Goal: Information Seeking & Learning: Learn about a topic

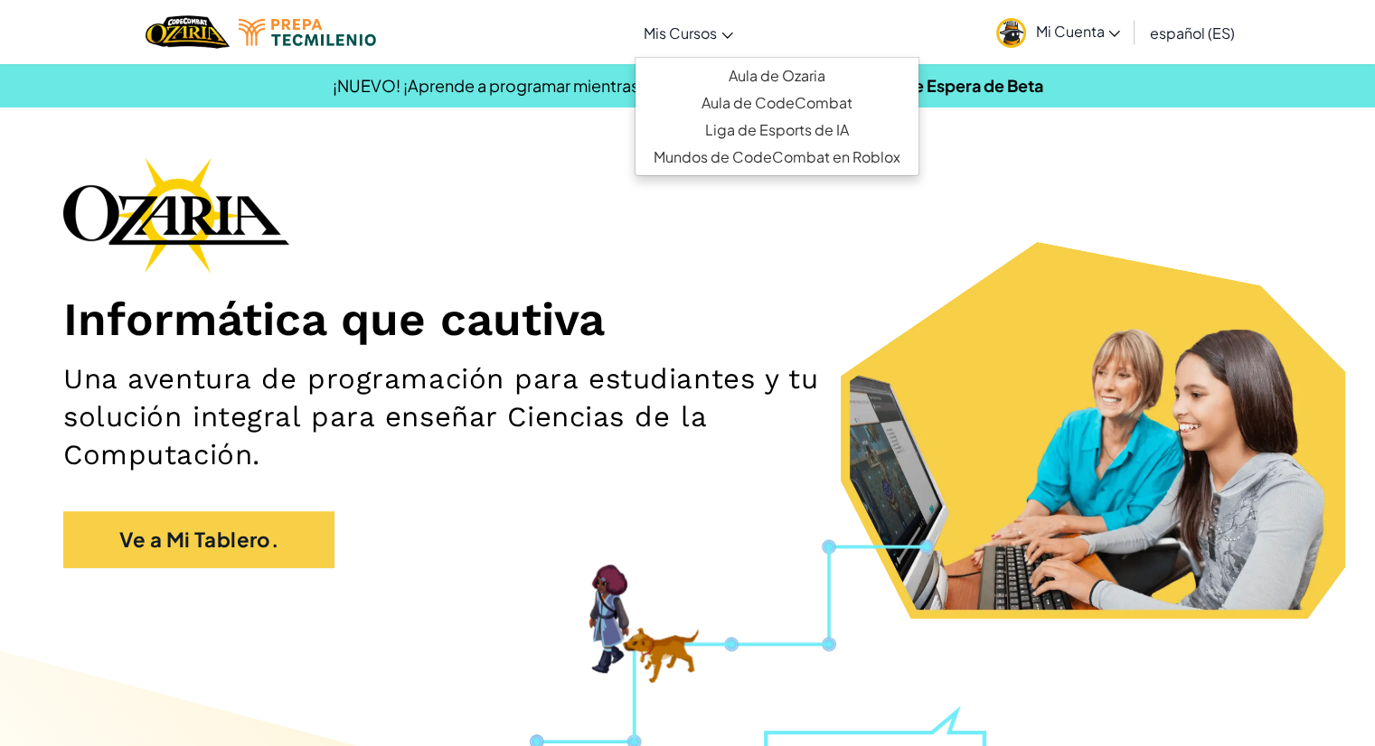
click at [720, 38] on link "Mis Cursos" at bounding box center [688, 32] width 108 height 49
click at [812, 214] on div "Informática que cautiva Una aventura de programación para estudiantes y tu solu…" at bounding box center [687, 371] width 1248 height 429
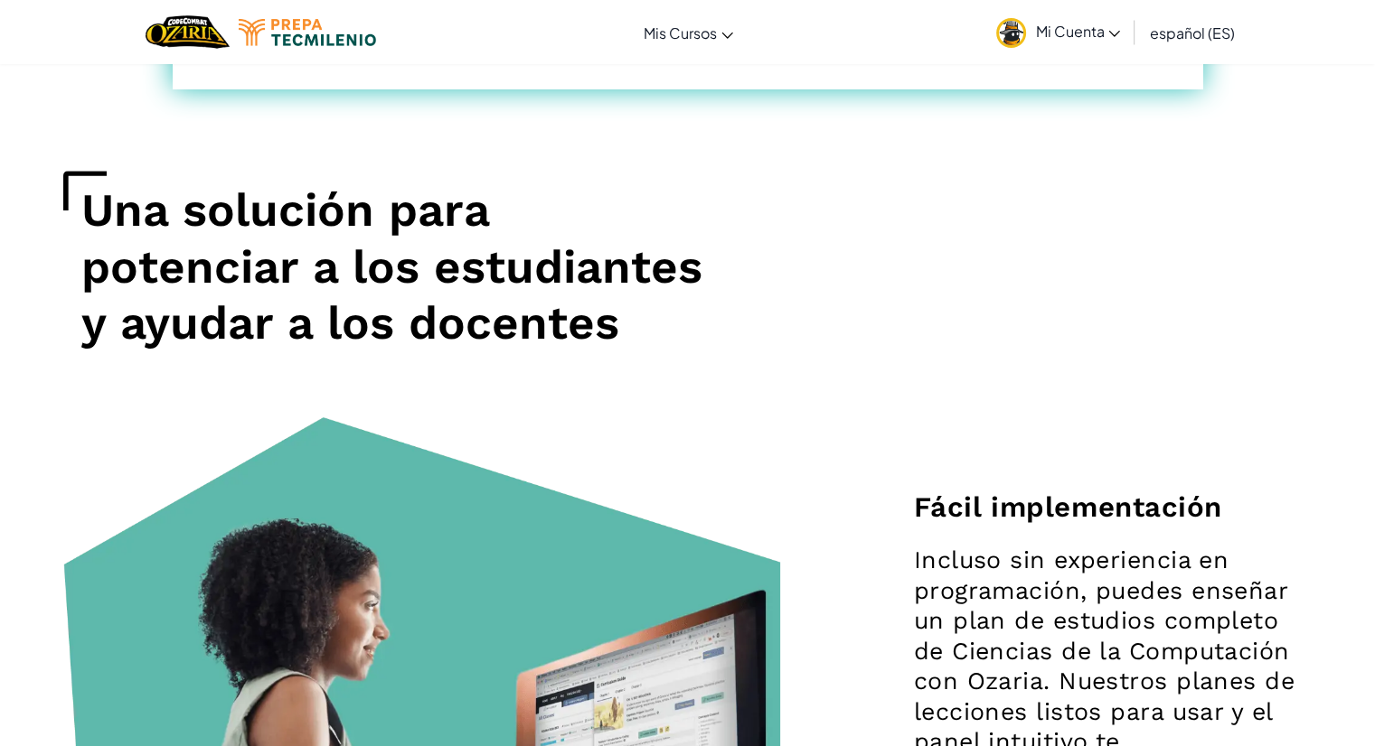
scroll to position [1065, 0]
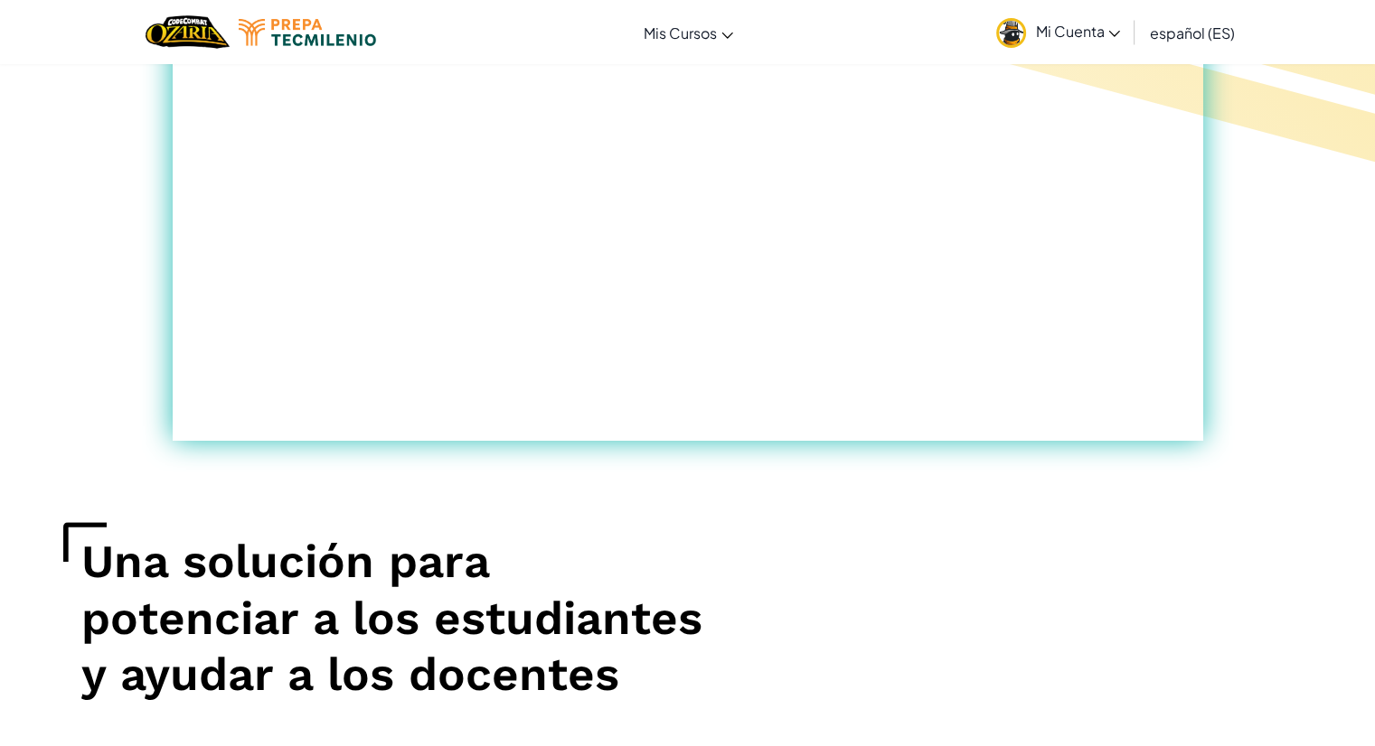
click at [1095, 33] on span "Mi Cuenta" at bounding box center [1077, 31] width 85 height 19
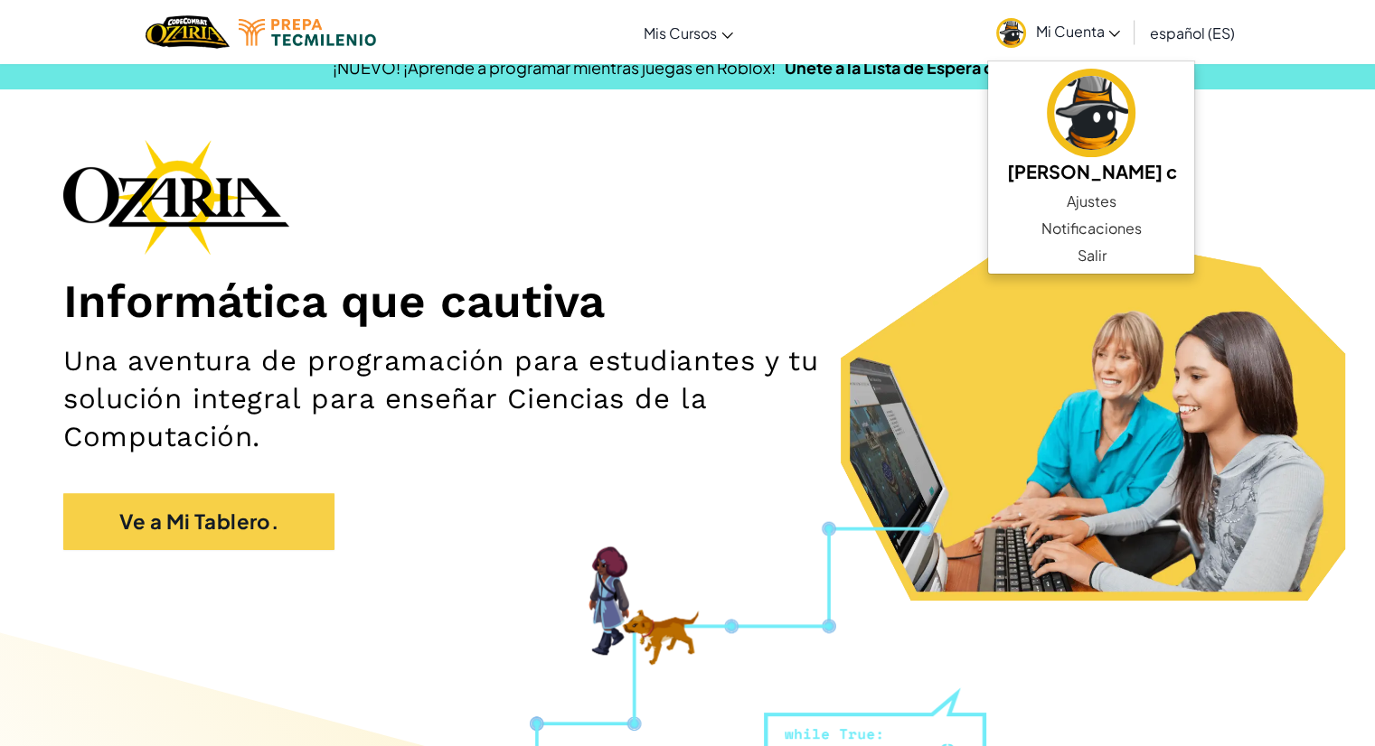
scroll to position [0, 0]
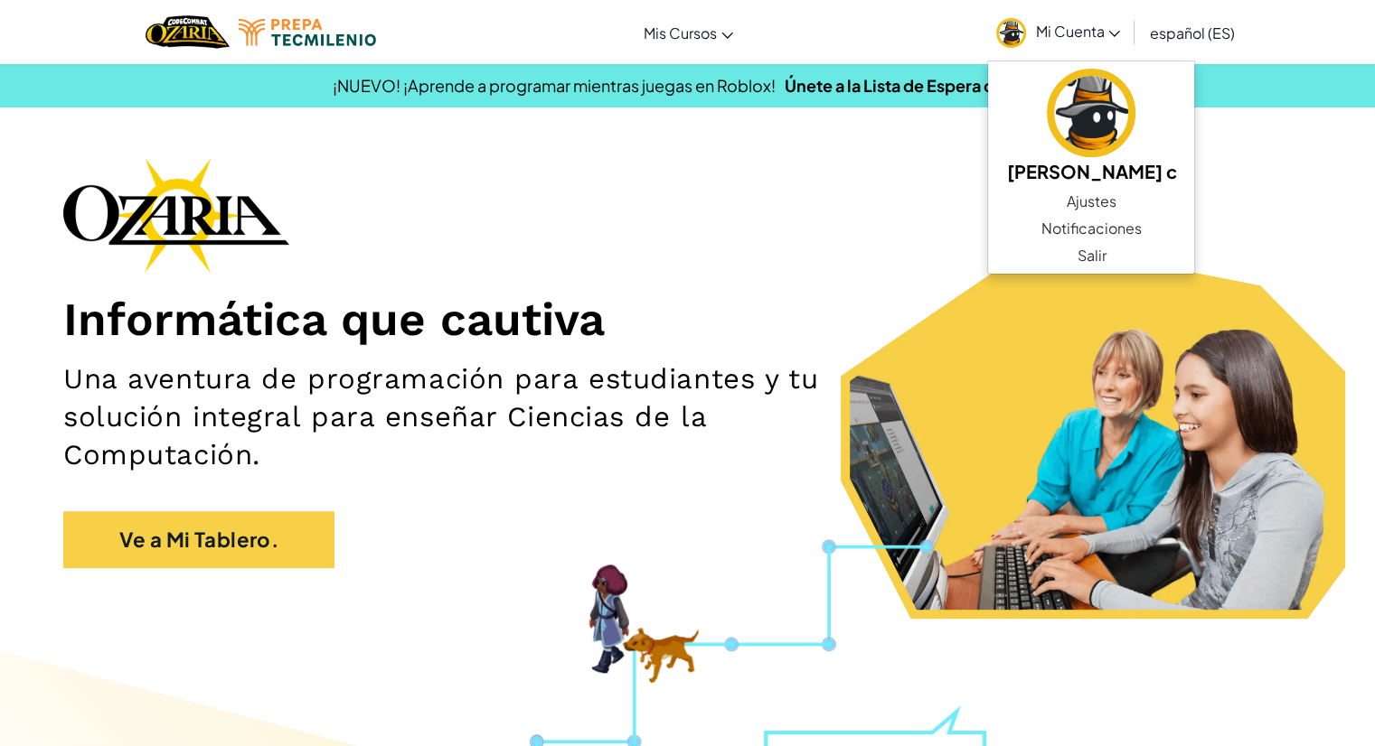
click at [1096, 23] on span "Mi Cuenta" at bounding box center [1077, 31] width 85 height 19
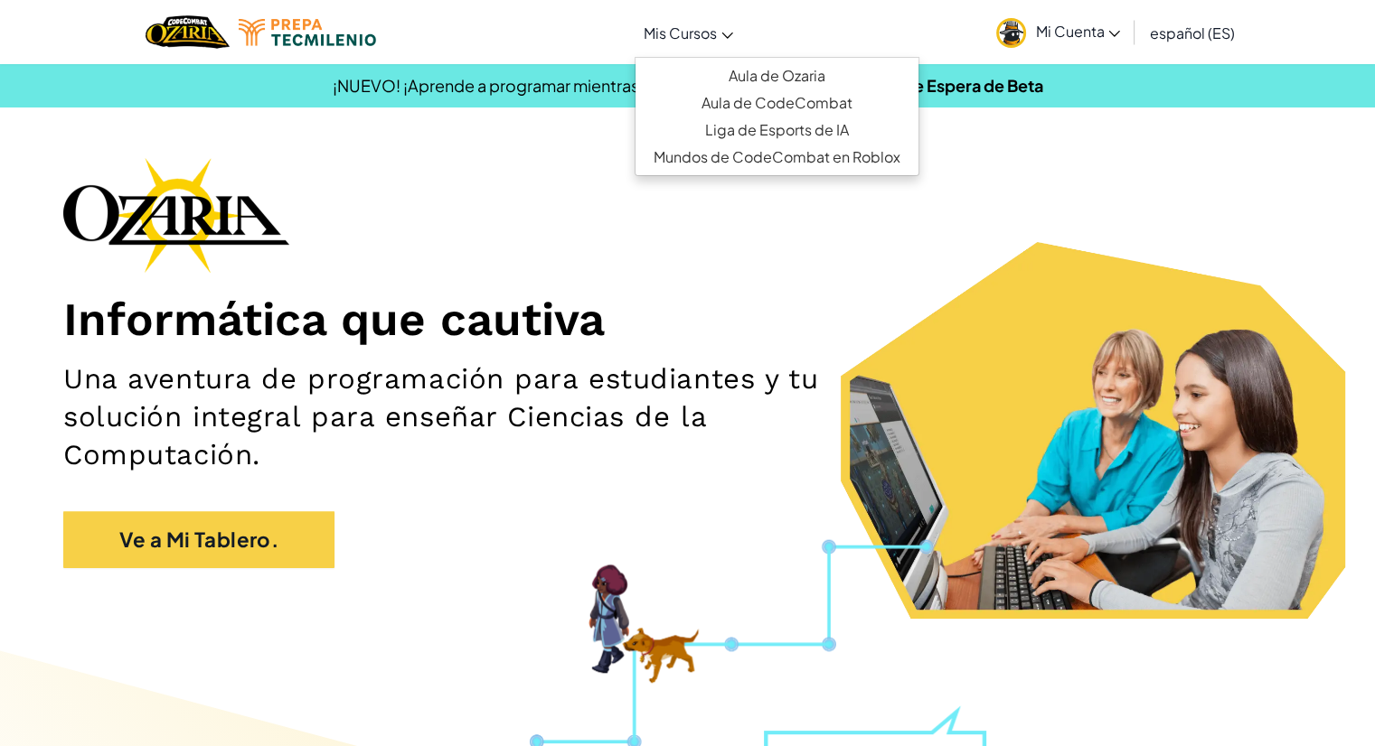
click at [730, 33] on icon at bounding box center [727, 36] width 11 height 6
click at [712, 39] on span "Mis Cursos" at bounding box center [679, 32] width 73 height 19
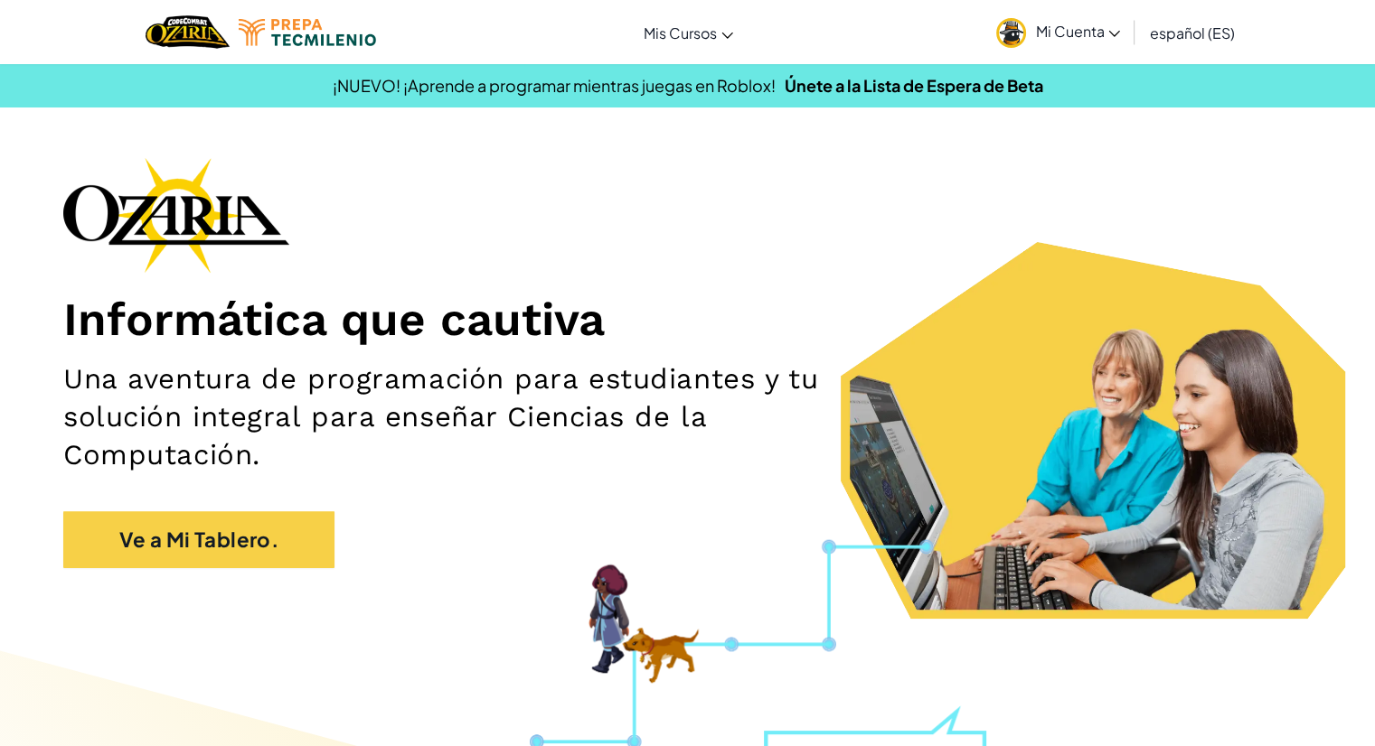
click at [1045, 25] on span "Mi Cuenta" at bounding box center [1077, 31] width 85 height 19
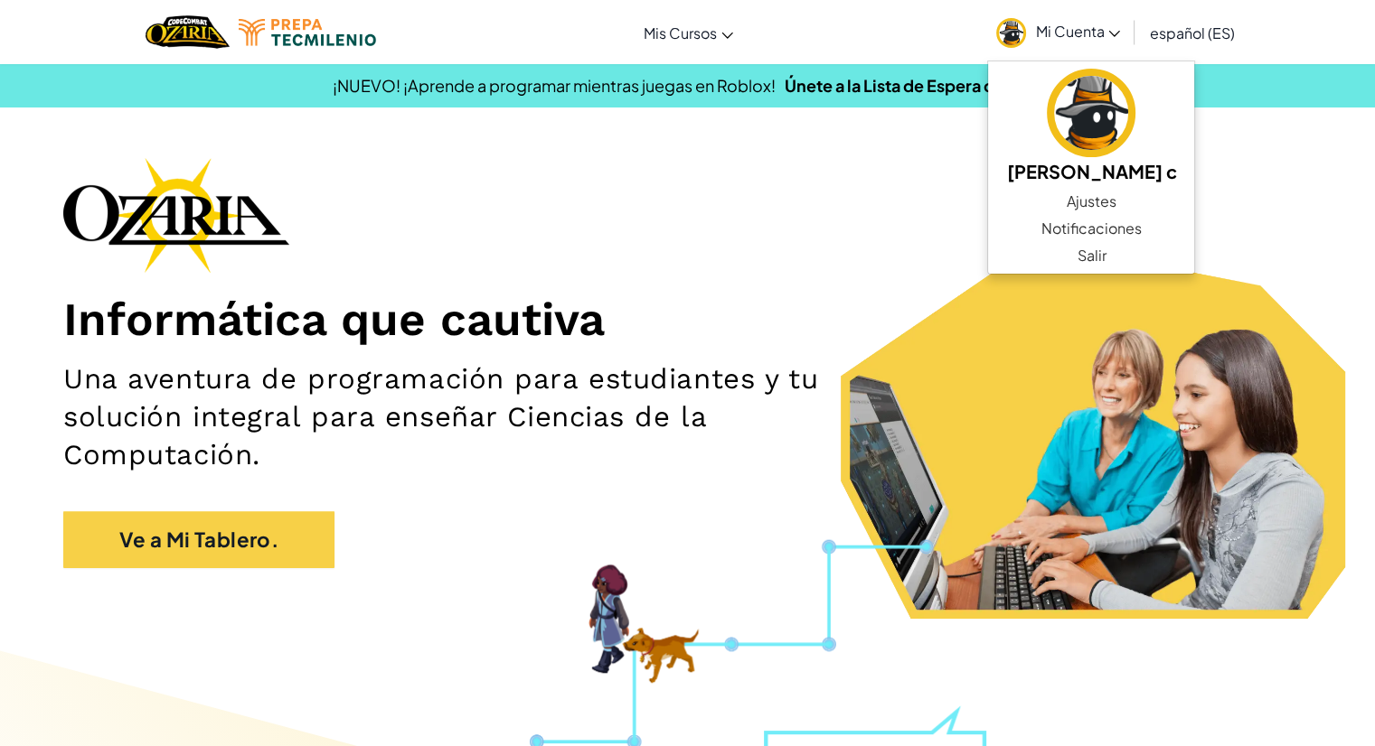
click at [1272, 207] on div "Informática que cautiva Una aventura de programación para estudiantes y tu solu…" at bounding box center [687, 371] width 1248 height 429
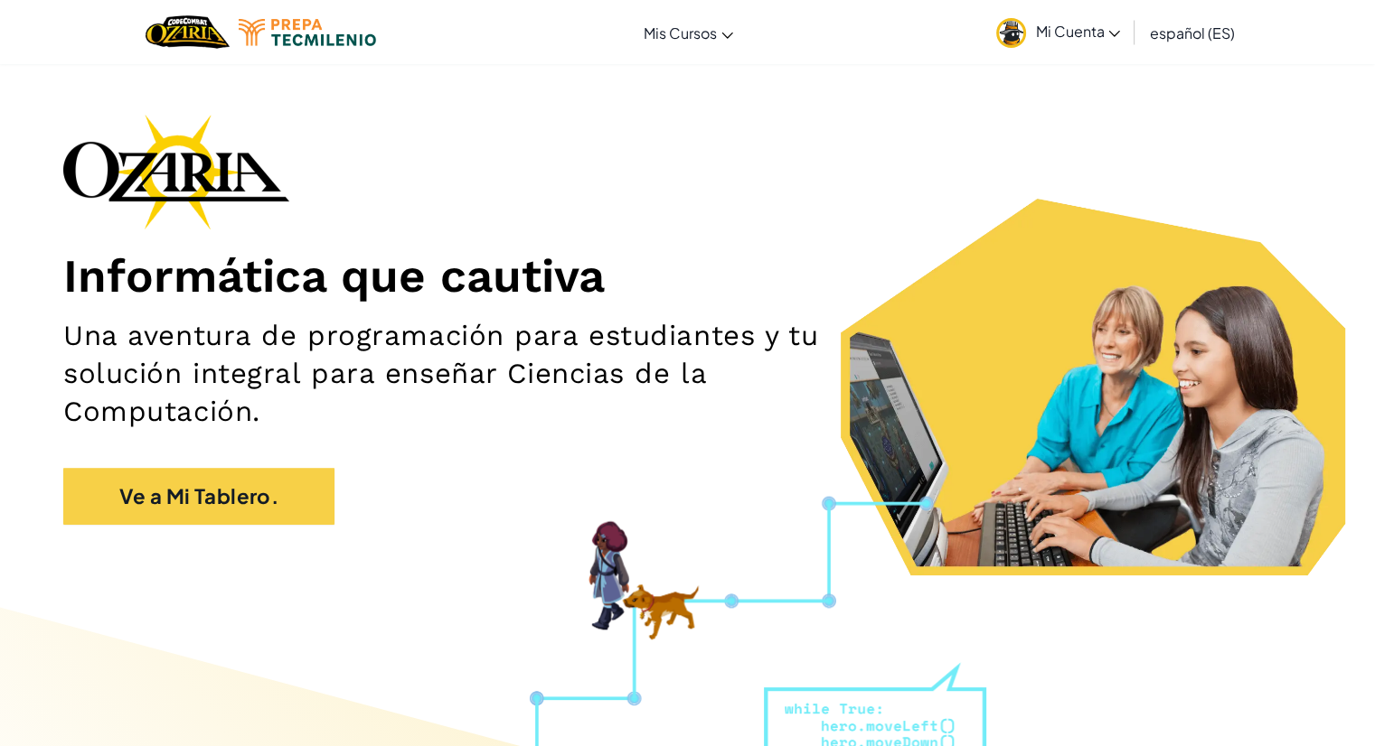
scroll to position [49, 0]
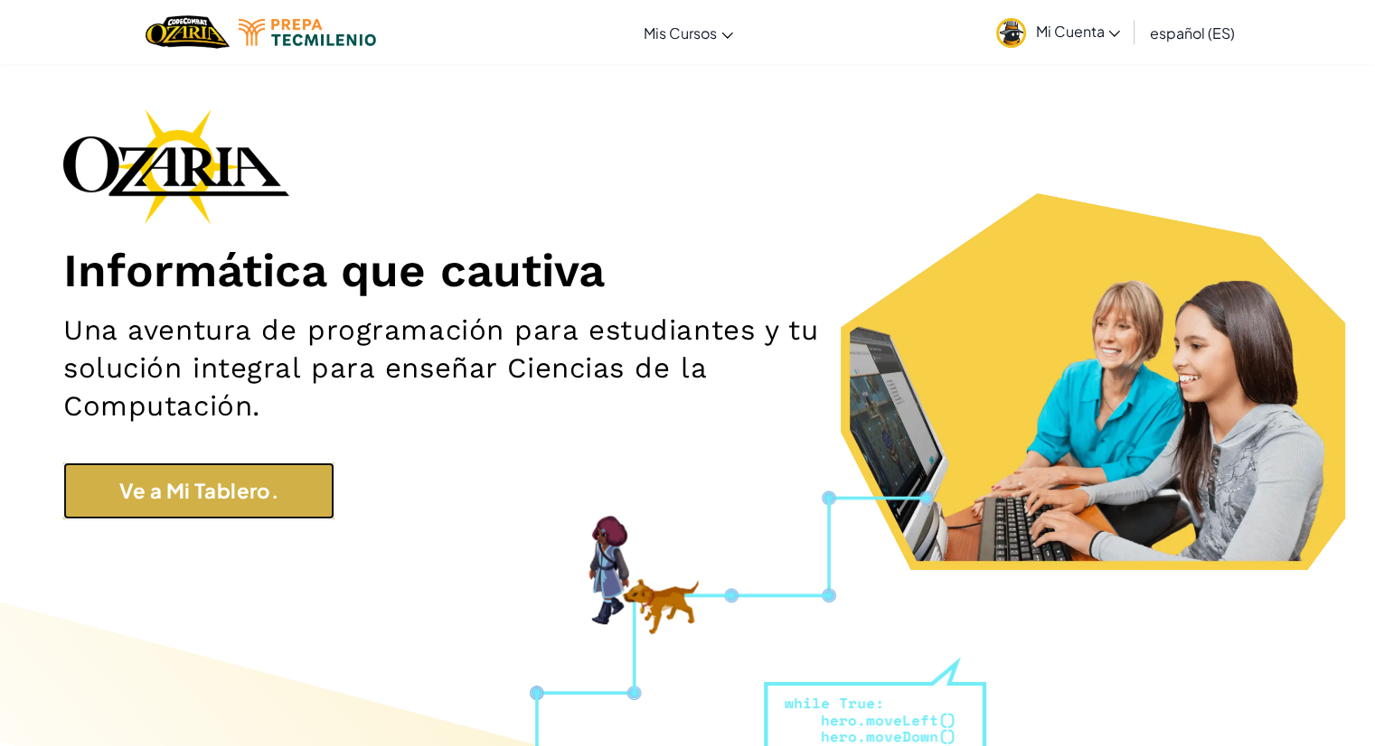
click at [251, 477] on link "Ve a Mi Tablero." at bounding box center [198, 491] width 271 height 57
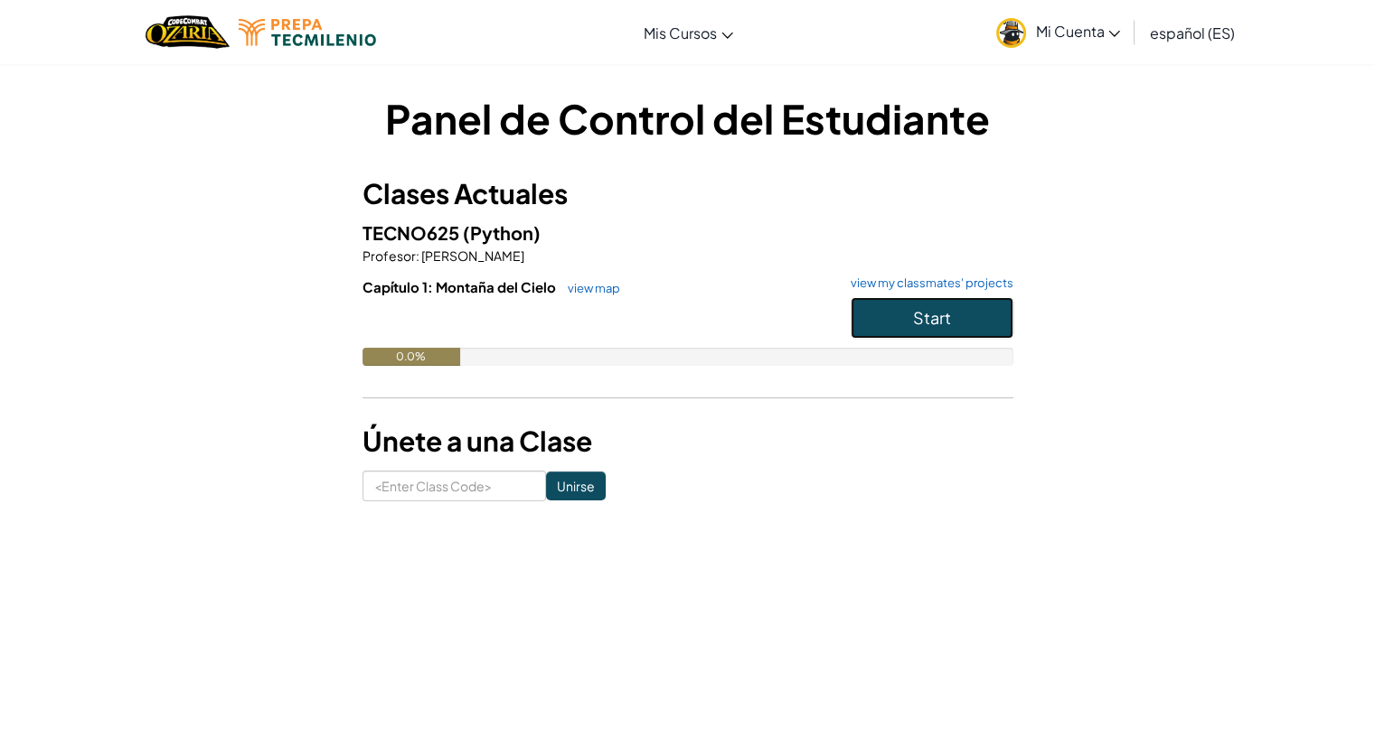
click at [882, 319] on button "Start" at bounding box center [931, 318] width 163 height 42
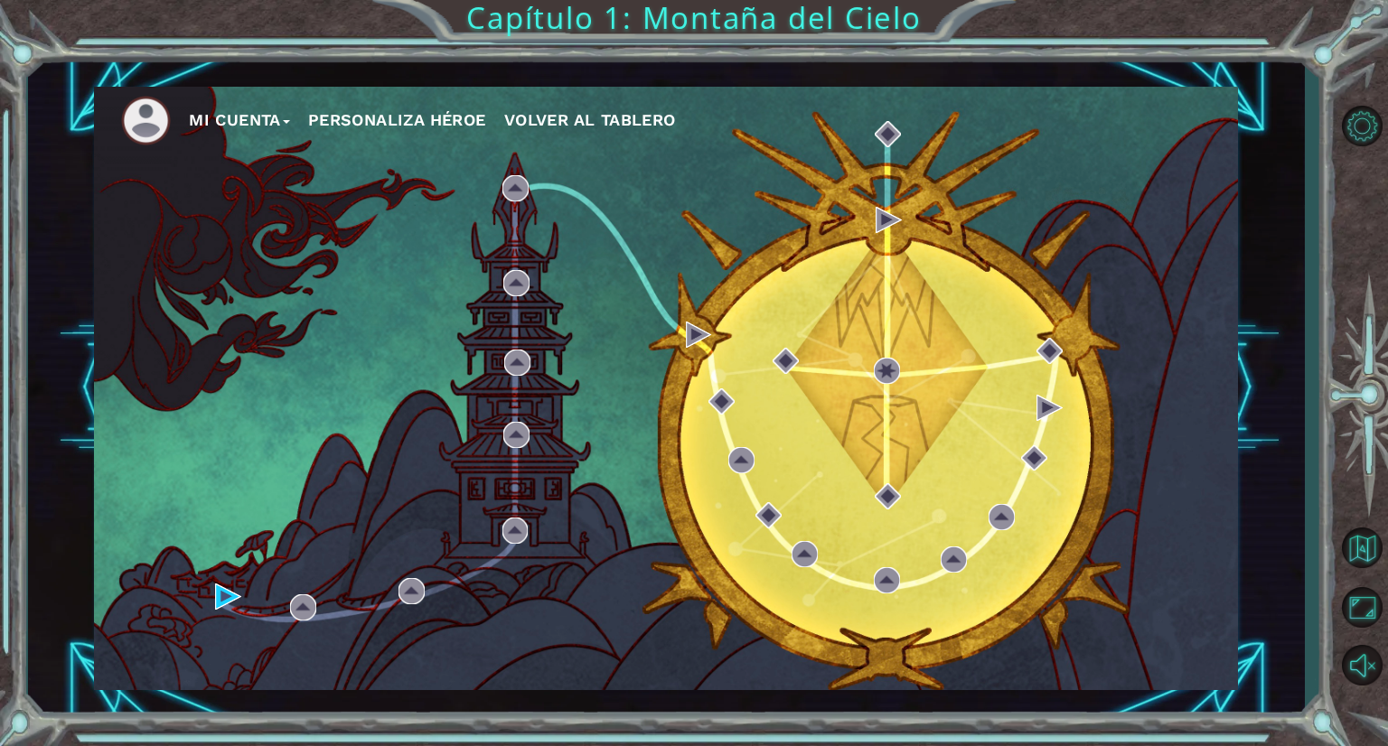
click at [1260, 144] on div "Mi Cuenta Personaliza Héroe Volver al Tablero" at bounding box center [666, 388] width 1277 height 657
click at [227, 598] on img at bounding box center [228, 597] width 26 height 26
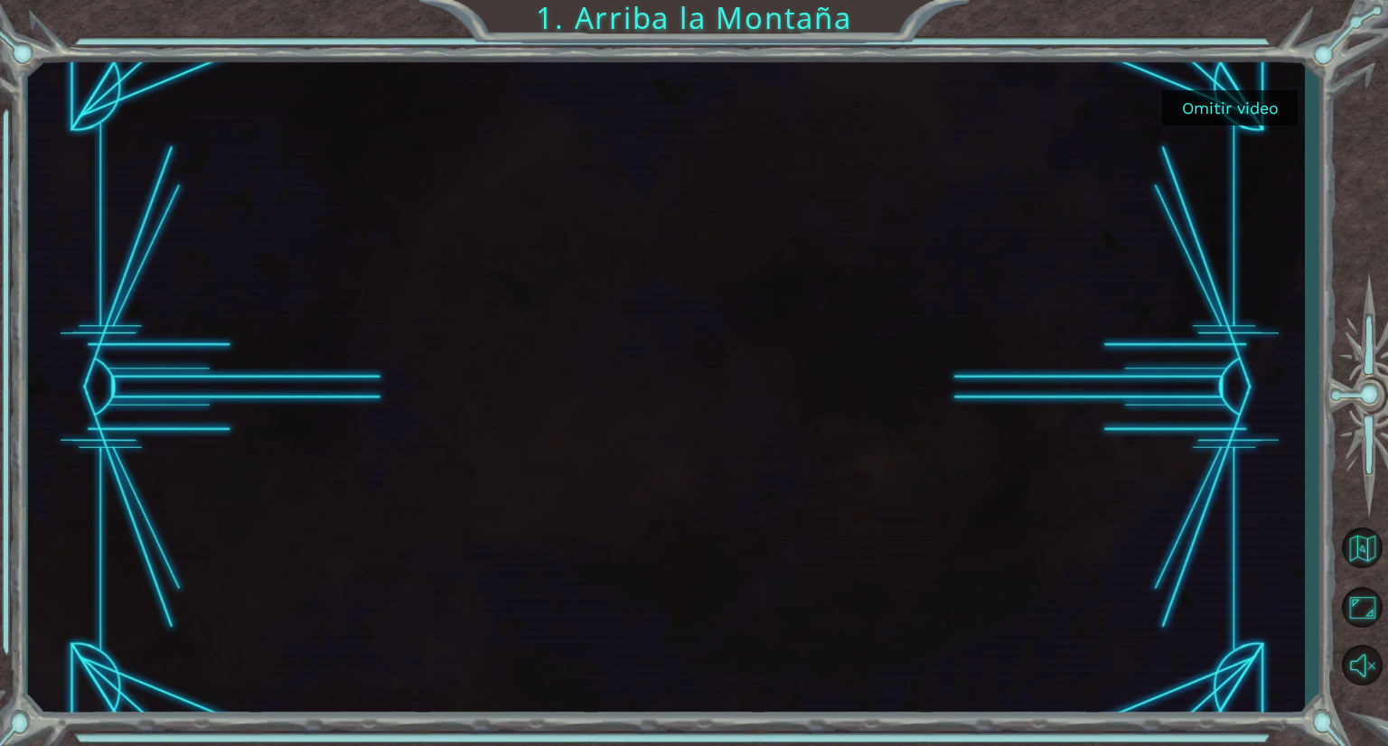
click at [1345, 55] on div "Omitir video 1. Arriba la Montaña" at bounding box center [694, 373] width 1388 height 746
click at [1214, 102] on button "Omitir video" at bounding box center [1230, 107] width 136 height 35
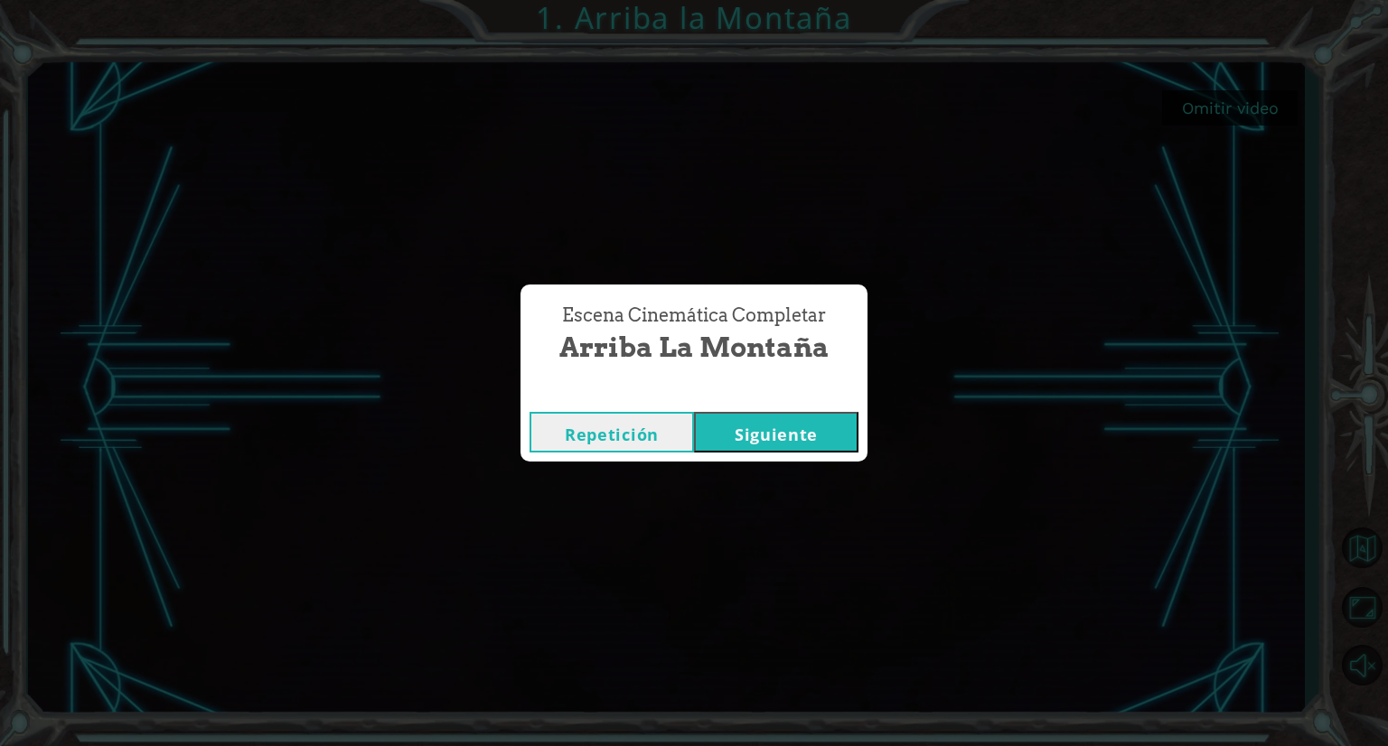
click at [781, 436] on button "Siguiente" at bounding box center [776, 432] width 164 height 41
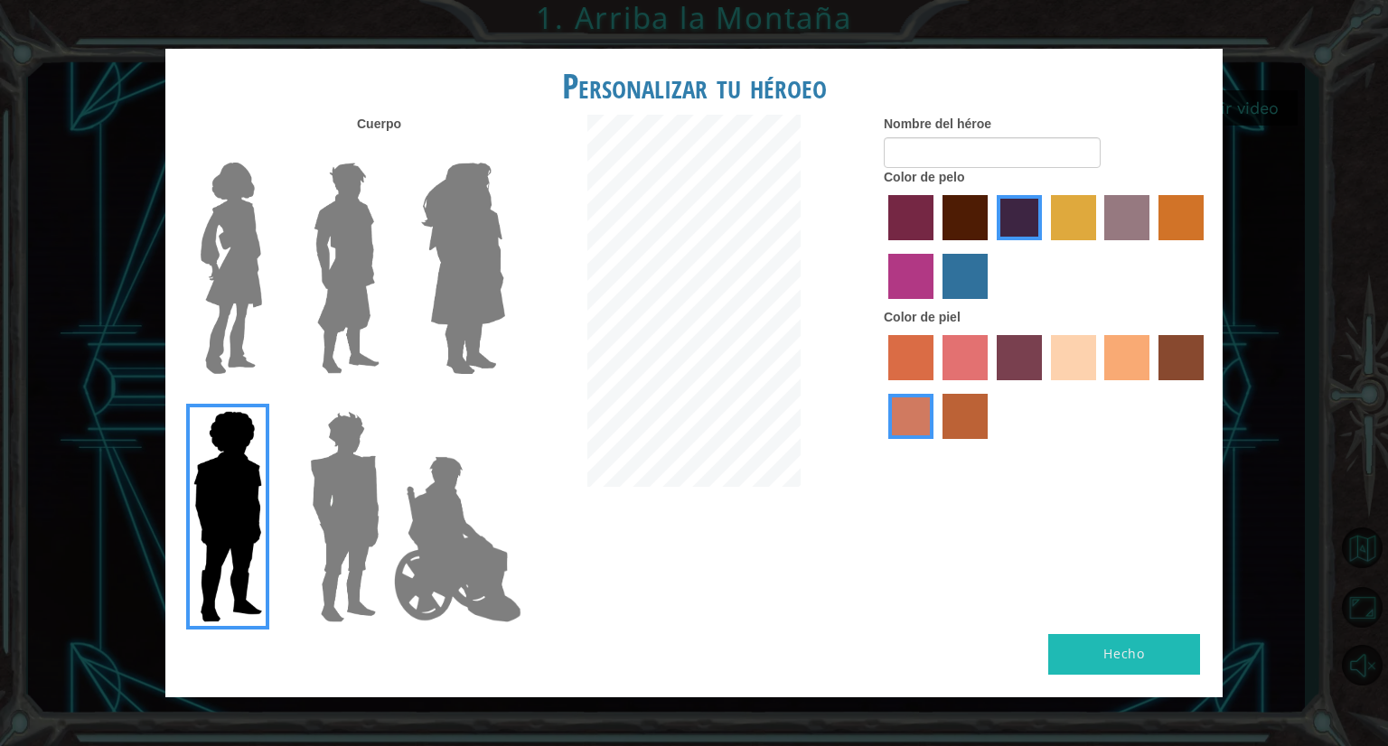
click at [335, 431] on img at bounding box center [345, 517] width 84 height 226
click at [387, 399] on input "Hero Garnet" at bounding box center [387, 399] width 0 height 0
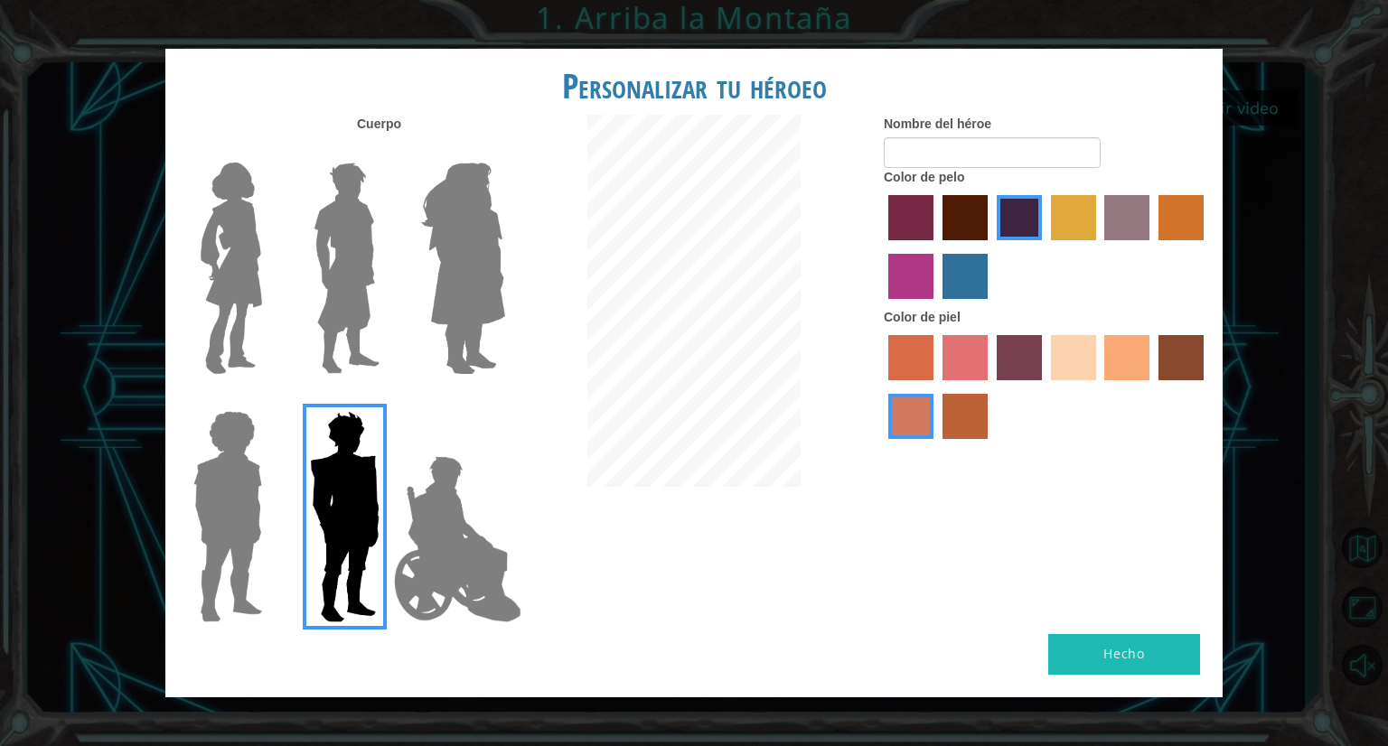
click at [364, 267] on img at bounding box center [346, 268] width 80 height 226
click at [387, 151] on input "Hero Lars" at bounding box center [387, 151] width 0 height 0
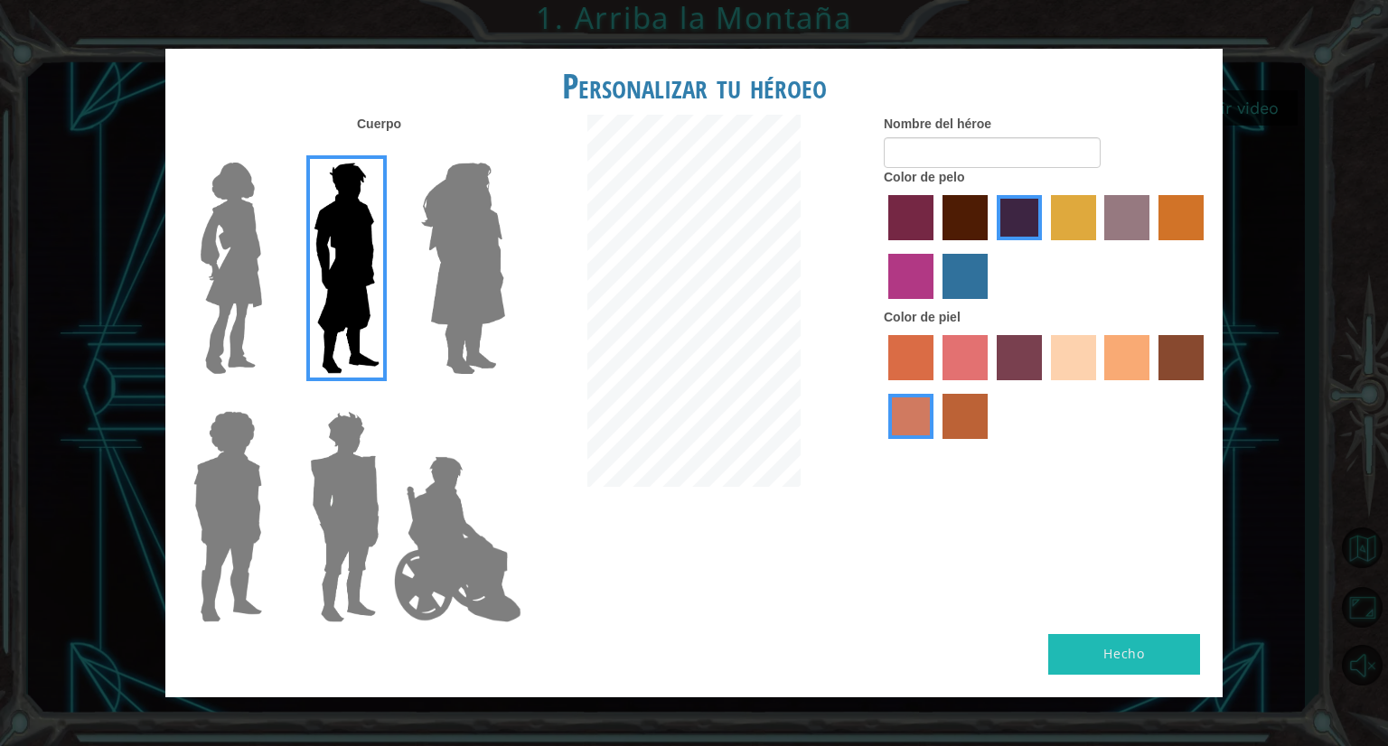
click at [239, 294] on img at bounding box center [231, 268] width 76 height 226
click at [269, 151] on input "Hero Connie" at bounding box center [269, 151] width 0 height 0
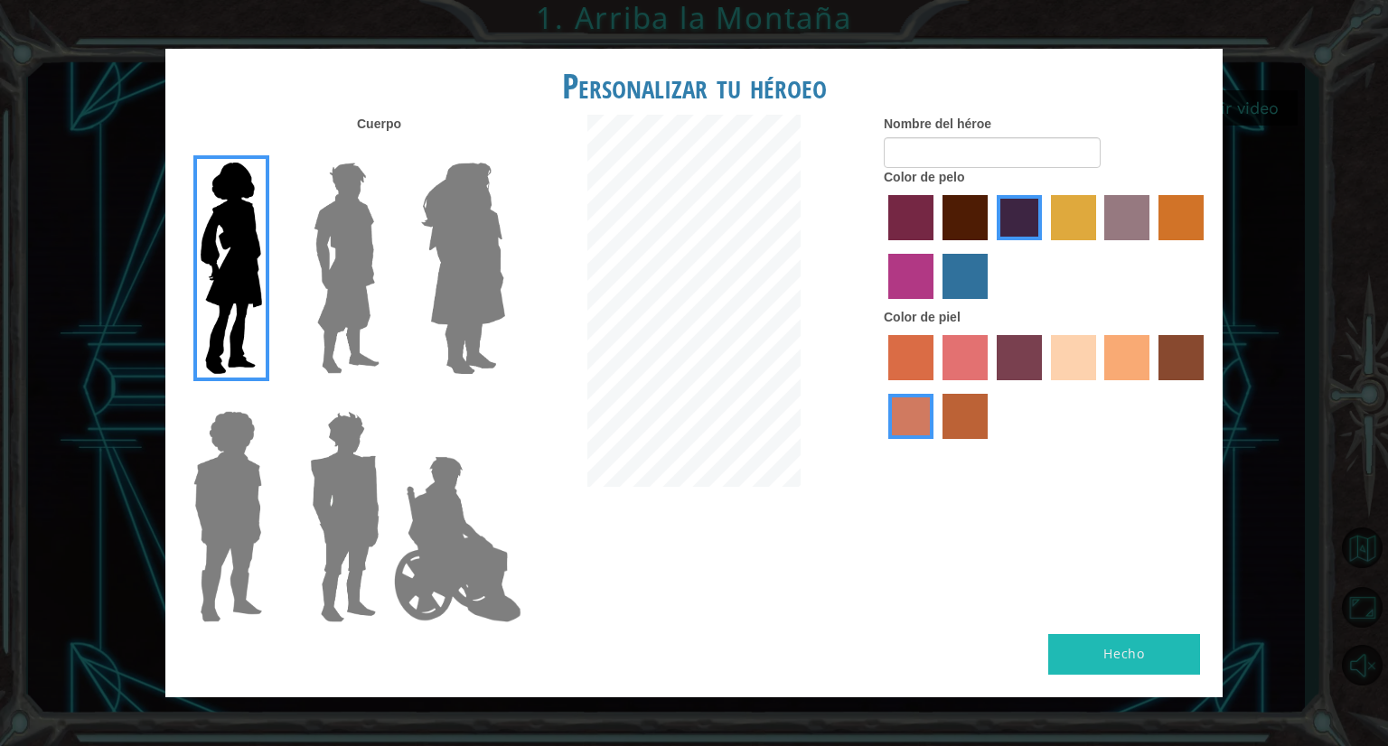
click at [333, 286] on img at bounding box center [346, 268] width 80 height 226
click at [387, 151] on input "Hero Lars" at bounding box center [387, 151] width 0 height 0
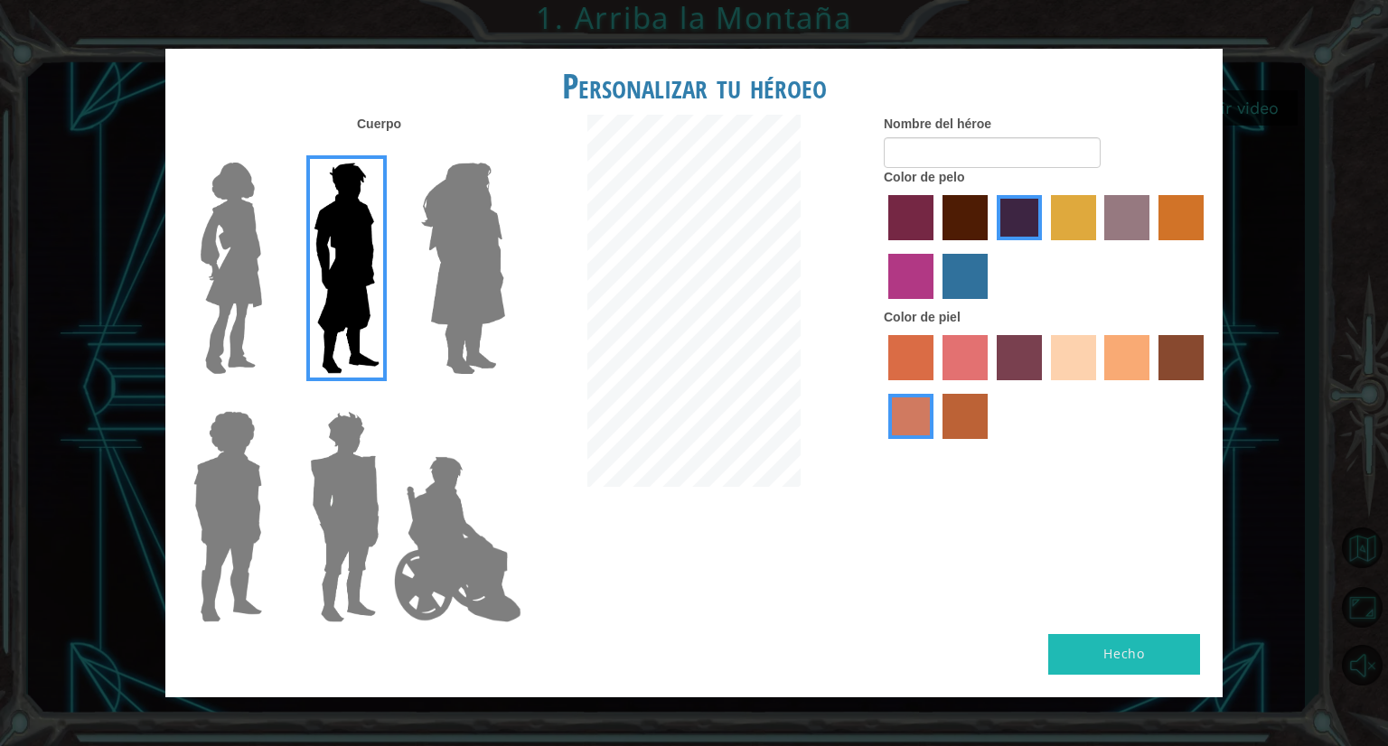
click at [475, 301] on img at bounding box center [463, 268] width 99 height 226
click at [504, 151] on input "Hero Amethyst" at bounding box center [504, 151] width 0 height 0
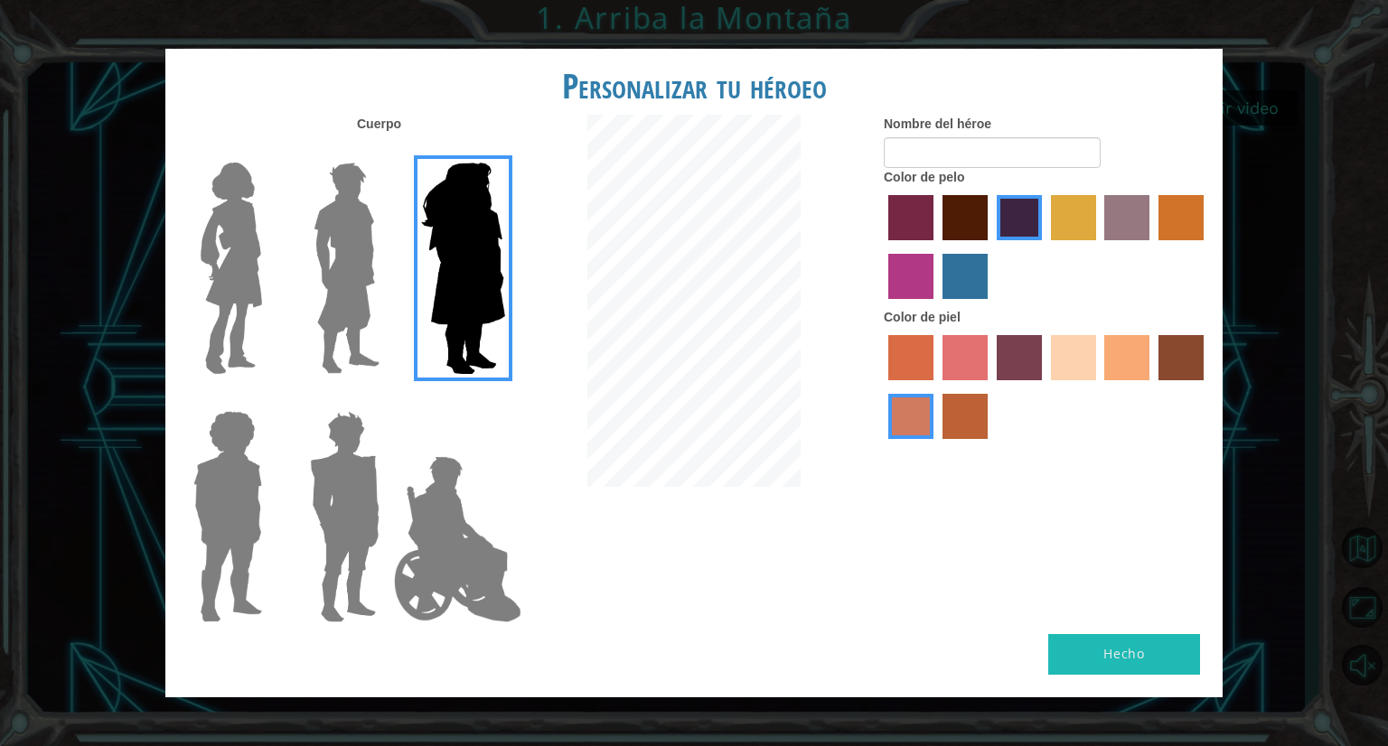
click at [455, 466] on img at bounding box center [458, 539] width 142 height 181
click at [504, 399] on input "Hero Jamie" at bounding box center [504, 399] width 0 height 0
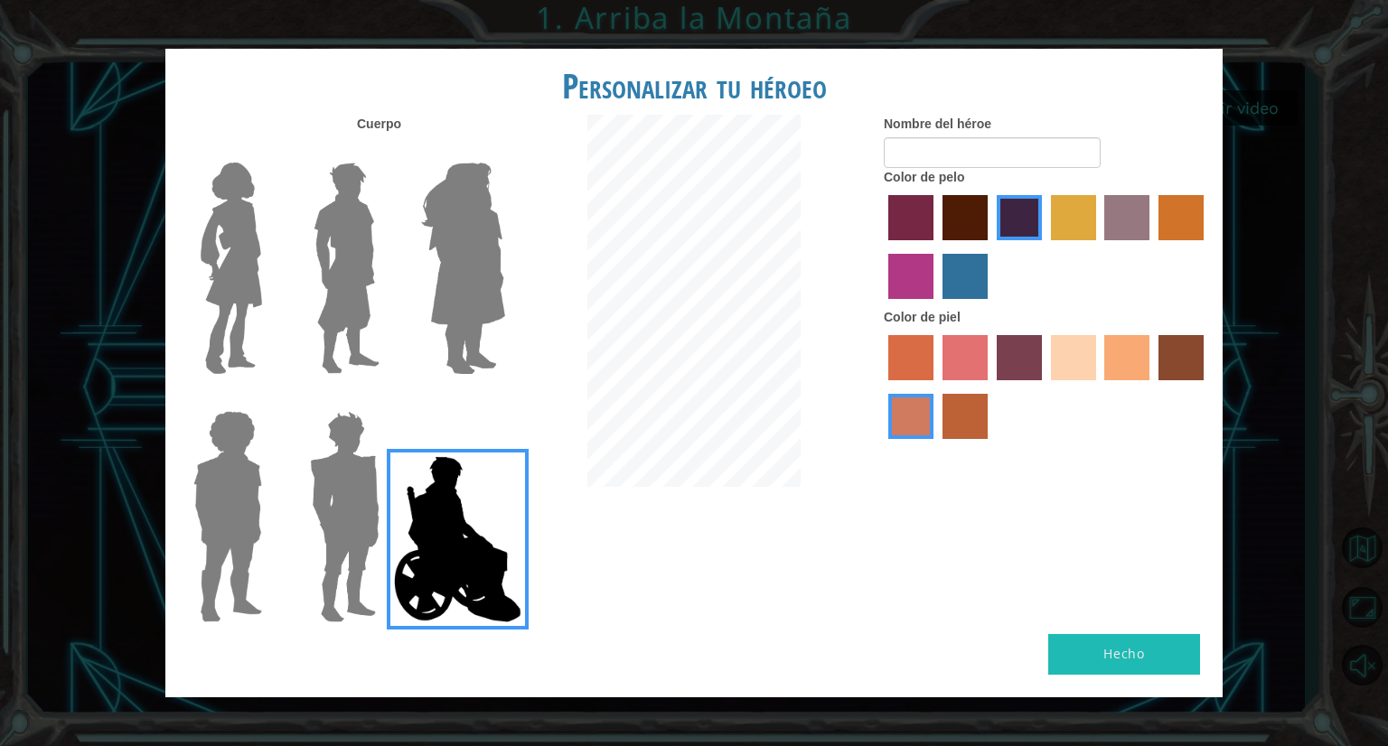
click at [1065, 345] on label "sandy beach skin color" at bounding box center [1073, 357] width 45 height 45
click at [1045, 387] on input "sandy beach skin color" at bounding box center [1045, 387] width 0 height 0
click at [943, 153] on input "Nombre del héroe" at bounding box center [992, 152] width 217 height 31
type input "samu"
click at [1084, 647] on button "Hecho" at bounding box center [1124, 654] width 152 height 41
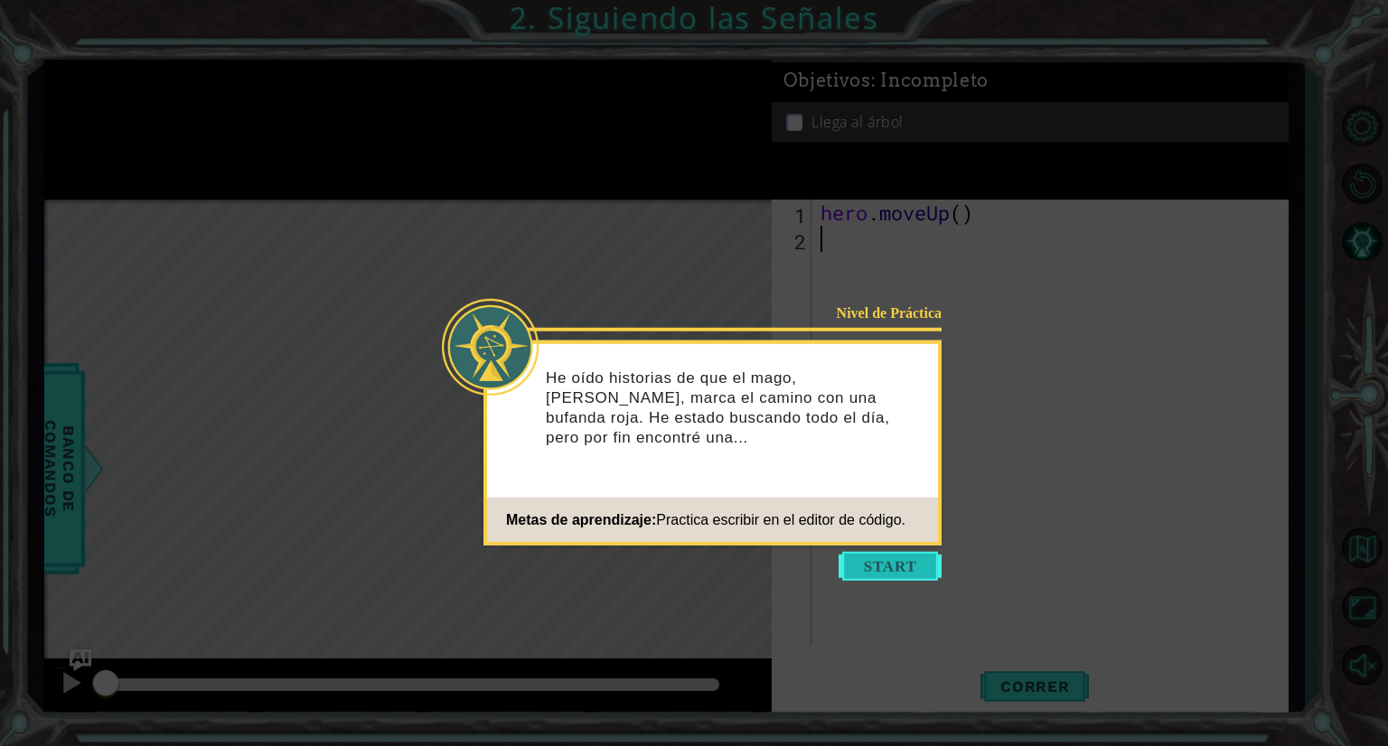
click at [908, 569] on button "Start" at bounding box center [890, 566] width 103 height 29
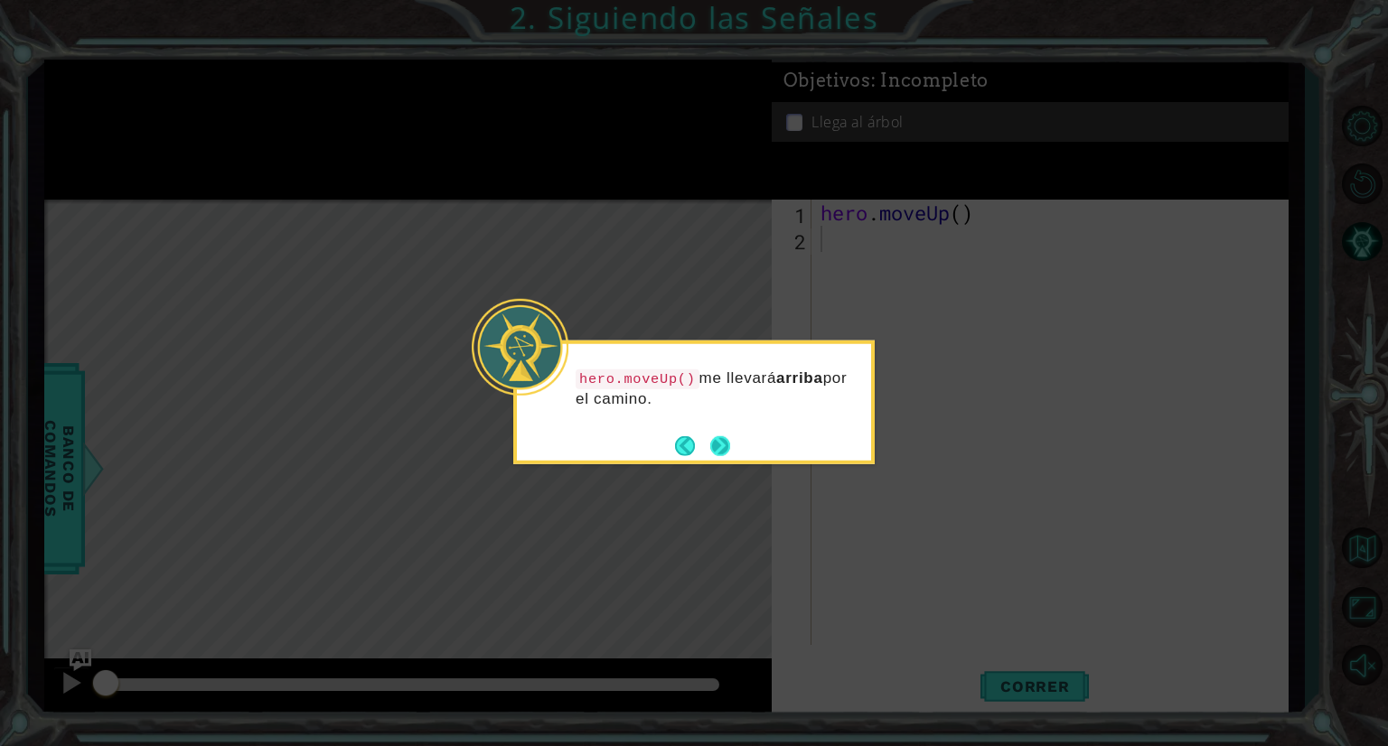
click at [727, 452] on button "Next" at bounding box center [719, 446] width 21 height 21
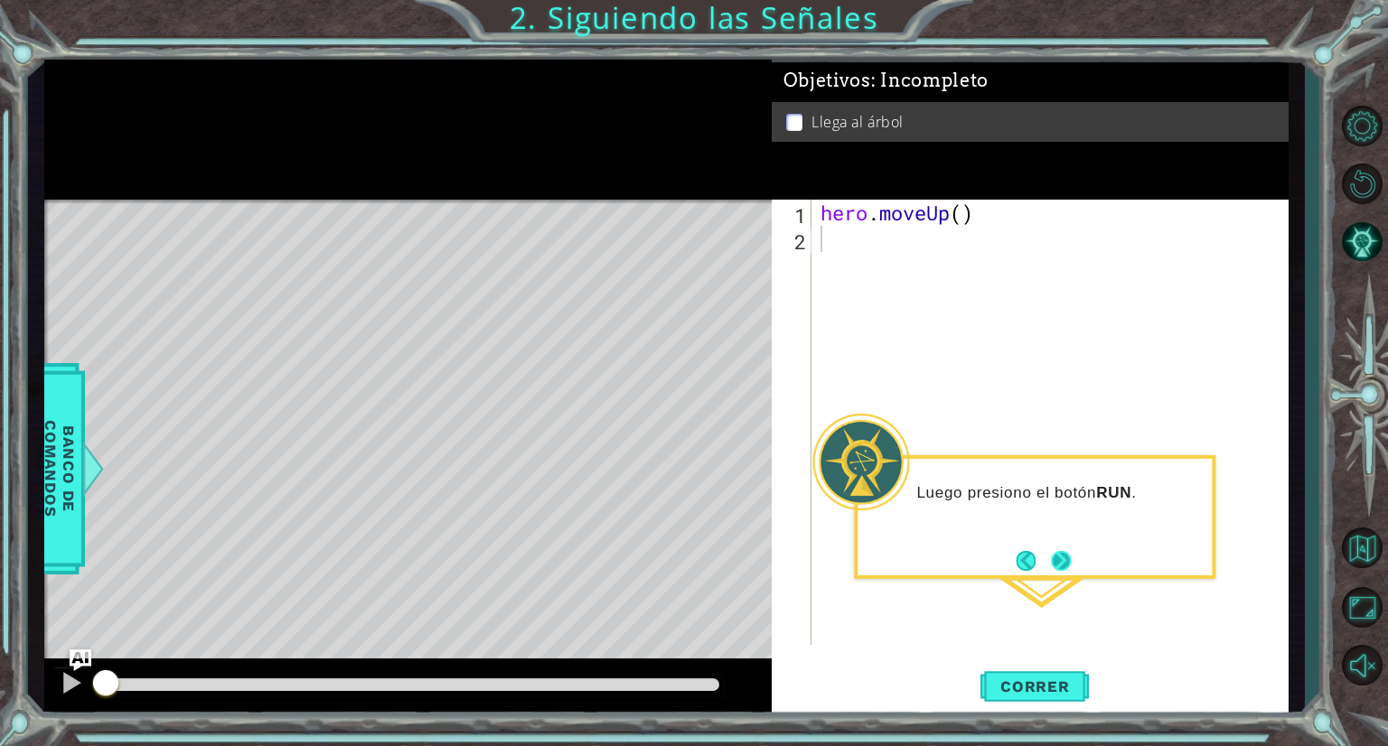
click at [1066, 562] on button "Next" at bounding box center [1061, 560] width 21 height 21
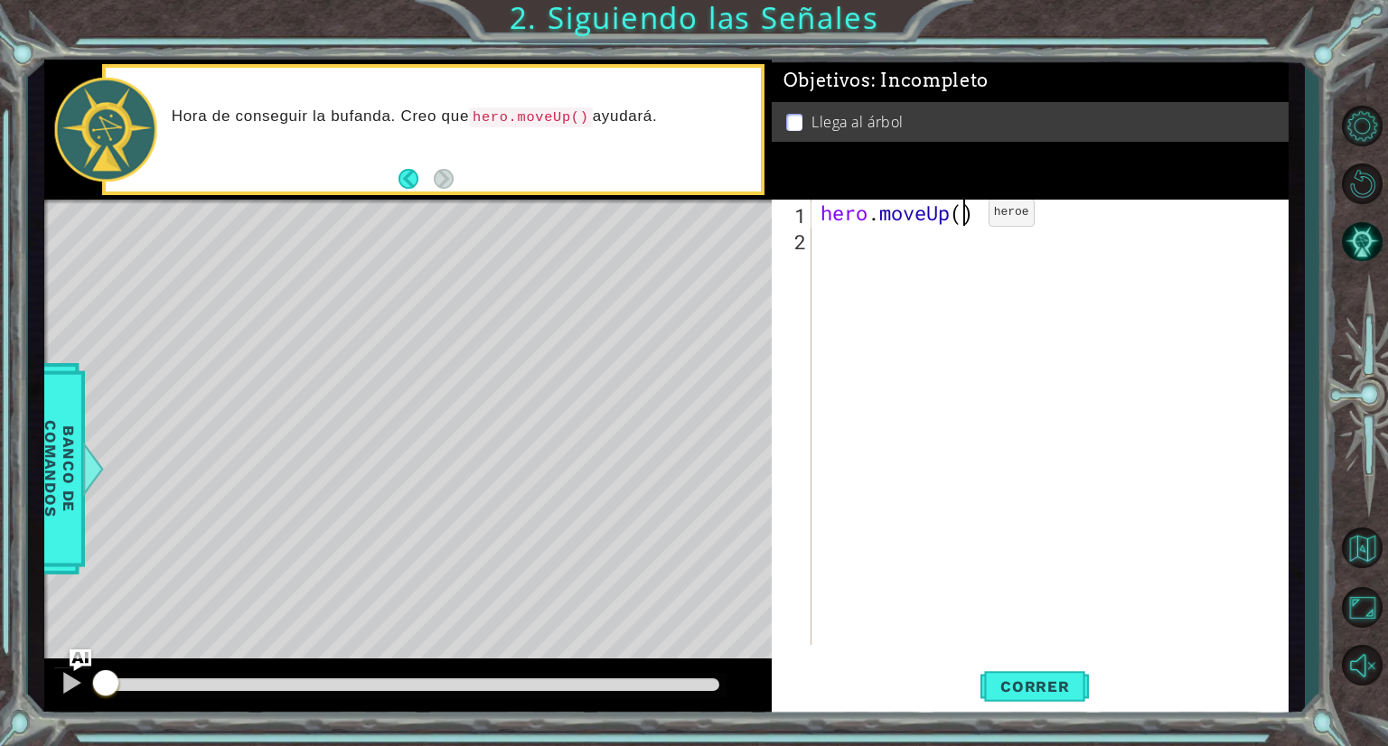
click at [962, 217] on div "hero . moveUp ( )" at bounding box center [1054, 449] width 475 height 498
type textarea "hero.moveUp(2)"
click at [1049, 675] on button "Correr" at bounding box center [1035, 688] width 108 height 52
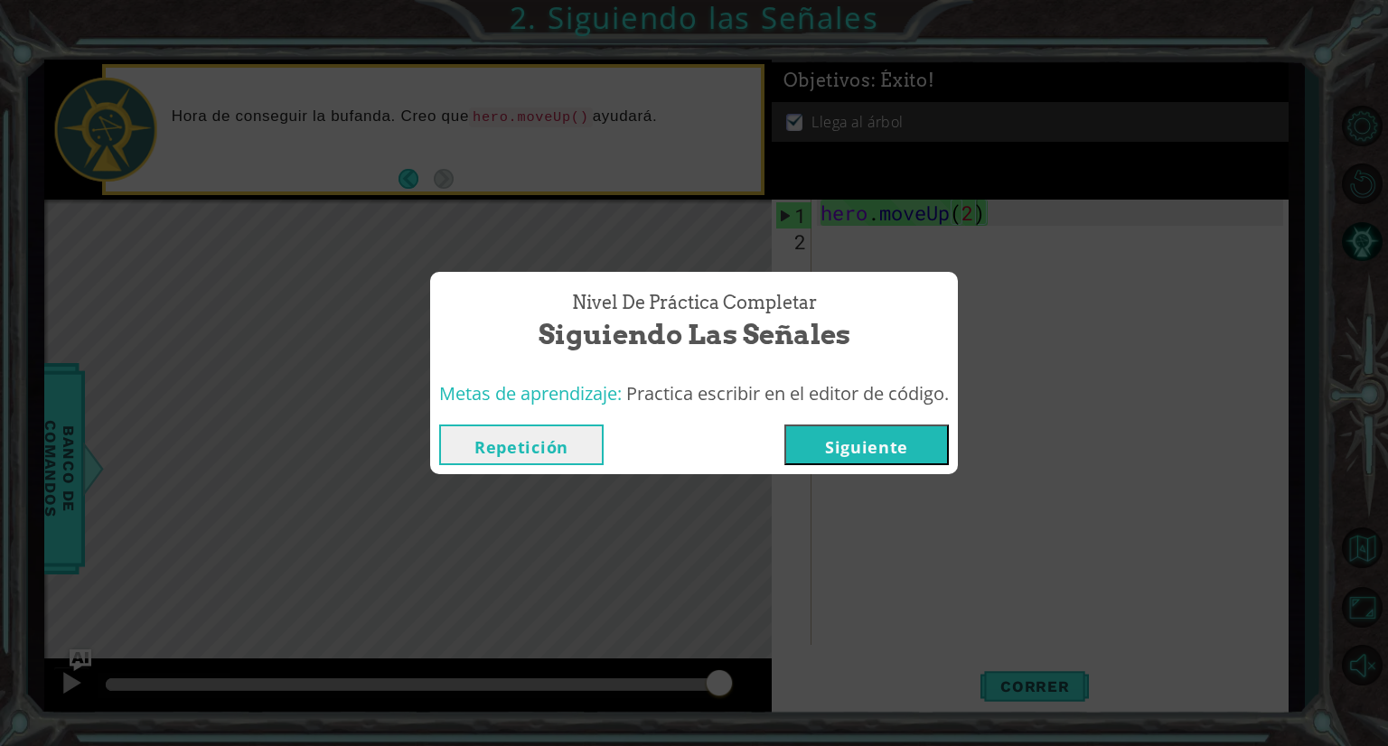
click at [570, 448] on button "Repetición" at bounding box center [521, 445] width 164 height 41
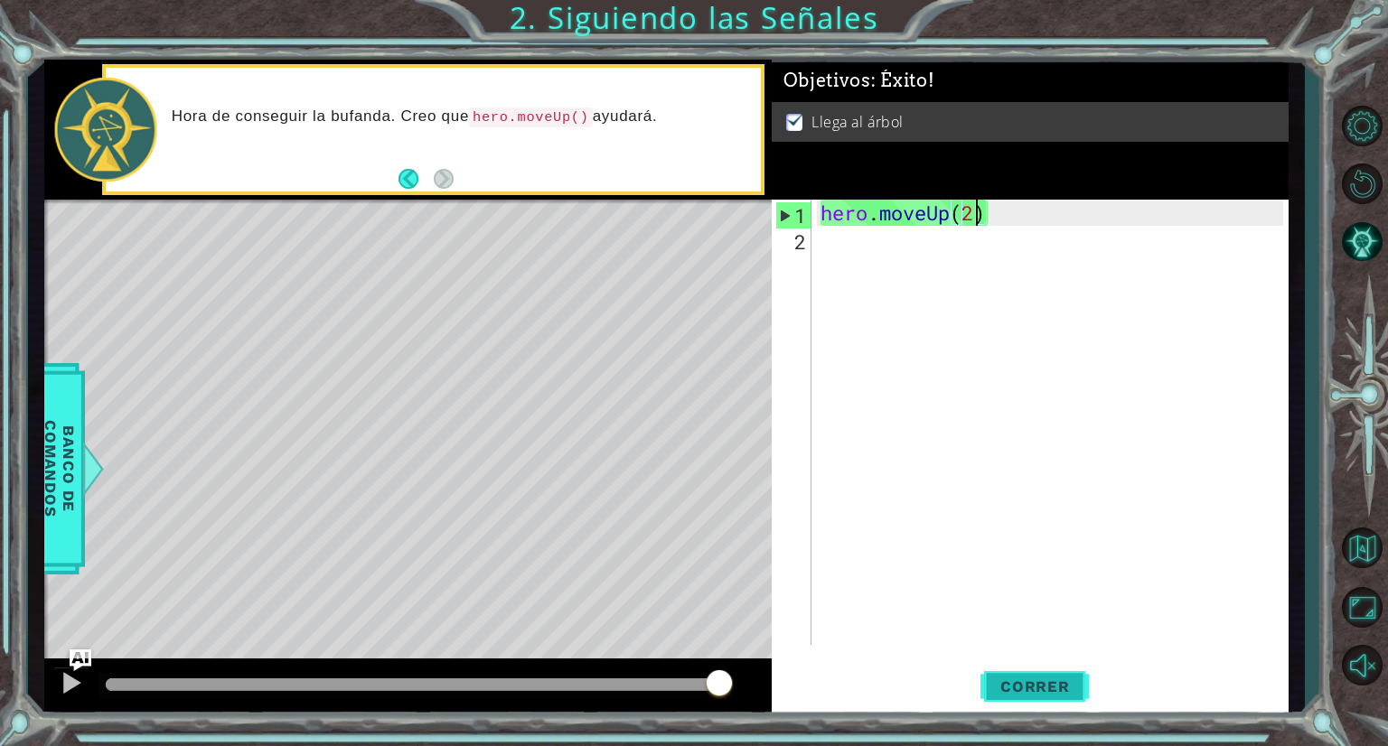
click at [1056, 690] on span "Correr" at bounding box center [1035, 687] width 106 height 18
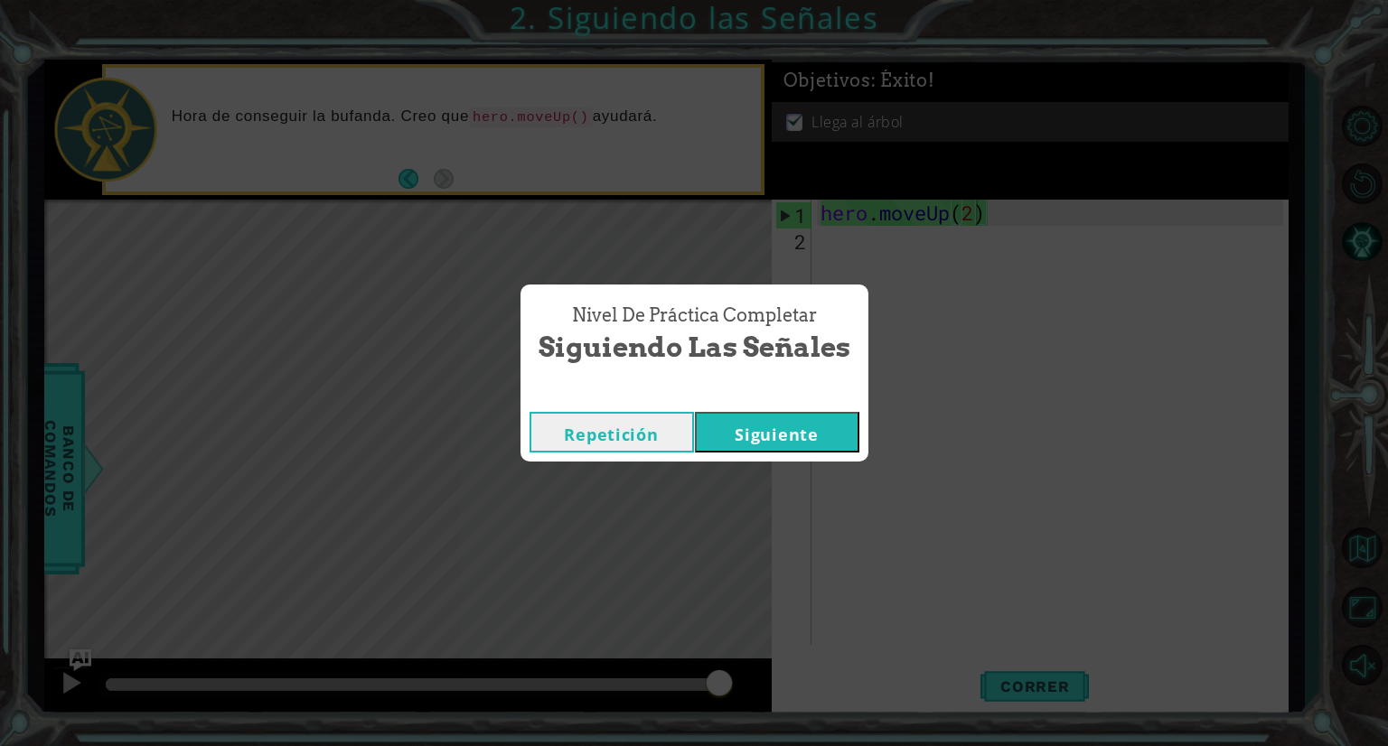
click at [819, 418] on button "Siguiente" at bounding box center [777, 432] width 164 height 41
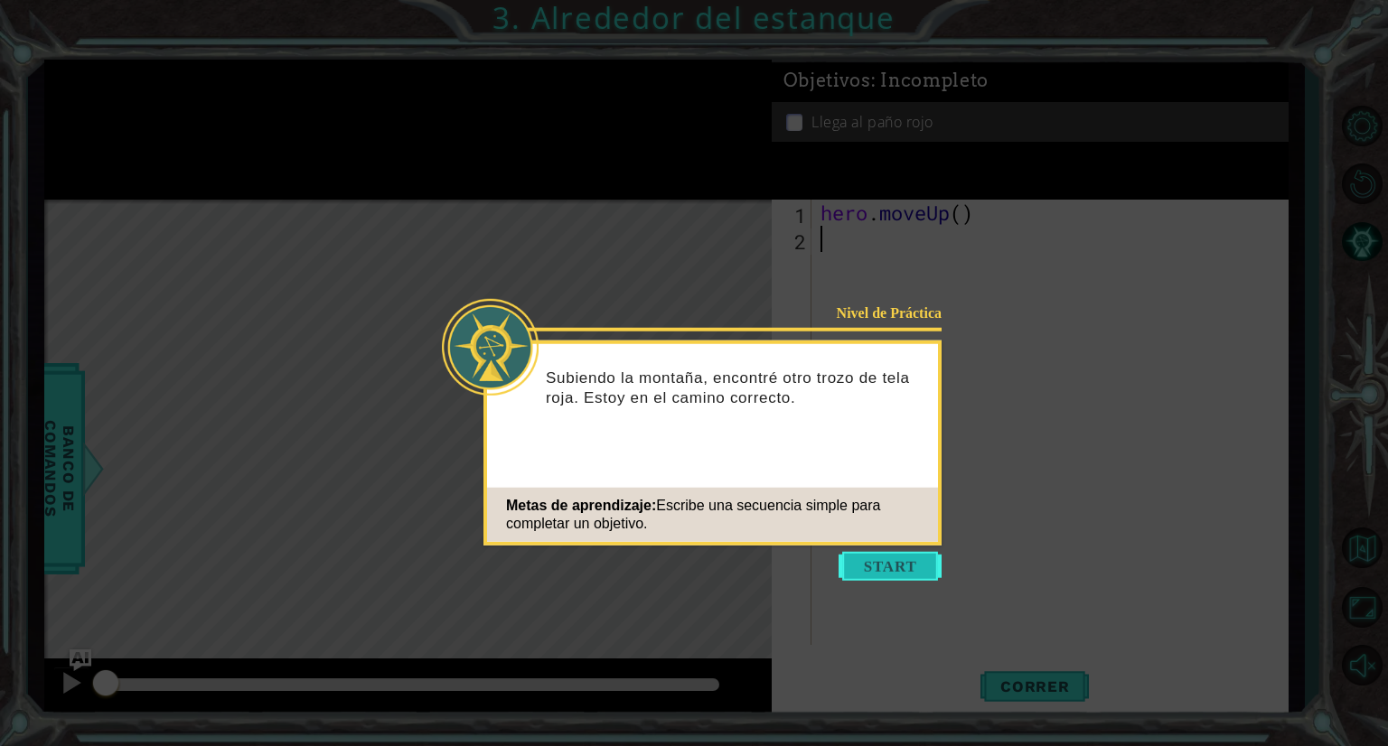
click at [914, 568] on button "Start" at bounding box center [890, 566] width 103 height 29
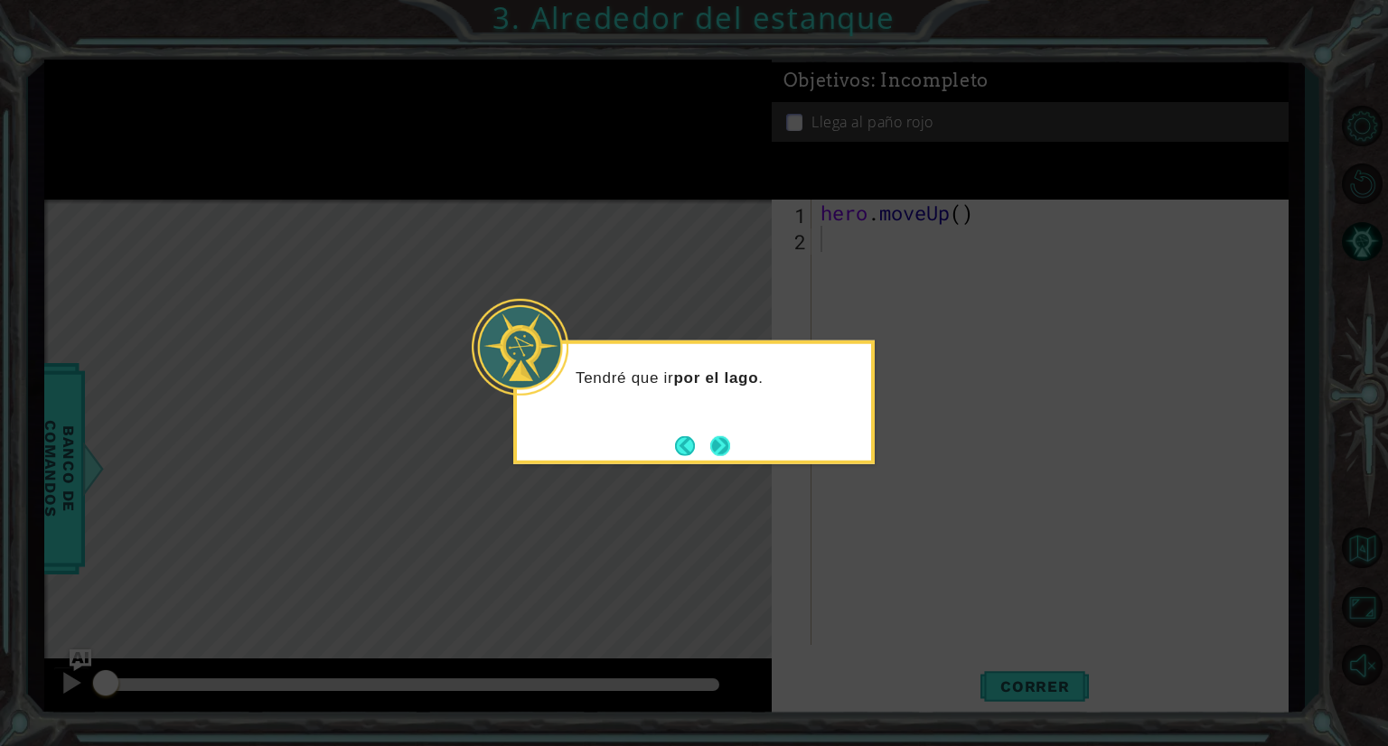
click at [727, 447] on button "Next" at bounding box center [720, 446] width 20 height 20
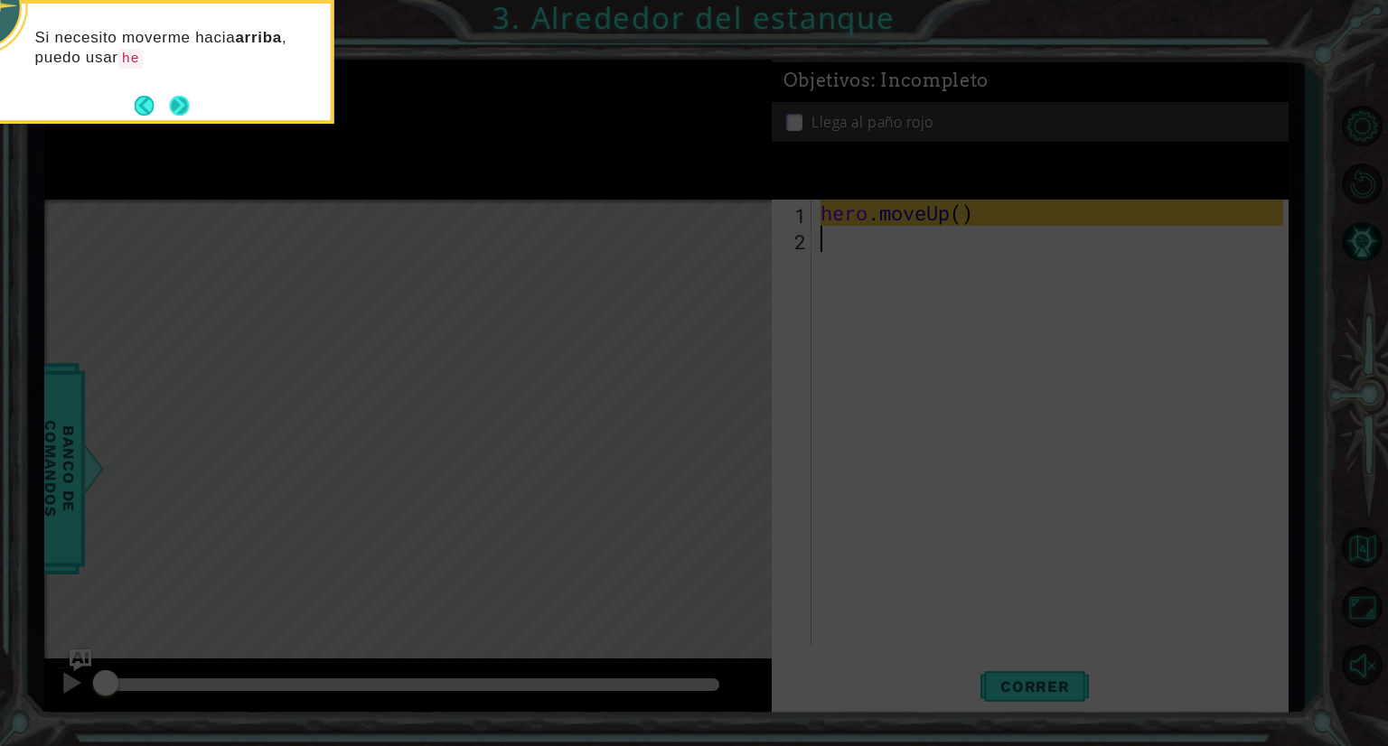
click at [183, 98] on button "Next" at bounding box center [179, 106] width 20 height 20
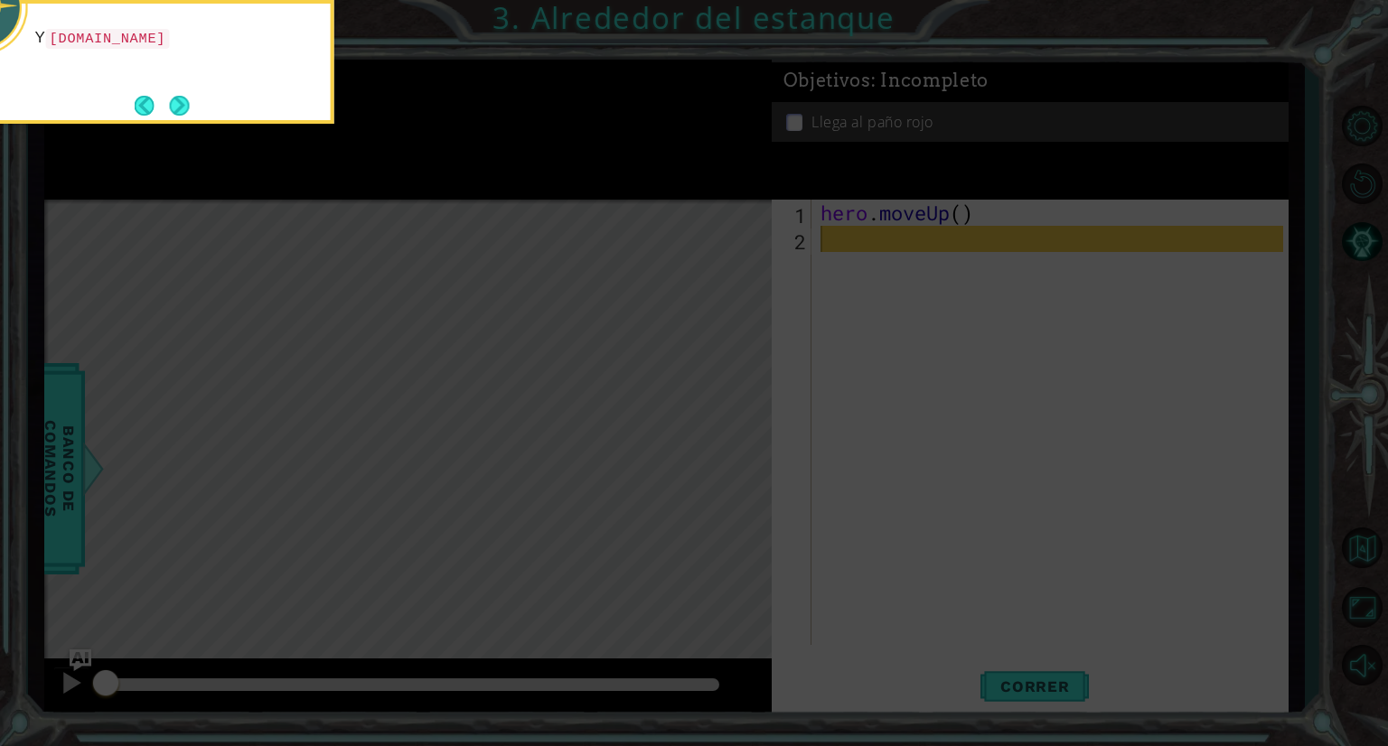
click at [183, 98] on button "Next" at bounding box center [179, 106] width 20 height 20
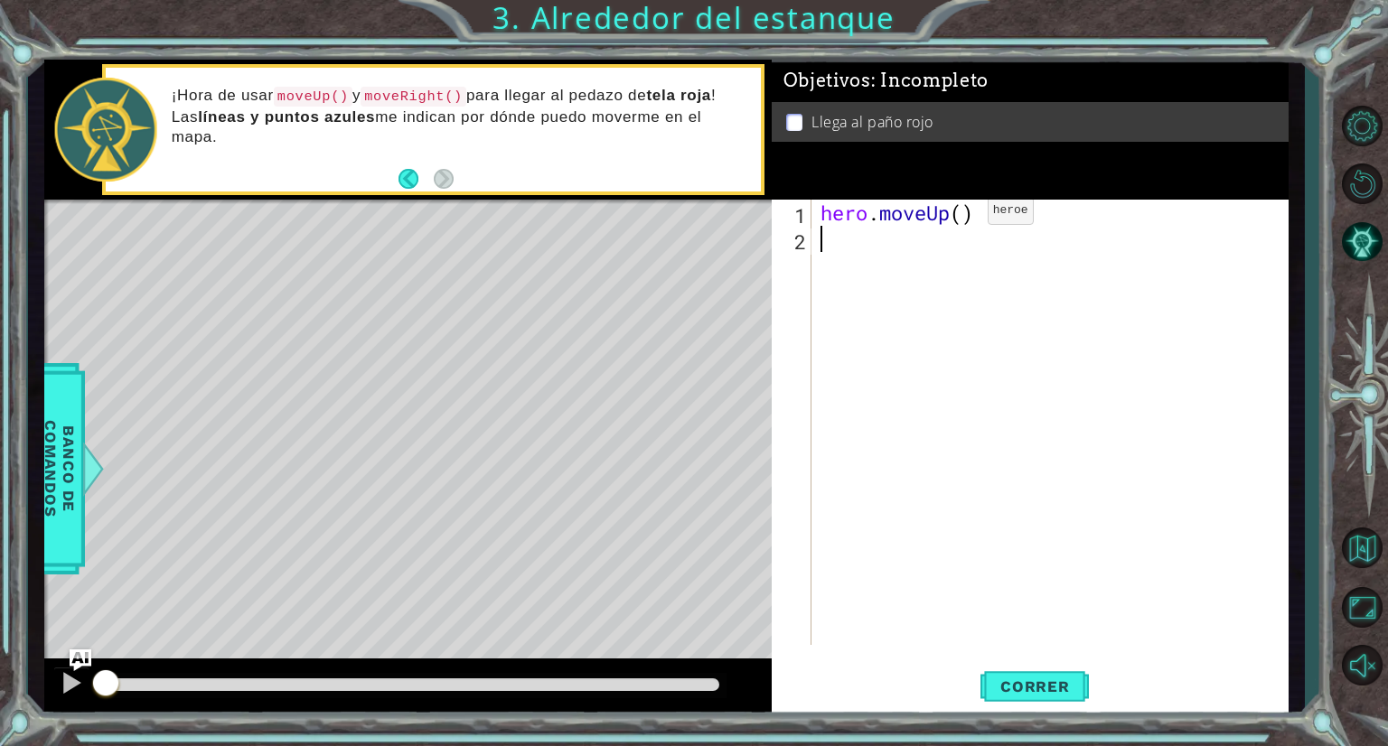
click at [960, 214] on div "hero . moveUp ( )" at bounding box center [1054, 449] width 475 height 498
type textarea "hero.moveUp(2)"
click at [837, 239] on div "hero . moveUp ( 2 )" at bounding box center [1054, 449] width 475 height 498
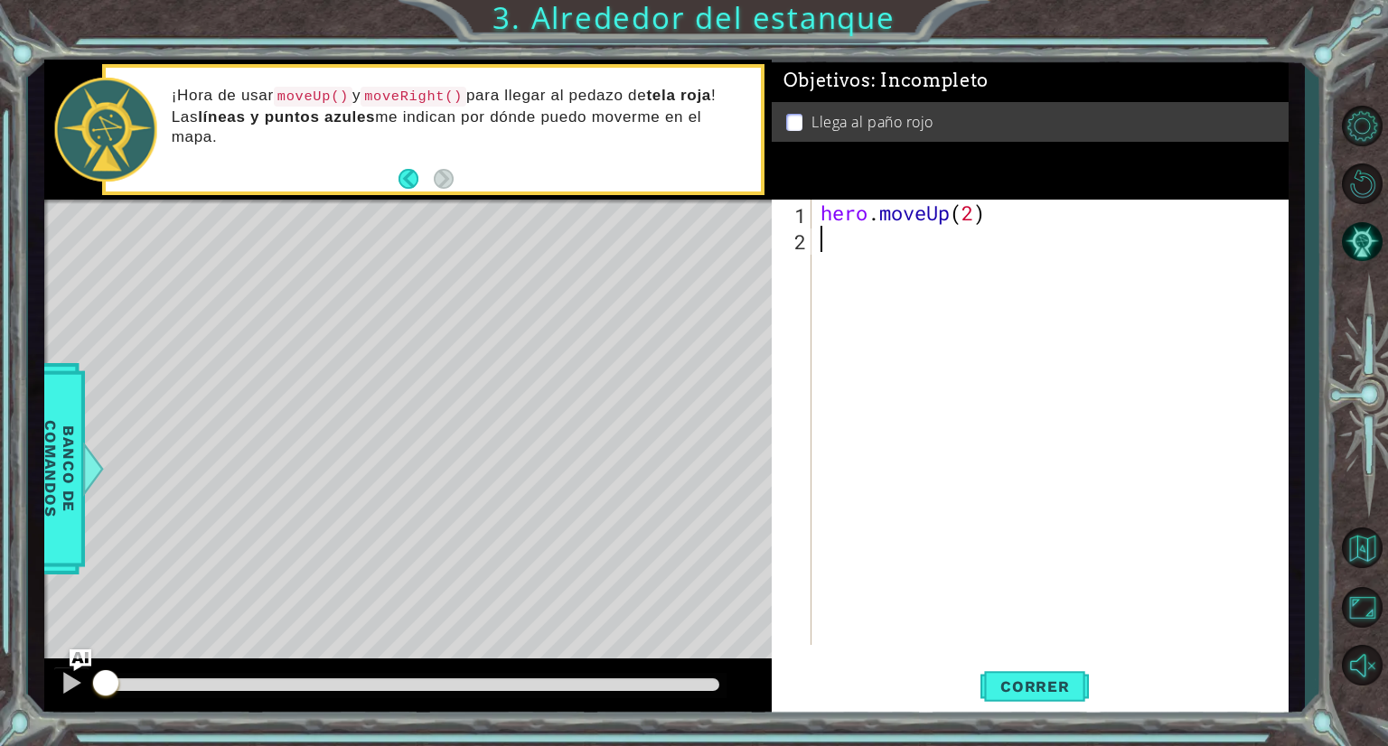
type textarea "h"
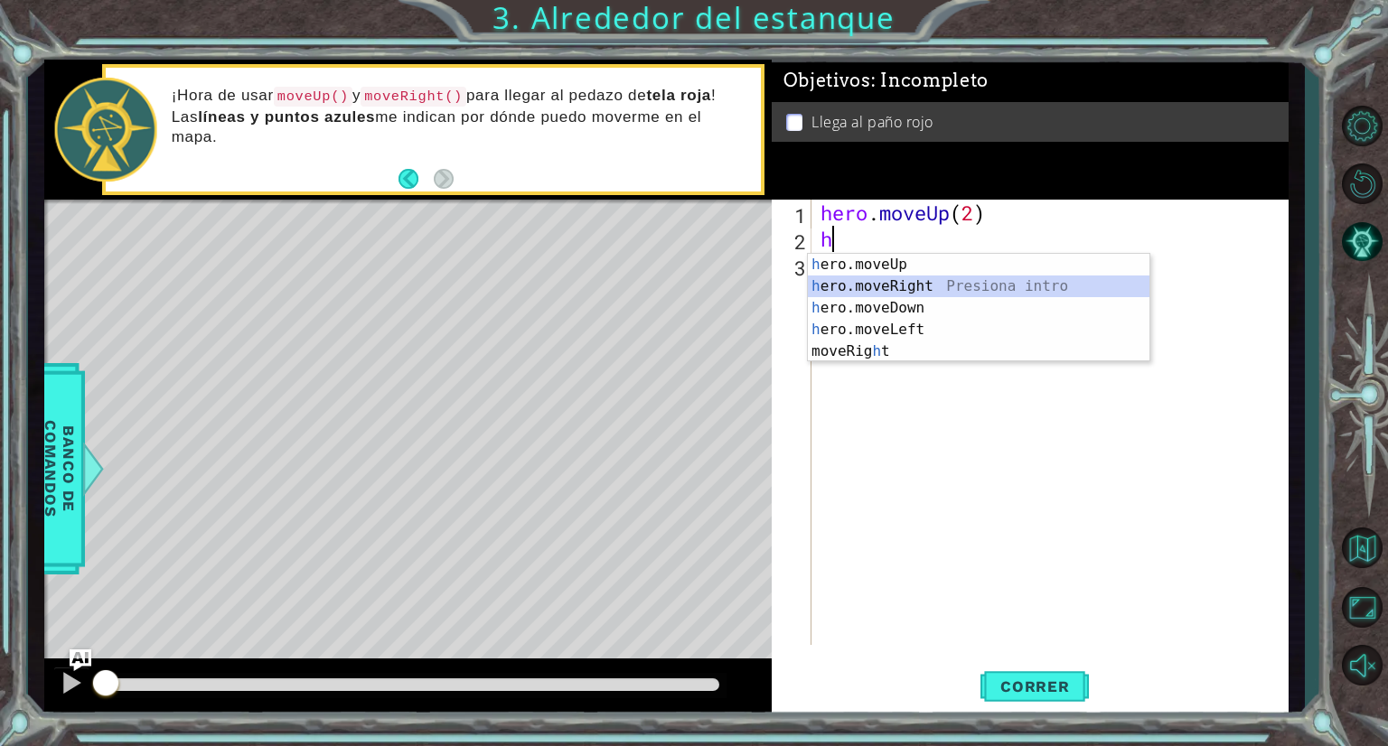
click at [866, 286] on div "h ero.moveUp Presiona intro h ero.moveRight Presiona intro h ero.moveDown Presi…" at bounding box center [979, 330] width 342 height 152
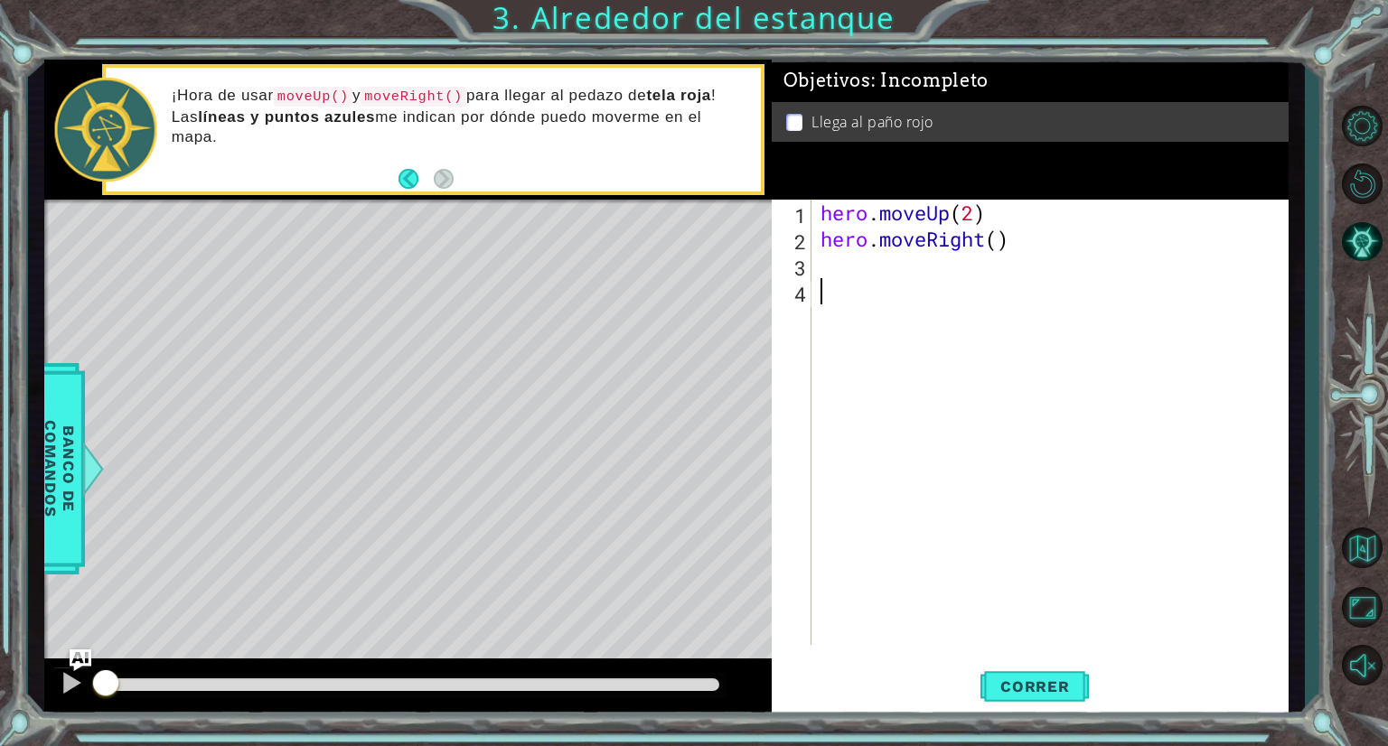
drag, startPoint x: 838, startPoint y: 278, endPoint x: 821, endPoint y: 270, distance: 18.2
click at [821, 270] on div "hero . moveUp ( 2 ) hero . moveRight ( )" at bounding box center [1054, 449] width 475 height 498
type textarea "h"
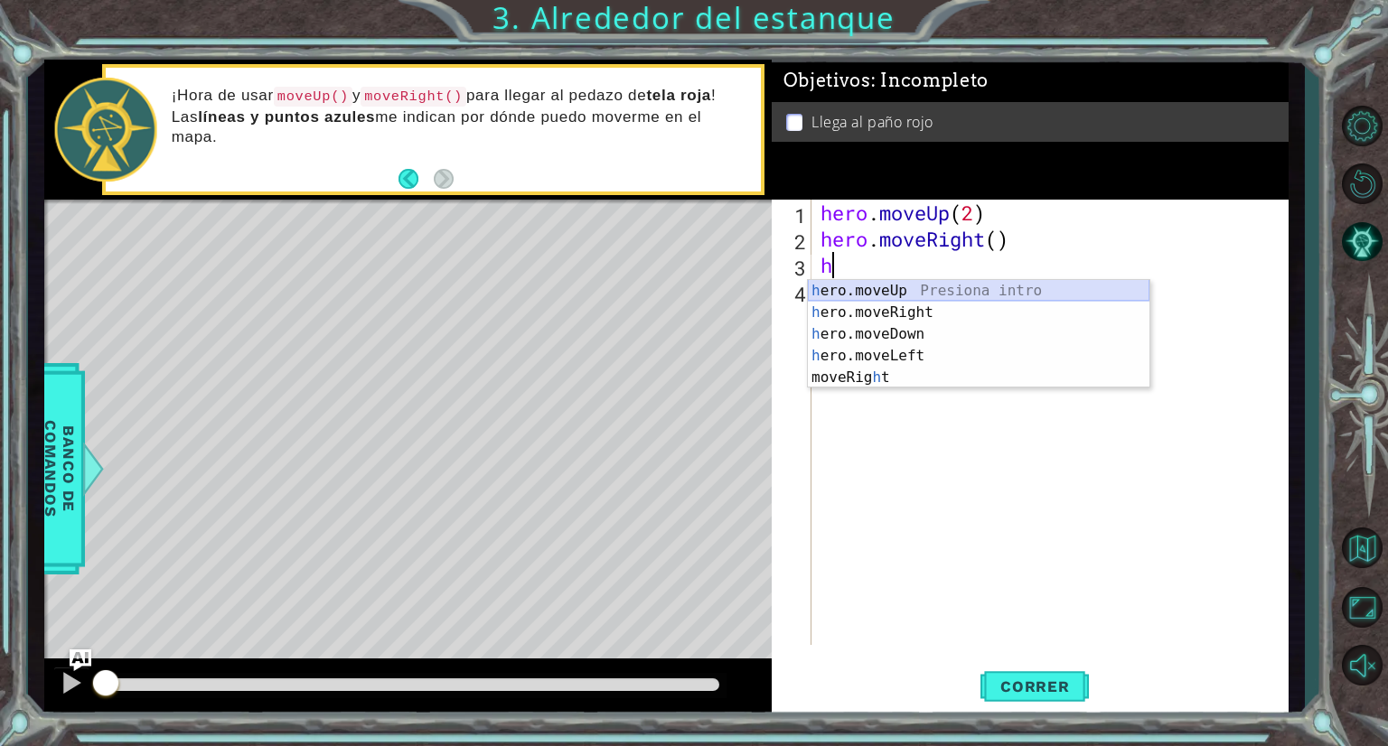
click at [875, 286] on div "h ero.moveUp Presiona intro h ero.moveRight Presiona intro h ero.moveDown Presi…" at bounding box center [979, 356] width 342 height 152
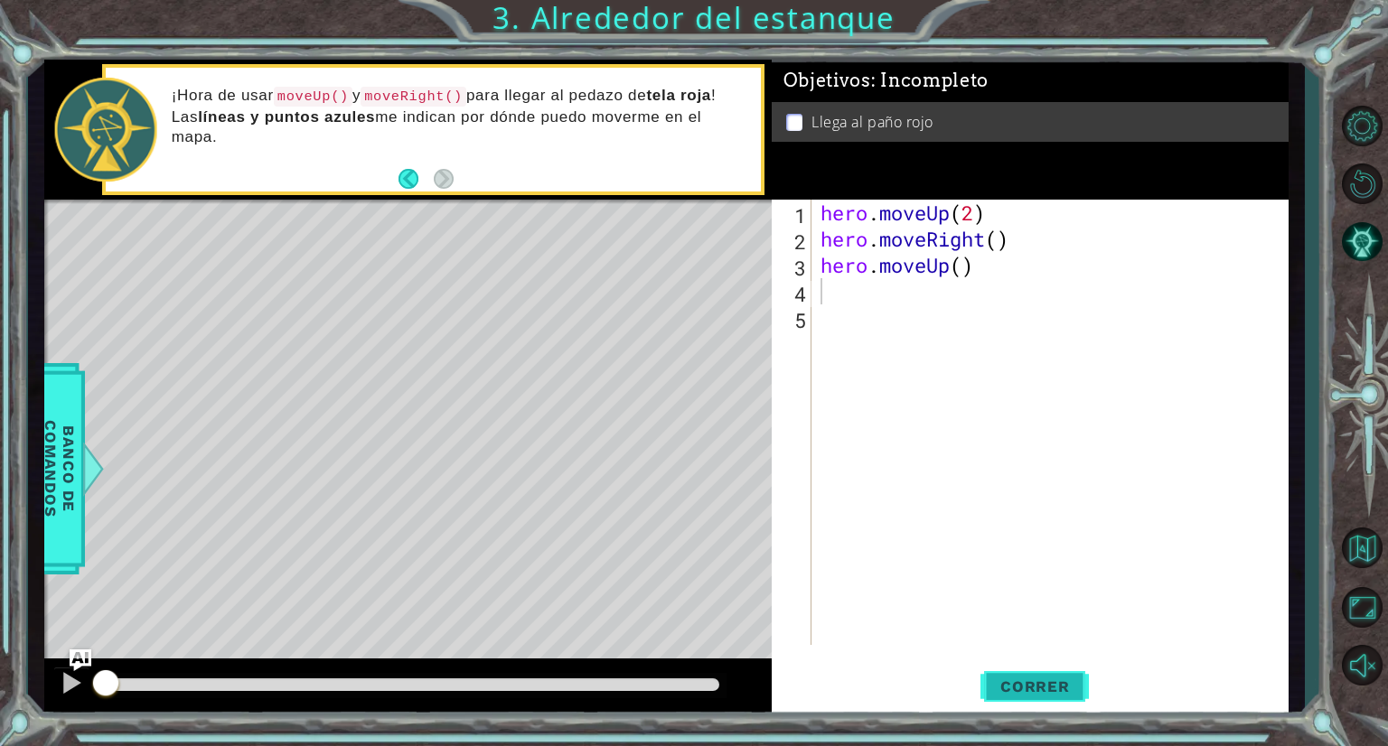
click at [1055, 678] on span "Correr" at bounding box center [1035, 687] width 106 height 18
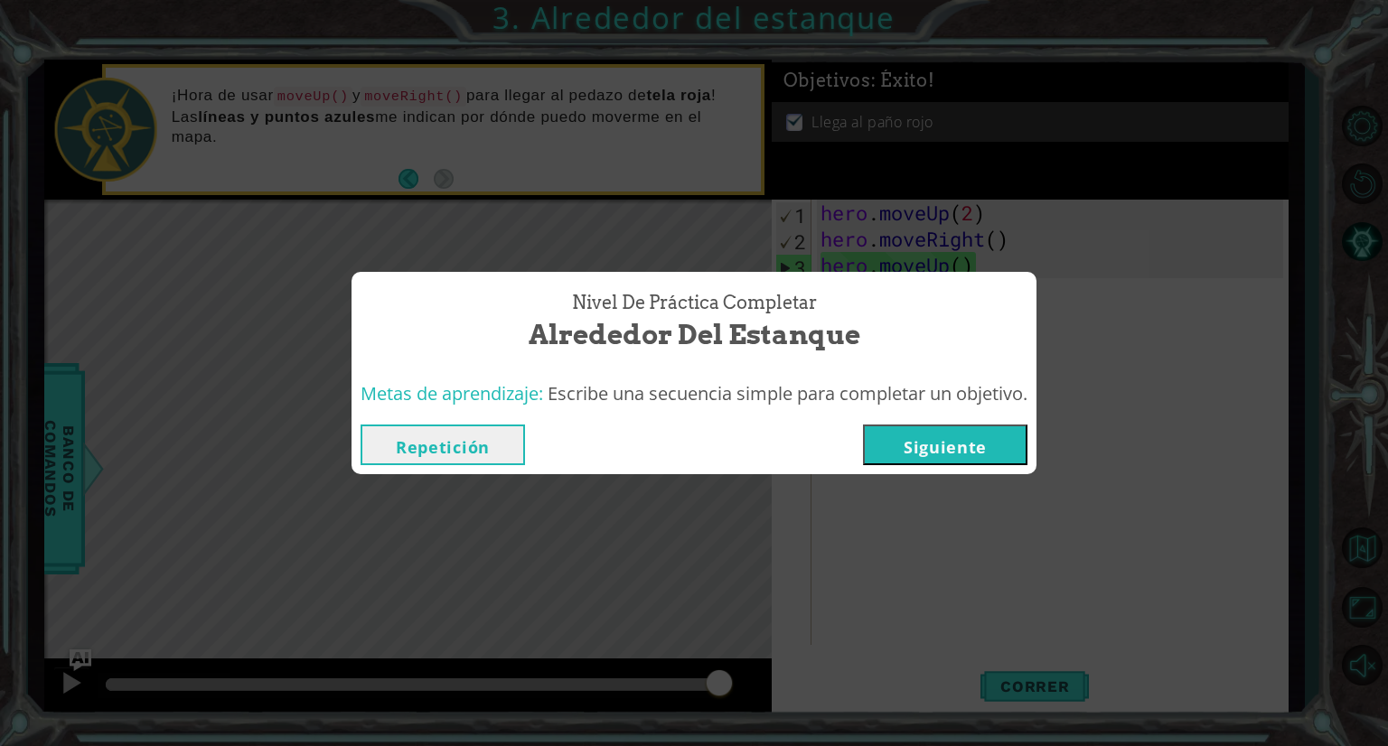
click at [441, 443] on button "Repetición" at bounding box center [443, 445] width 164 height 41
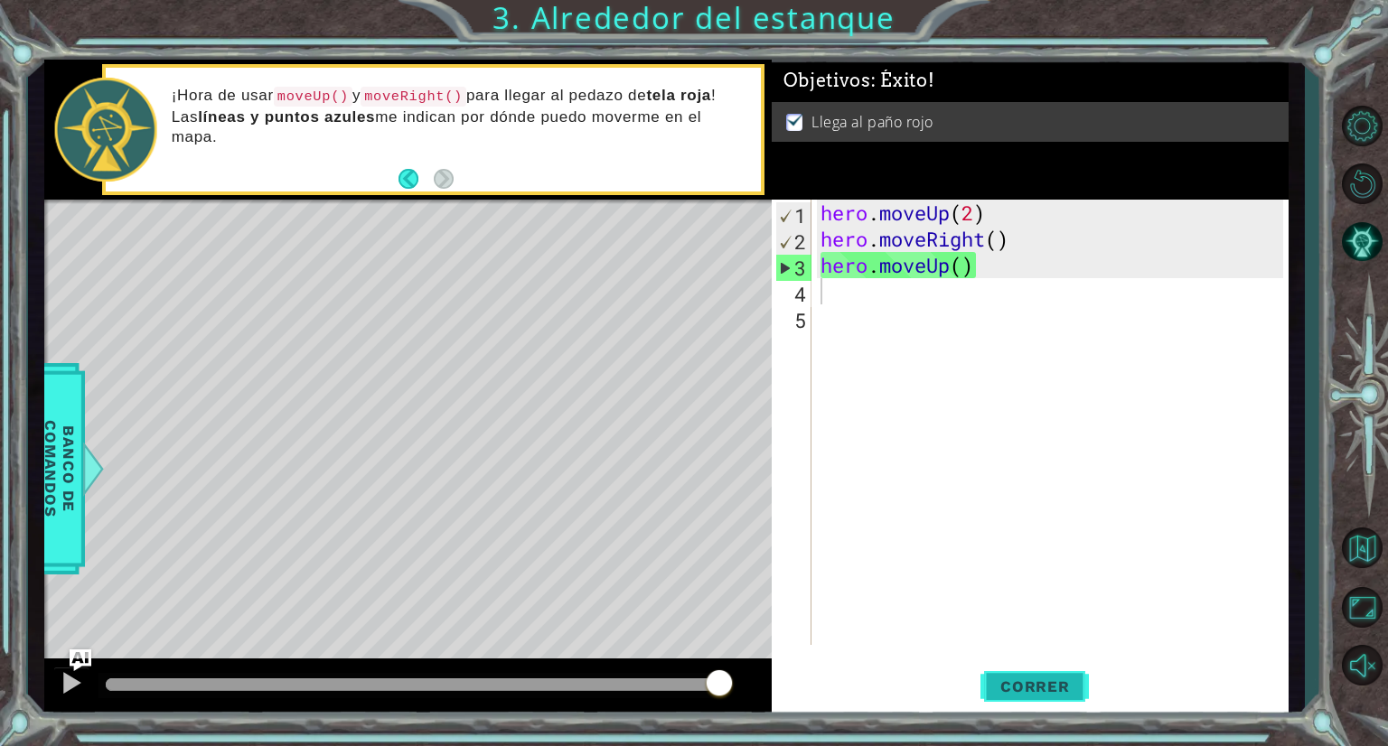
click at [1022, 680] on span "Correr" at bounding box center [1035, 687] width 106 height 18
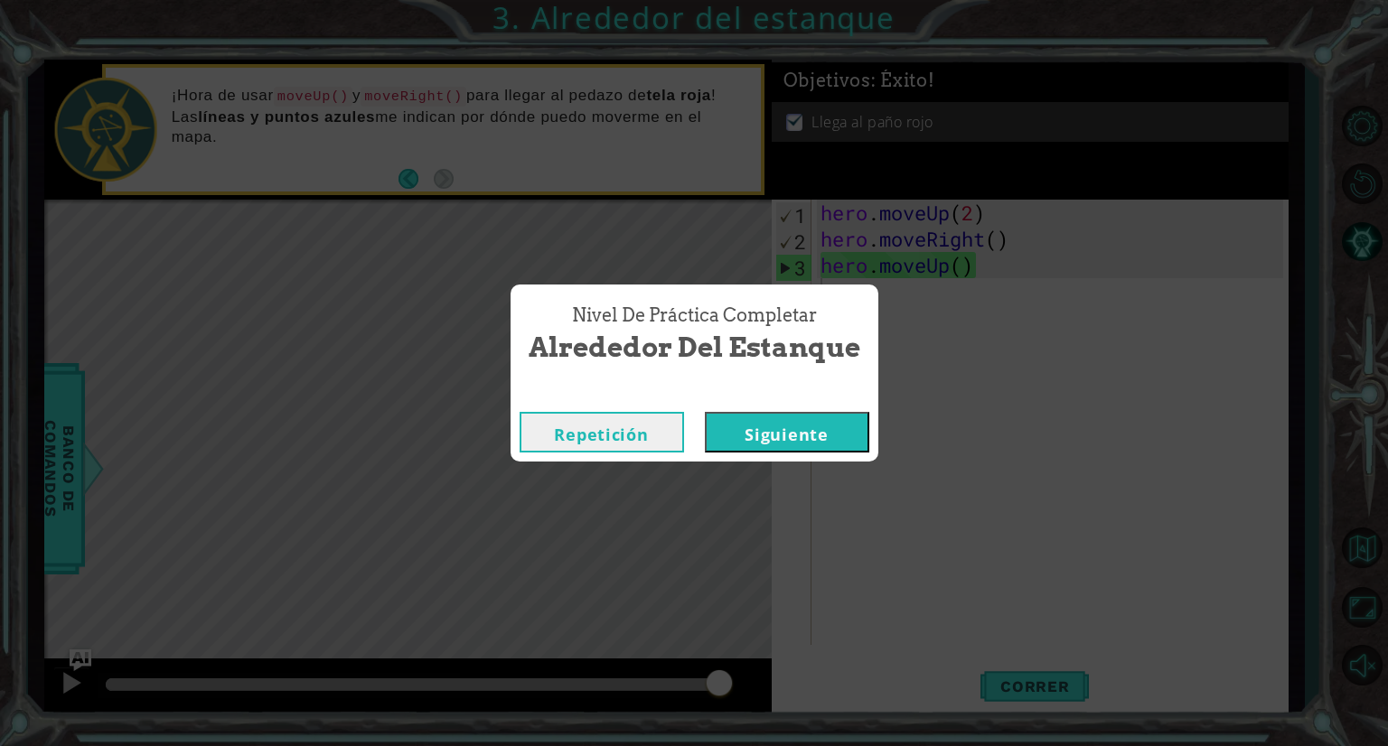
click at [819, 425] on button "Siguiente" at bounding box center [787, 432] width 164 height 41
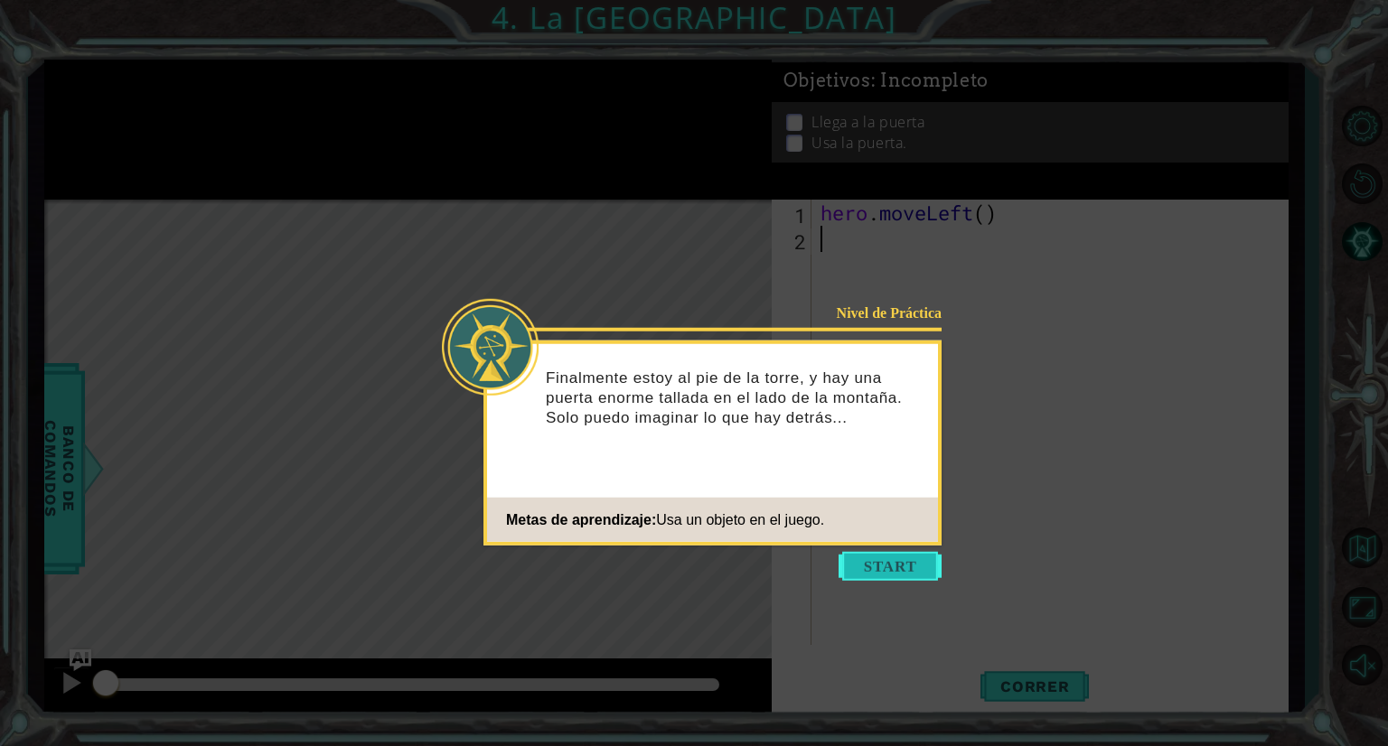
click at [900, 558] on button "Start" at bounding box center [890, 566] width 103 height 29
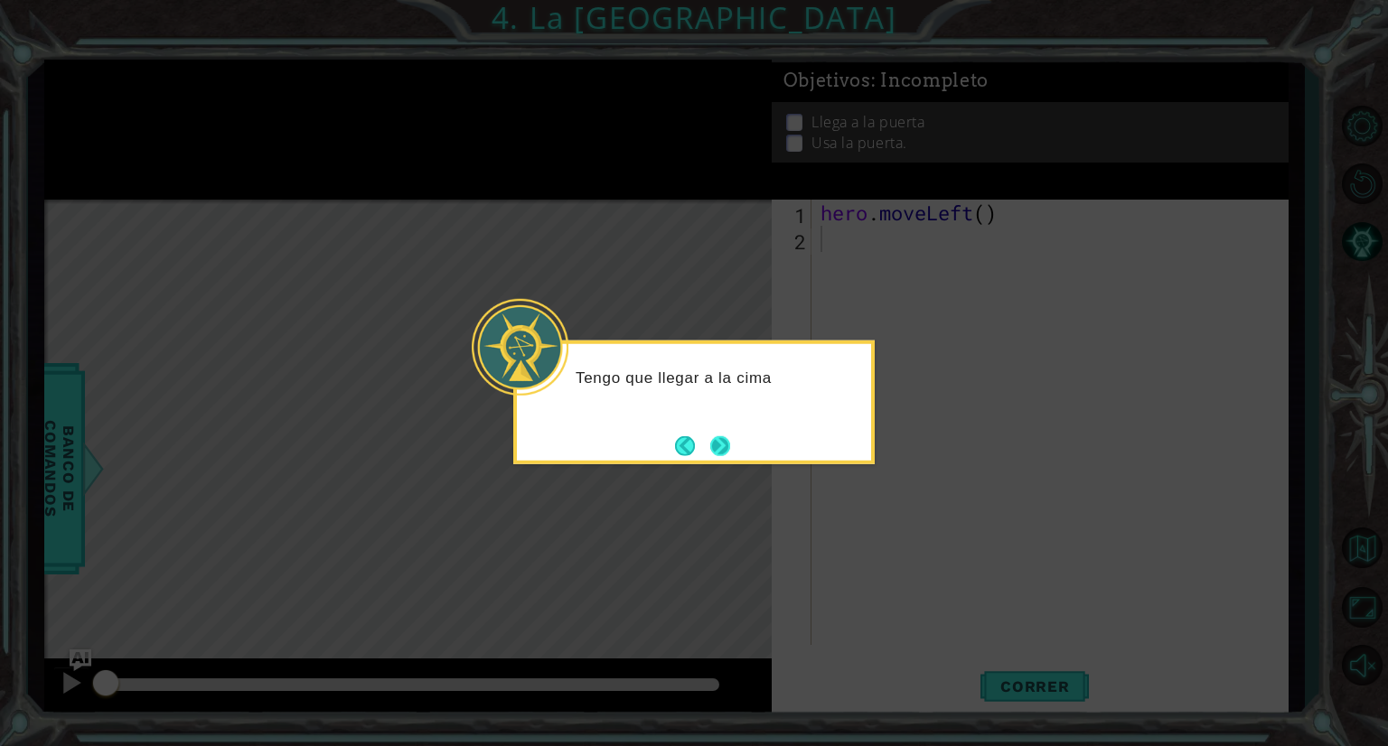
click at [730, 452] on button "Next" at bounding box center [720, 446] width 20 height 20
click at [728, 452] on button "Next" at bounding box center [720, 446] width 20 height 20
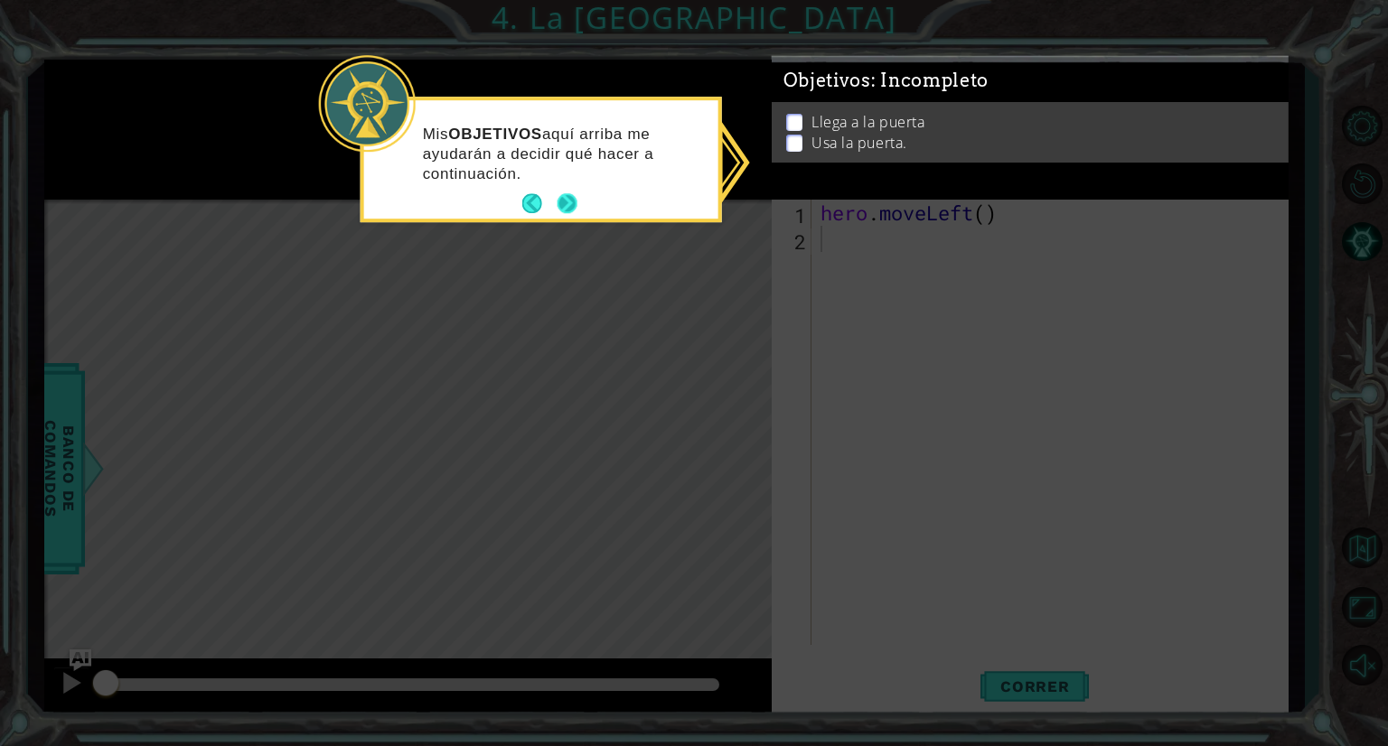
click at [569, 208] on button "Next" at bounding box center [567, 203] width 21 height 21
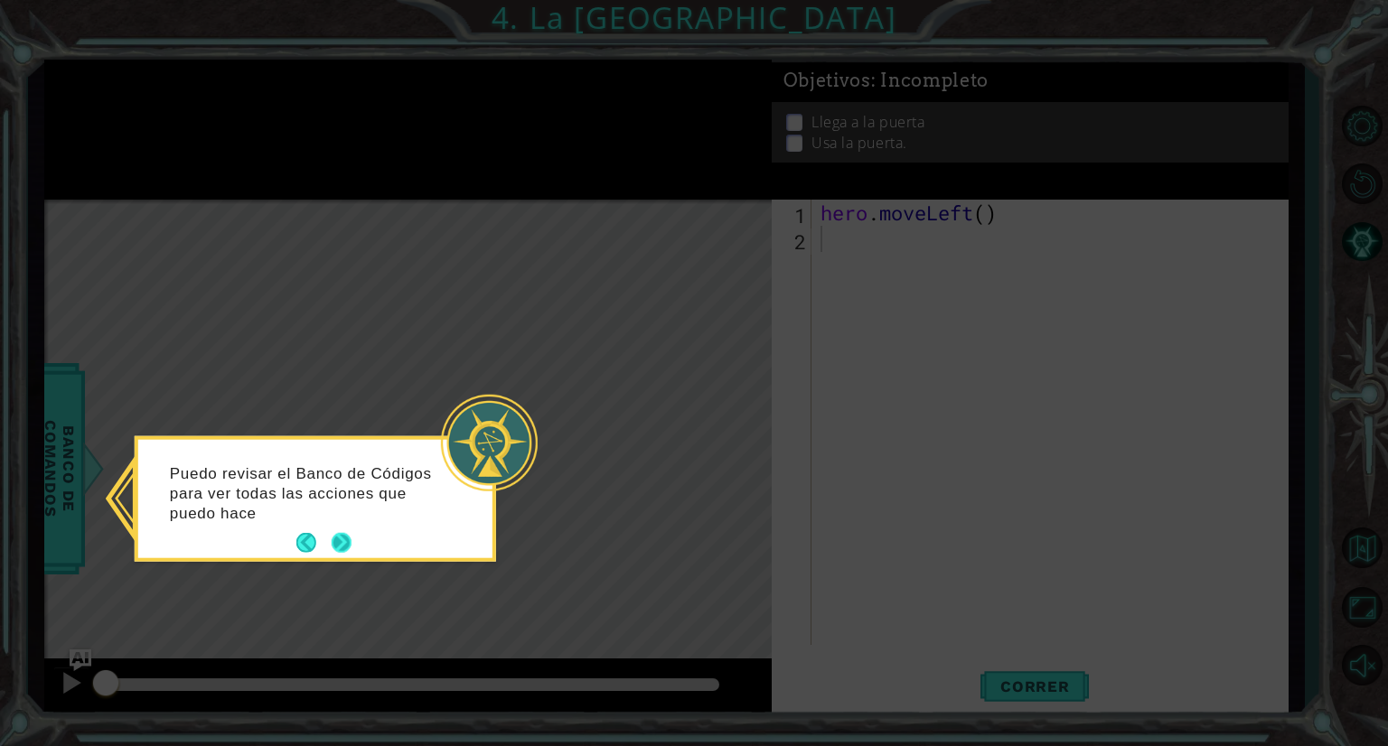
click at [340, 537] on button "Next" at bounding box center [342, 543] width 20 height 20
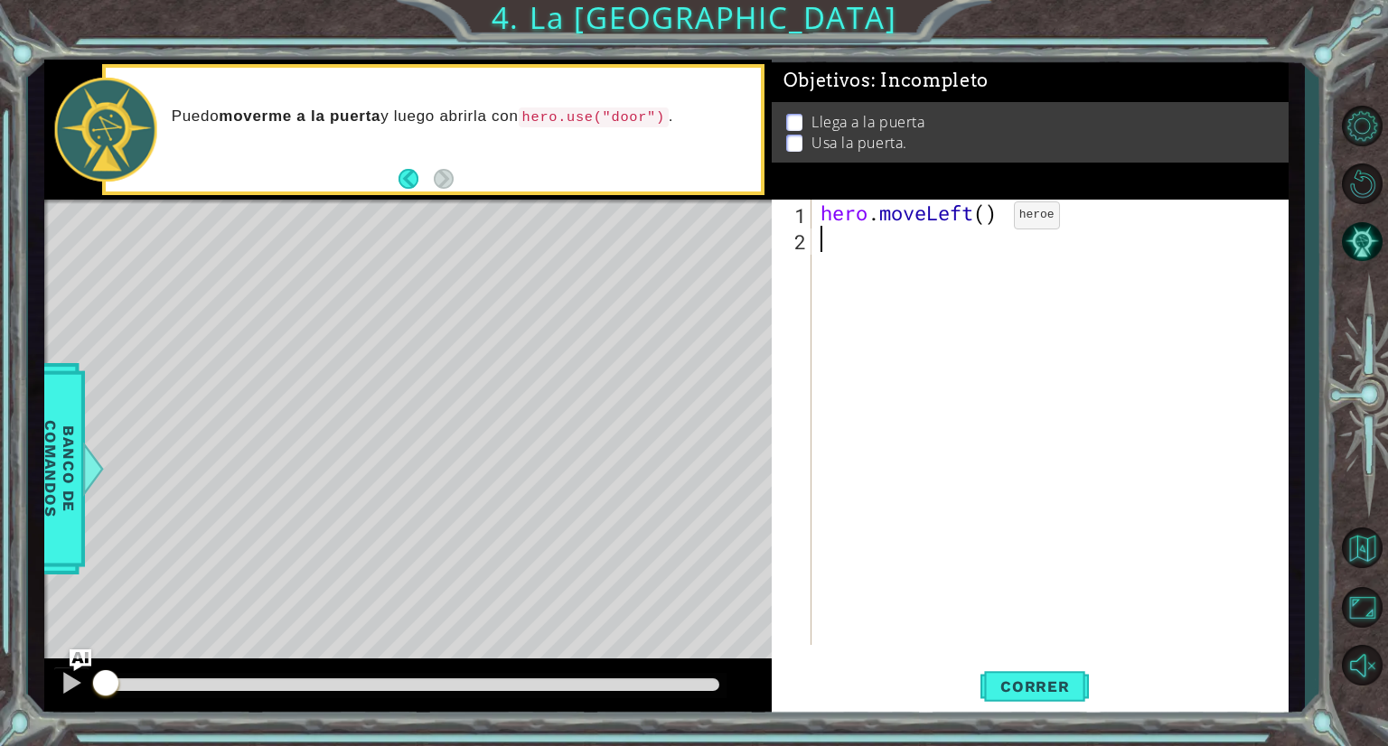
click at [986, 219] on div "hero . moveLeft ( )" at bounding box center [1054, 449] width 475 height 498
type textarea "hero.moveLeft(2)"
click at [845, 239] on div "hero . moveLeft ( 2 )" at bounding box center [1054, 449] width 475 height 498
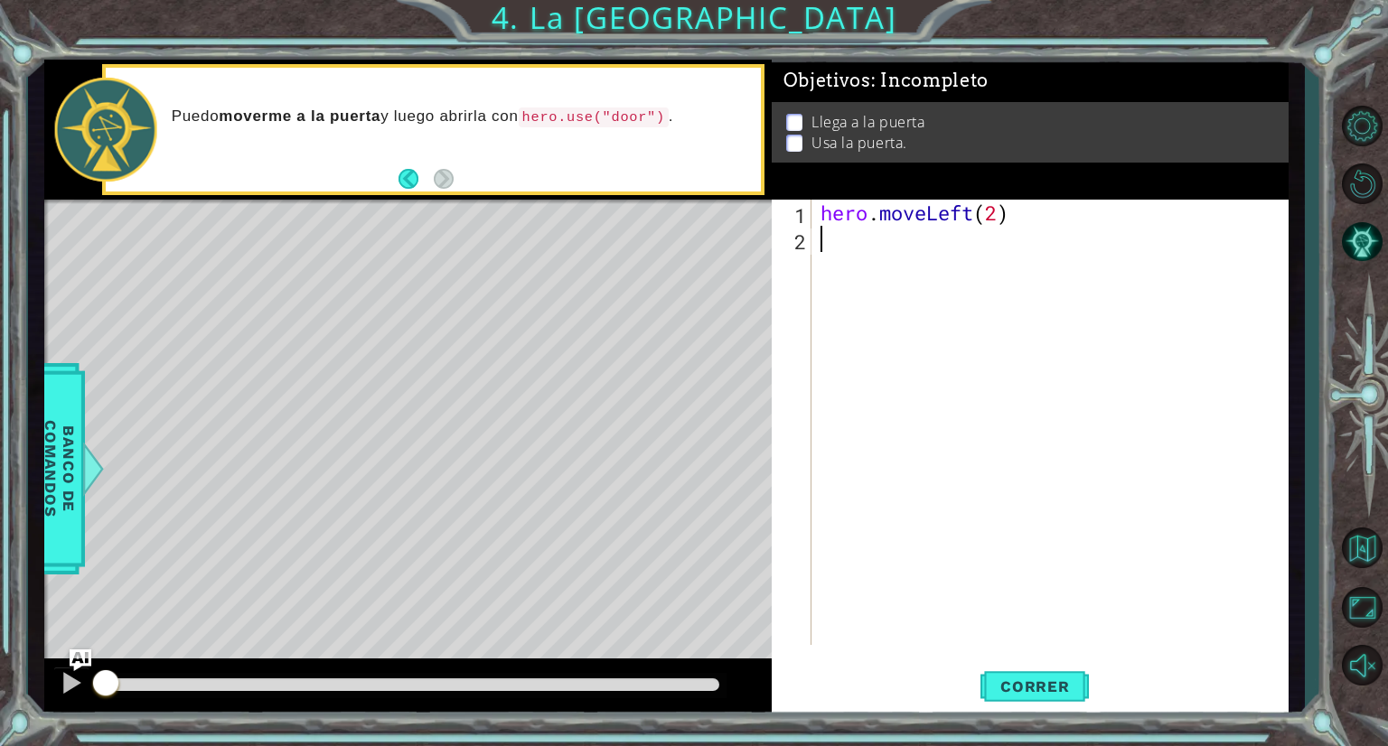
type textarea "h"
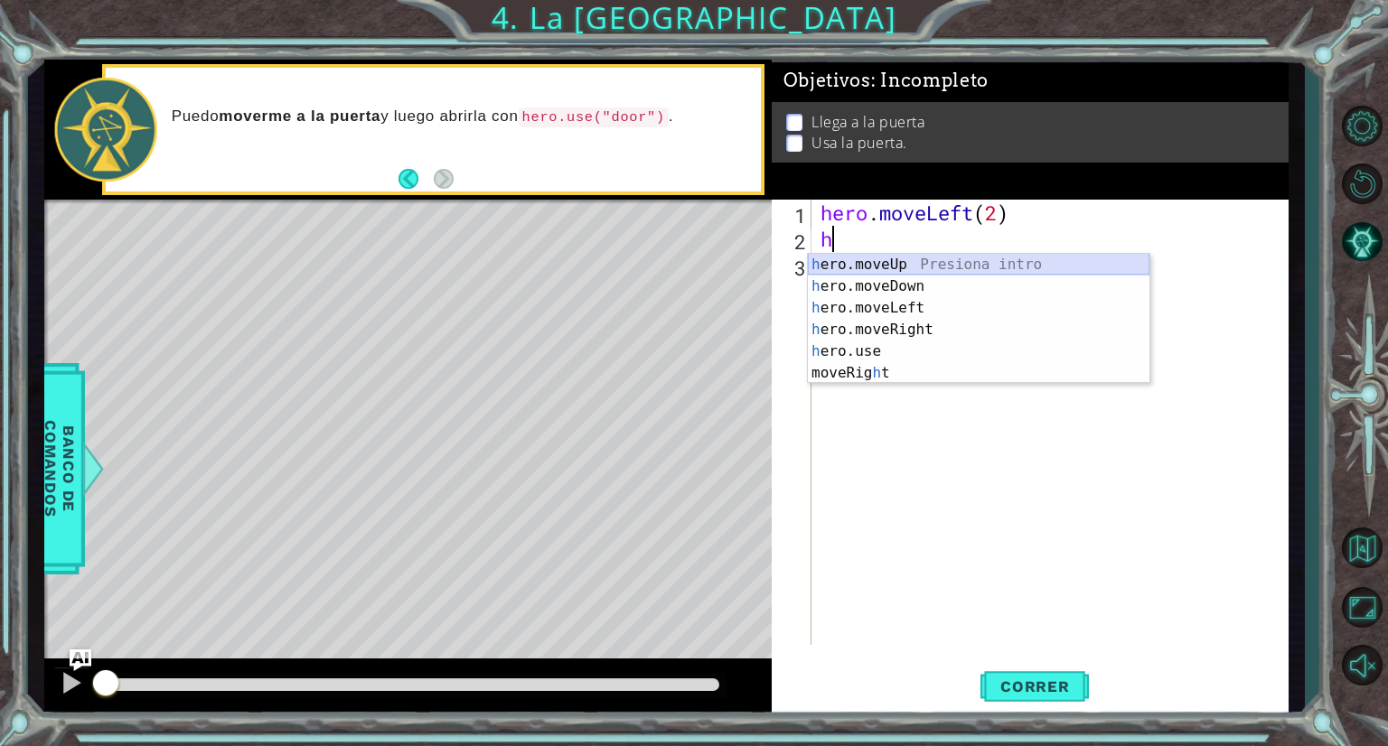
click at [880, 264] on div "h ero.moveUp Presiona intro h ero.moveDown Presiona intro h ero.moveLeft Presio…" at bounding box center [979, 341] width 342 height 174
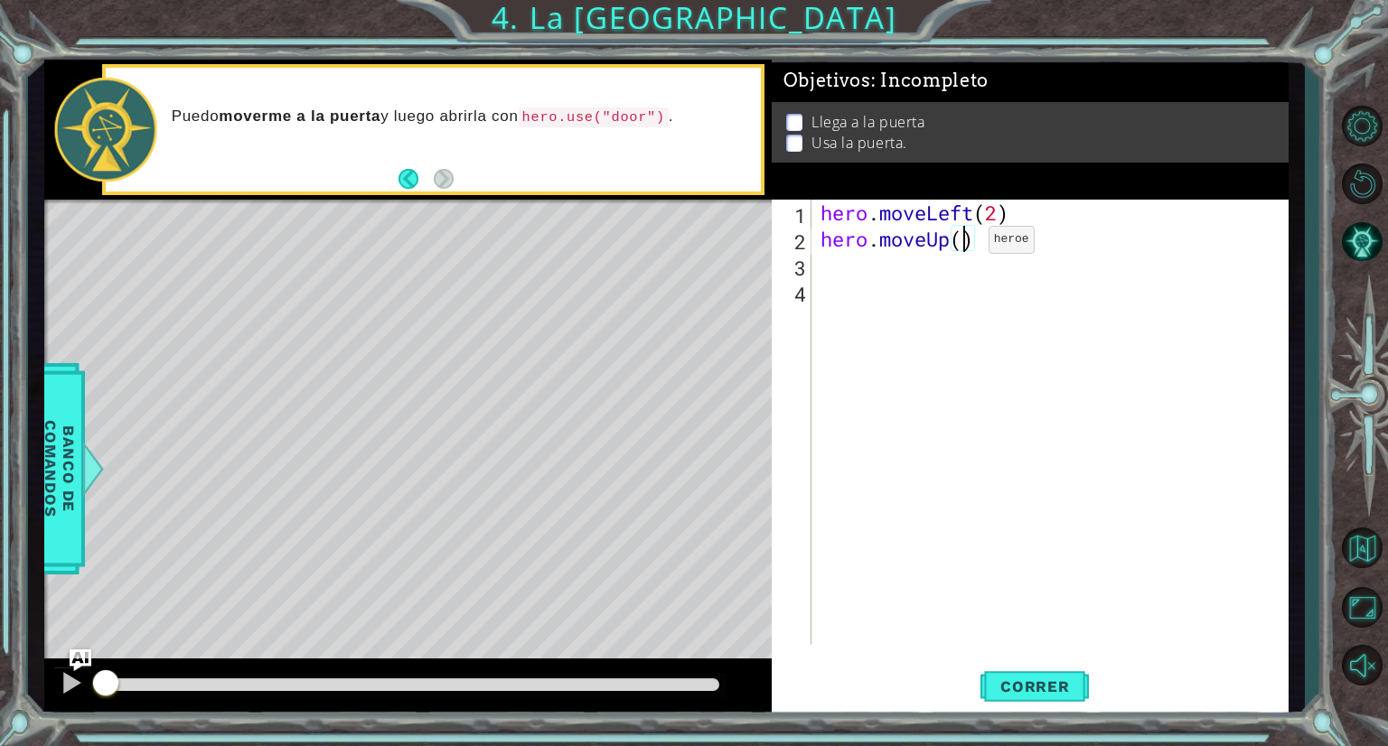
click at [962, 243] on div "hero . moveLeft ( 2 ) hero . moveUp ( )" at bounding box center [1054, 449] width 475 height 498
type textarea "hero.moveUp(2)"
click at [853, 261] on div "hero . moveLeft ( 2 ) hero . moveUp ( 2 )" at bounding box center [1054, 449] width 475 height 498
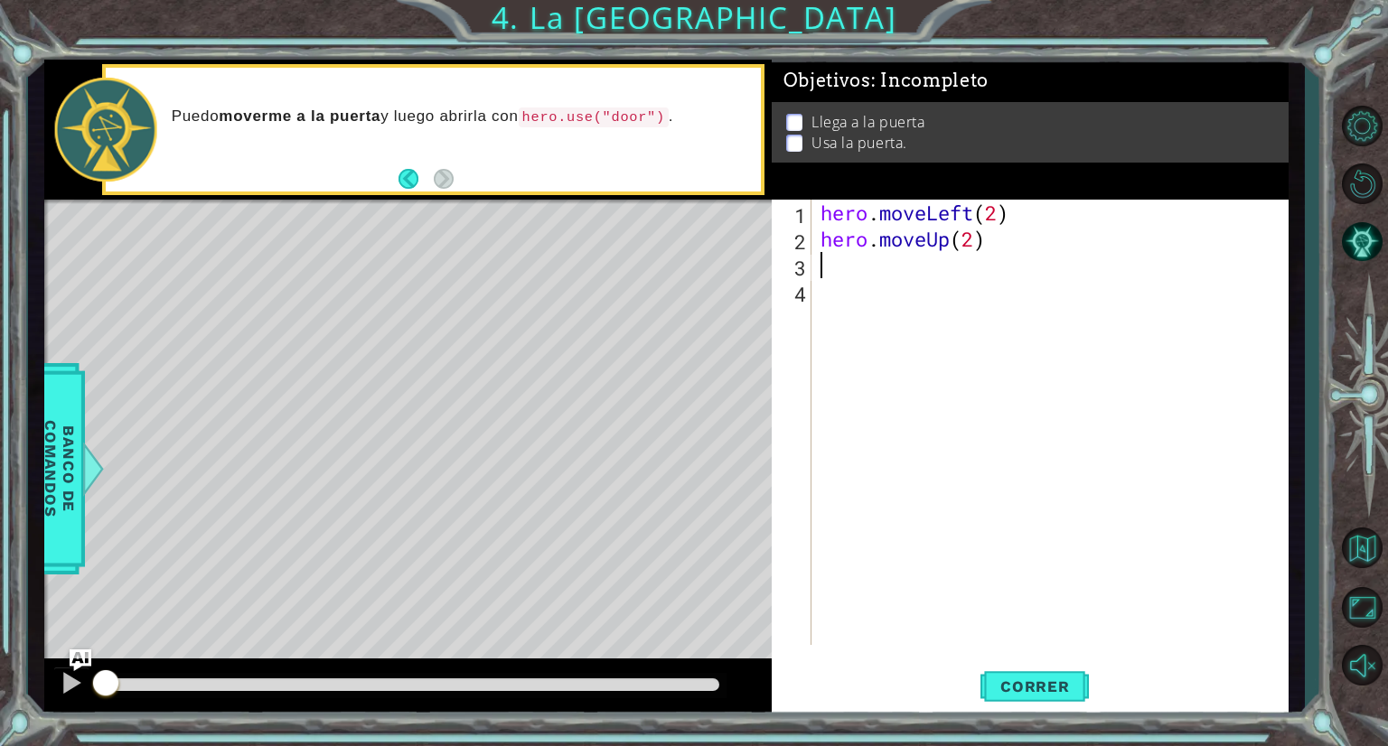
type textarea "h"
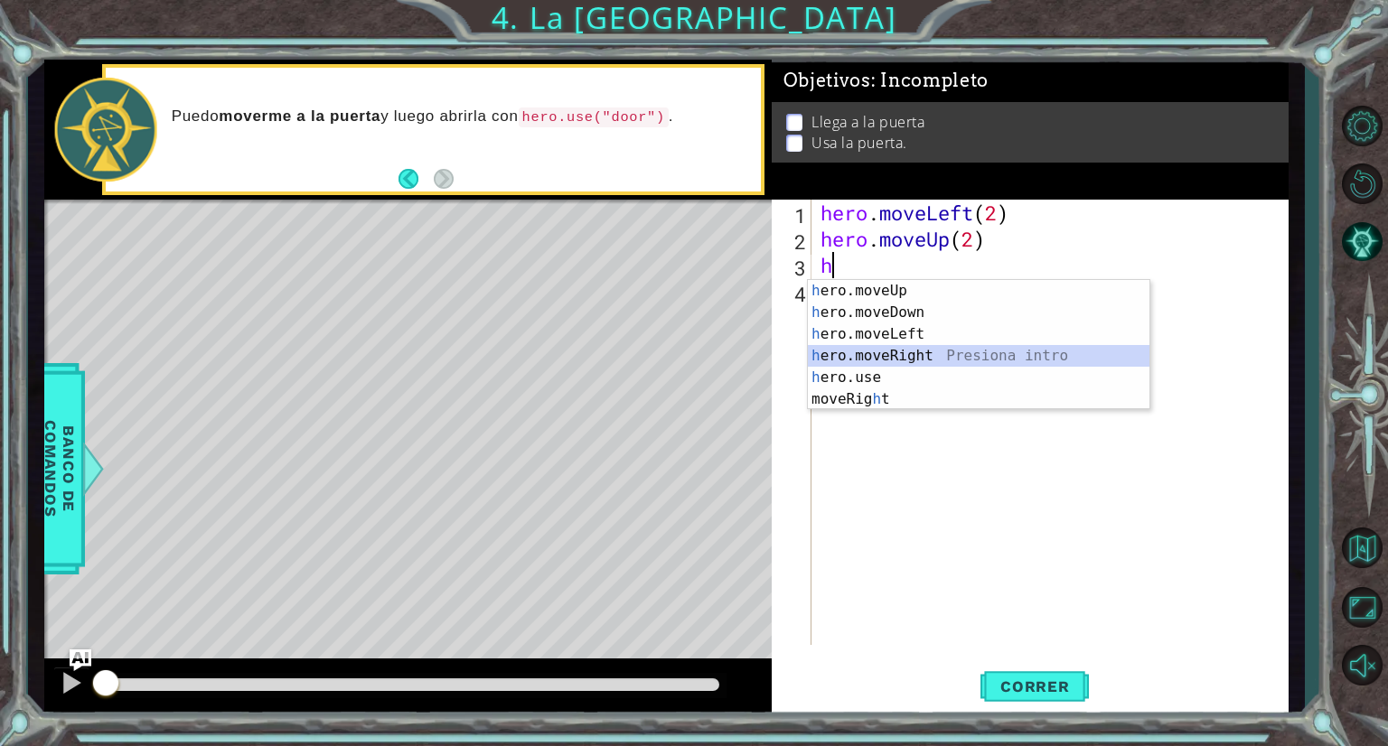
click at [889, 352] on div "h ero.moveUp Presiona intro h ero.moveDown Presiona intro h ero.moveLeft Presio…" at bounding box center [979, 367] width 342 height 174
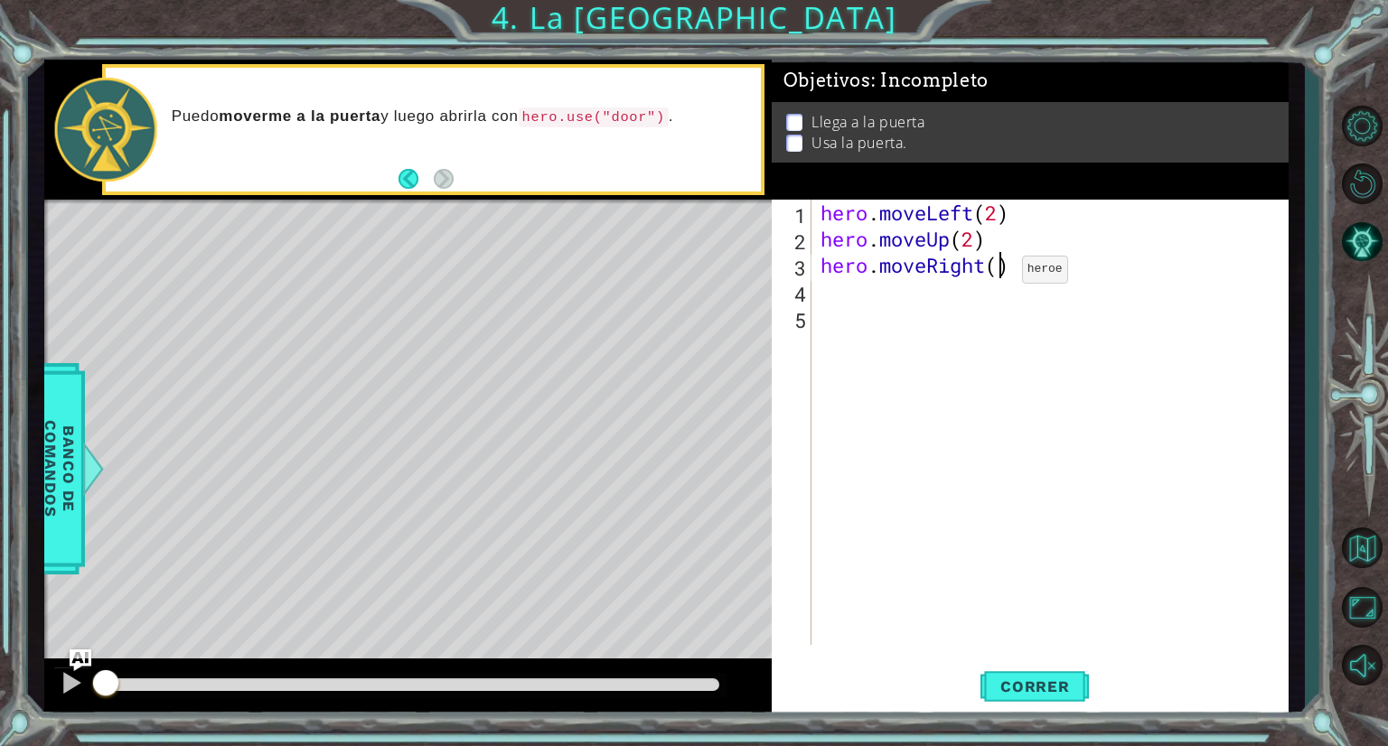
click at [994, 273] on div "hero . moveLeft ( 2 ) hero . moveUp ( 2 ) hero . moveRight ( )" at bounding box center [1054, 449] width 475 height 498
type textarea "hero.moveRight(2)"
click at [840, 303] on div "hero . moveLeft ( 2 ) hero . moveUp ( 2 ) hero . moveRight ( 2 )" at bounding box center [1054, 449] width 475 height 498
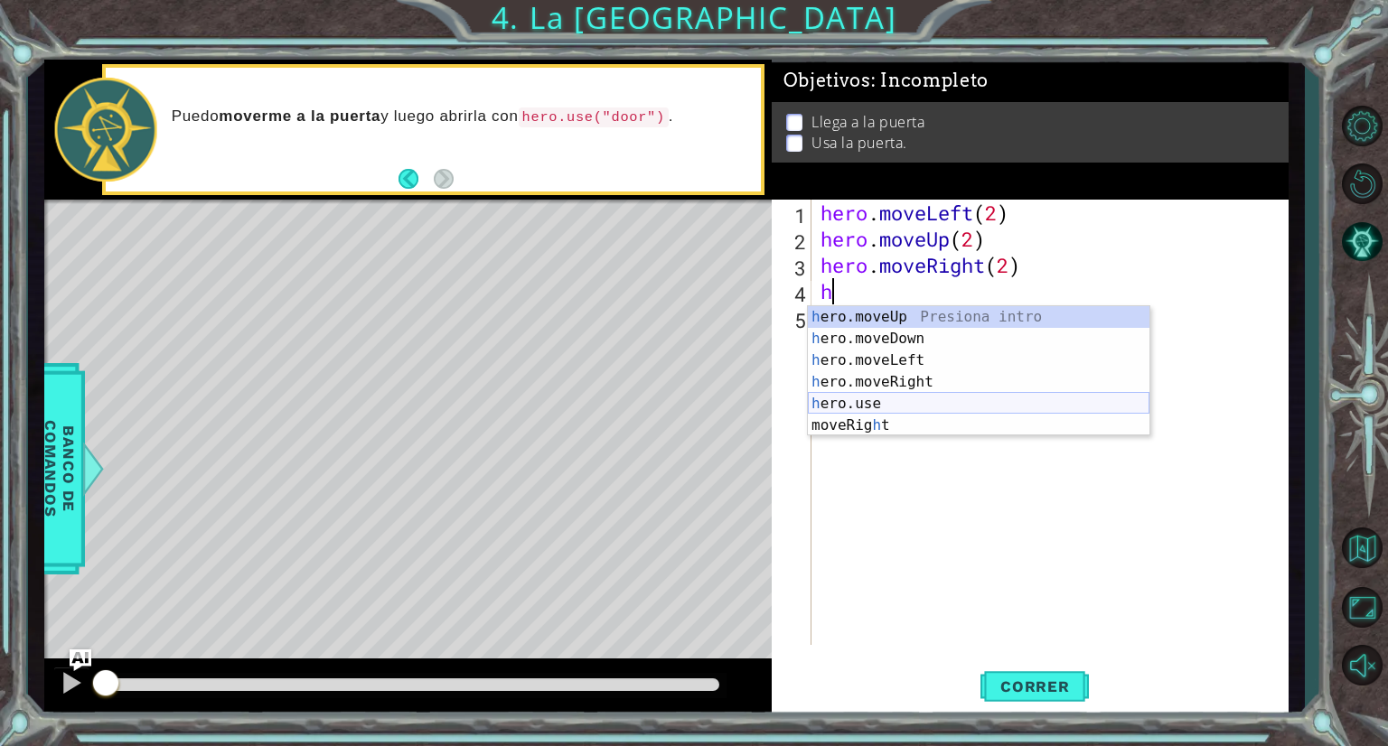
click at [901, 397] on div "h ero.moveUp Presiona intro h ero.moveDown Presiona intro h ero.moveLeft Presio…" at bounding box center [979, 393] width 342 height 174
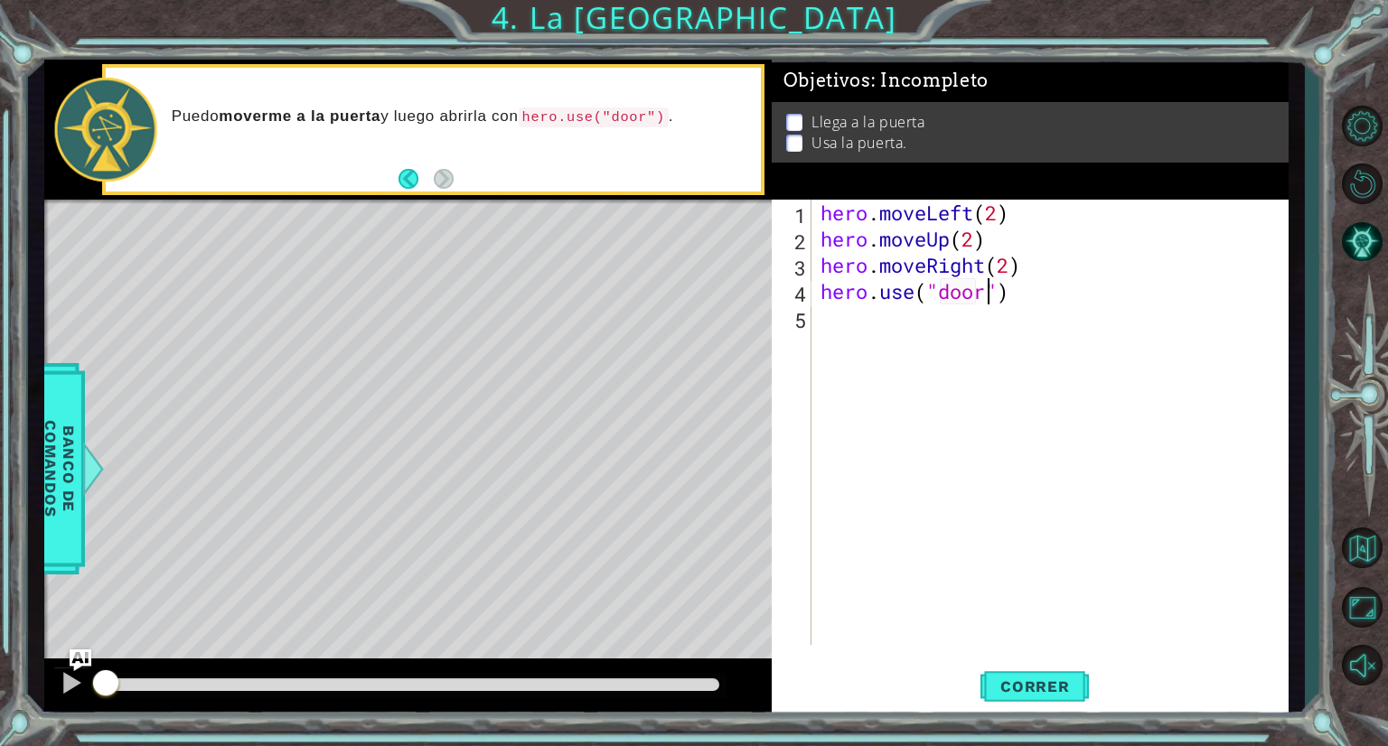
scroll to position [0, 7]
type textarea "hero.use("door")"
click at [1042, 678] on span "Correr" at bounding box center [1035, 687] width 106 height 18
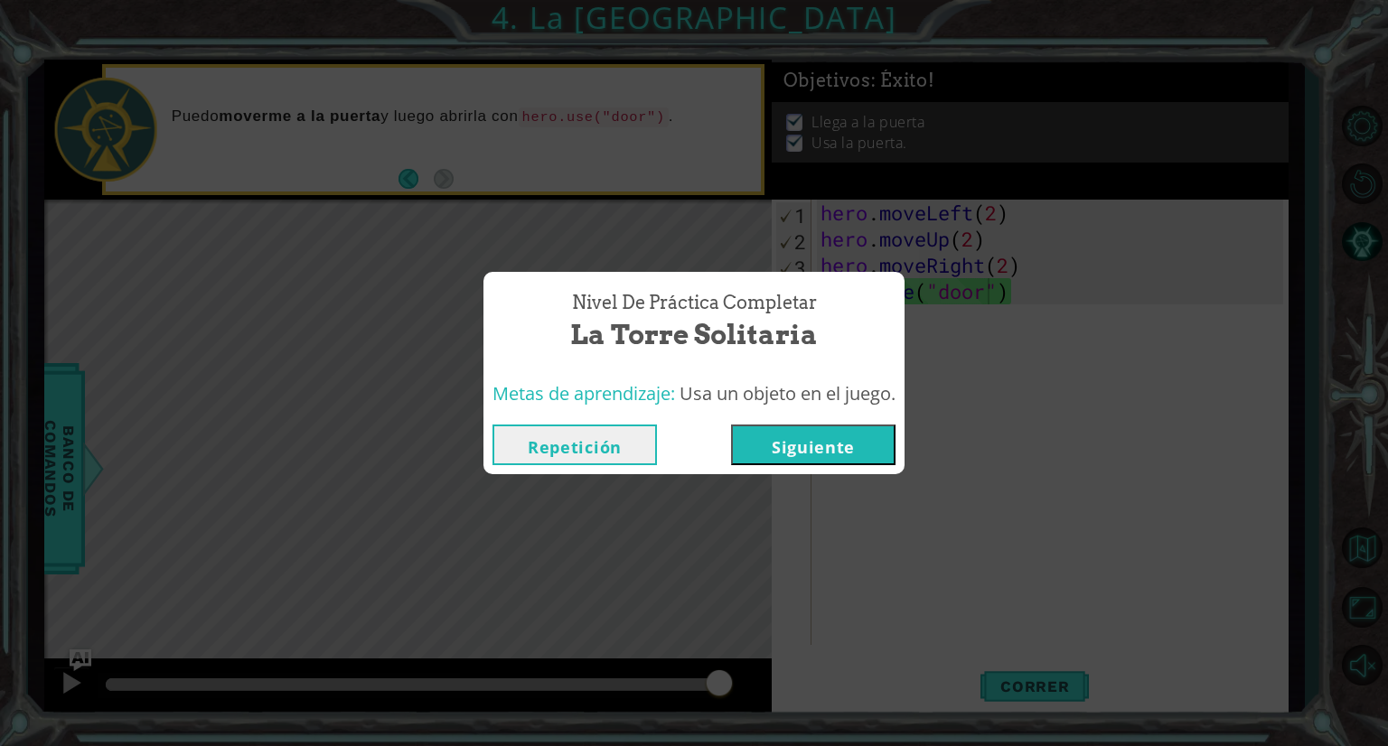
click at [586, 460] on button "Repetición" at bounding box center [575, 445] width 164 height 41
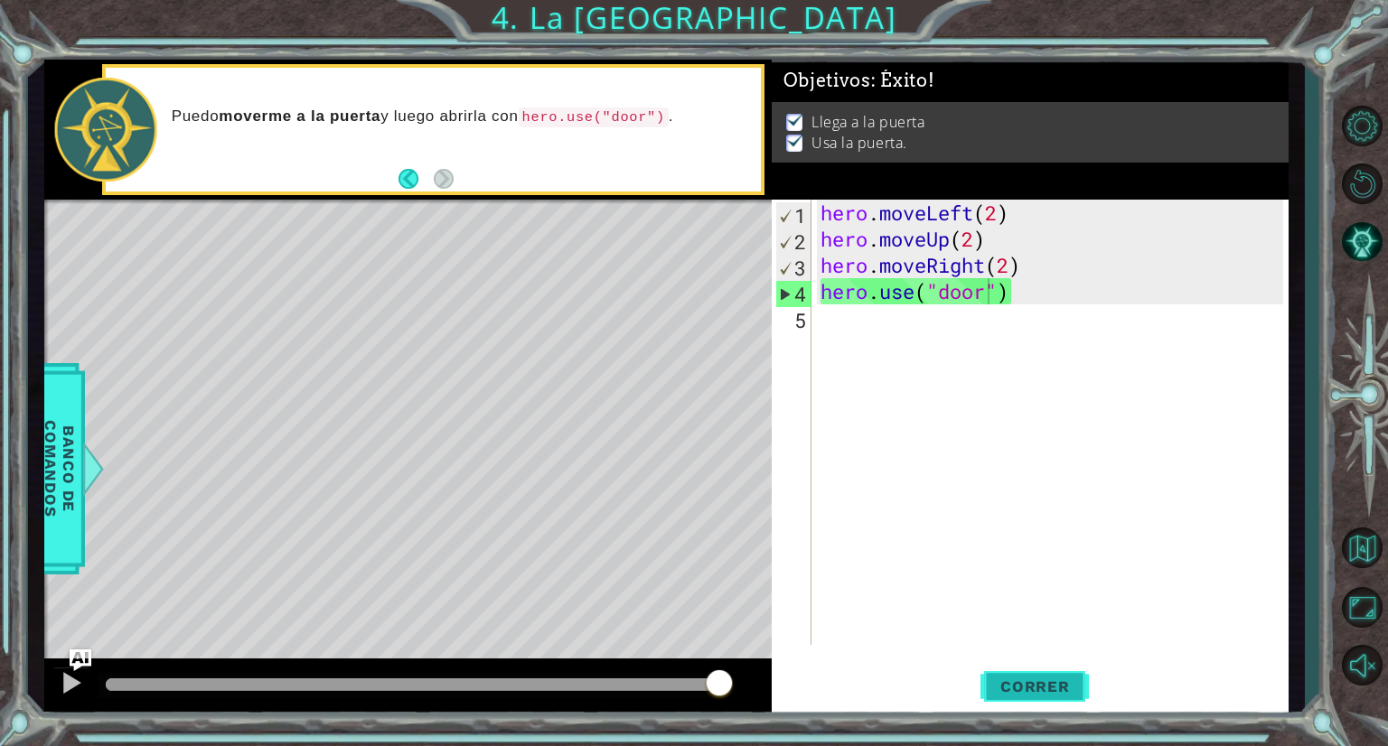
click at [1065, 687] on span "Correr" at bounding box center [1035, 687] width 106 height 18
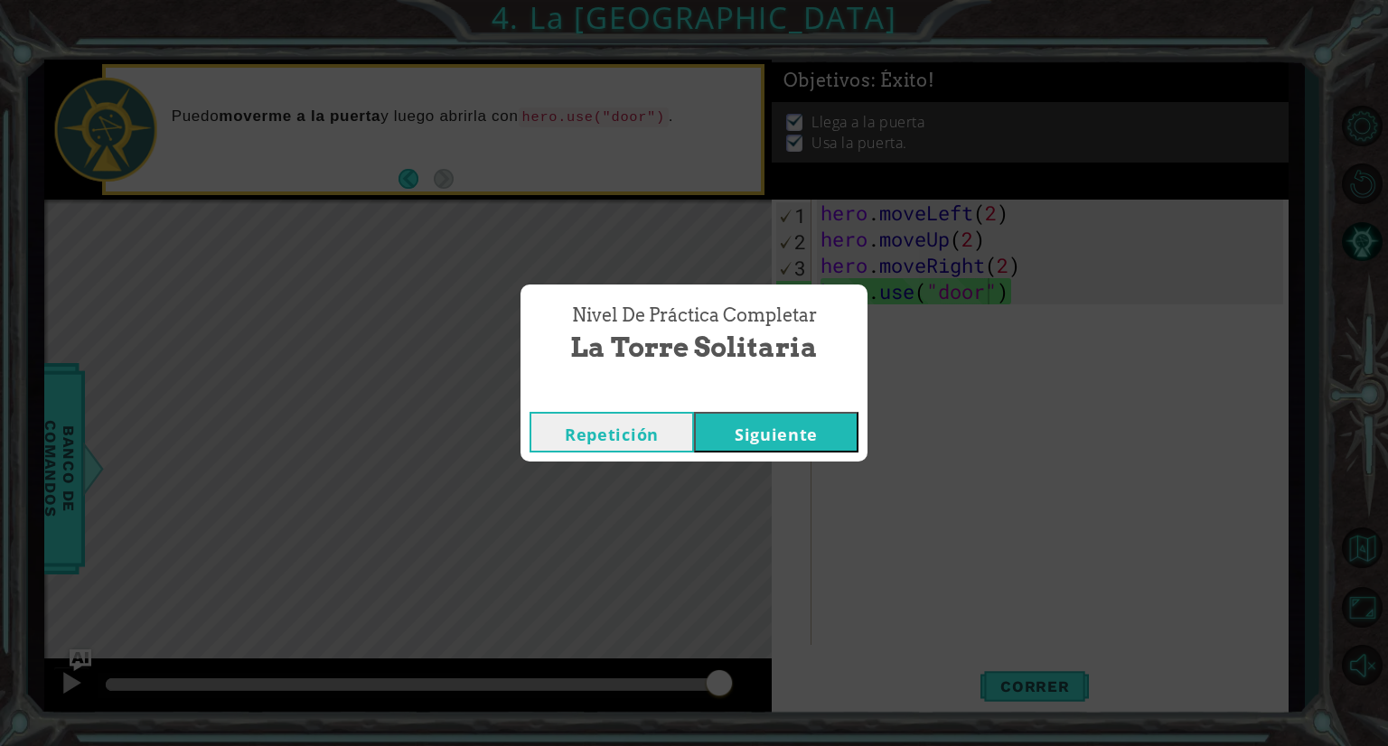
click at [838, 443] on button "Siguiente" at bounding box center [776, 432] width 164 height 41
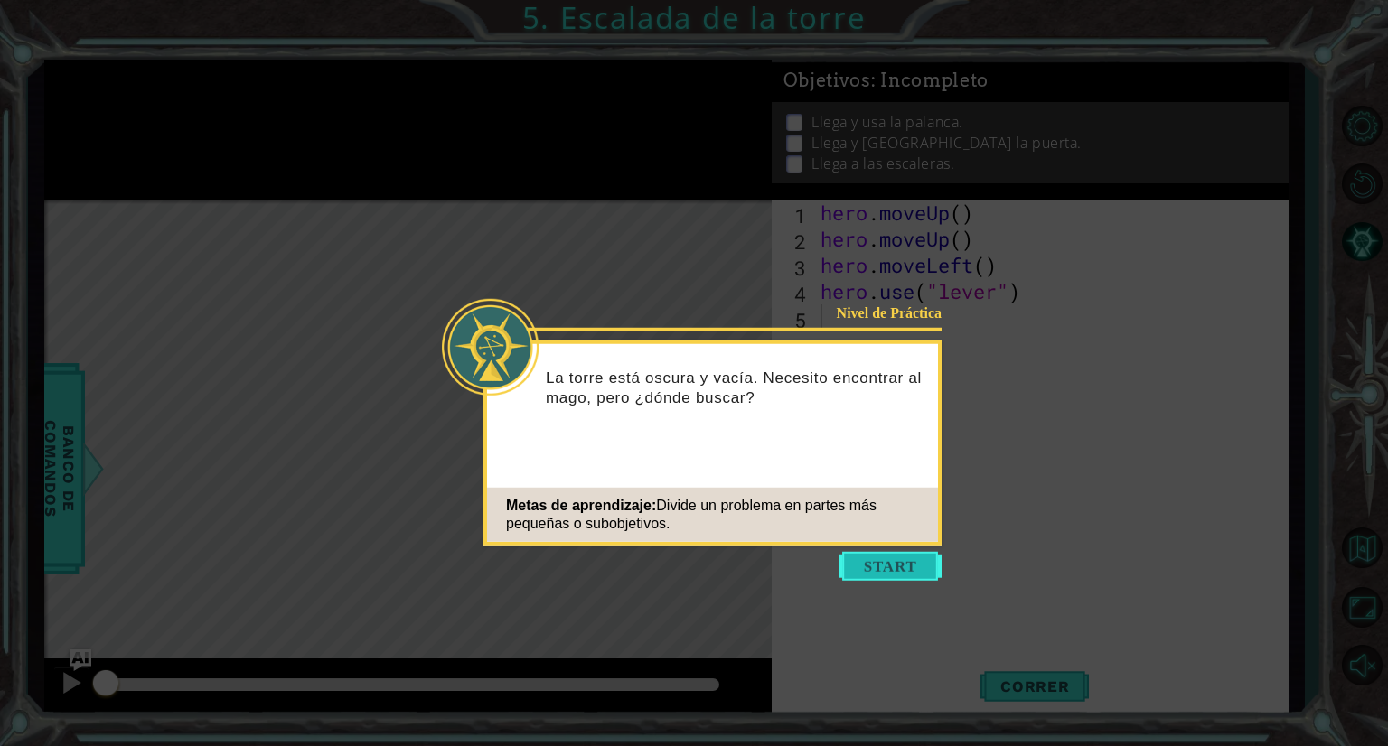
click at [871, 561] on button "Start" at bounding box center [890, 566] width 103 height 29
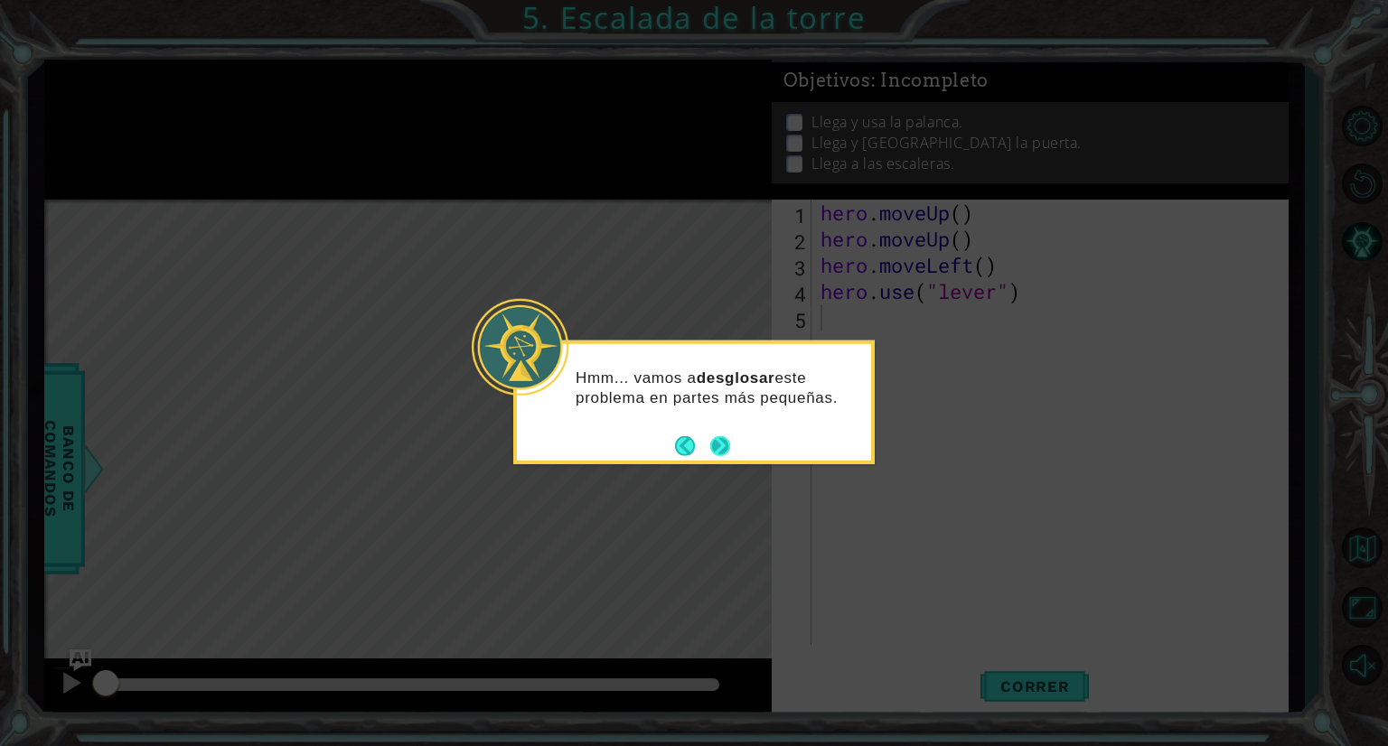
click at [718, 445] on button "Next" at bounding box center [720, 446] width 20 height 20
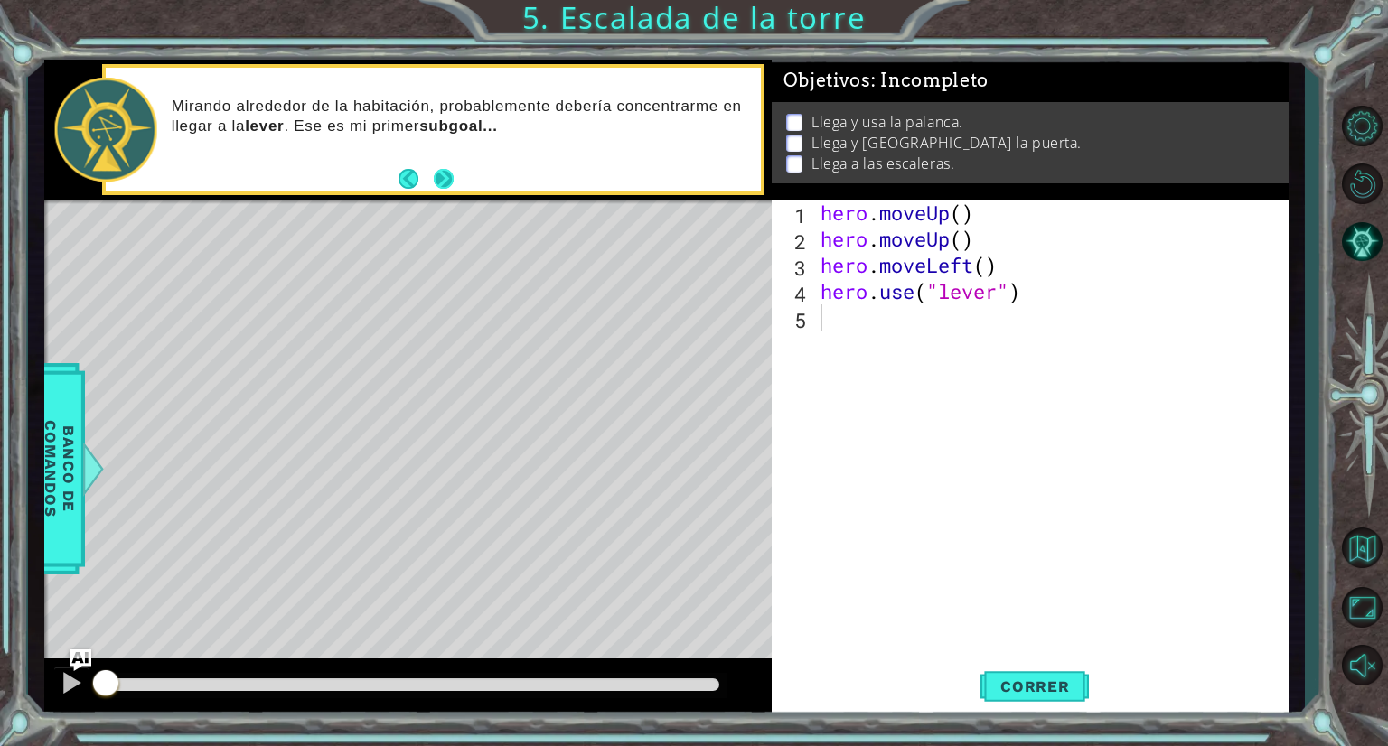
click at [445, 173] on button "Next" at bounding box center [444, 179] width 20 height 20
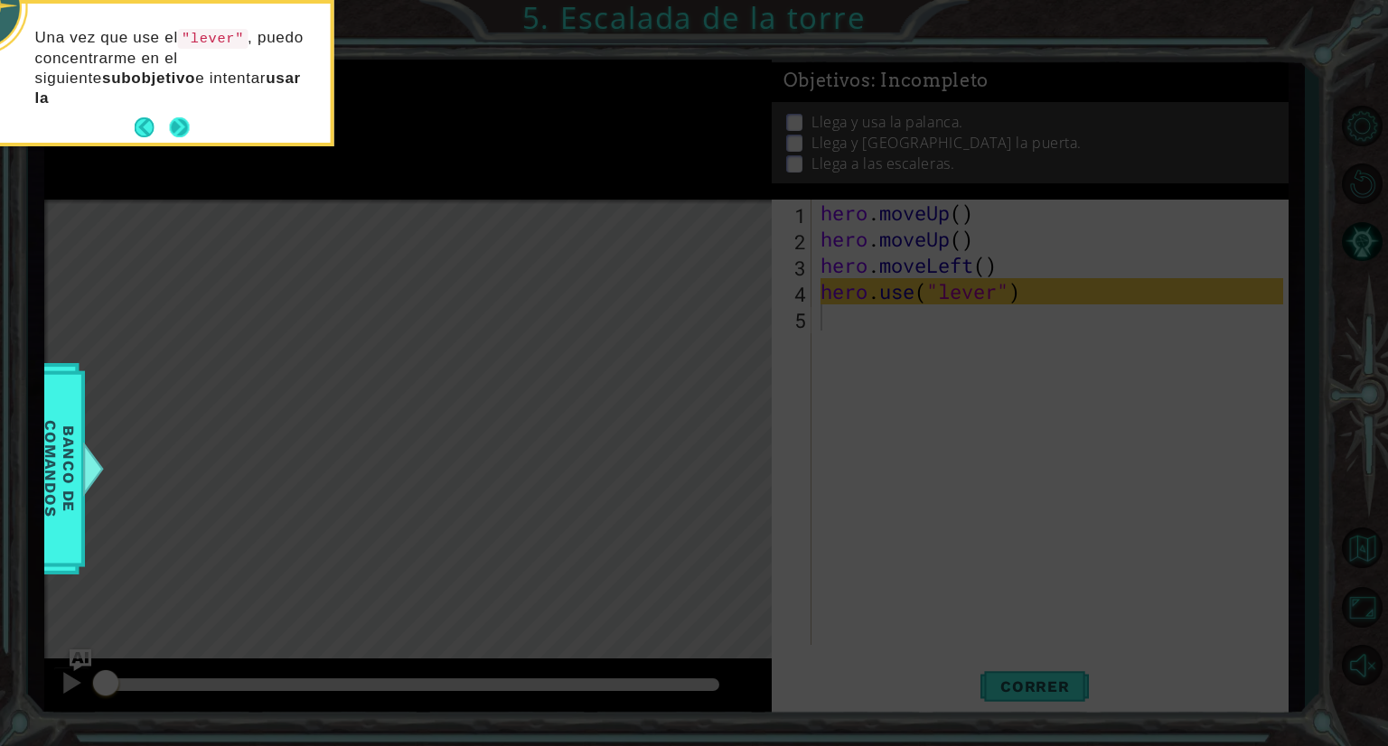
click at [184, 117] on button "Next" at bounding box center [179, 127] width 20 height 20
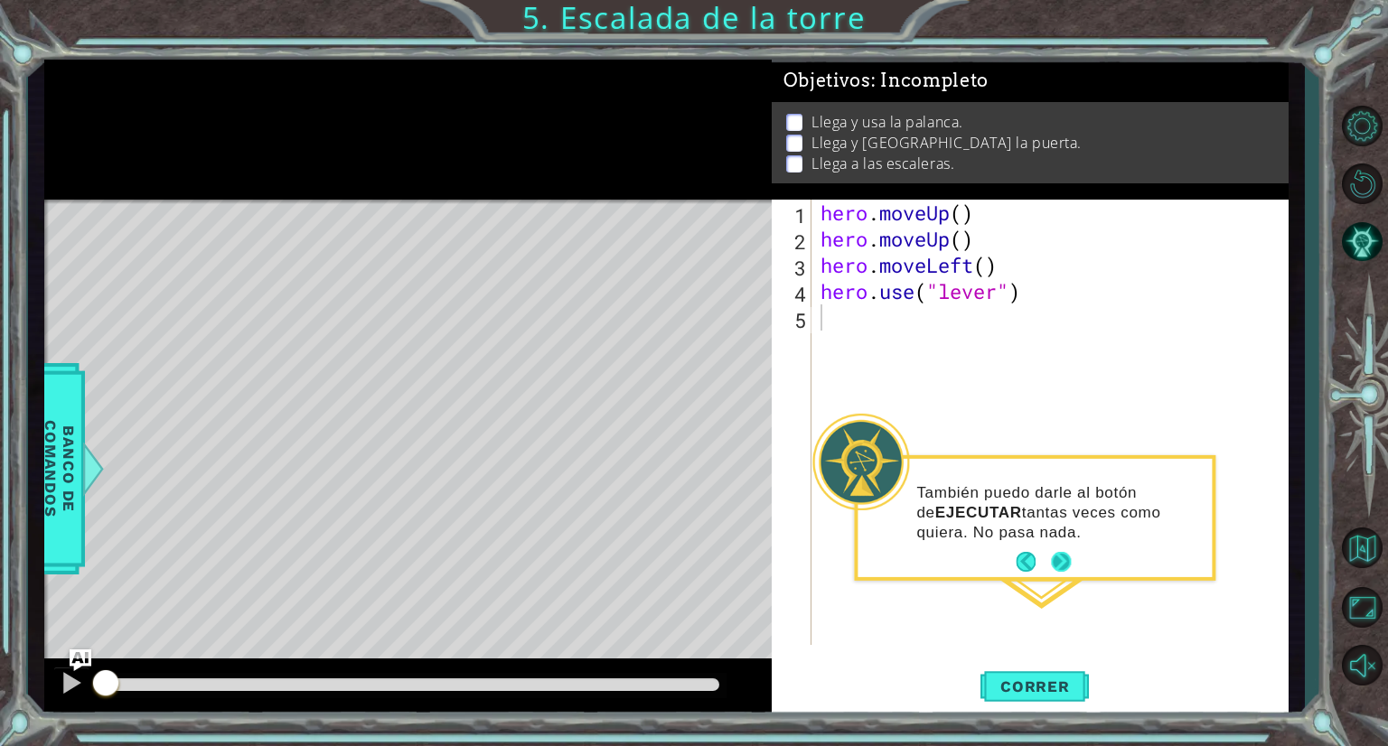
click at [1062, 565] on button "Next" at bounding box center [1061, 562] width 20 height 20
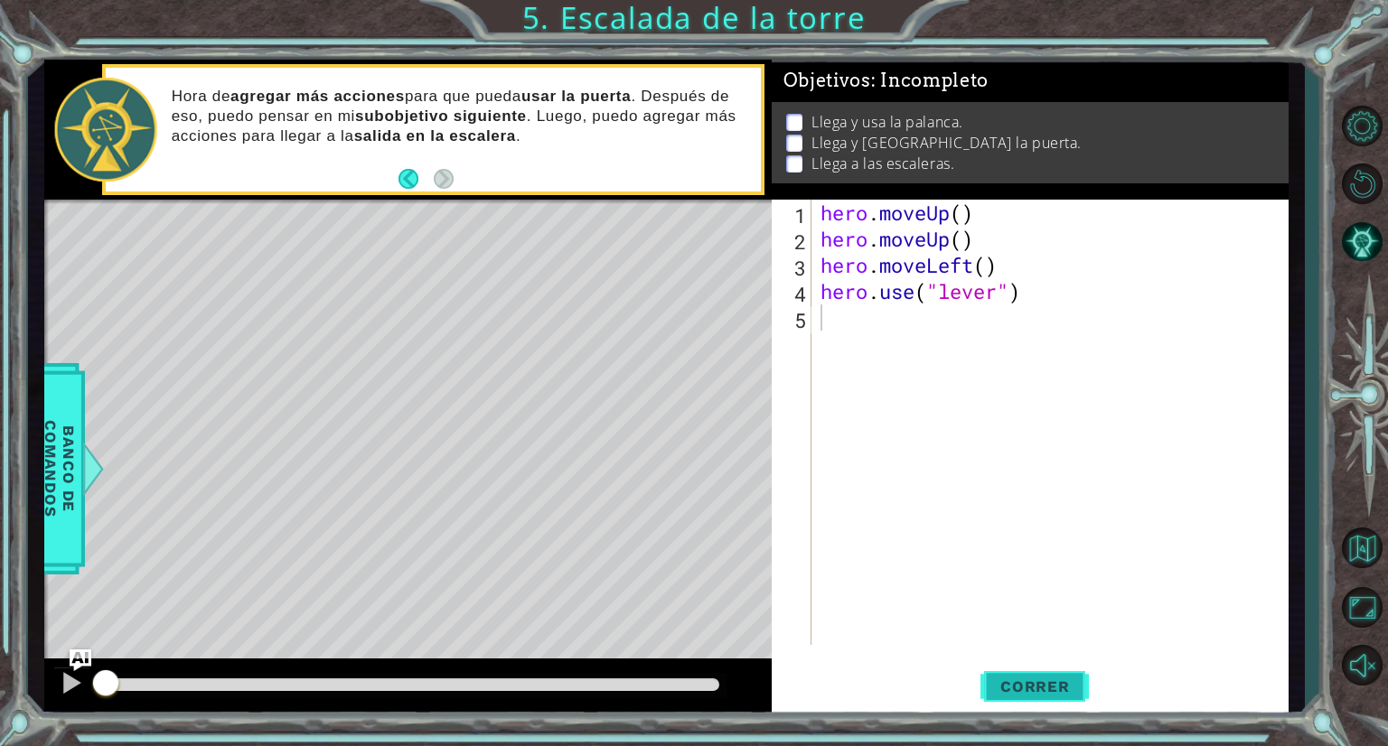
click at [1063, 675] on button "Correr" at bounding box center [1035, 688] width 108 height 52
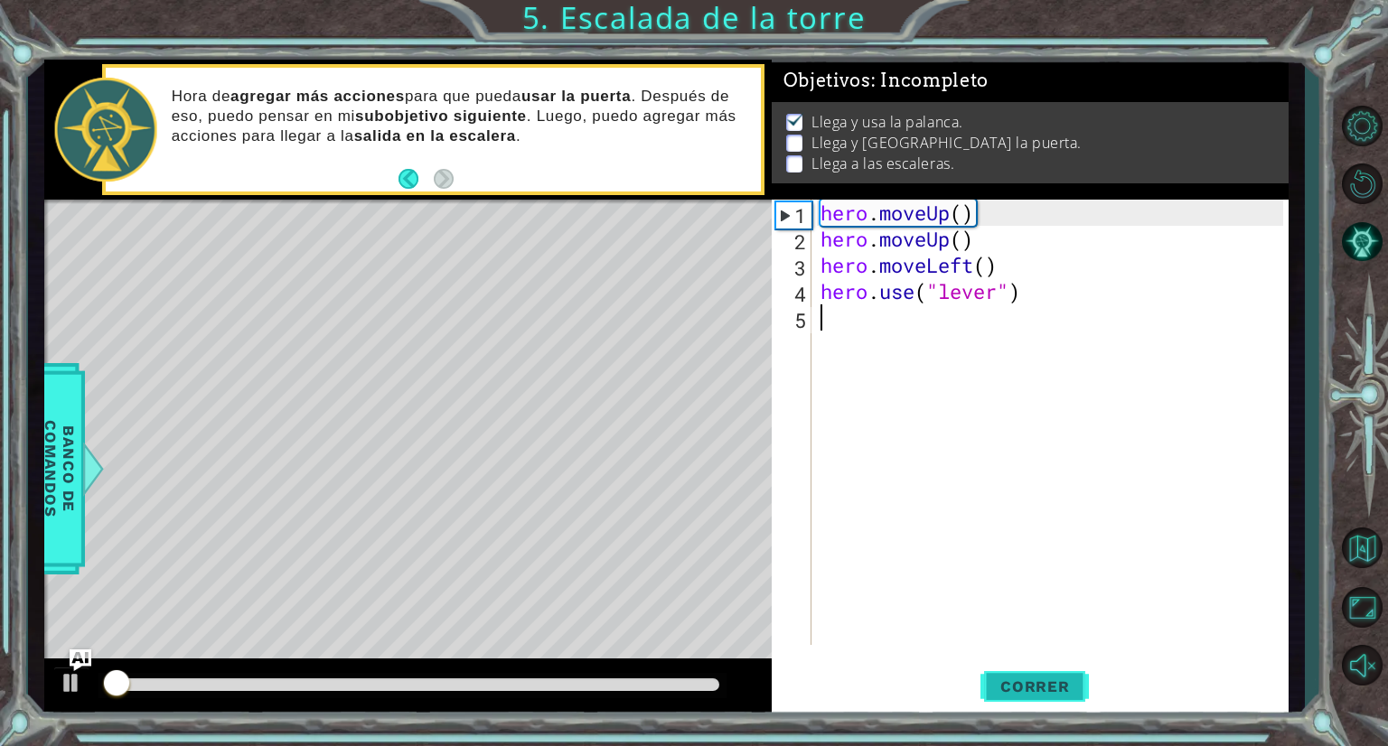
scroll to position [3, 0]
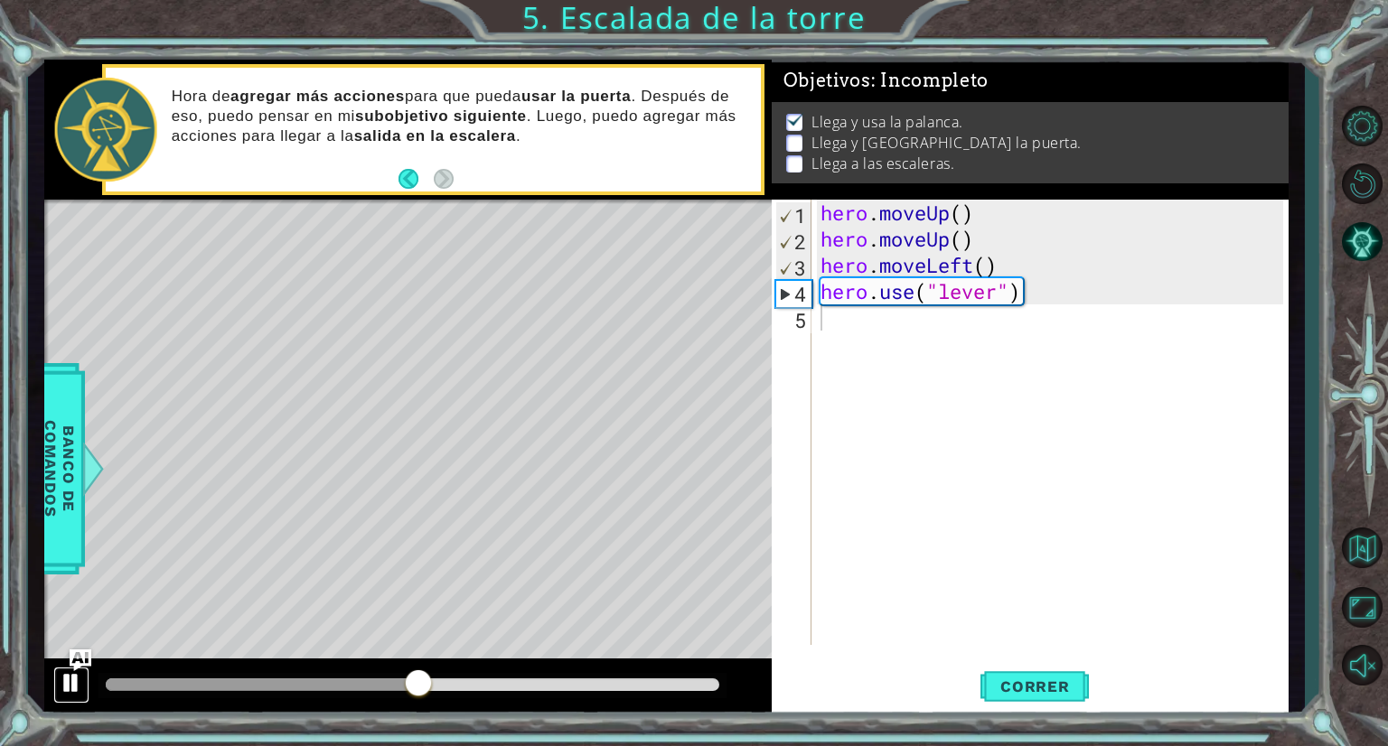
click at [64, 689] on div at bounding box center [71, 682] width 23 height 23
type textarea "h"
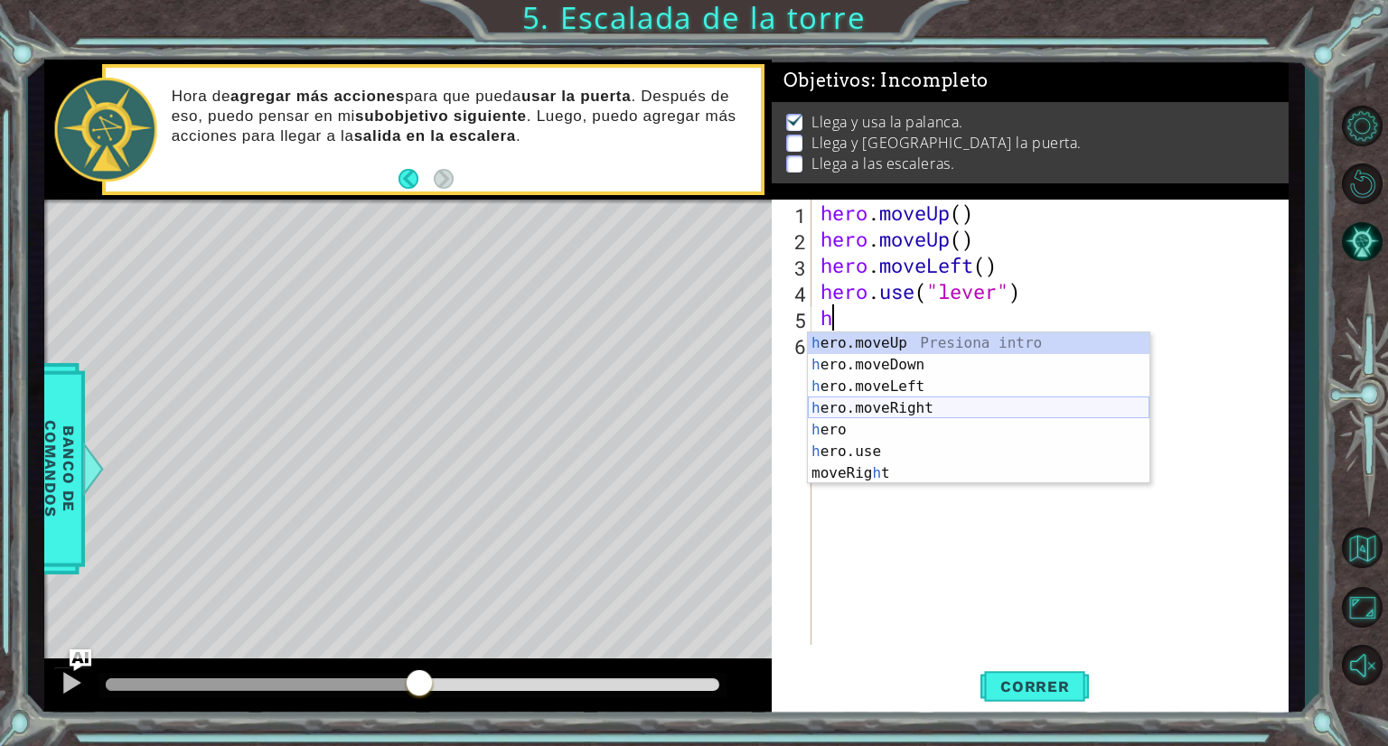
click at [887, 406] on div "h ero.moveUp Presiona intro h ero.moveDown Presiona intro h ero.moveLeft Presio…" at bounding box center [979, 430] width 342 height 195
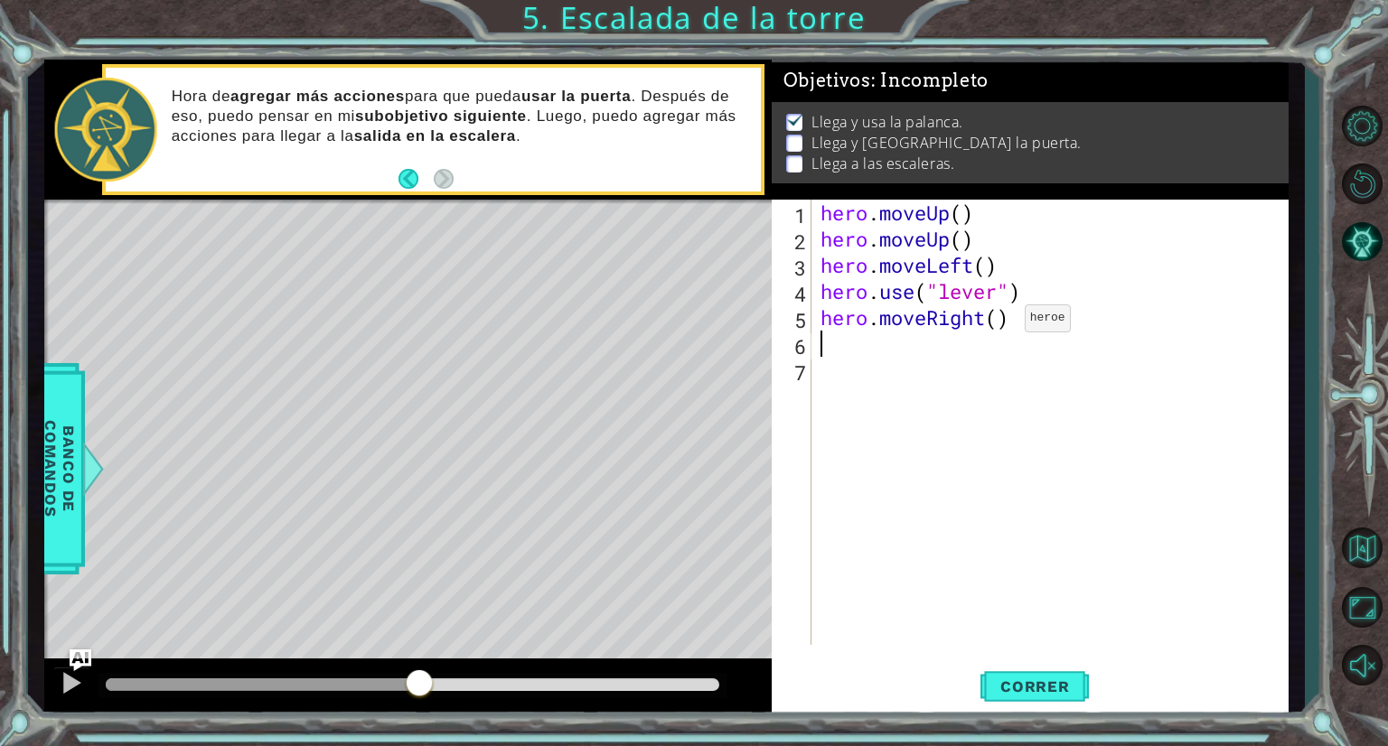
click at [997, 323] on div "hero . moveUp ( ) hero . moveUp ( ) hero . moveLeft ( ) hero . use ( "lever" ) …" at bounding box center [1054, 449] width 475 height 498
type textarea "hero.moveRight(3)"
click at [846, 352] on div "hero . moveUp ( ) hero . moveUp ( ) hero . moveLeft ( ) hero . use ( "lever" ) …" at bounding box center [1054, 449] width 475 height 498
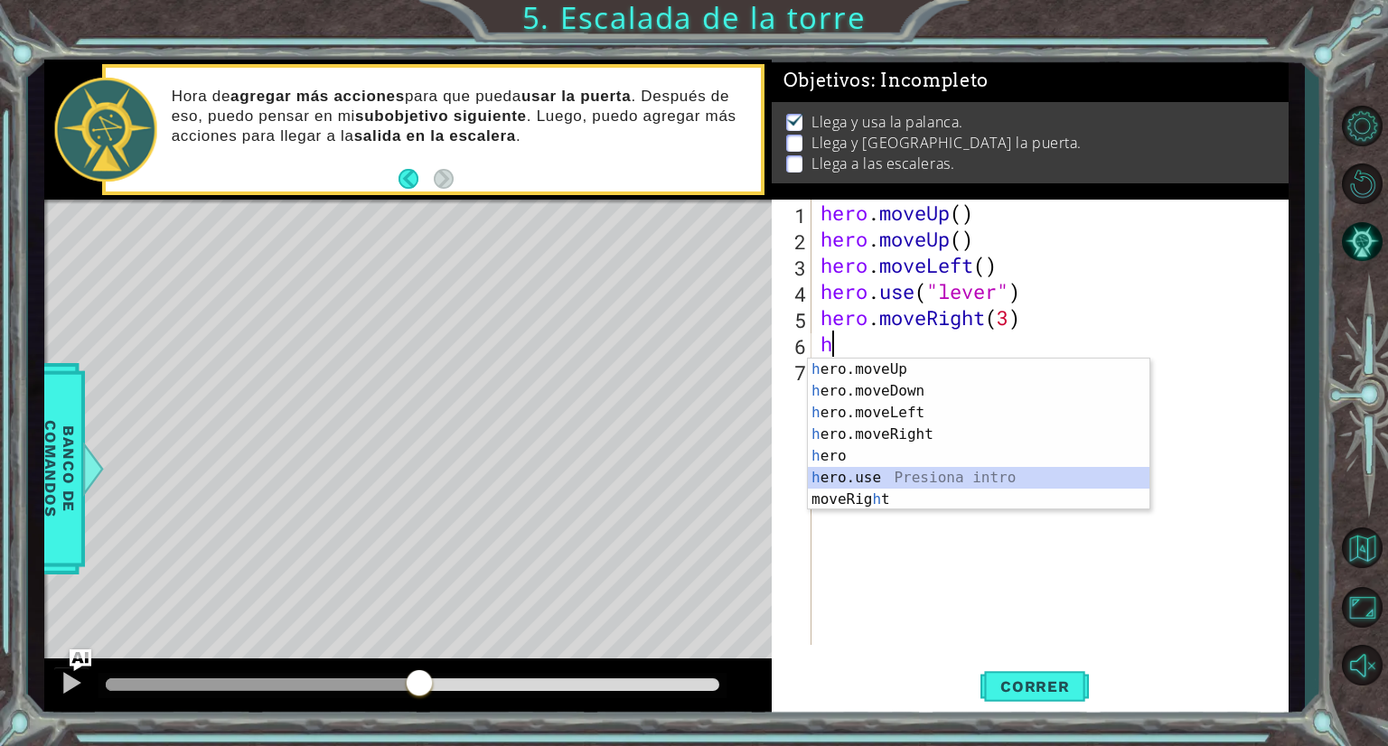
click at [899, 479] on div "h ero.moveUp Presiona intro h ero.moveDown Presiona intro h ero.moveLeft Presio…" at bounding box center [979, 456] width 342 height 195
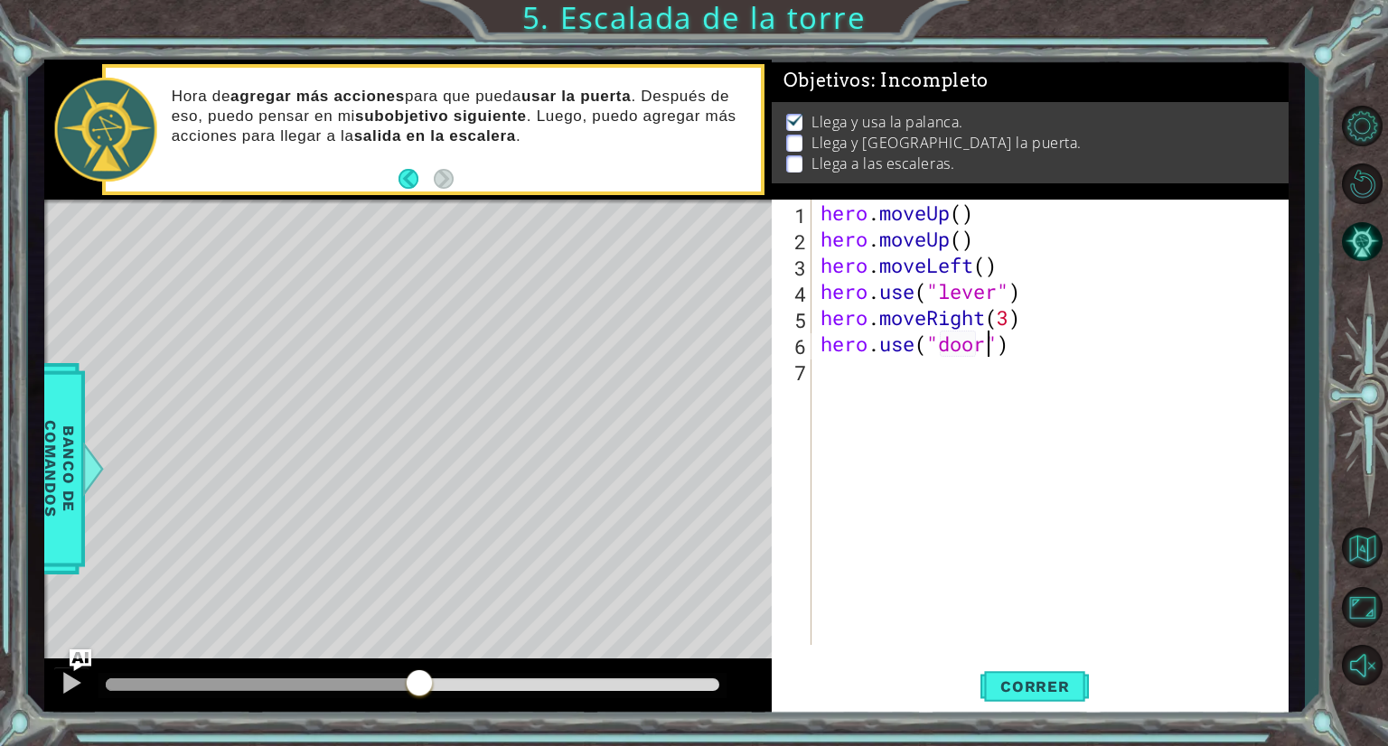
scroll to position [0, 7]
type textarea "hero.use("door")"
click at [1028, 686] on span "Correr" at bounding box center [1035, 687] width 106 height 18
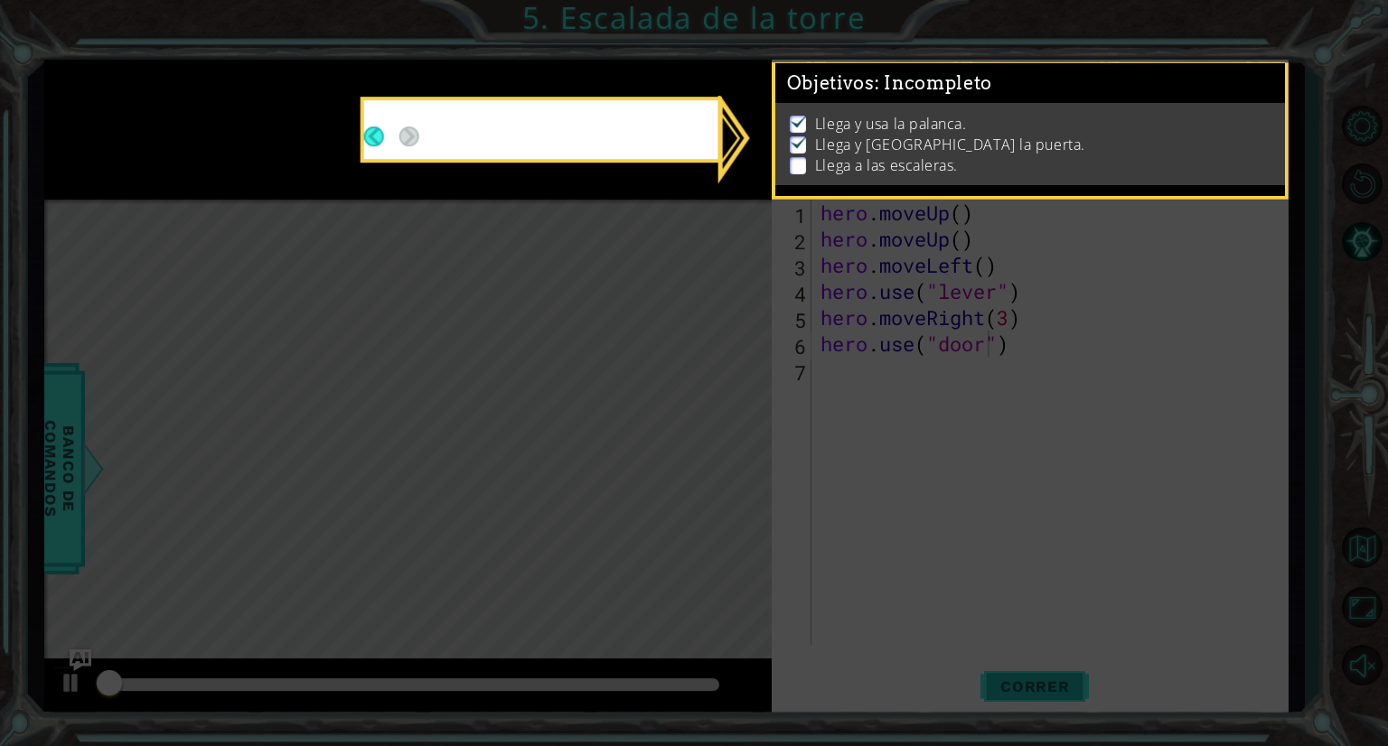
scroll to position [3, 0]
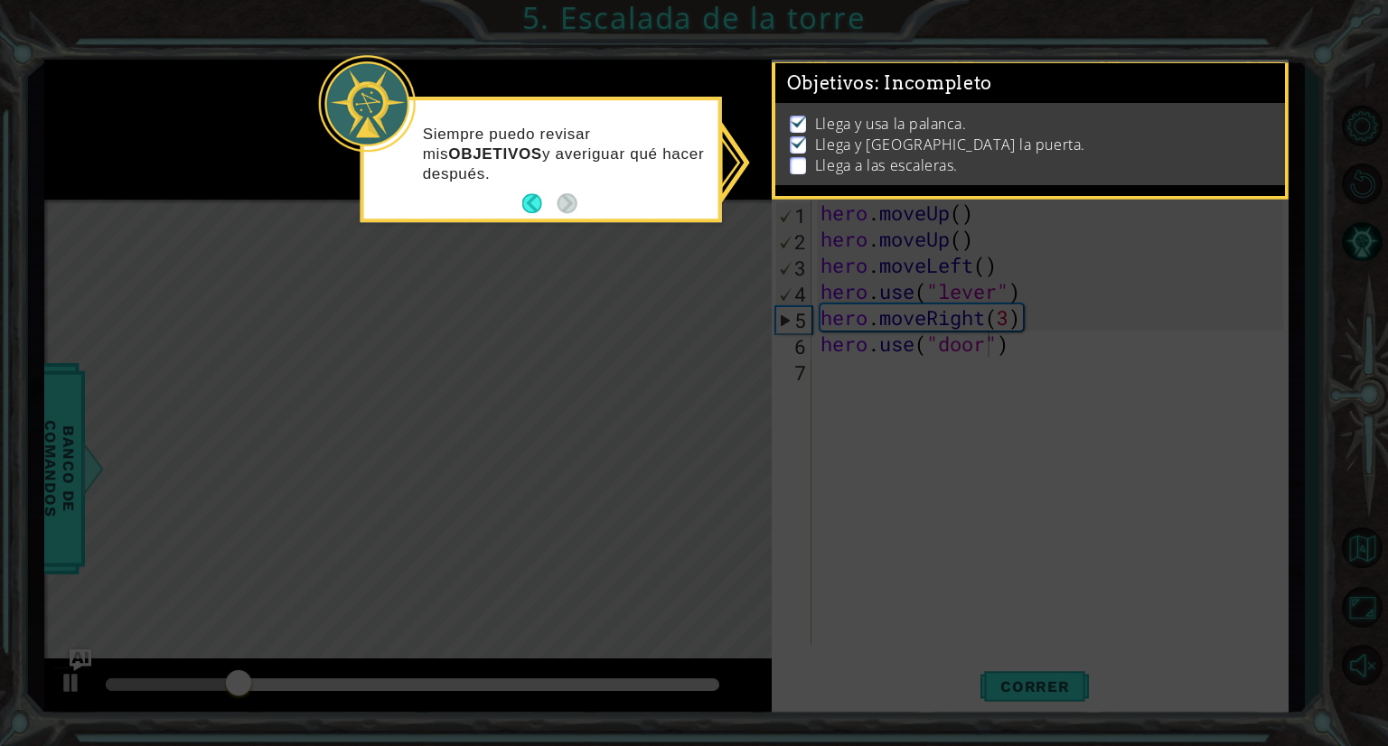
click at [690, 220] on div "Siempre puedo revisar mis OBJETIVOS y averiguar qué hacer después." at bounding box center [541, 160] width 361 height 126
click at [533, 201] on button "Back" at bounding box center [539, 204] width 35 height 20
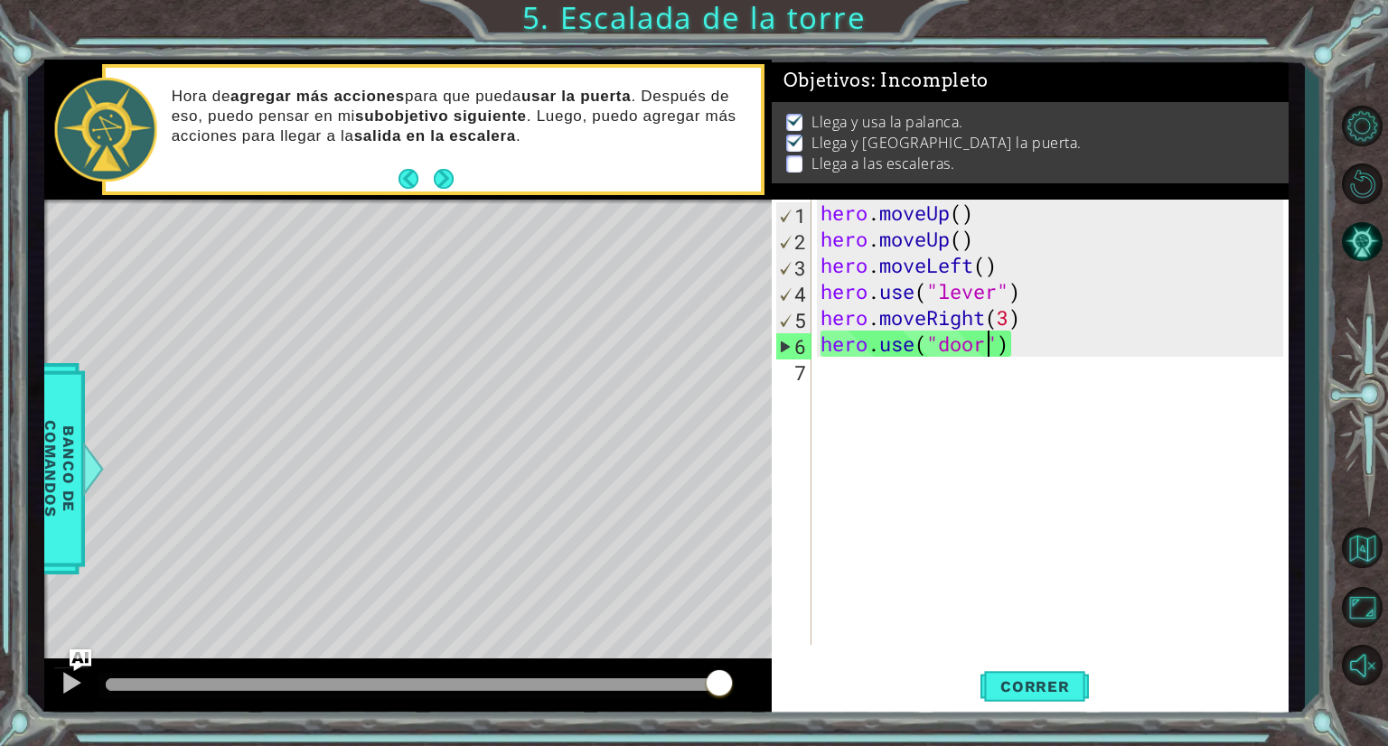
click at [828, 381] on div "hero . moveUp ( ) hero . moveUp ( ) hero . moveLeft ( ) hero . use ( "lever" ) …" at bounding box center [1054, 449] width 475 height 498
type textarea "h"
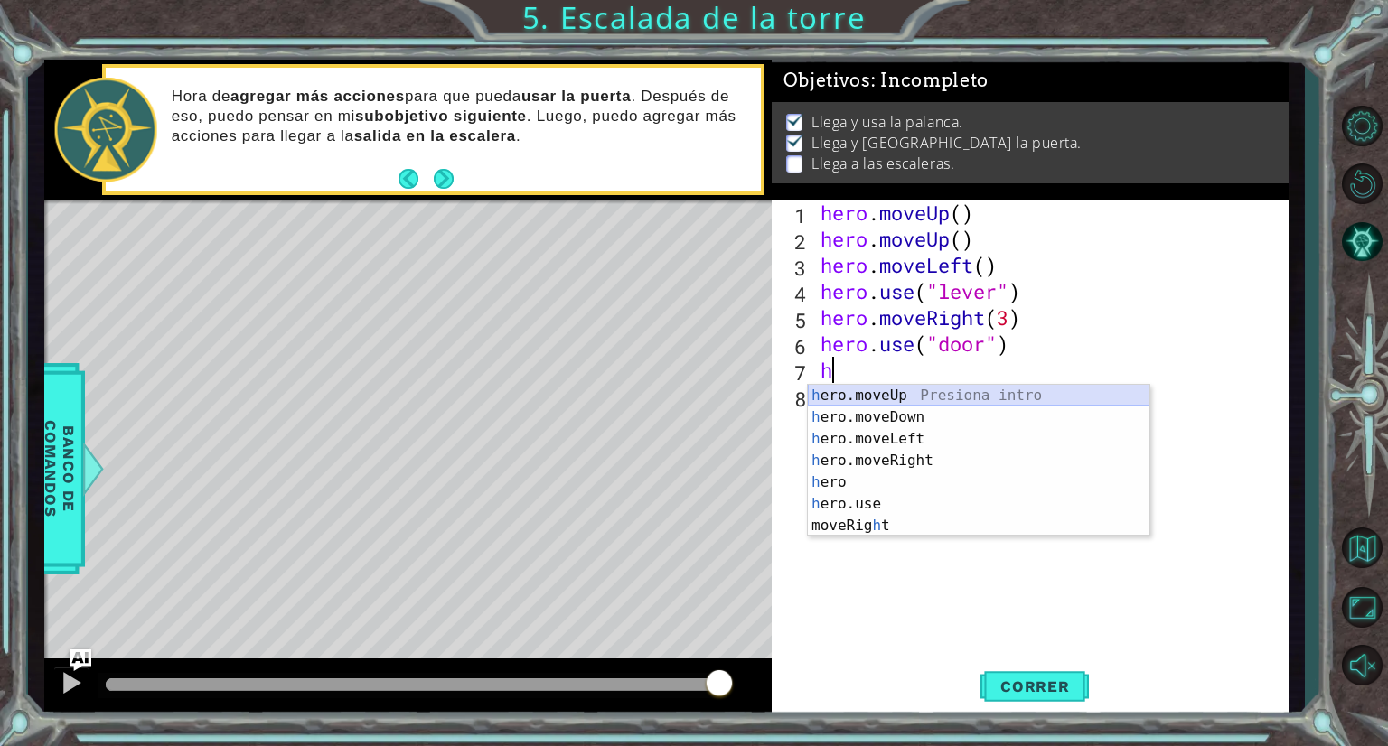
click at [888, 396] on div "h ero.moveUp Presiona intro h ero.moveDown Presiona intro h ero.moveLeft Presio…" at bounding box center [979, 482] width 342 height 195
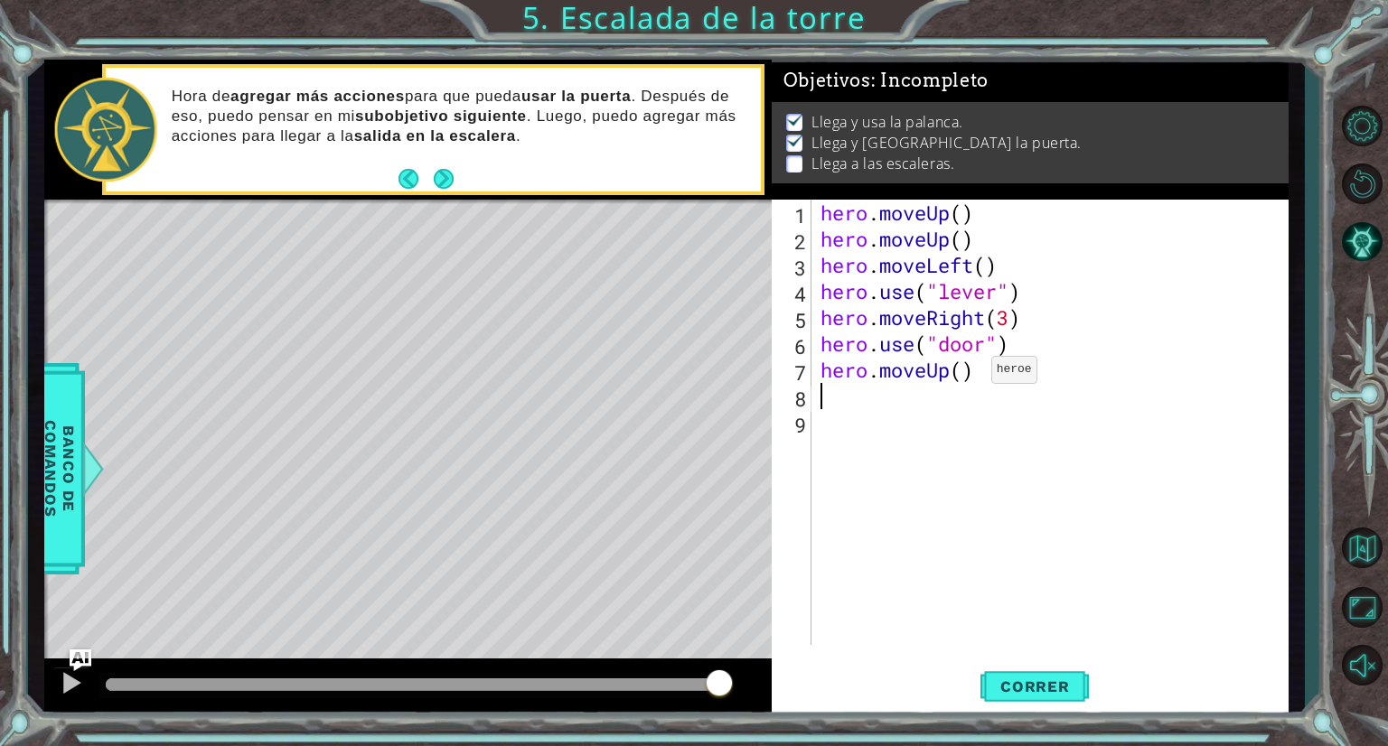
click at [963, 373] on div "hero . moveUp ( ) hero . moveUp ( ) hero . moveLeft ( ) hero . use ( "lever" ) …" at bounding box center [1054, 449] width 475 height 498
type textarea "hero.moveUp(2)"
click at [841, 401] on div "hero . moveUp ( ) hero . moveUp ( ) hero . moveLeft ( ) hero . use ( "lever" ) …" at bounding box center [1054, 449] width 475 height 498
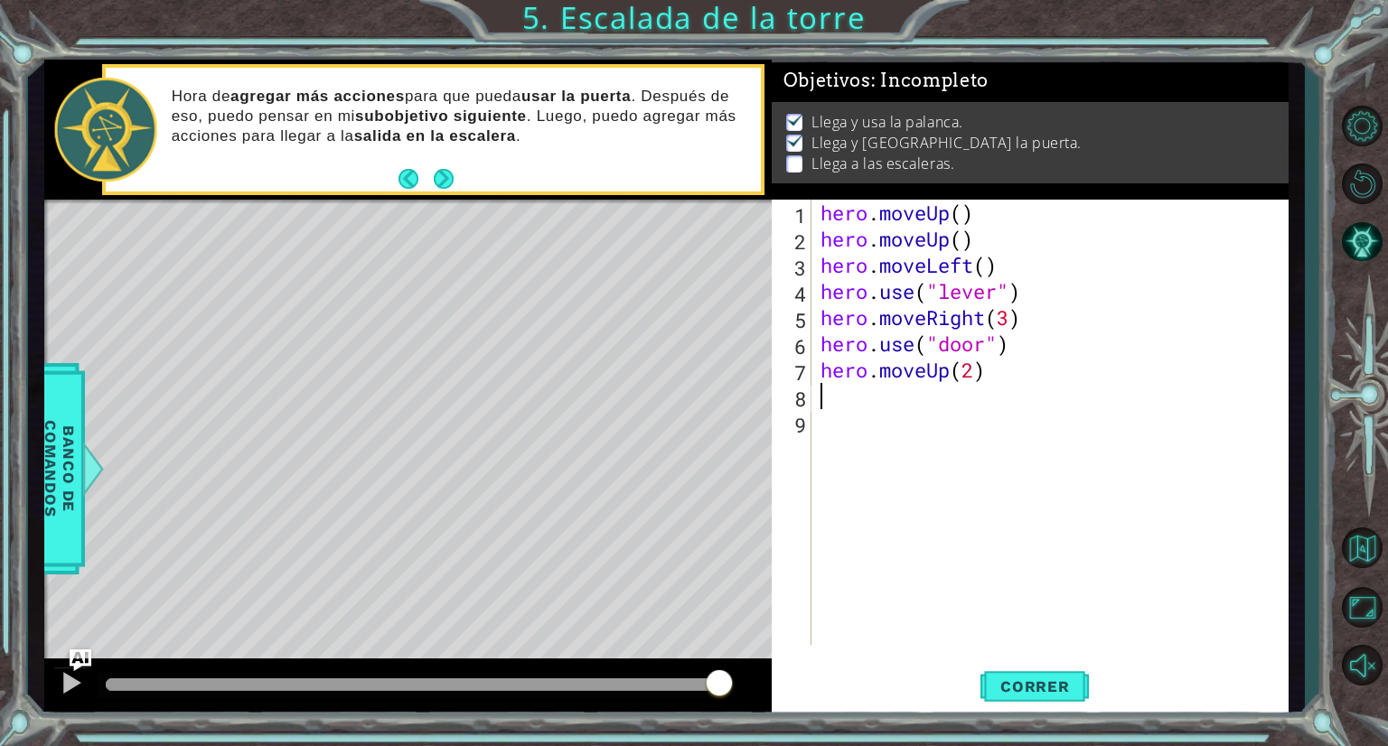
type textarea "h"
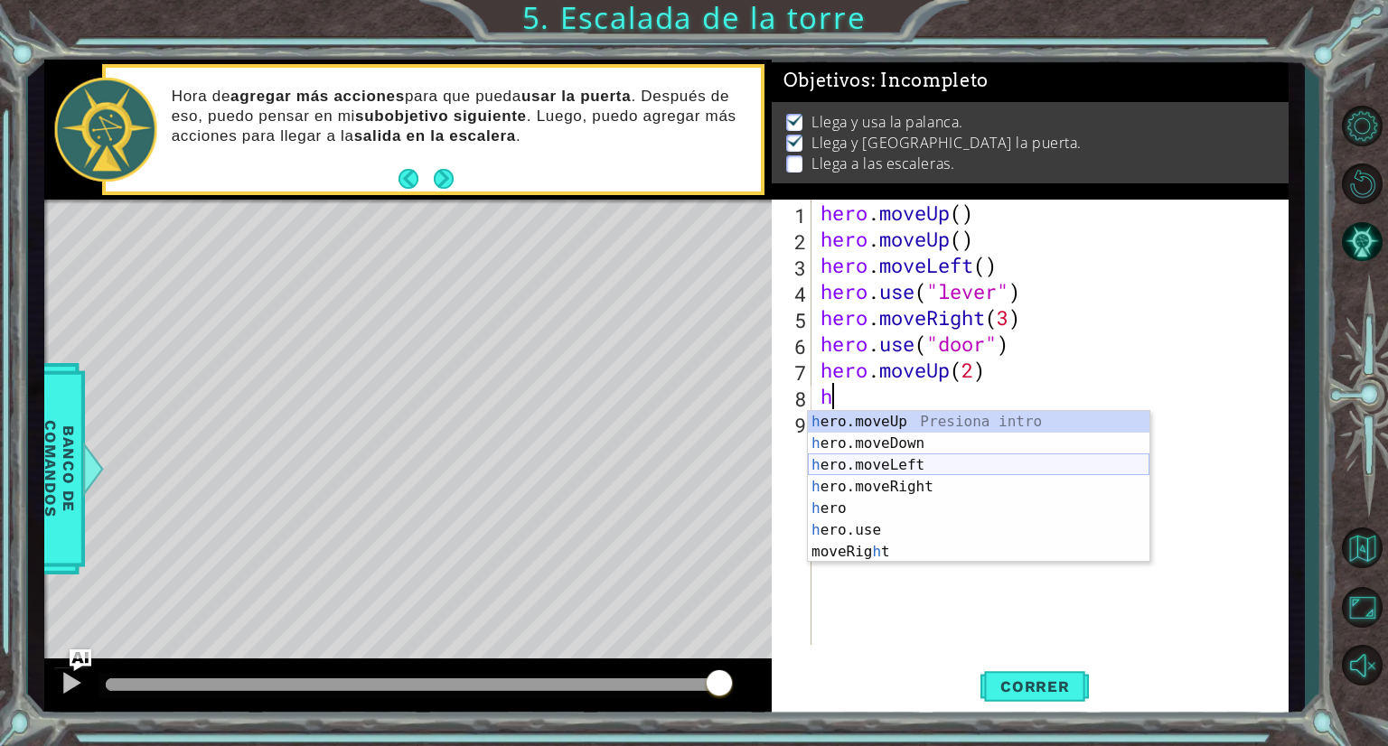
click at [901, 464] on div "h ero.moveUp Presiona intro h ero.moveDown Presiona intro h ero.moveLeft Presio…" at bounding box center [979, 508] width 342 height 195
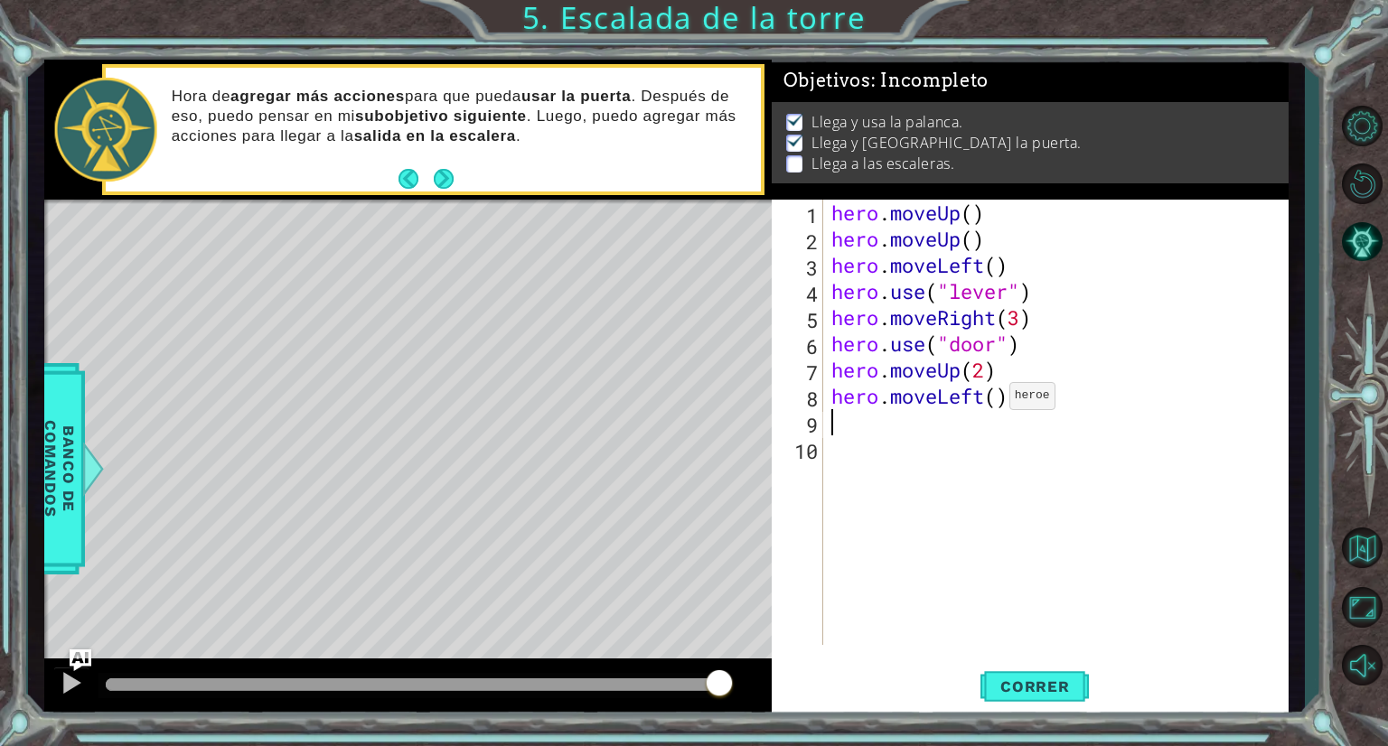
click at [994, 399] on div "hero . moveUp ( ) hero . moveUp ( ) hero . moveLeft ( ) hero . use ( "lever" ) …" at bounding box center [1060, 449] width 465 height 498
type textarea "hero.moveLeft(3)"
click at [844, 434] on div "hero . moveUp ( ) hero . moveUp ( ) hero . moveLeft ( ) hero . use ( "lever" ) …" at bounding box center [1060, 449] width 465 height 498
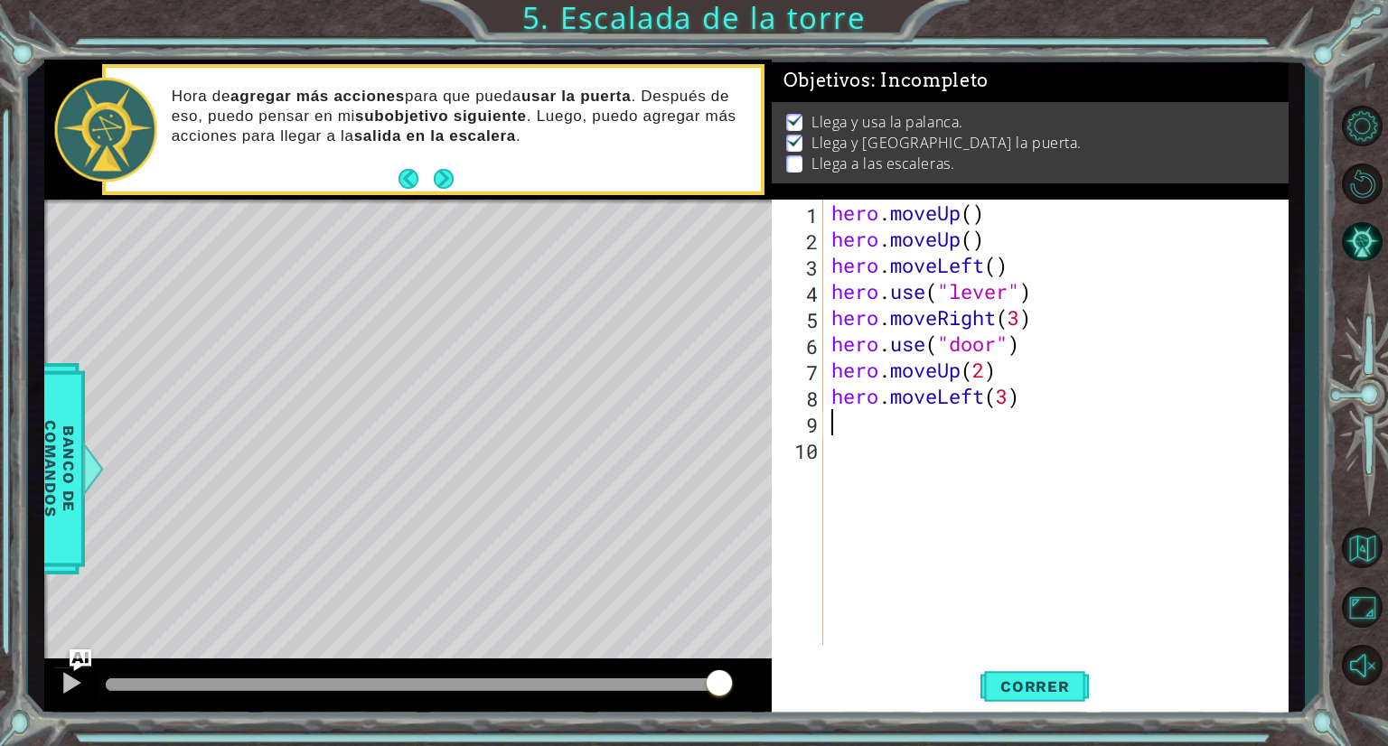
type textarea "h"
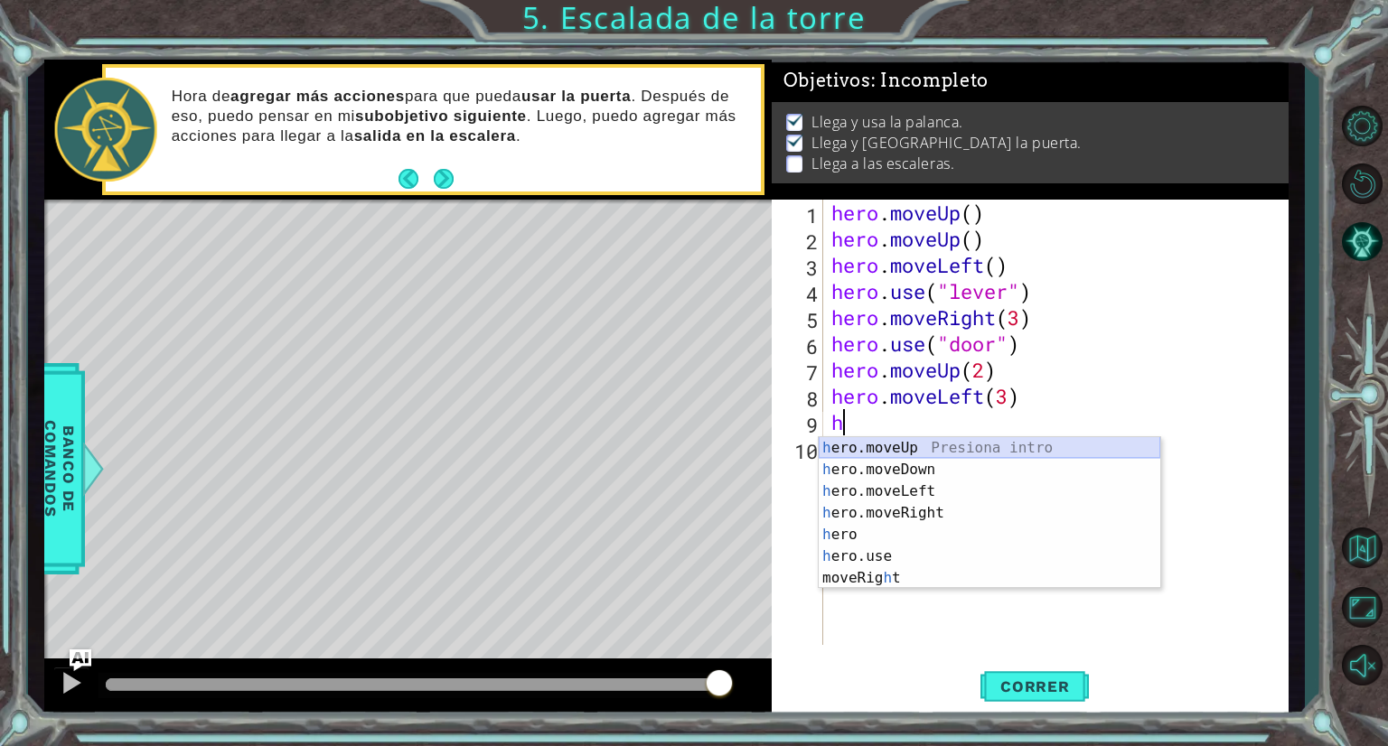
click at [868, 449] on div "h ero.moveUp Presiona intro h ero.moveDown Presiona intro h ero.moveLeft Presio…" at bounding box center [990, 534] width 342 height 195
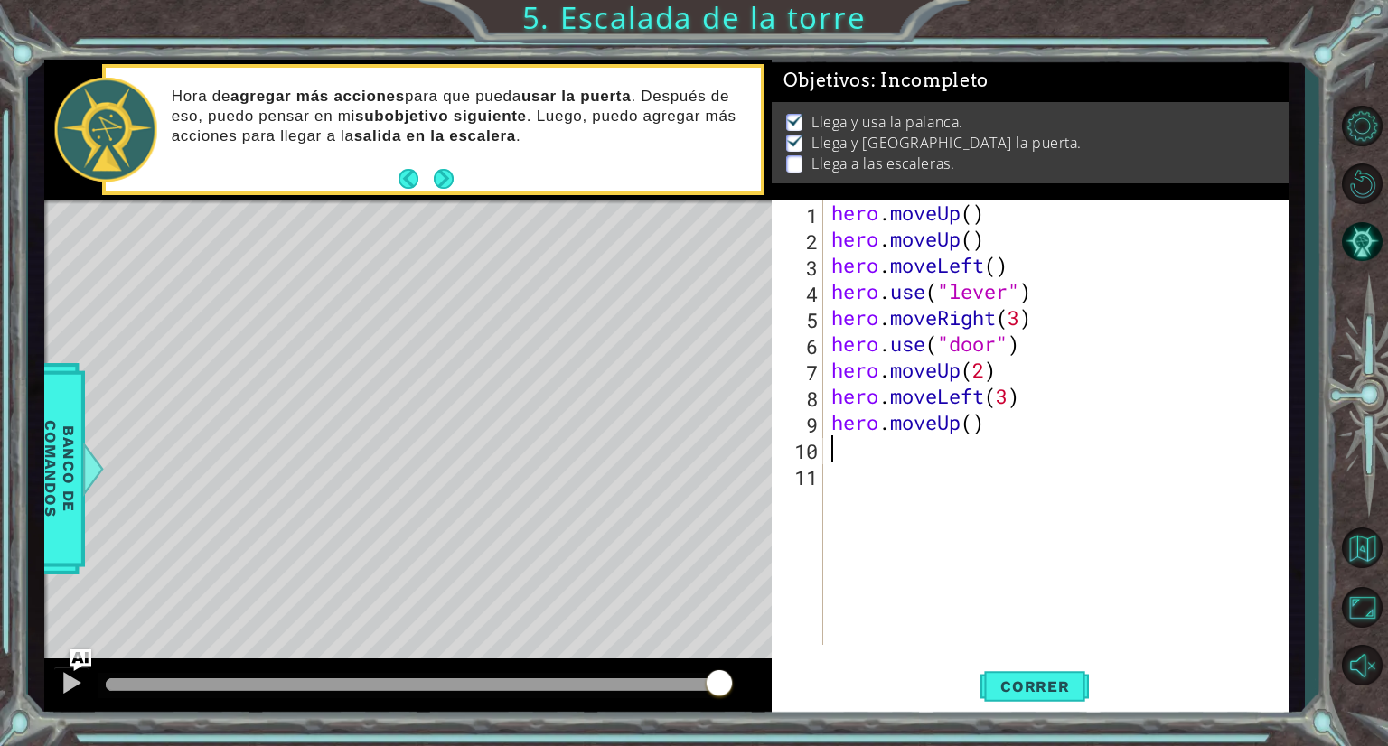
click at [868, 449] on div "hero . moveUp ( ) hero . moveUp ( ) hero . moveLeft ( ) hero . use ( "lever" ) …" at bounding box center [1060, 449] width 465 height 498
click at [1044, 679] on span "Correr" at bounding box center [1035, 687] width 106 height 18
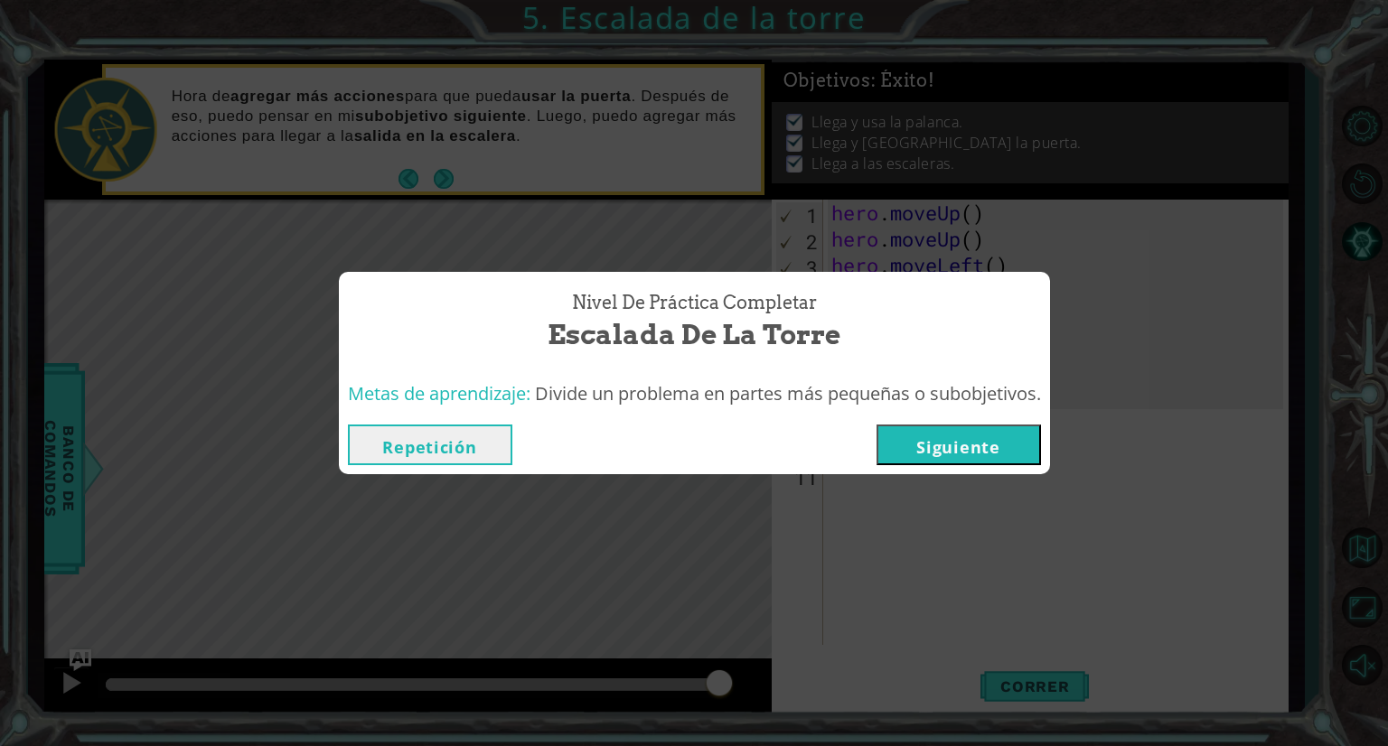
click at [455, 449] on button "Repetición" at bounding box center [430, 445] width 164 height 41
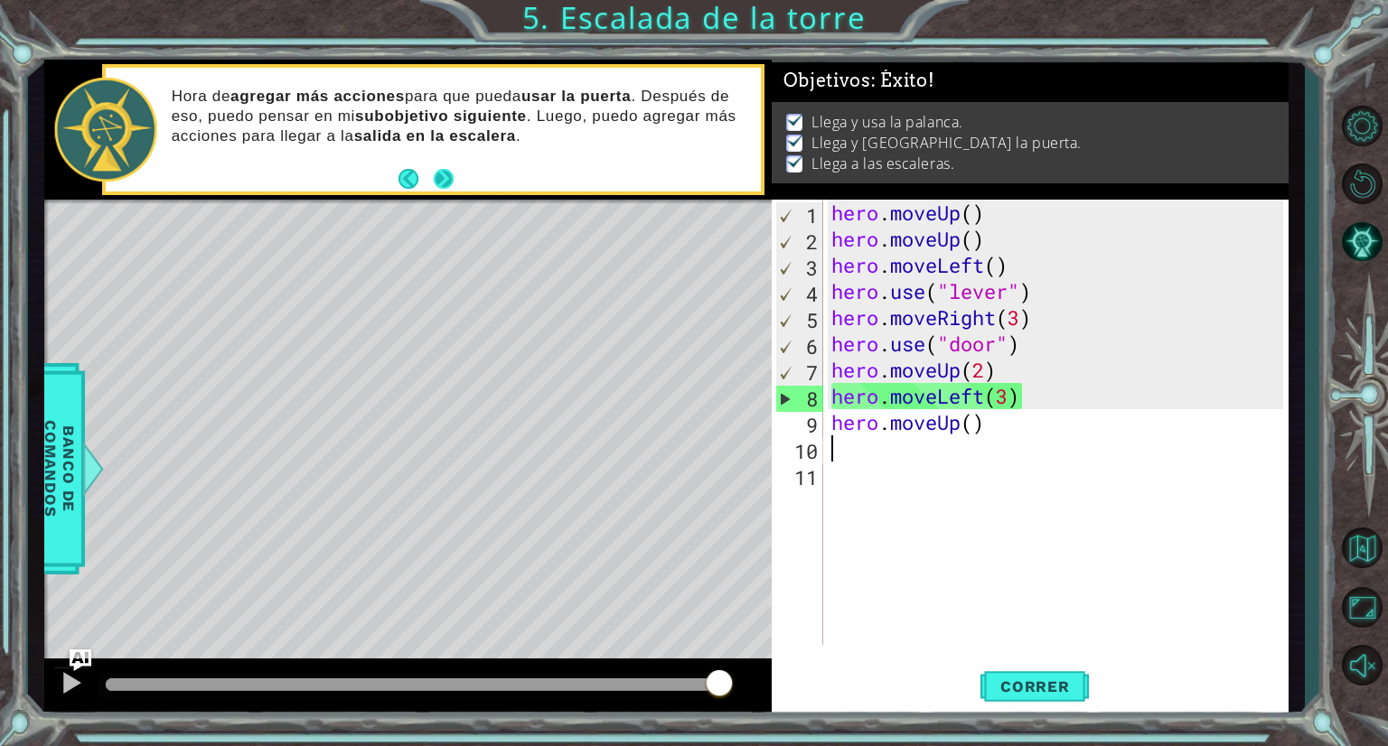
click at [434, 171] on button "Next" at bounding box center [444, 179] width 20 height 20
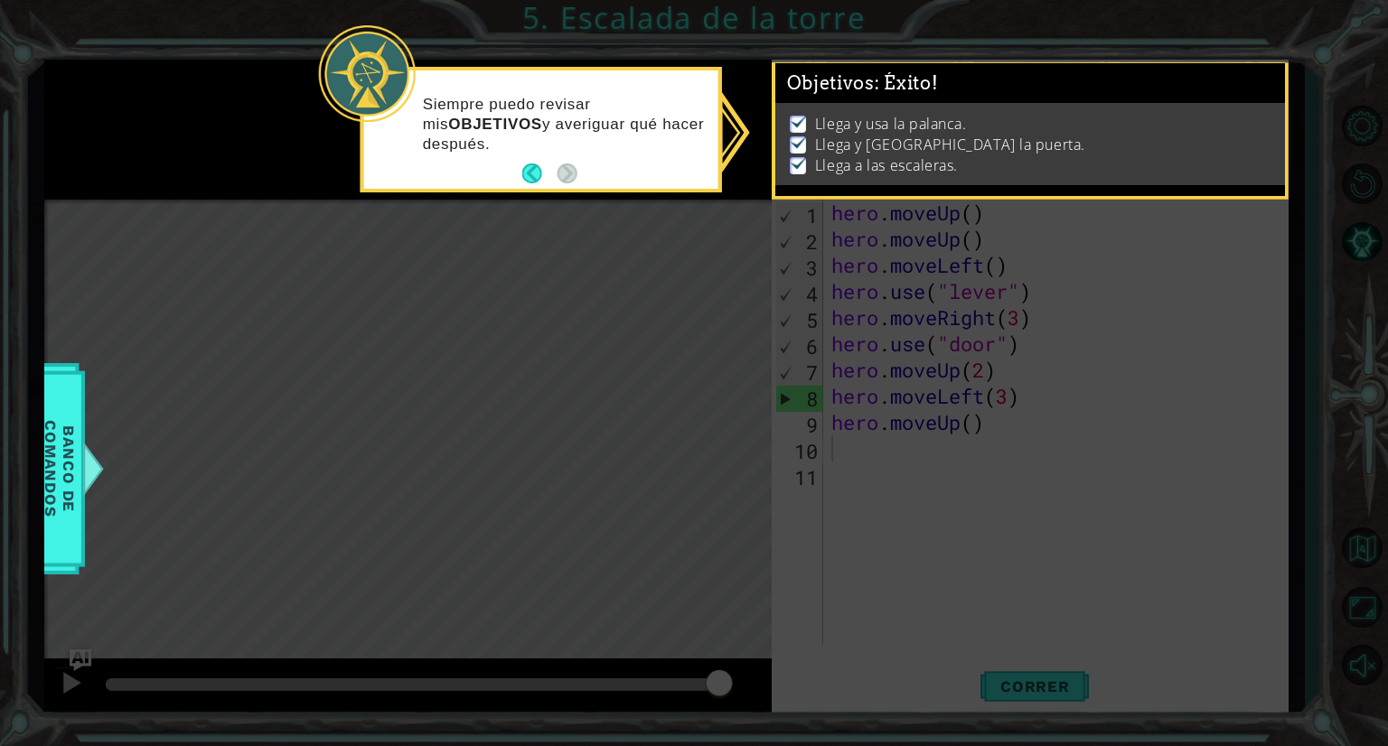
scroll to position [3, 0]
click at [541, 176] on button "Back" at bounding box center [539, 174] width 35 height 20
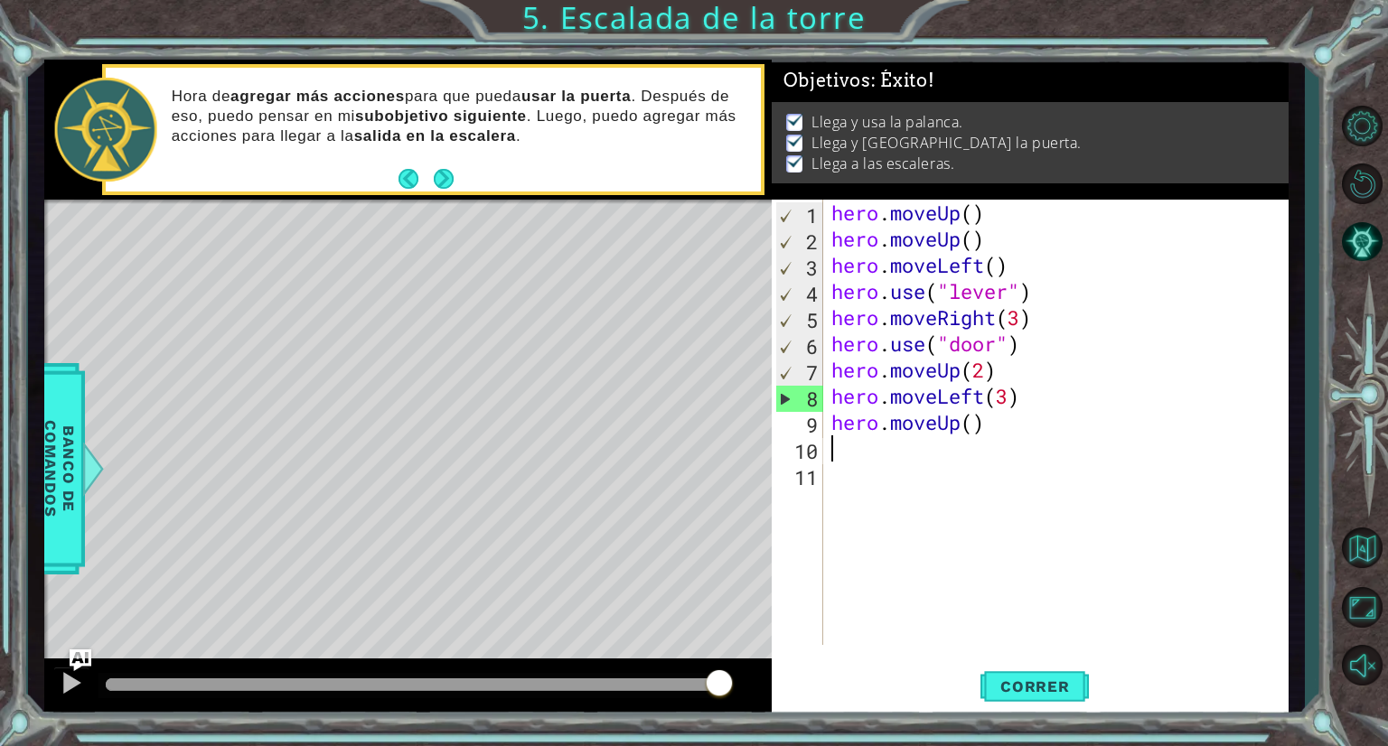
scroll to position [0, 0]
click at [1045, 690] on span "Correr" at bounding box center [1035, 687] width 106 height 18
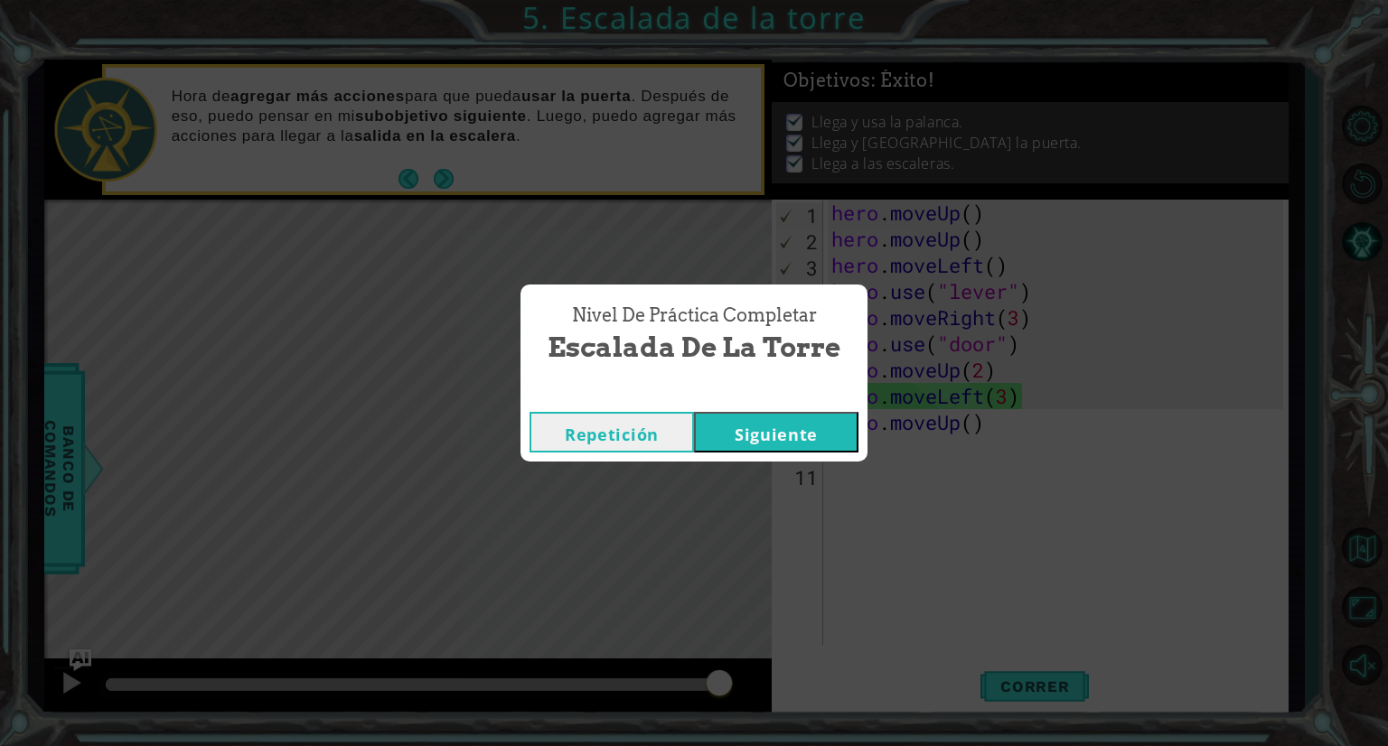
click at [802, 431] on button "Siguiente" at bounding box center [776, 432] width 164 height 41
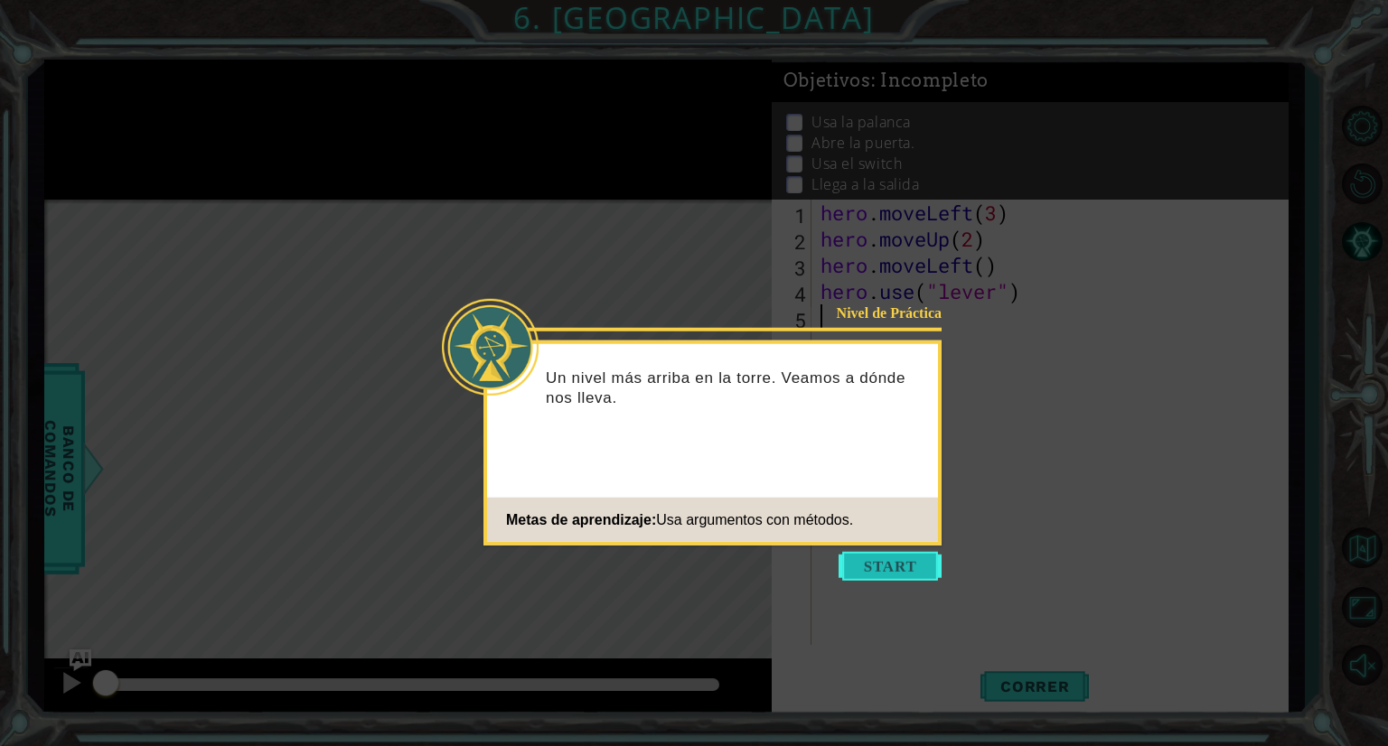
click at [874, 571] on button "Start" at bounding box center [890, 566] width 103 height 29
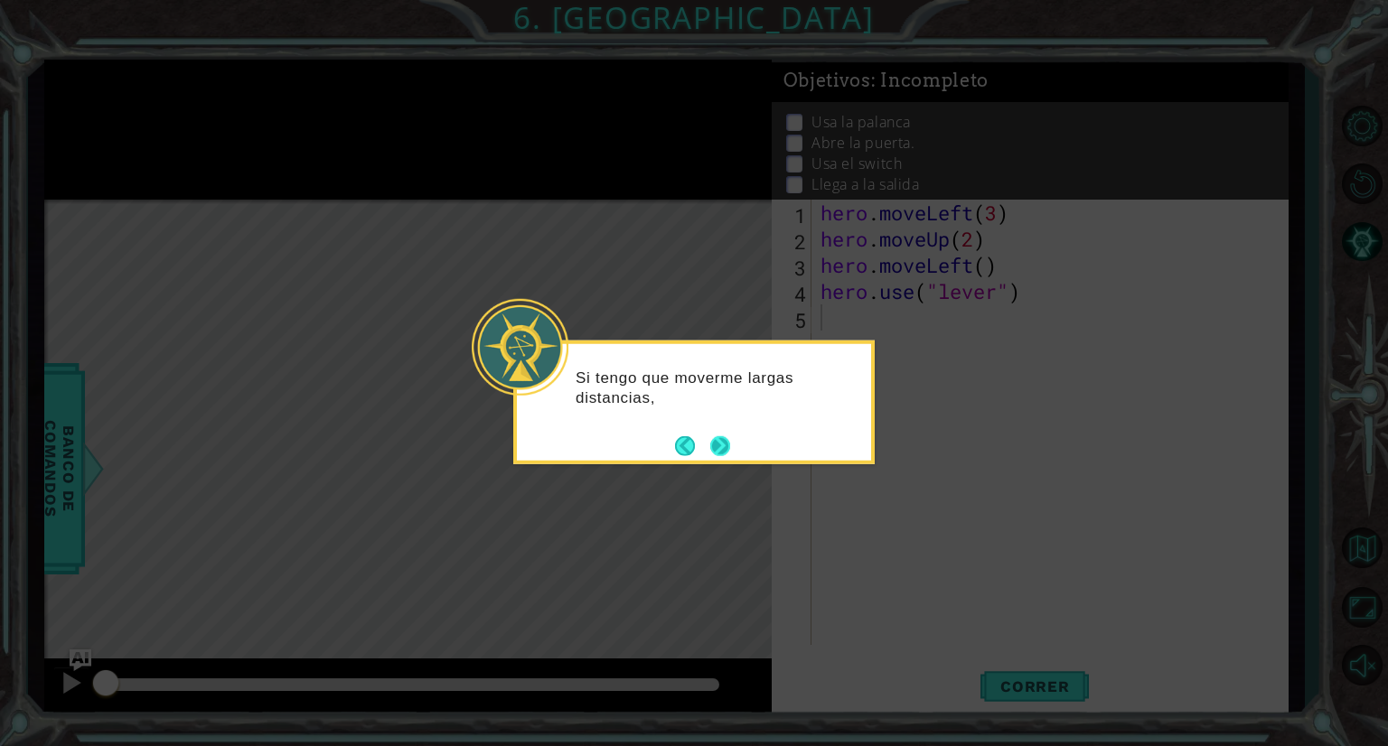
click at [719, 445] on button "Next" at bounding box center [720, 446] width 20 height 20
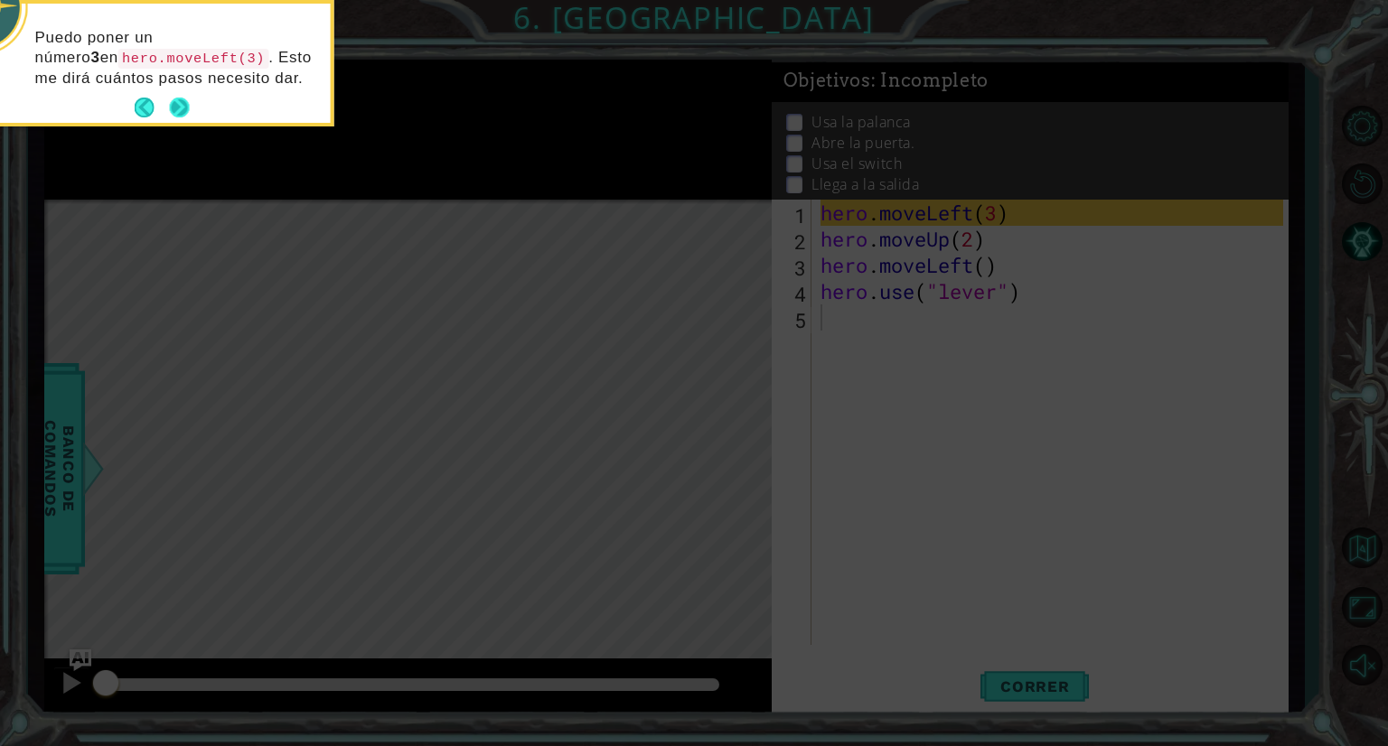
click at [182, 105] on button "Next" at bounding box center [180, 108] width 20 height 20
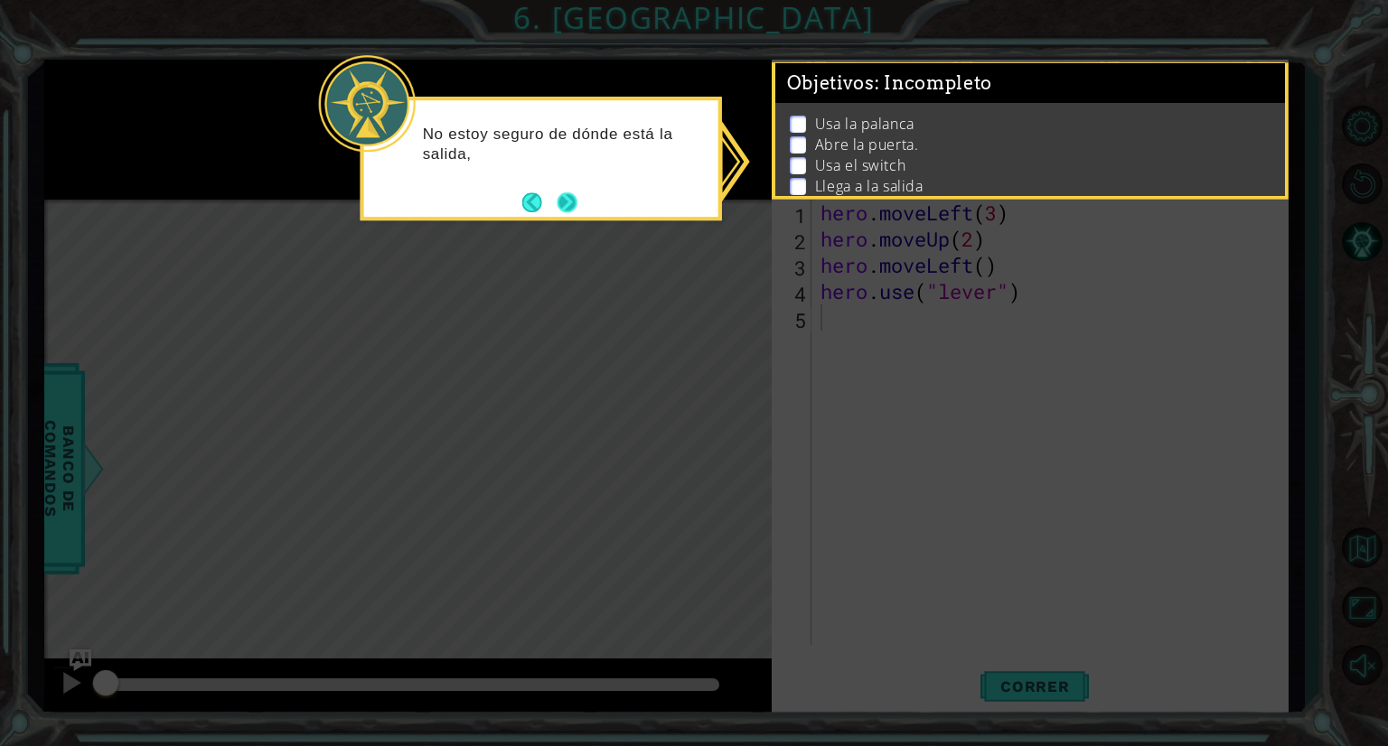
click at [562, 200] on button "Next" at bounding box center [568, 202] width 20 height 20
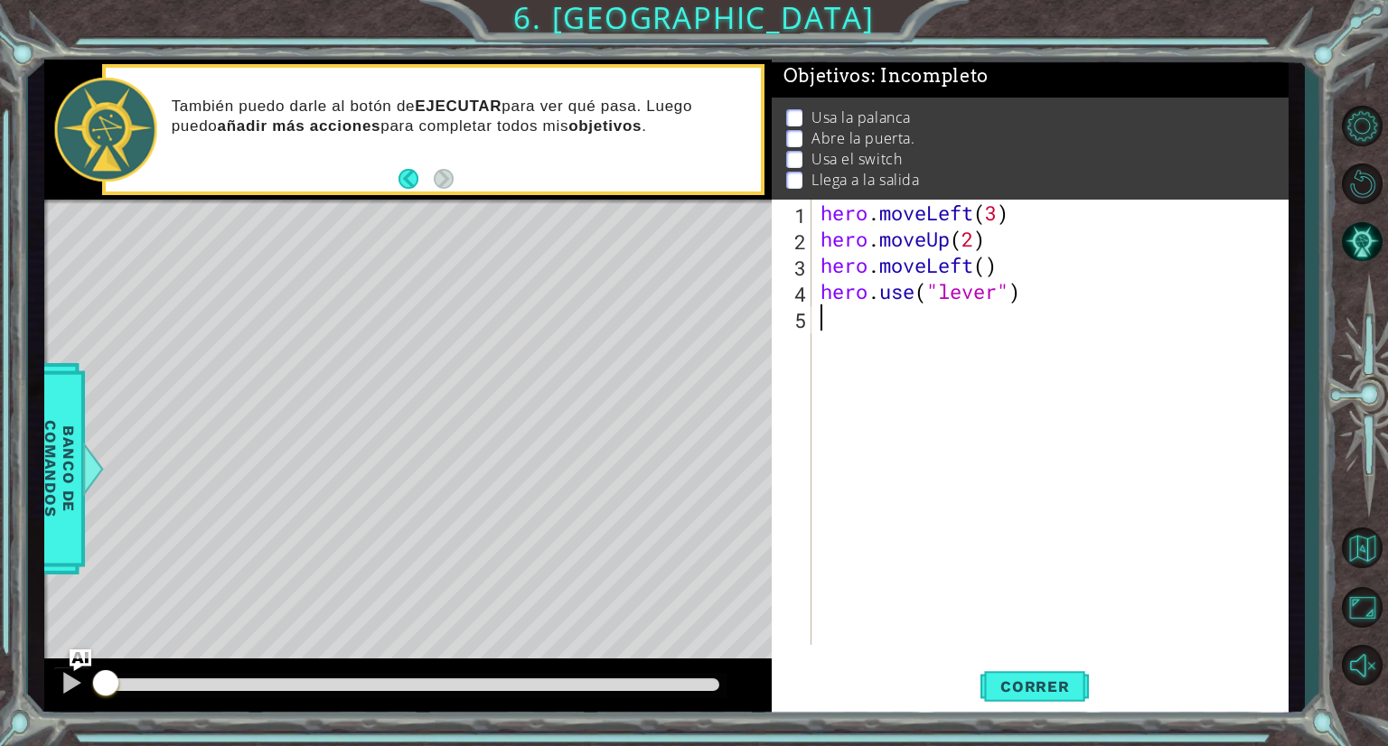
scroll to position [12, 0]
click at [1050, 697] on button "Correr" at bounding box center [1035, 688] width 108 height 52
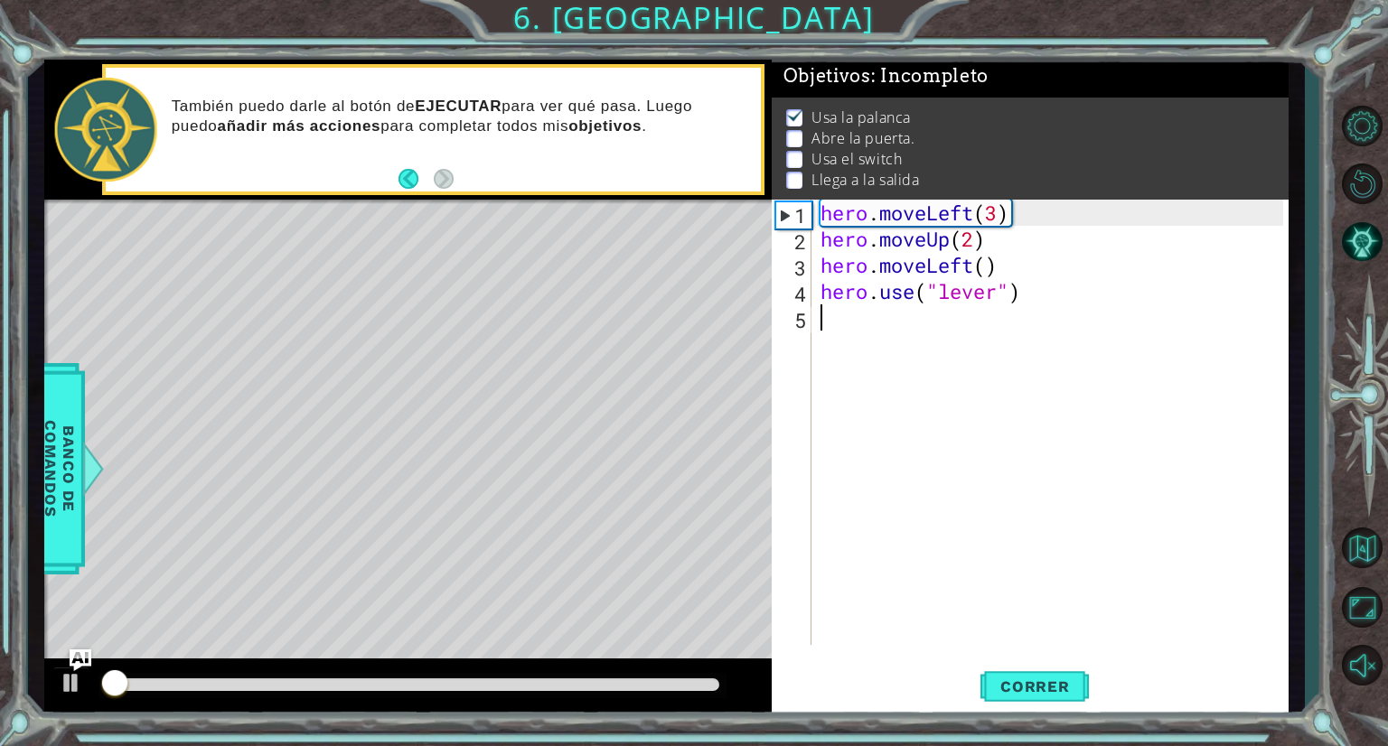
scroll to position [14, 0]
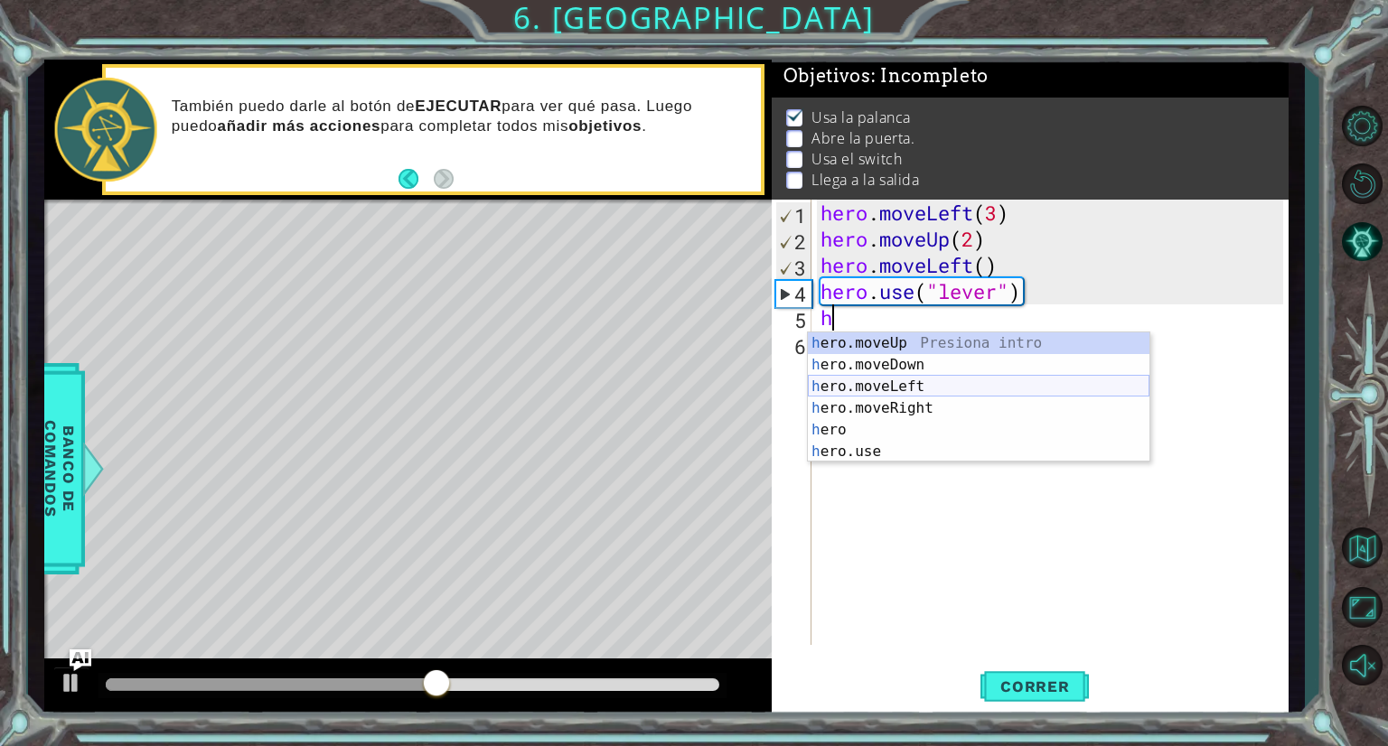
click at [887, 383] on div "h ero.moveUp Presiona intro h ero.moveDown Presiona intro h ero.moveLeft Presio…" at bounding box center [979, 420] width 342 height 174
type textarea "hero.moveLeft(1)"
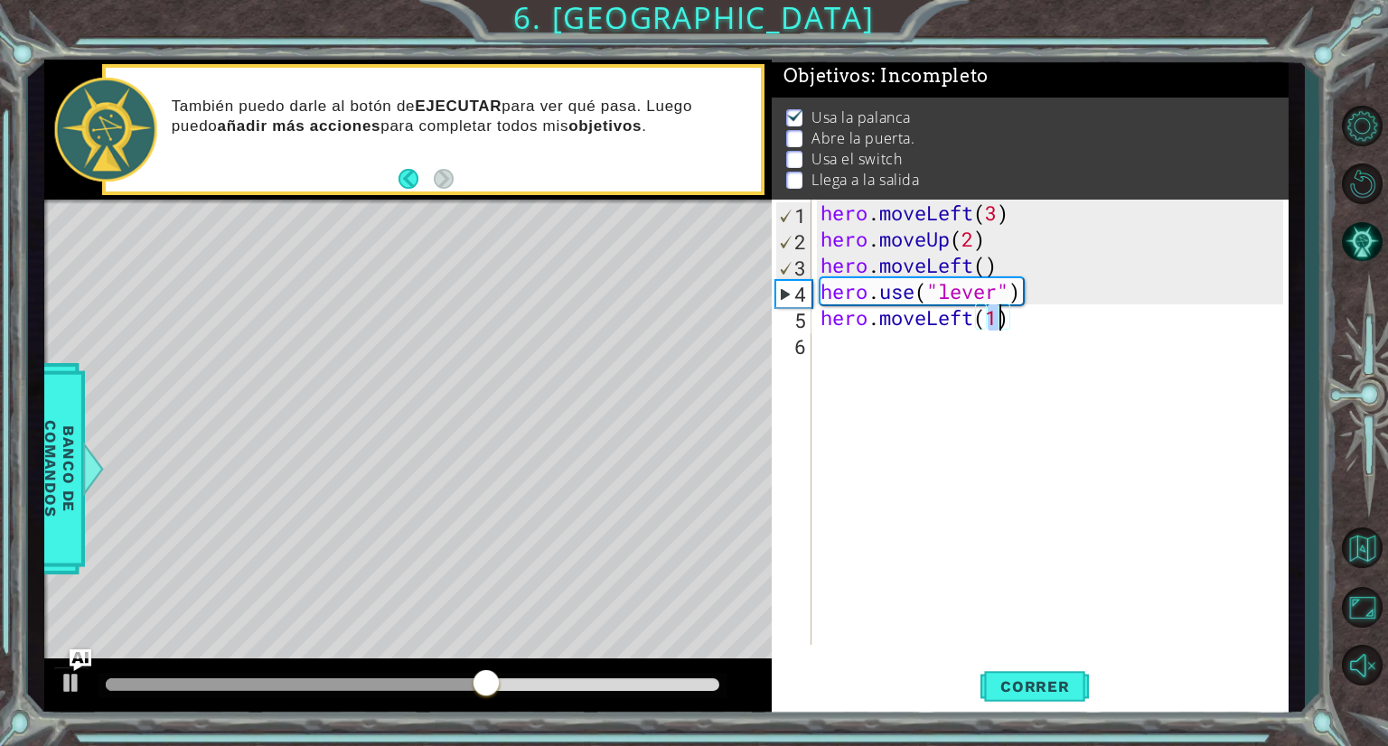
click at [864, 355] on div "hero . moveLeft ( 3 ) hero . moveUp ( 2 ) hero . moveLeft ( ) hero . use ( "lev…" at bounding box center [1054, 449] width 475 height 498
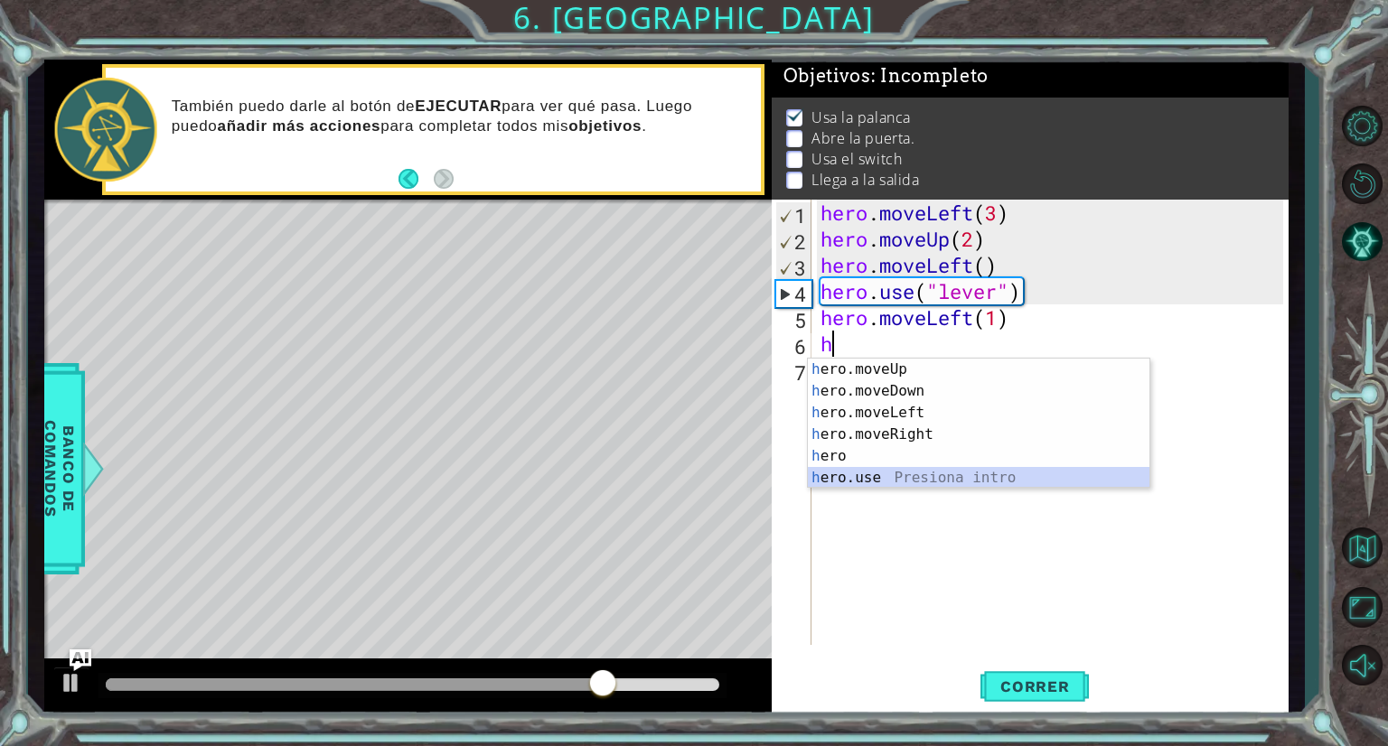
click at [892, 482] on div "h ero.moveUp Presiona intro h ero.moveDown Presiona intro h ero.moveLeft Presio…" at bounding box center [979, 446] width 342 height 174
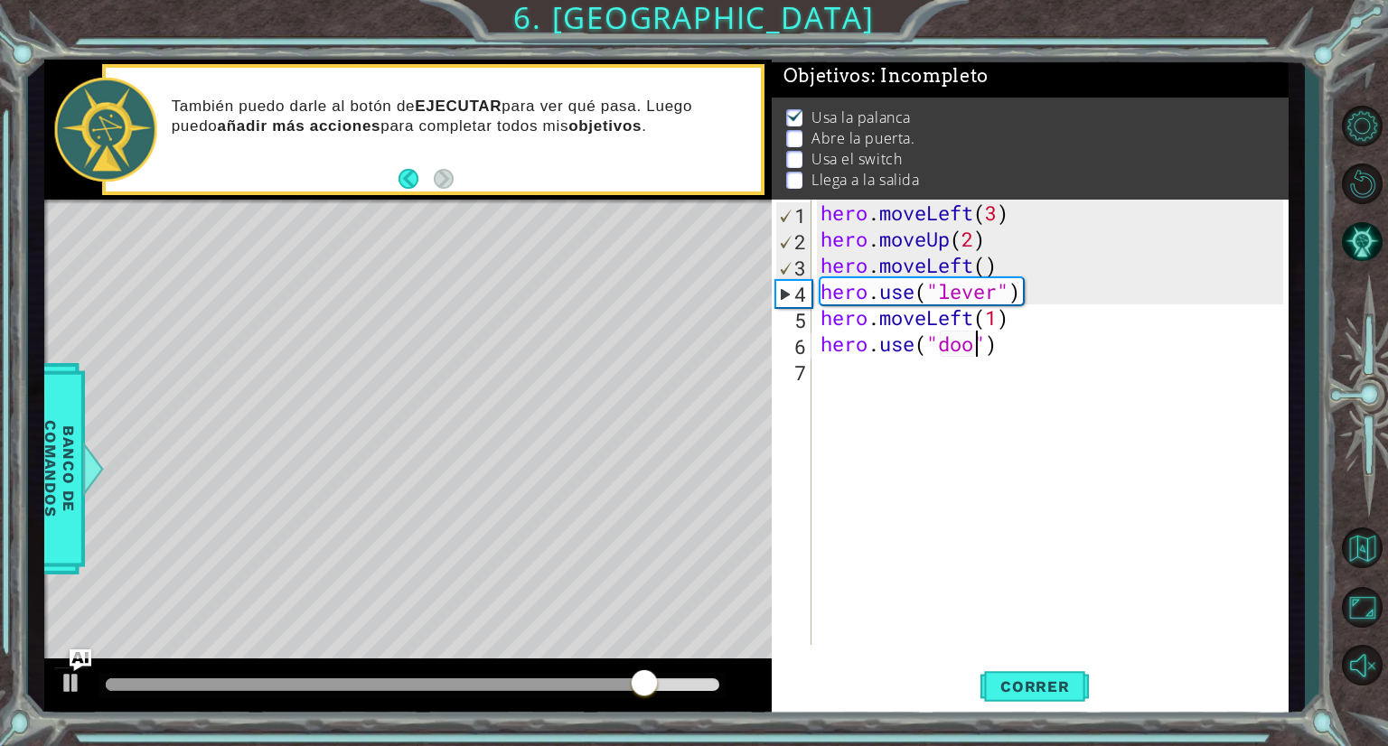
scroll to position [0, 7]
type textarea "hero.use("door")"
click at [1034, 674] on button "Correr" at bounding box center [1035, 688] width 108 height 52
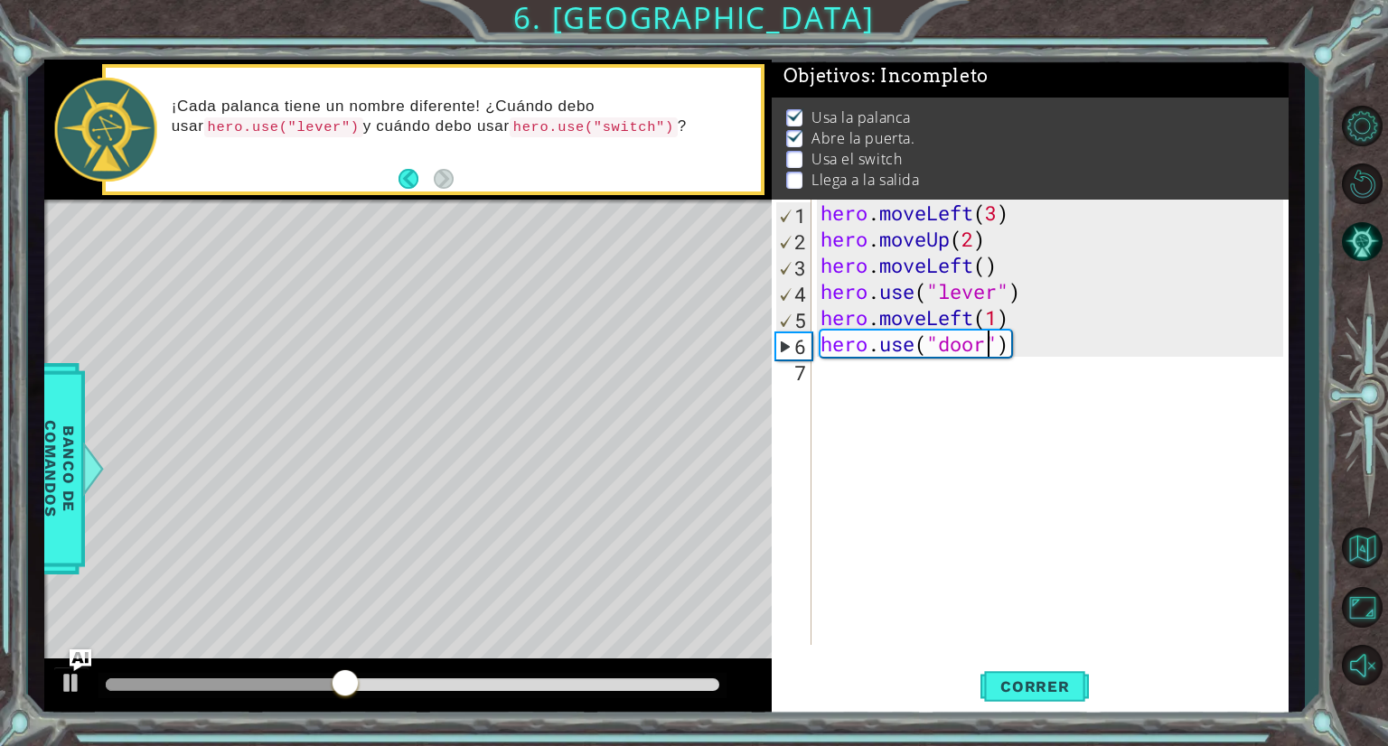
click at [849, 379] on div "hero . moveLeft ( 3 ) hero . moveUp ( 2 ) hero . moveLeft ( ) hero . use ( "lev…" at bounding box center [1054, 449] width 475 height 498
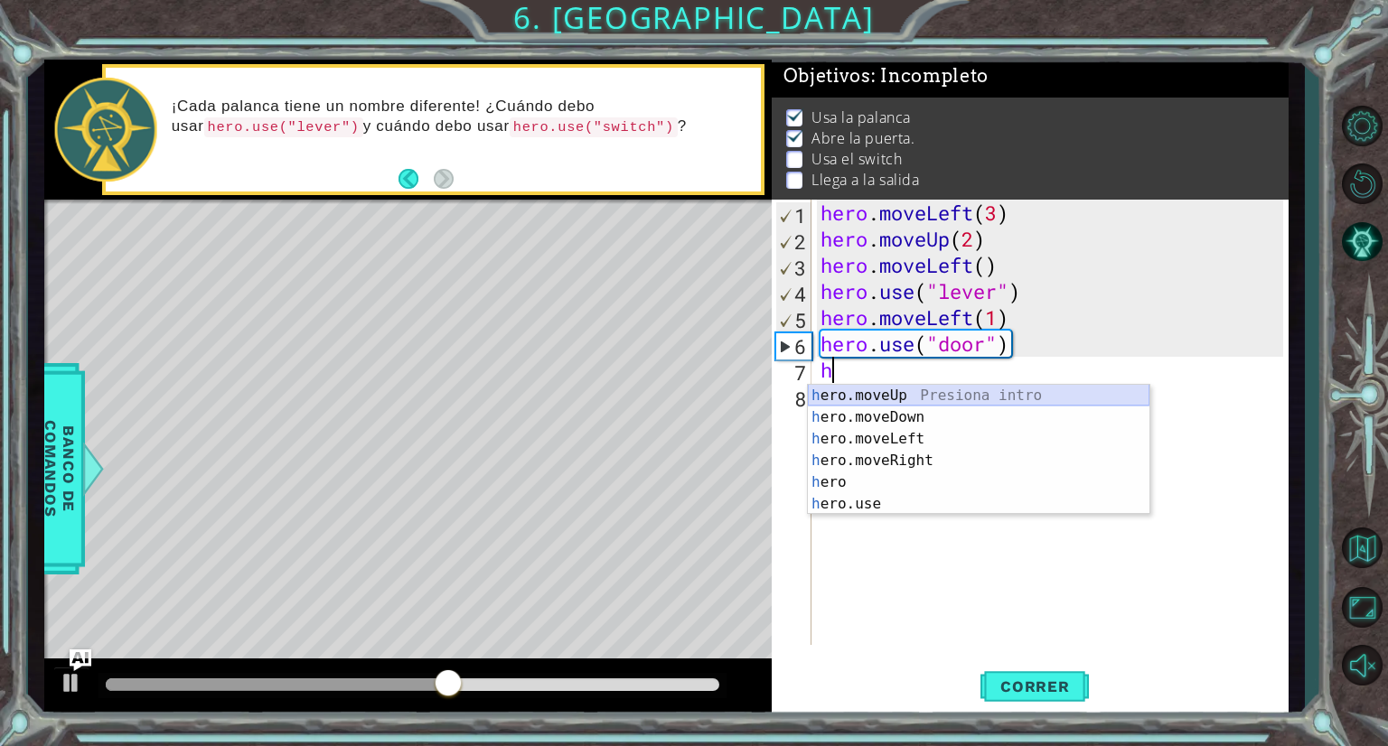
click at [881, 395] on div "h ero.moveUp Presiona intro h ero.moveDown Presiona intro h ero.moveLeft Presio…" at bounding box center [979, 472] width 342 height 174
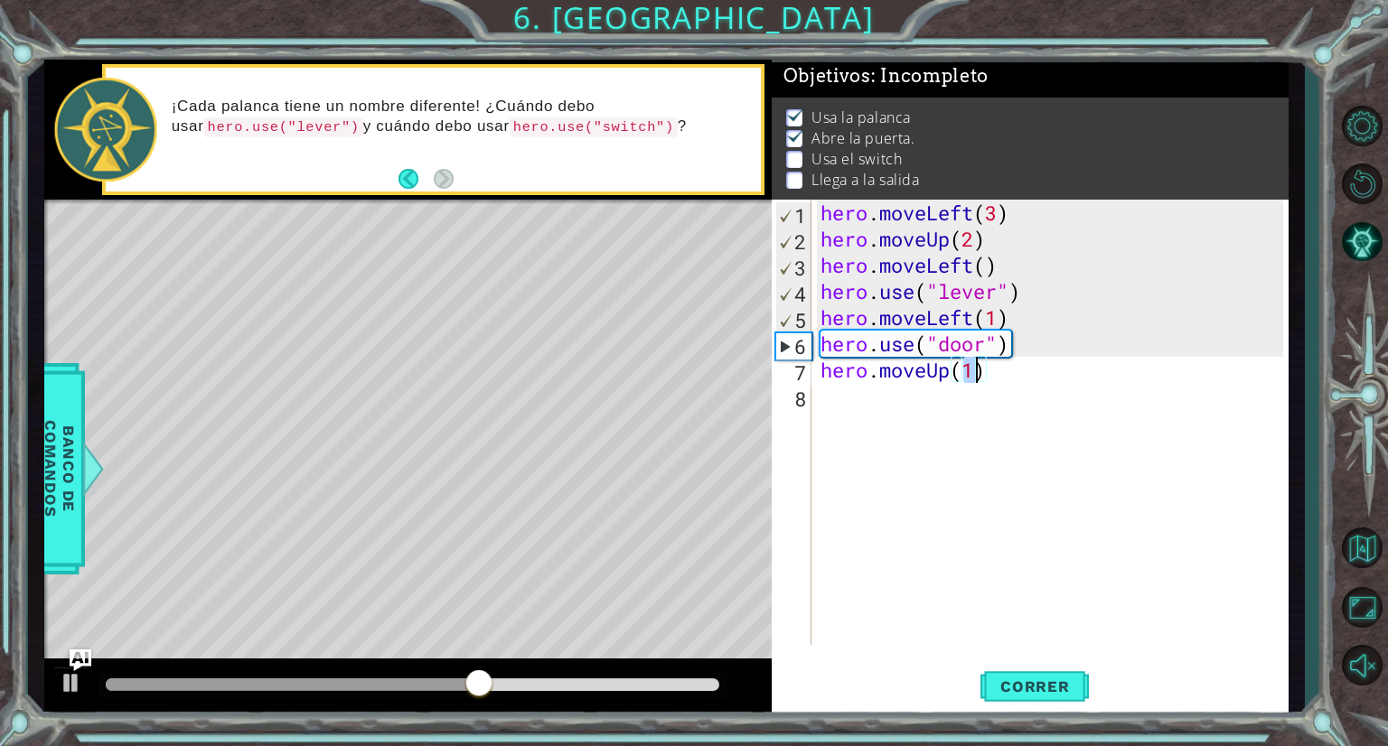
type textarea "hero.moveUp(2)"
click at [823, 405] on div "hero . moveLeft ( 3 ) hero . moveUp ( 2 ) hero . moveLeft ( ) hero . use ( "lev…" at bounding box center [1054, 449] width 475 height 498
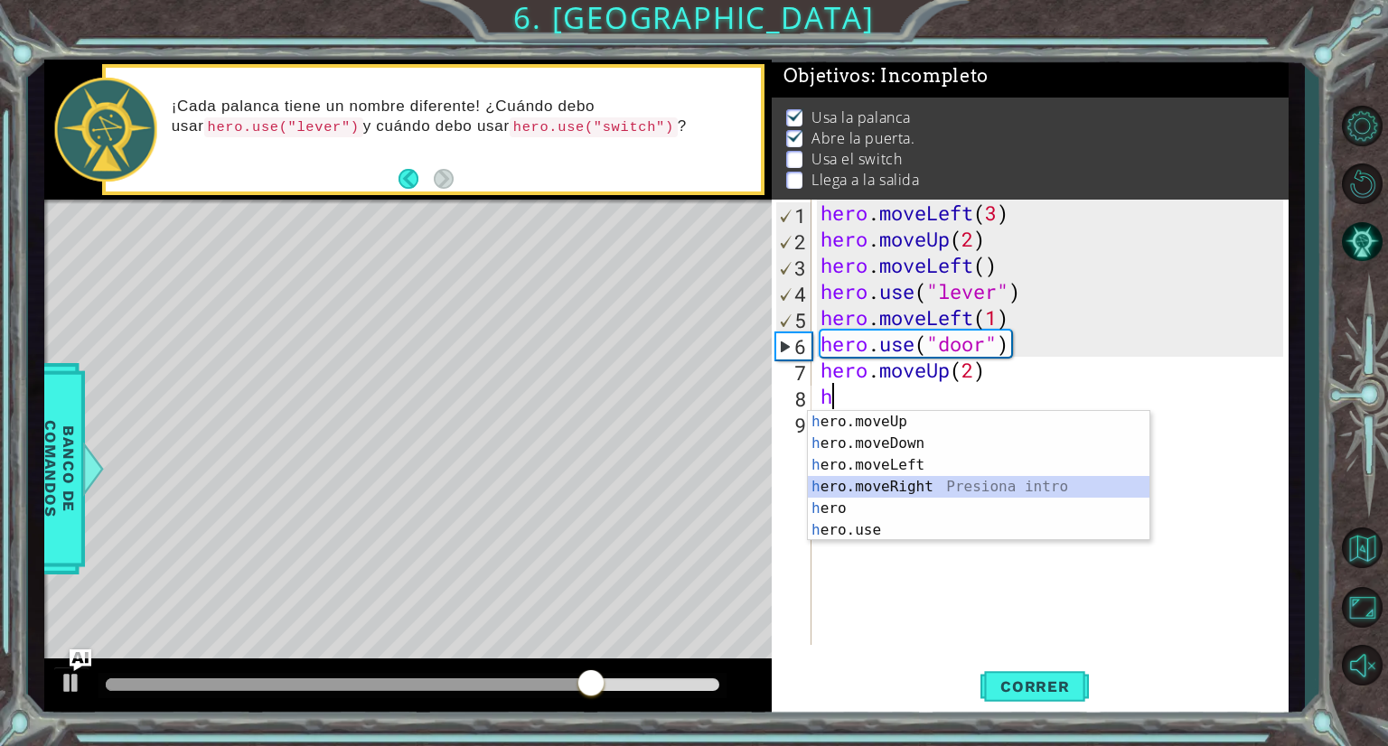
click at [883, 481] on div "h ero.moveUp Presiona intro h ero.moveDown Presiona intro h ero.moveLeft Presio…" at bounding box center [979, 498] width 342 height 174
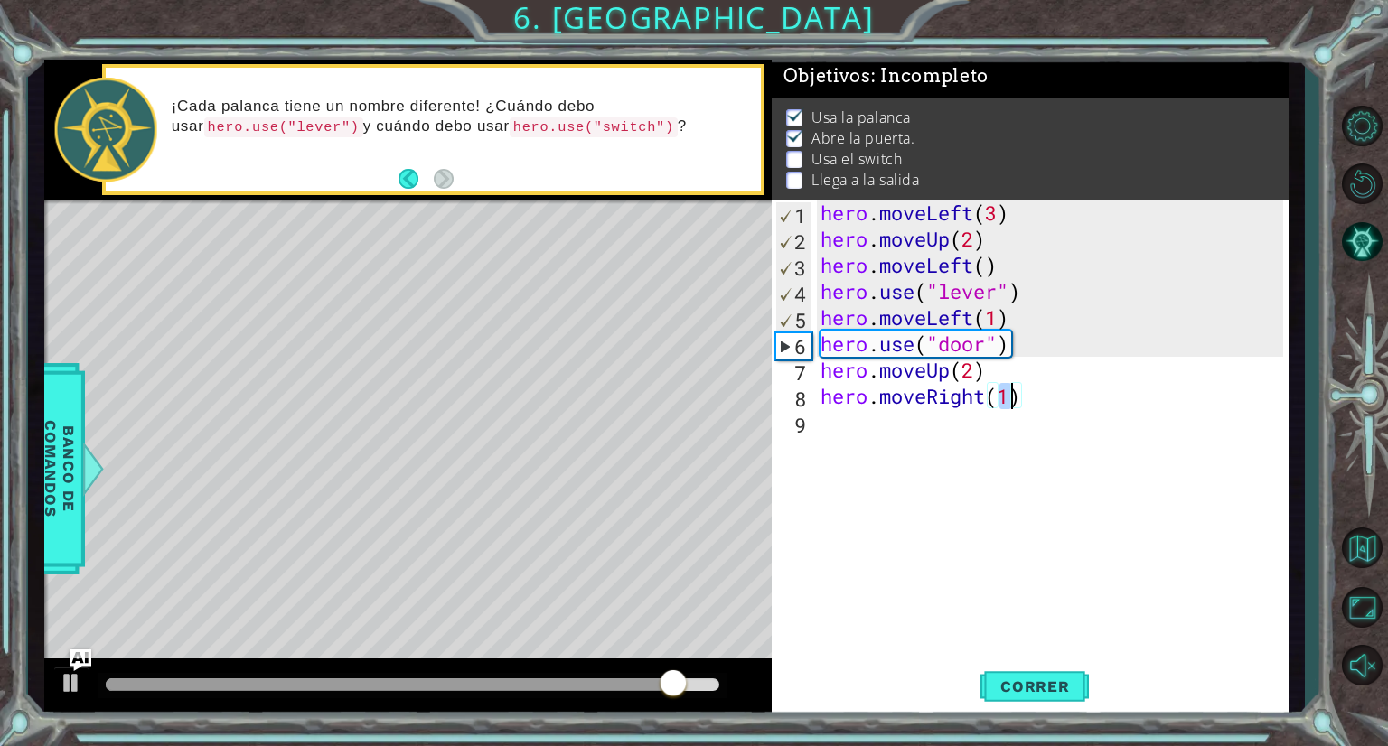
type textarea "hero.moveRight(2)"
click at [843, 431] on div "hero . moveLeft ( 3 ) hero . moveUp ( 2 ) hero . moveLeft ( ) hero . use ( "lev…" at bounding box center [1054, 449] width 475 height 498
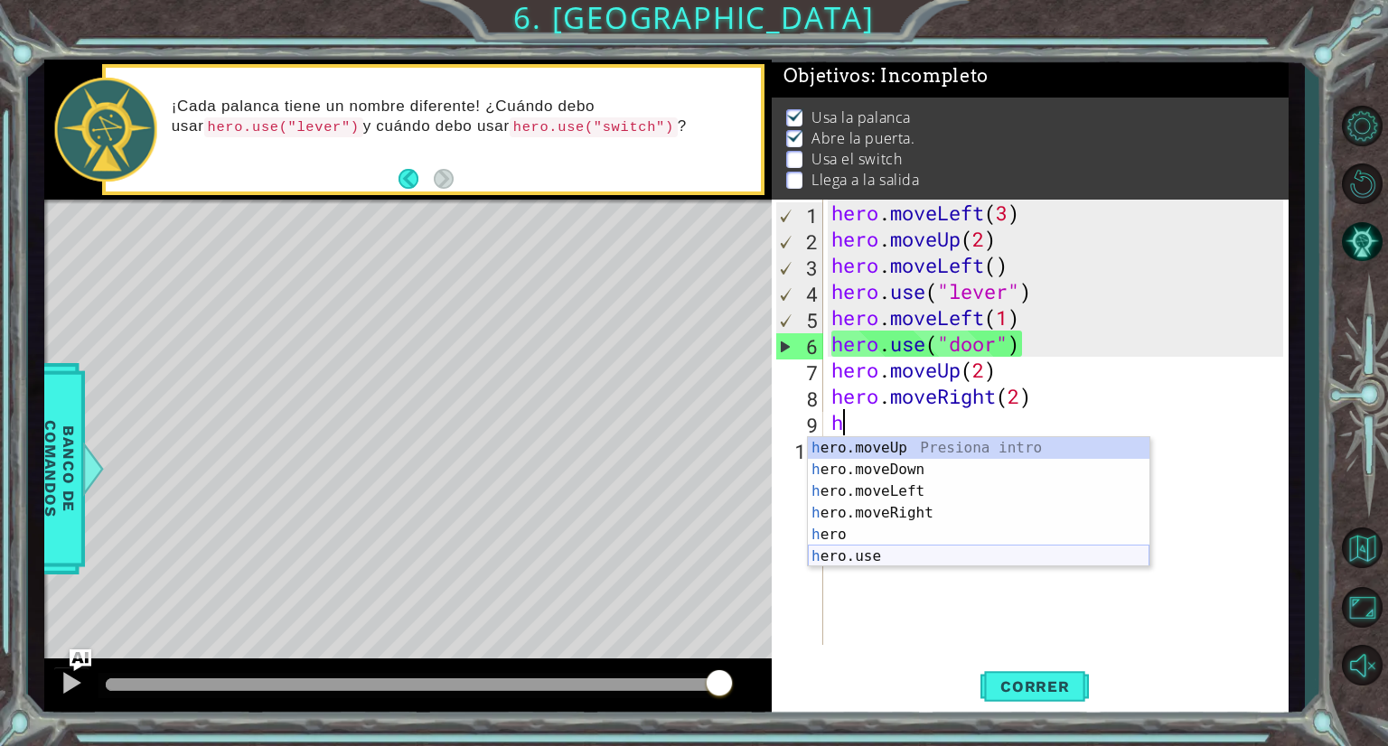
click at [867, 549] on div "h ero.moveUp Presiona intro h ero.moveDown Presiona intro h ero.moveLeft Presio…" at bounding box center [979, 524] width 342 height 174
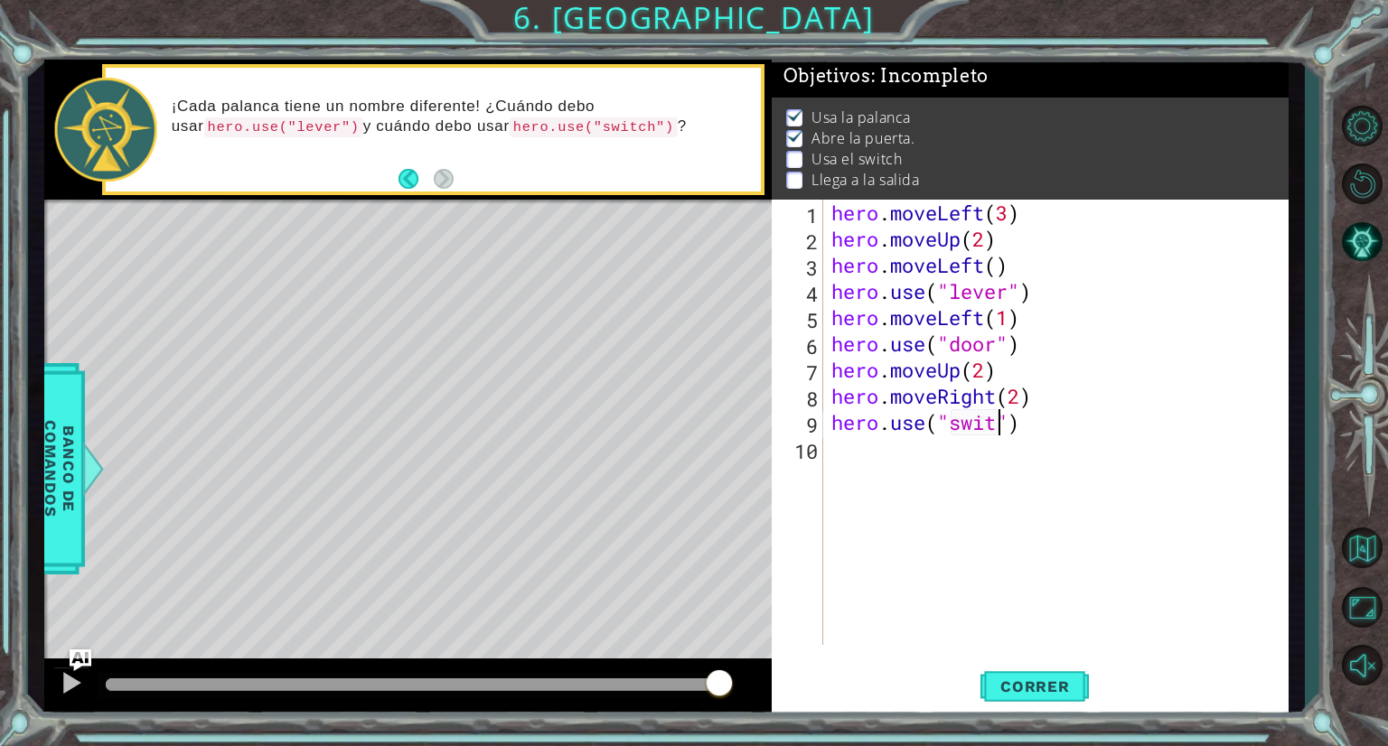
scroll to position [0, 7]
type textarea "hero.use("switch")"
click at [1074, 680] on span "Correr" at bounding box center [1035, 687] width 106 height 18
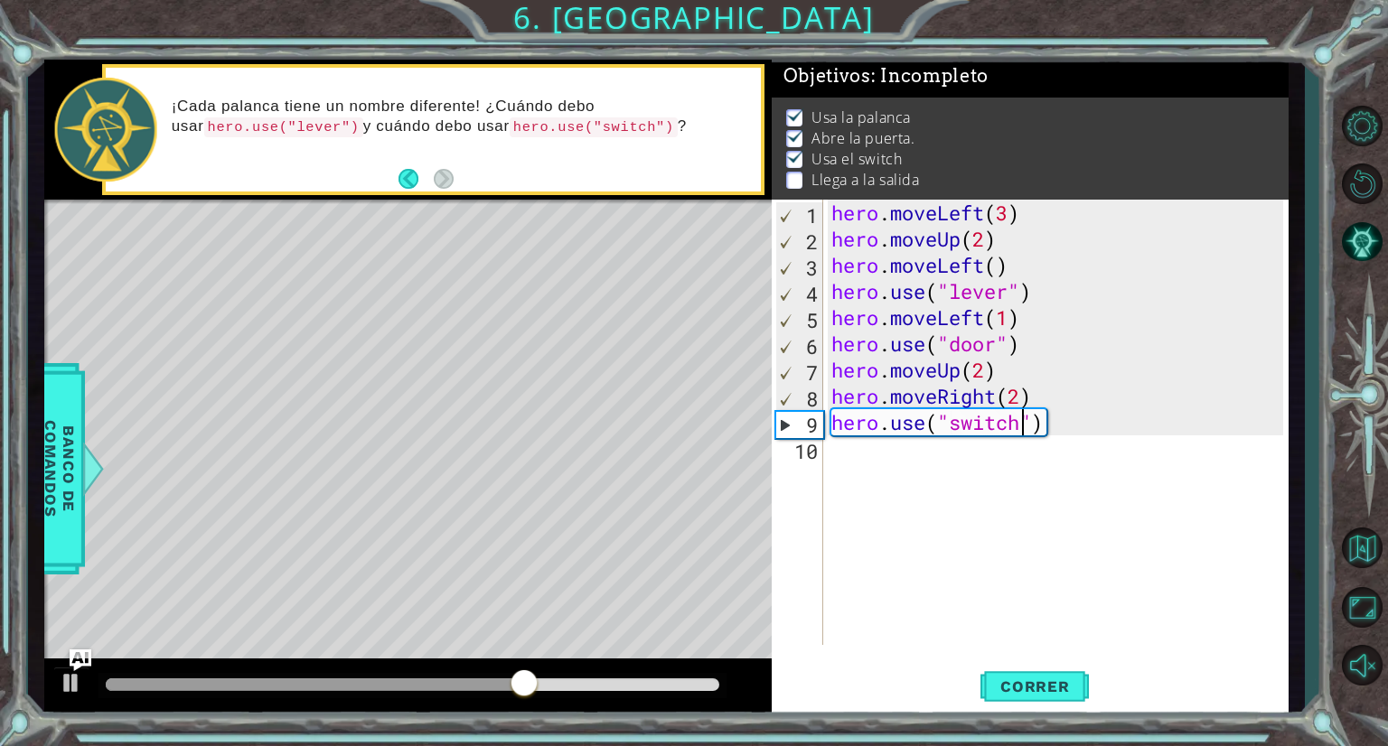
click at [868, 449] on div "hero . moveLeft ( 3 ) hero . moveUp ( 2 ) hero . moveLeft ( ) hero . use ( "lev…" at bounding box center [1060, 449] width 465 height 498
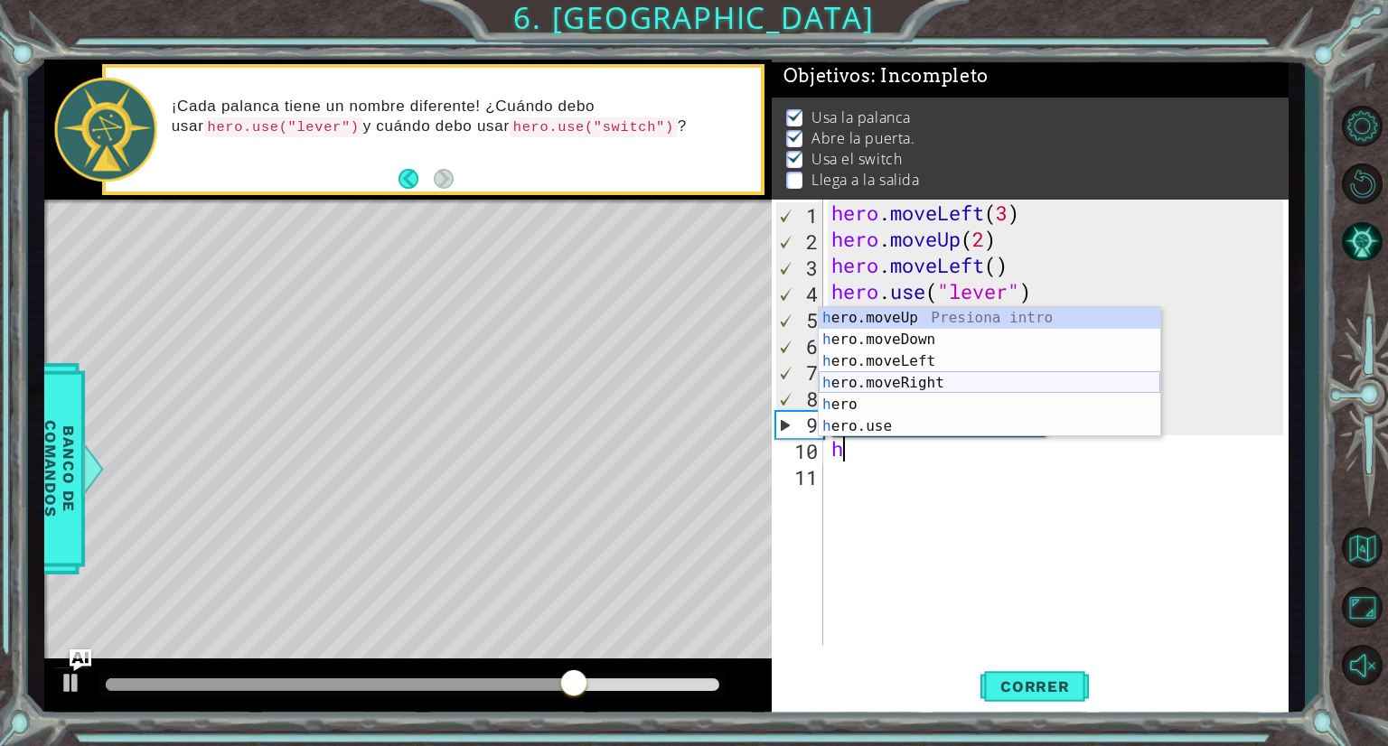
click at [914, 378] on div "h ero.moveUp Presiona intro h ero.moveDown Presiona intro h ero.moveLeft Presio…" at bounding box center [990, 394] width 342 height 174
type textarea "hero.moveRight(1)"
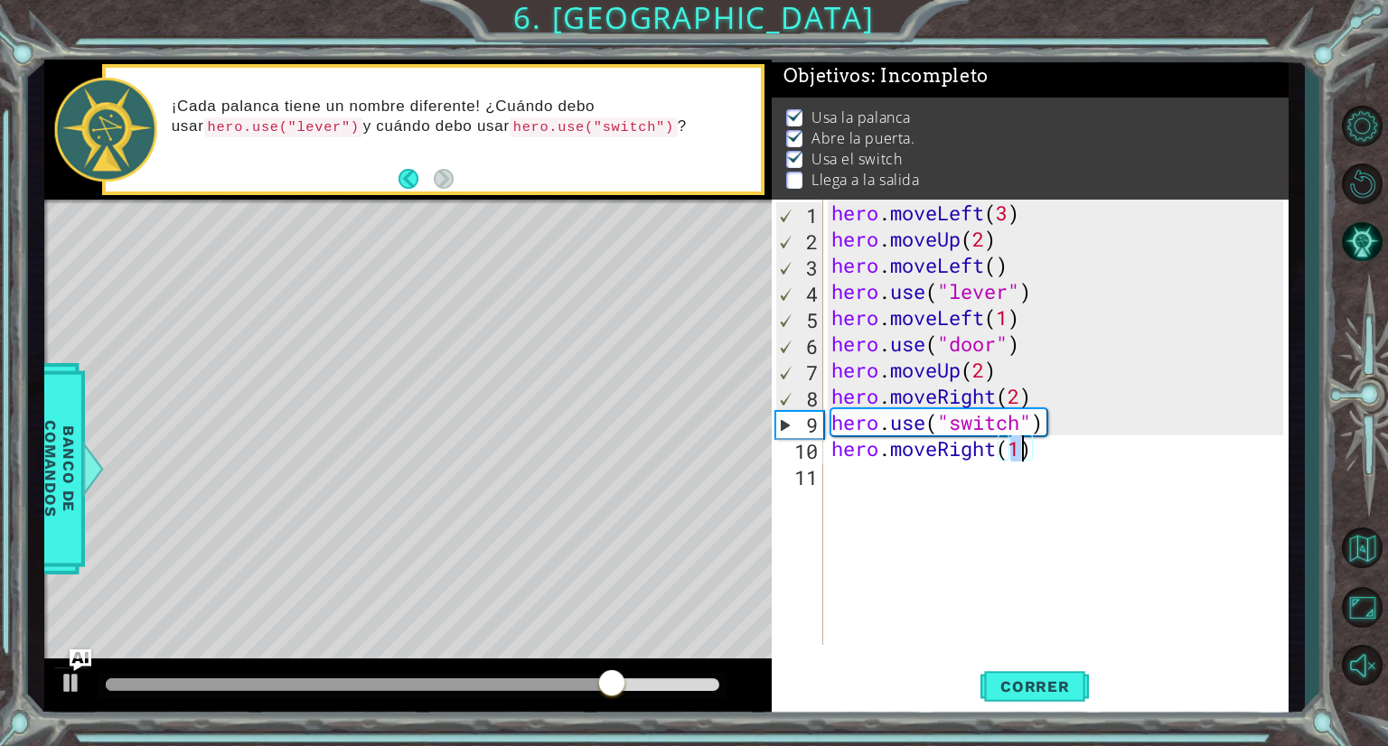
click at [844, 482] on div "hero . moveLeft ( 3 ) hero . moveUp ( 2 ) hero . moveLeft ( ) hero . use ( "lev…" at bounding box center [1060, 449] width 465 height 498
drag, startPoint x: 844, startPoint y: 482, endPoint x: 831, endPoint y: 469, distance: 17.9
click at [831, 469] on div "hero . moveLeft ( 3 ) hero . moveUp ( 2 ) hero . moveLeft ( ) hero . use ( "lev…" at bounding box center [1060, 449] width 465 height 498
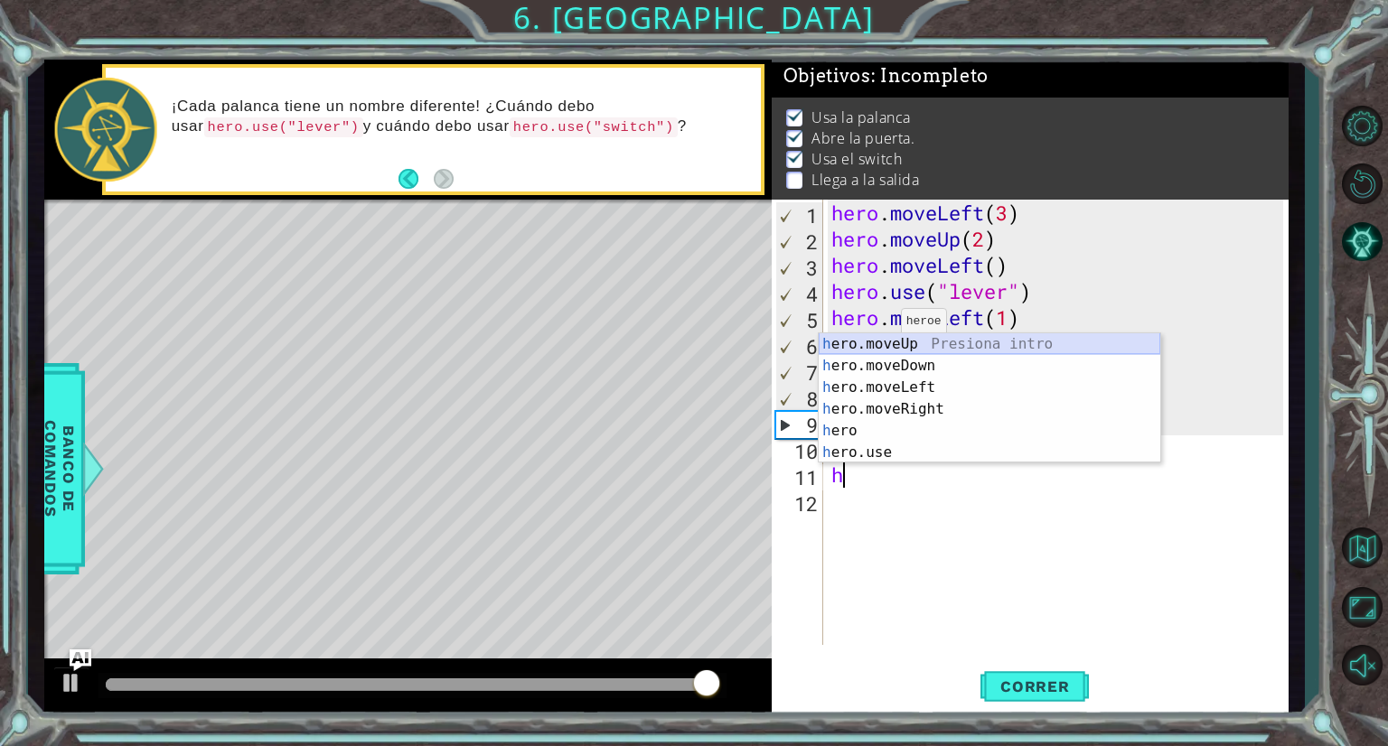
click at [889, 343] on div "h ero.moveUp Presiona intro h ero.moveDown Presiona intro h ero.moveLeft Presio…" at bounding box center [990, 420] width 342 height 174
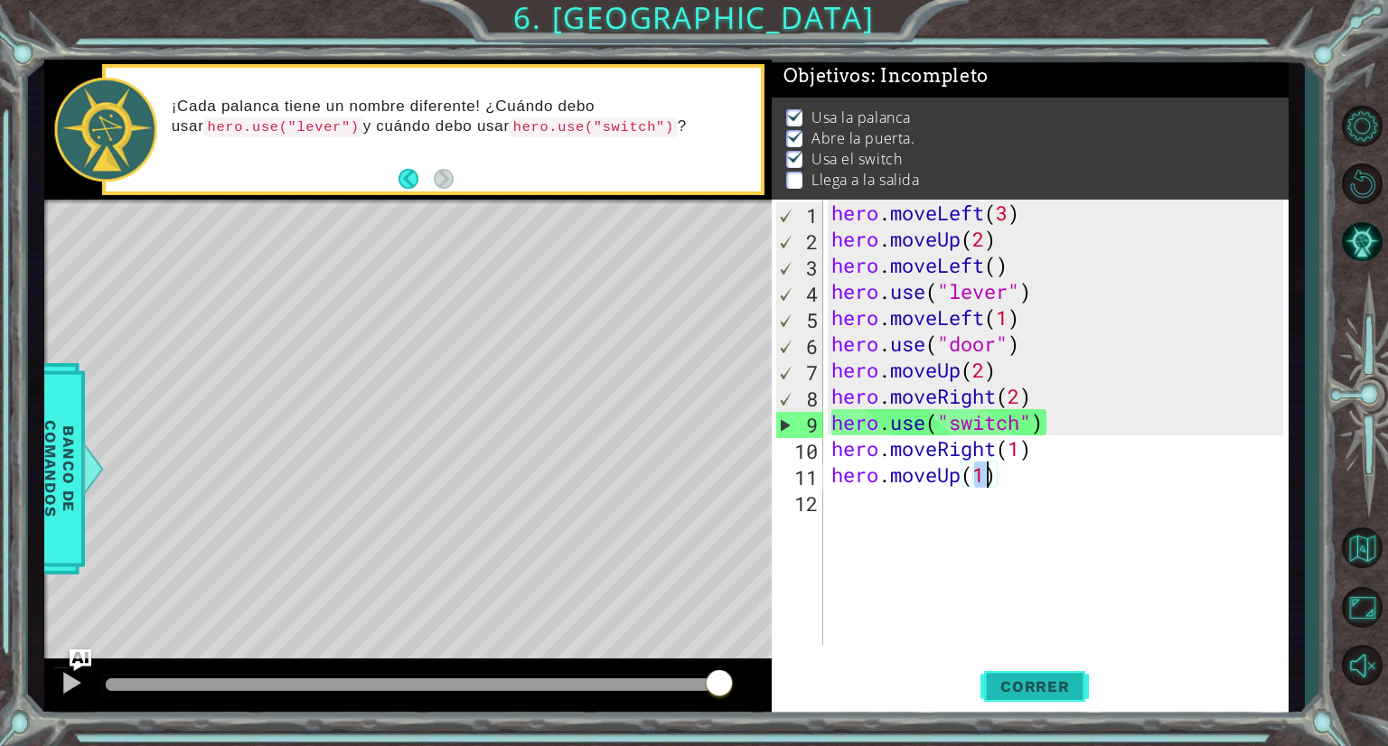
click at [1034, 693] on span "Correr" at bounding box center [1035, 687] width 106 height 18
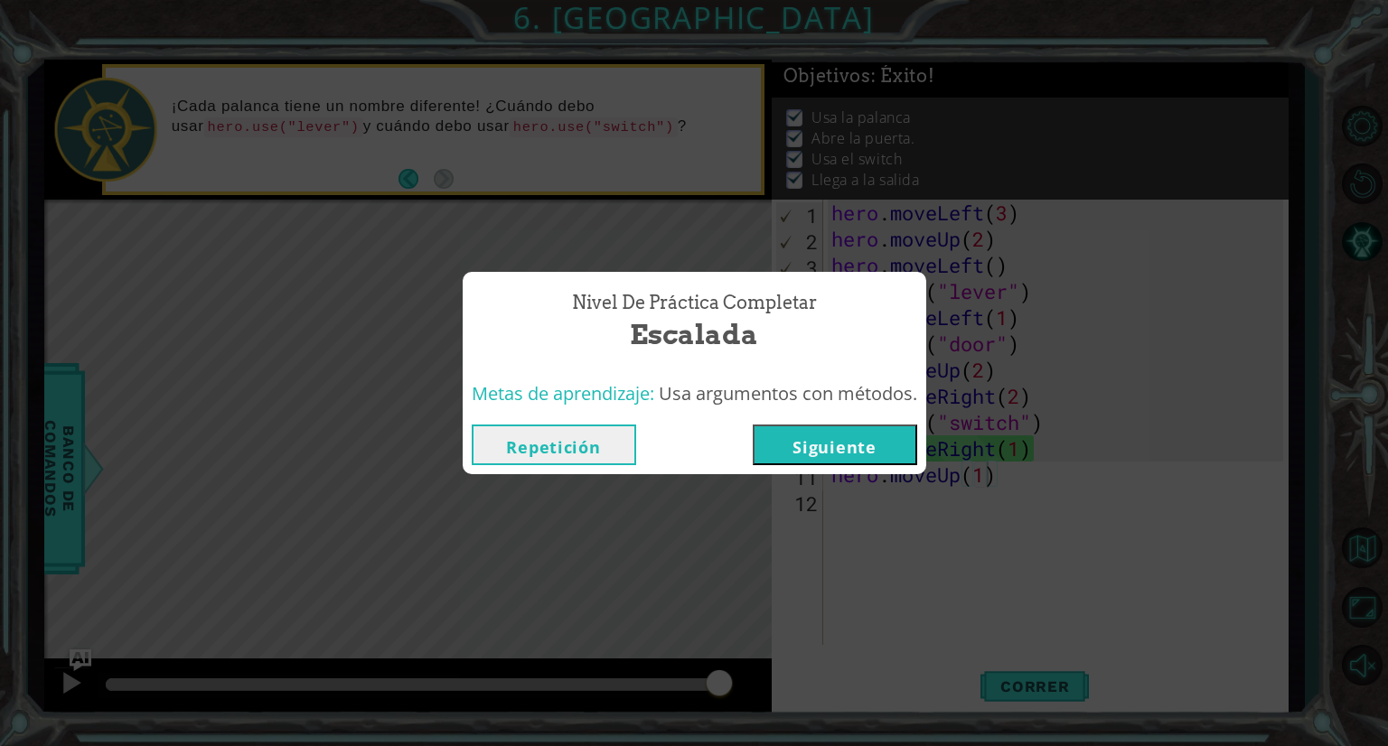
click at [621, 446] on button "Repetición" at bounding box center [554, 445] width 164 height 41
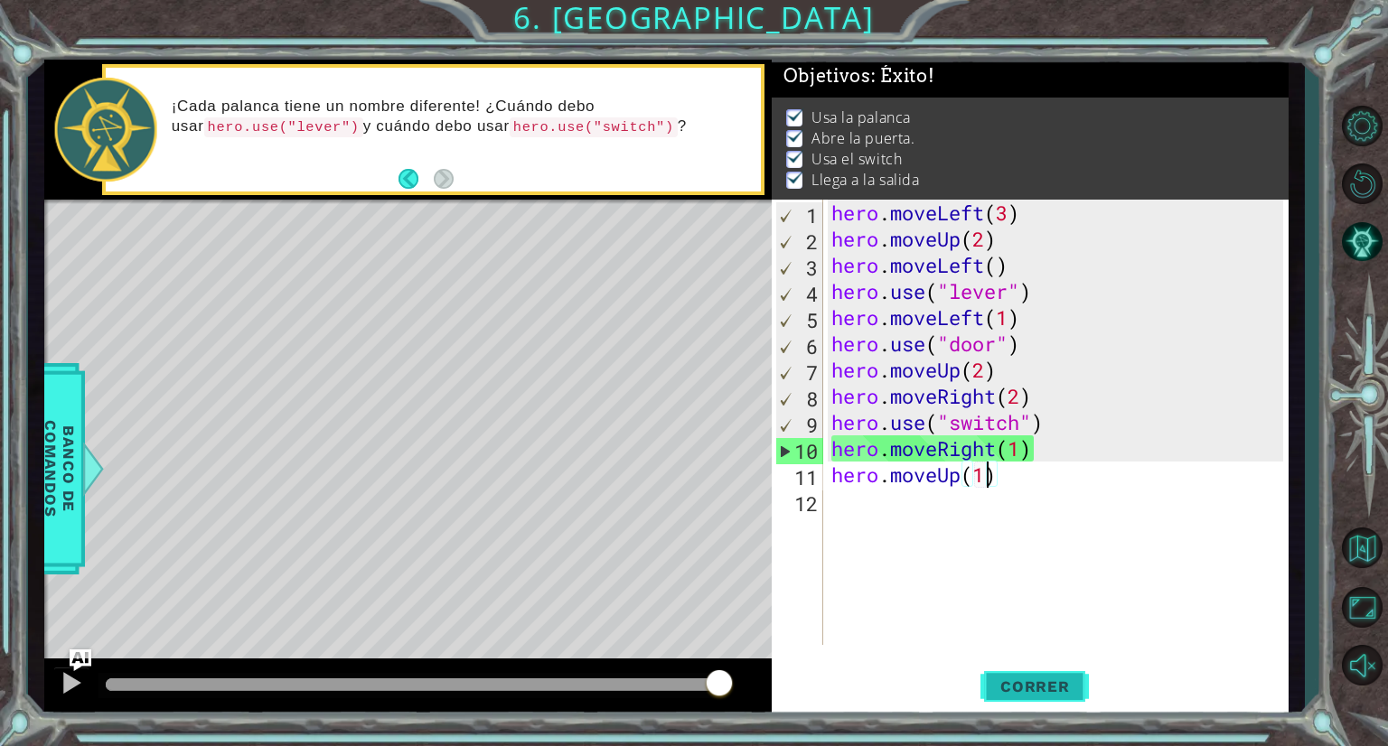
click at [1048, 688] on span "Correr" at bounding box center [1035, 687] width 106 height 18
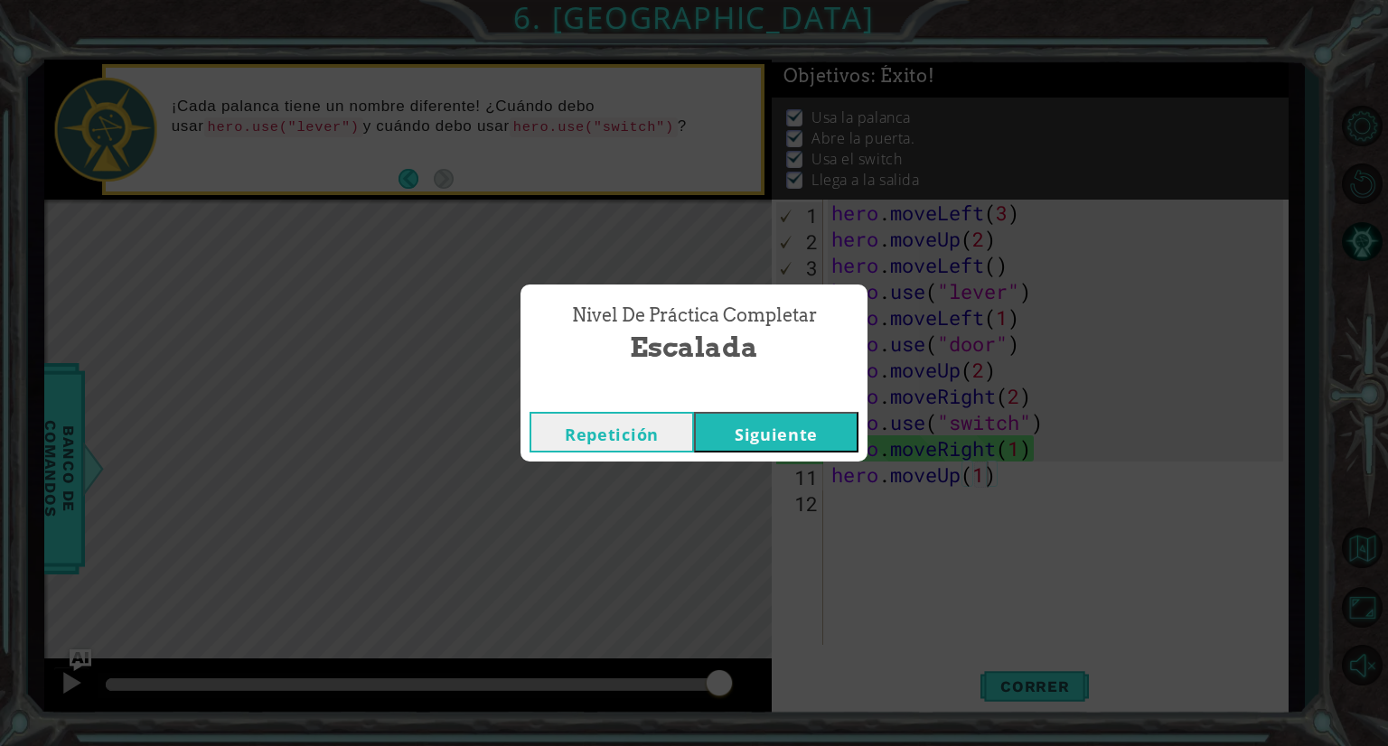
click at [662, 415] on button "Repetición" at bounding box center [612, 432] width 164 height 41
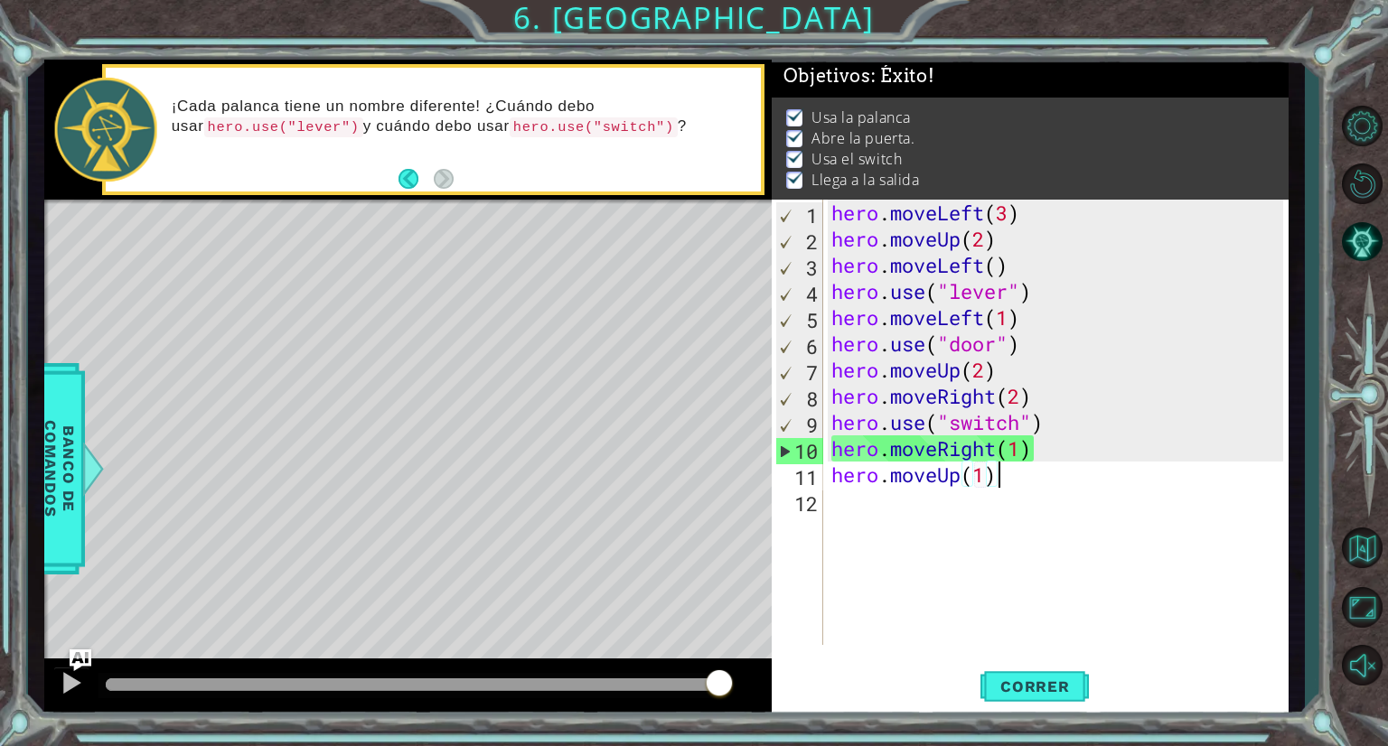
click at [1001, 478] on div "hero . moveLeft ( 3 ) hero . moveUp ( 2 ) hero . moveLeft ( ) hero . use ( "lev…" at bounding box center [1060, 449] width 465 height 498
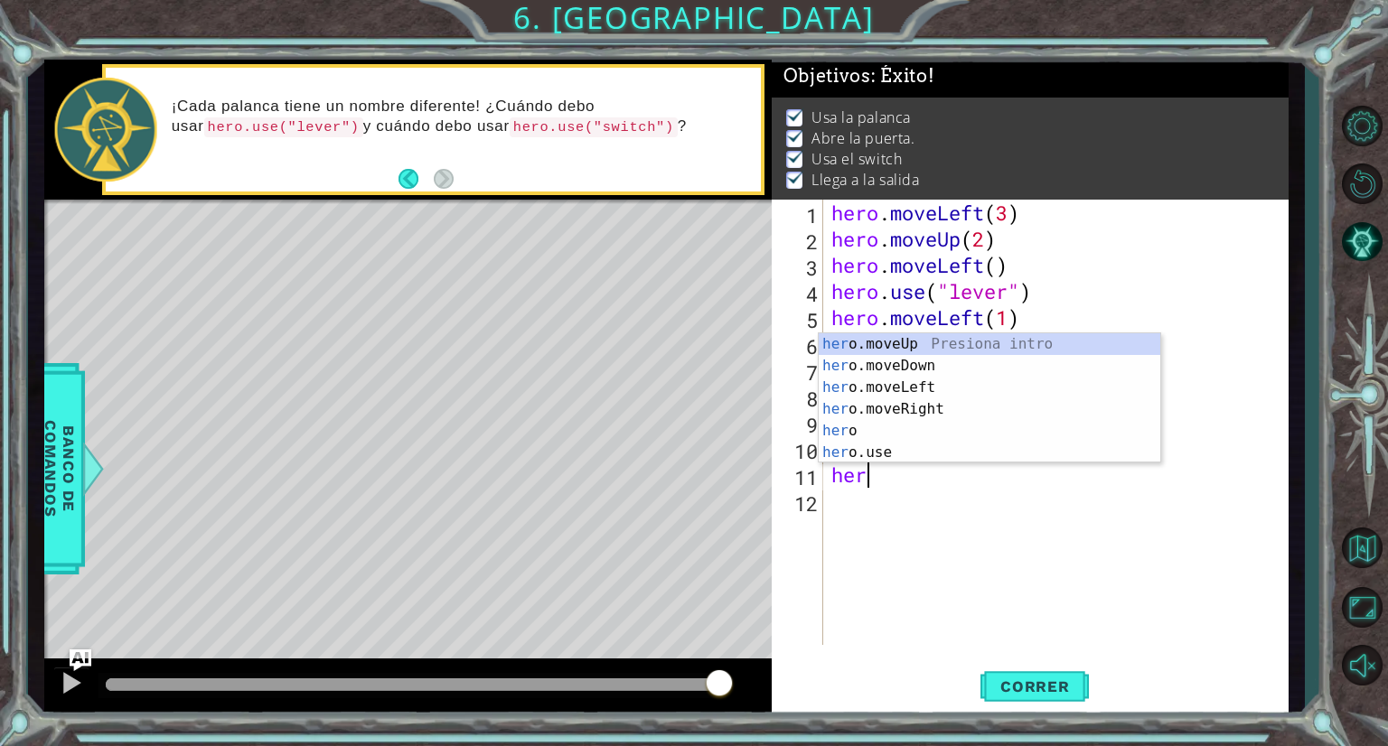
type textarea "h"
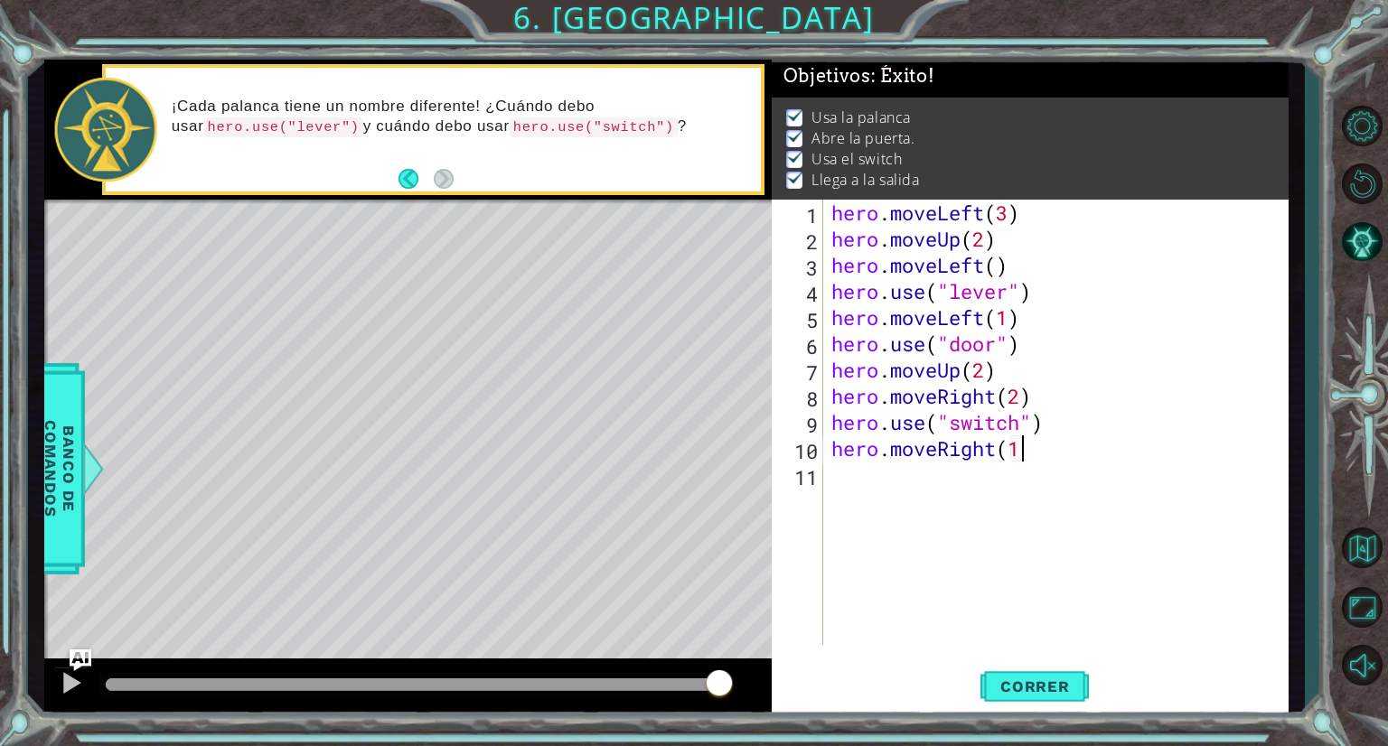
scroll to position [0, 7]
type textarea "hero.moveRight(1)"
click at [1058, 683] on span "Correr" at bounding box center [1035, 687] width 106 height 18
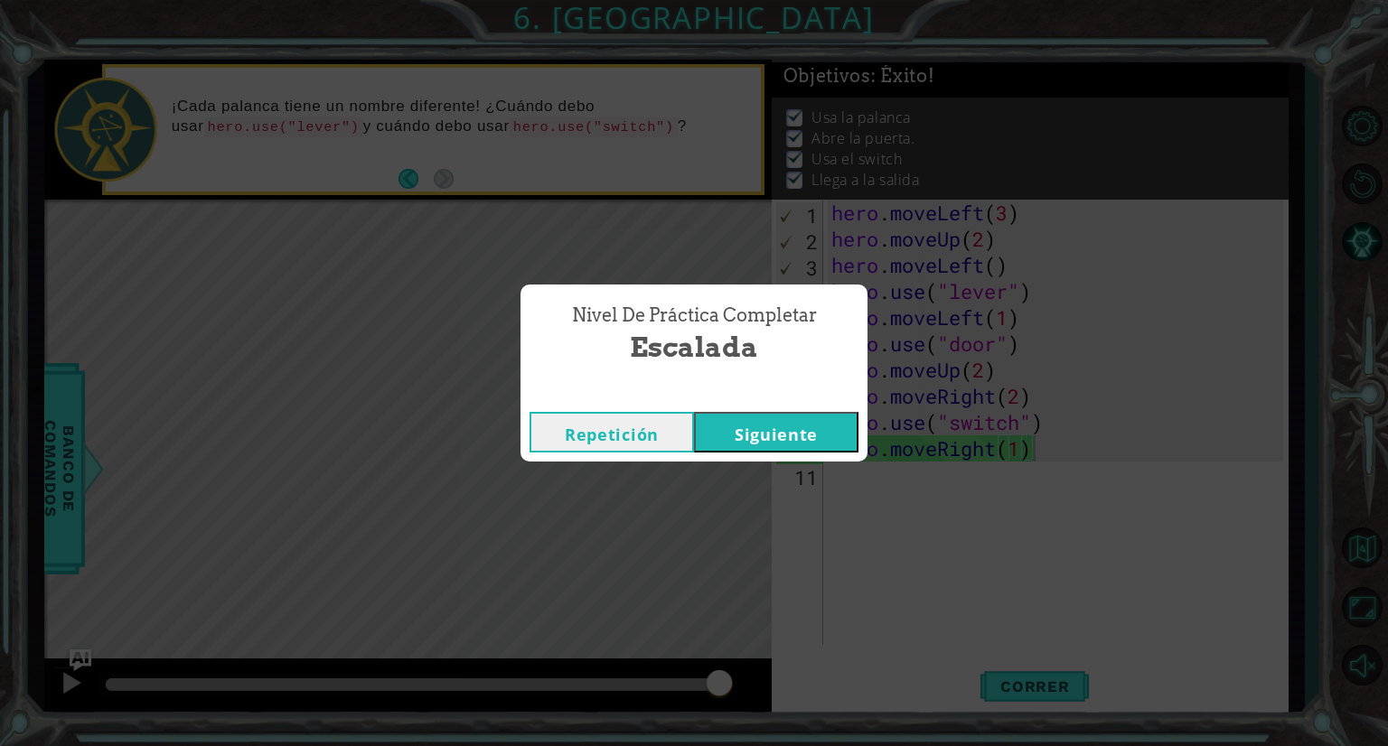
click at [671, 429] on button "Repetición" at bounding box center [612, 432] width 164 height 41
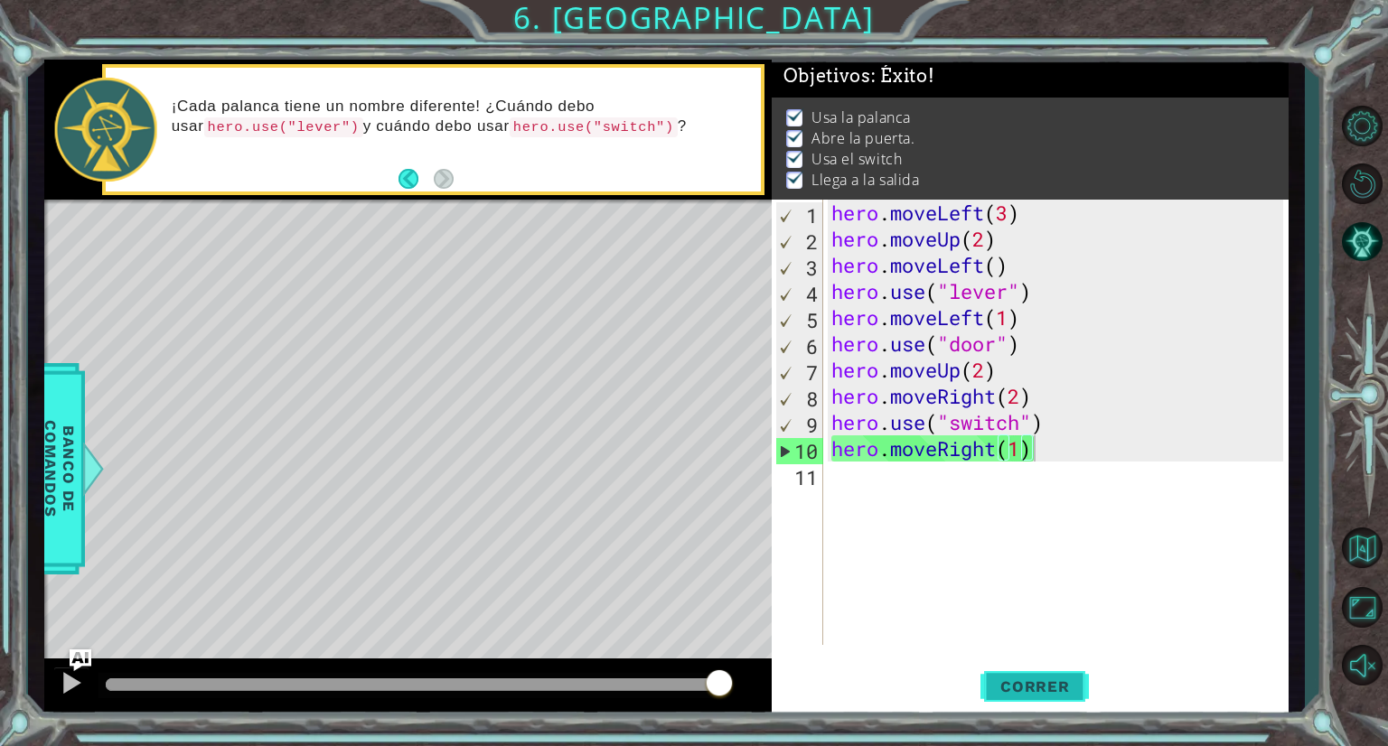
click at [1008, 692] on span "Correr" at bounding box center [1035, 687] width 106 height 18
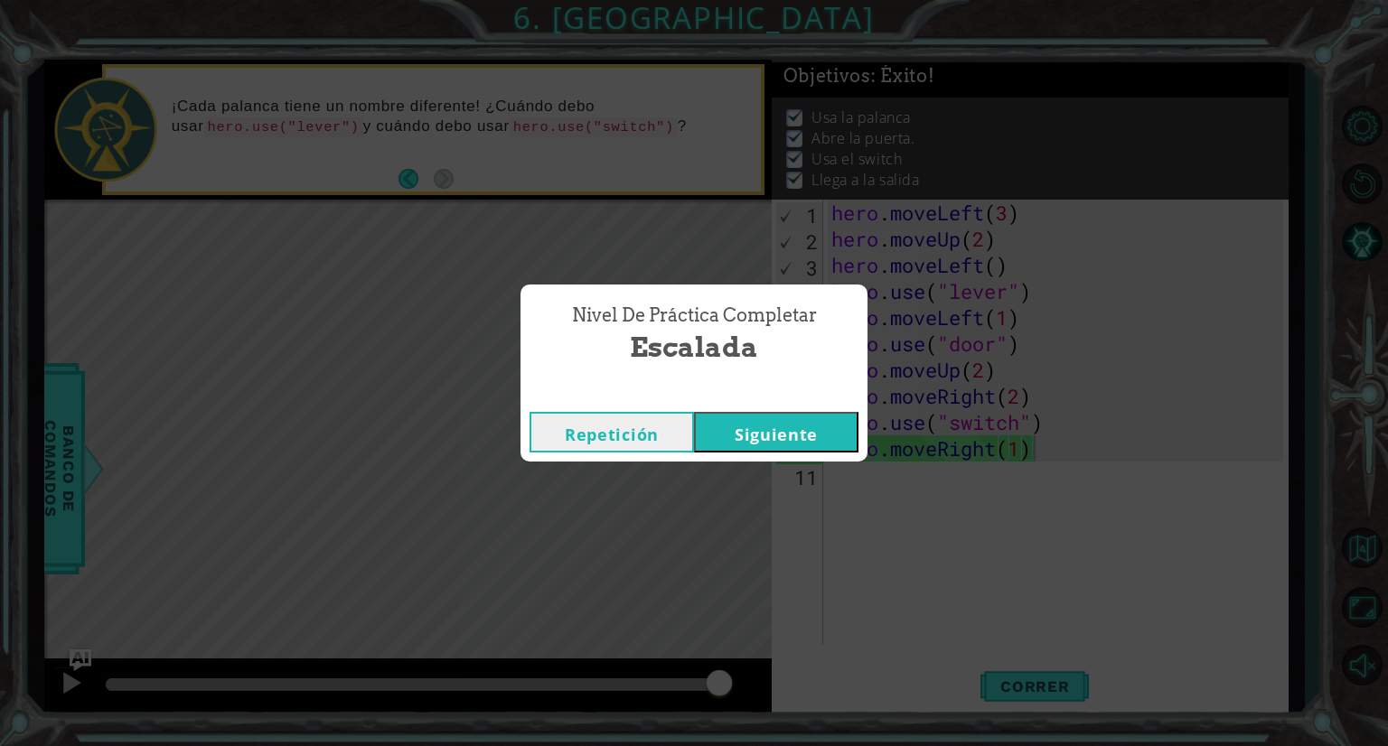
click at [821, 427] on button "Siguiente" at bounding box center [776, 432] width 164 height 41
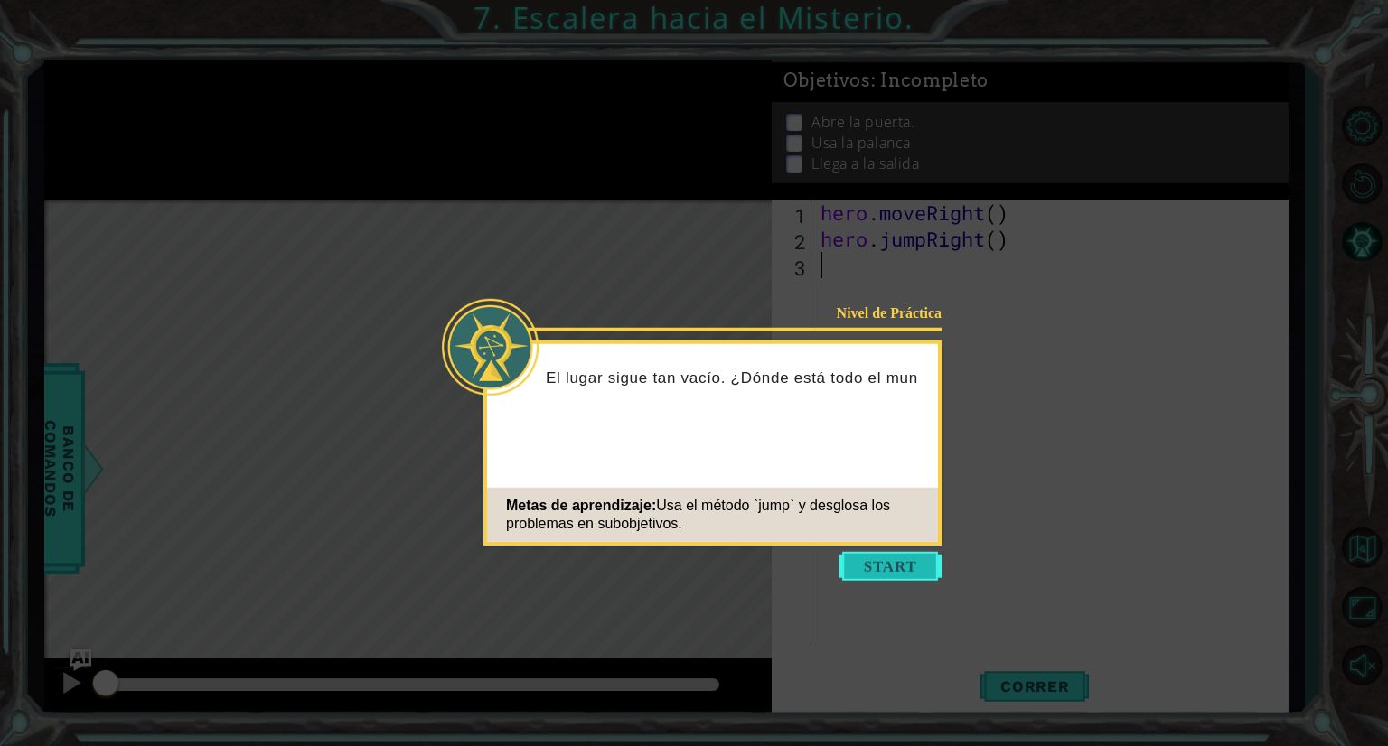
click at [893, 575] on button "Start" at bounding box center [890, 566] width 103 height 29
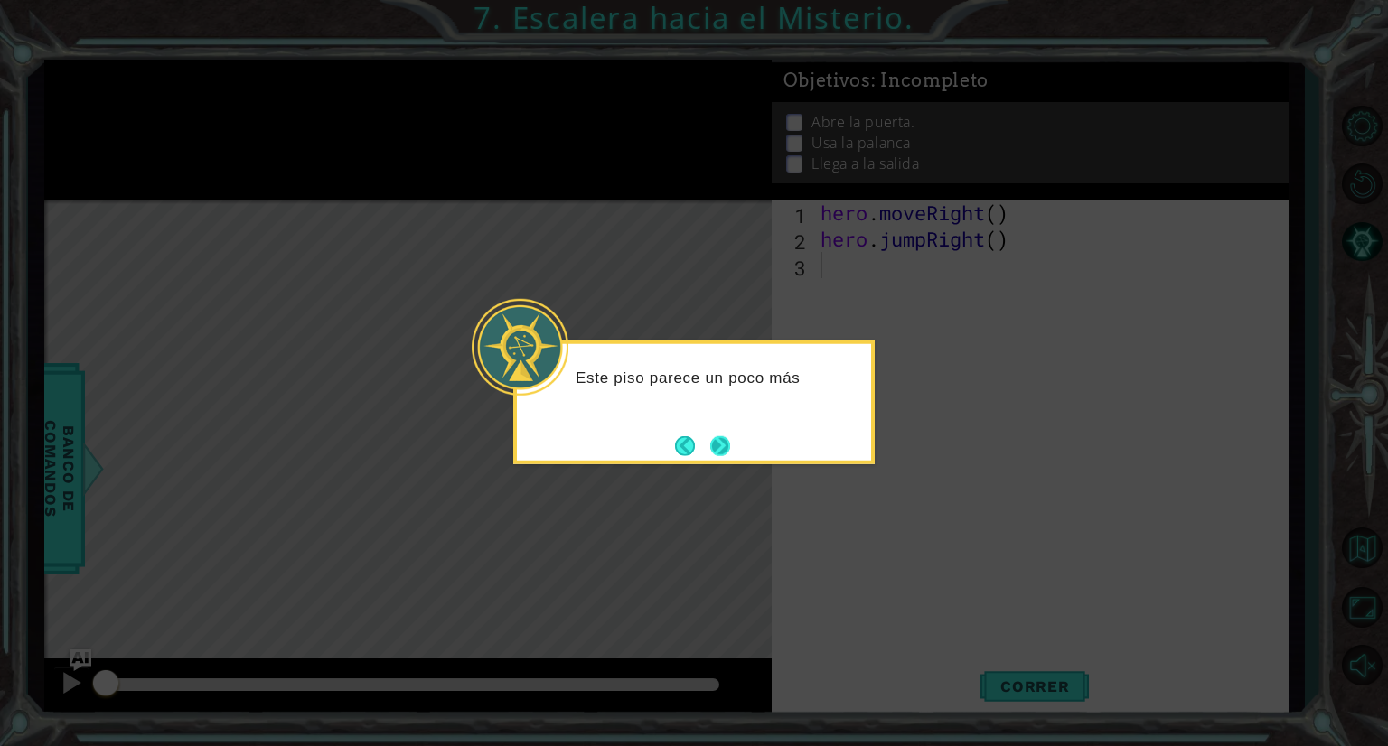
click at [731, 449] on button "Next" at bounding box center [720, 446] width 21 height 21
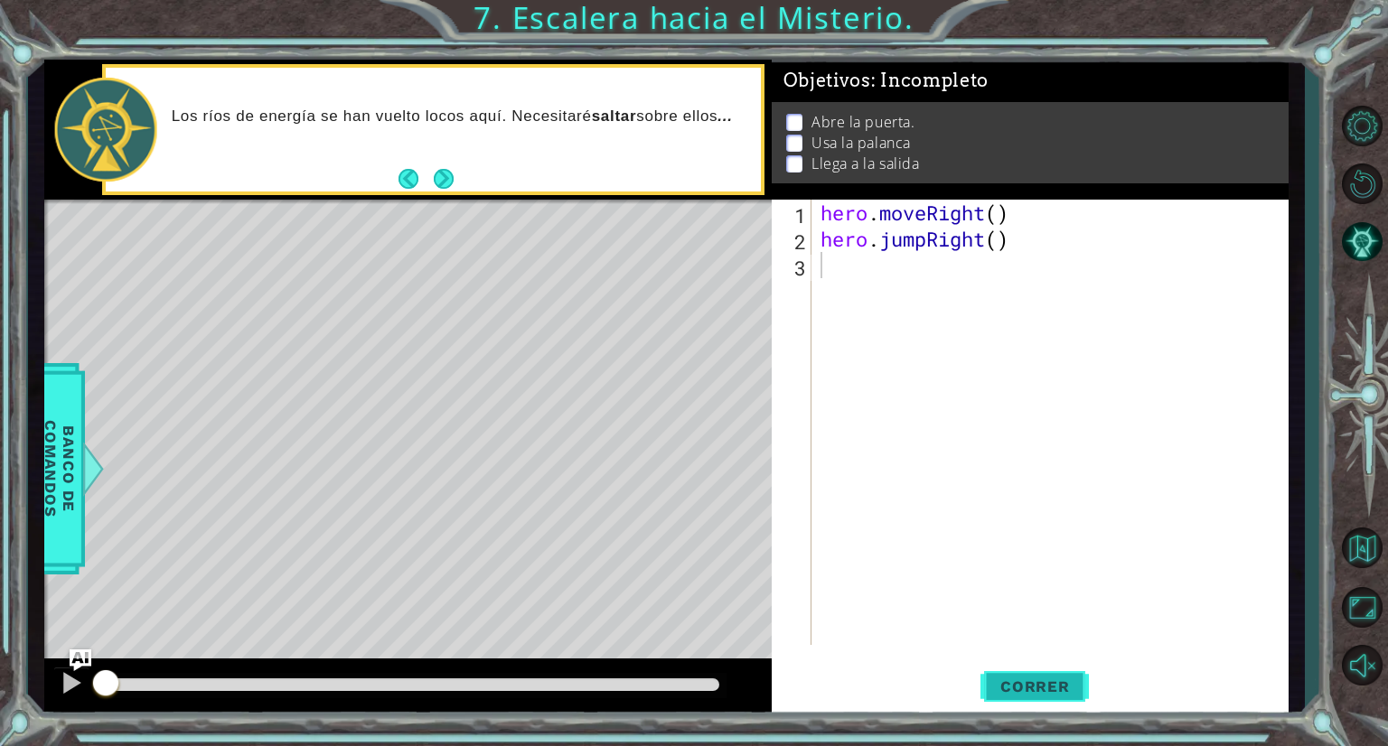
click at [1046, 675] on button "Correr" at bounding box center [1035, 688] width 108 height 52
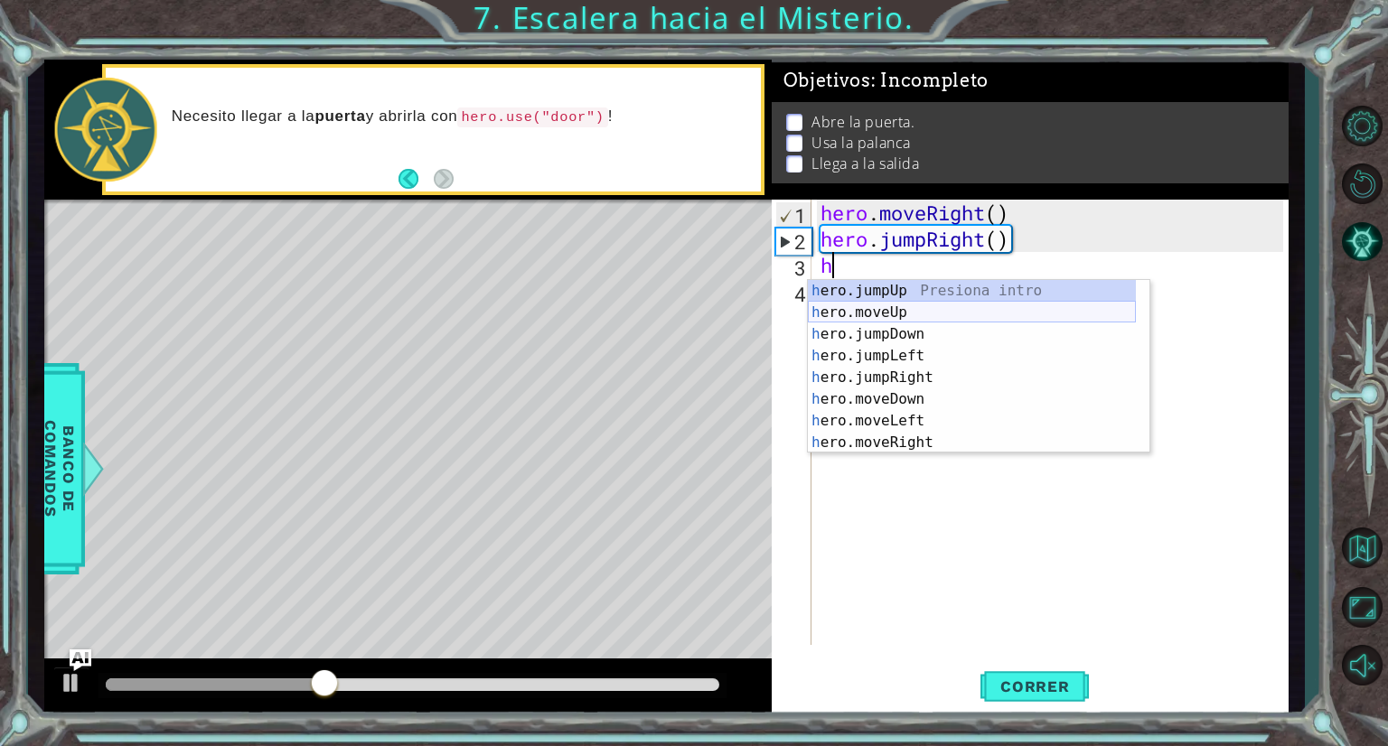
click at [897, 315] on div "h ero.jumpUp Presiona intro h ero.moveUp Presiona intro h ero.jumpDown Presiona…" at bounding box center [972, 388] width 328 height 217
type textarea "hero.moveUp(1)"
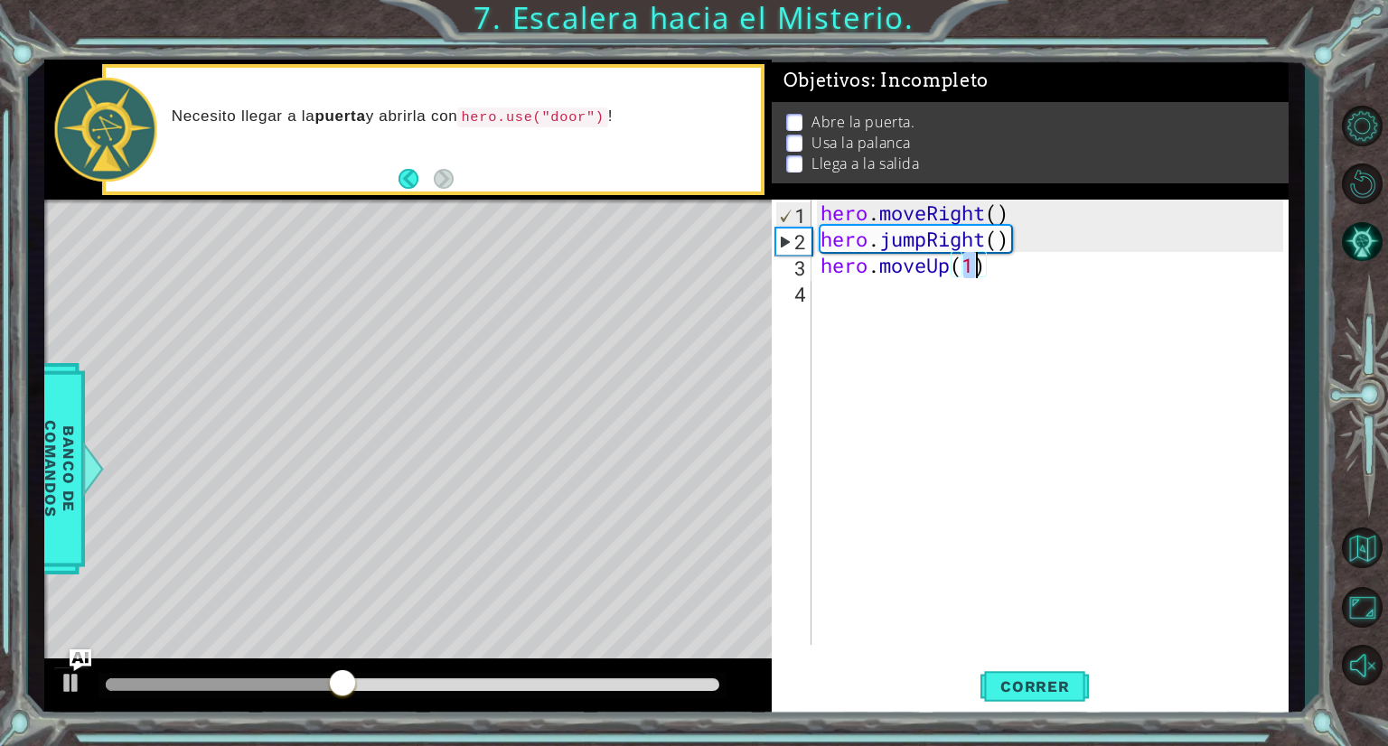
click at [853, 292] on div "hero . moveRight ( ) hero . jumpRight ( ) hero . moveUp ( 1 )" at bounding box center [1054, 449] width 475 height 498
drag, startPoint x: 853, startPoint y: 292, endPoint x: 828, endPoint y: 305, distance: 28.3
click at [828, 305] on div "hero . moveRight ( ) hero . jumpRight ( ) hero . moveUp ( 1 )" at bounding box center [1054, 449] width 475 height 498
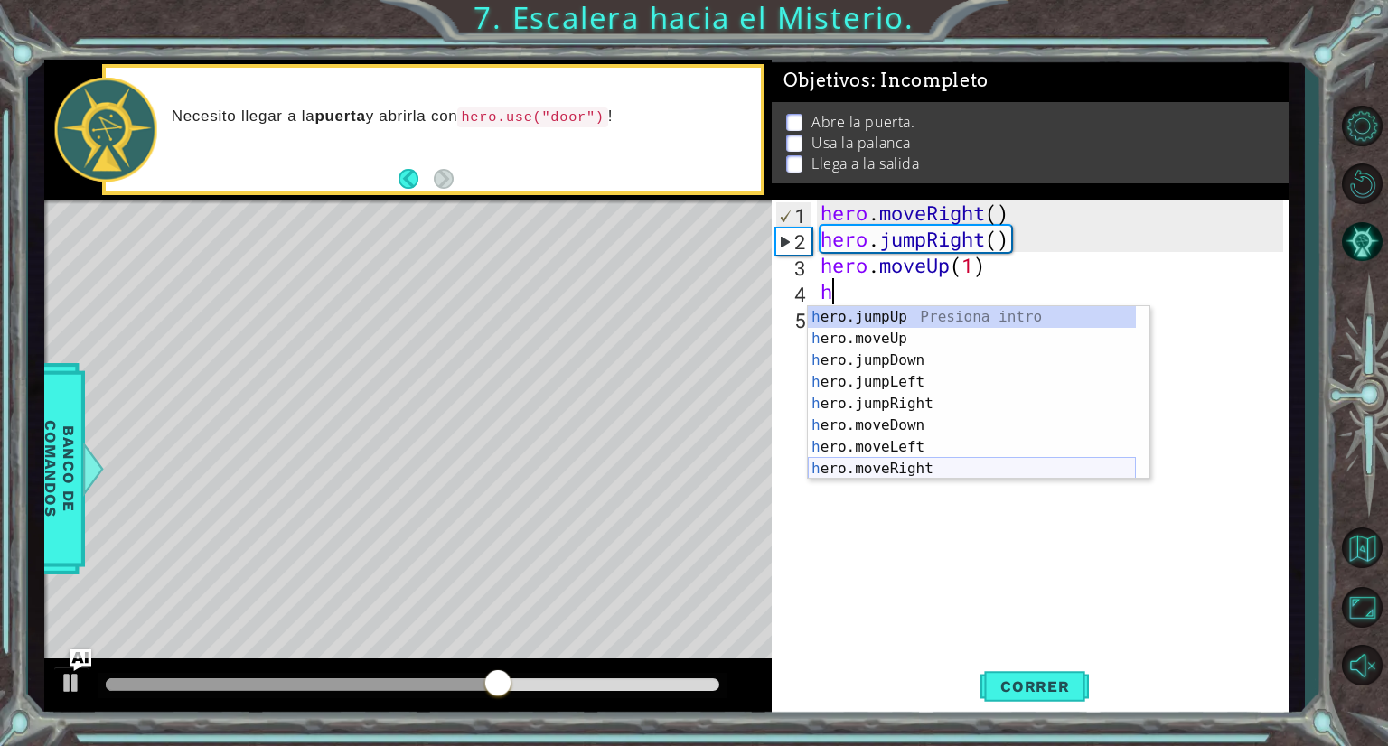
click at [894, 468] on div "h ero.jumpUp Presiona intro h ero.moveUp Presiona intro h ero.jumpDown Presiona…" at bounding box center [972, 414] width 328 height 217
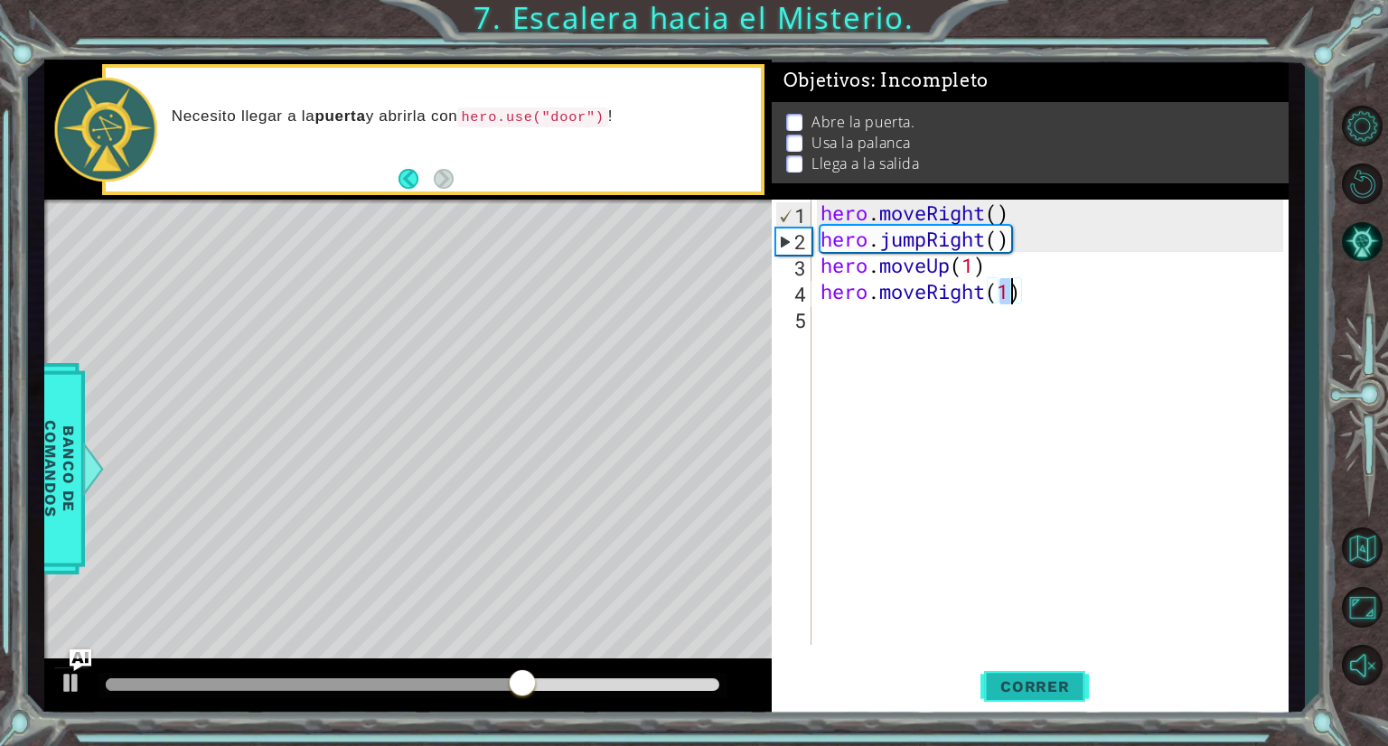
type textarea "hero.moveRight(1)"
click at [1041, 682] on span "Correr" at bounding box center [1035, 687] width 106 height 18
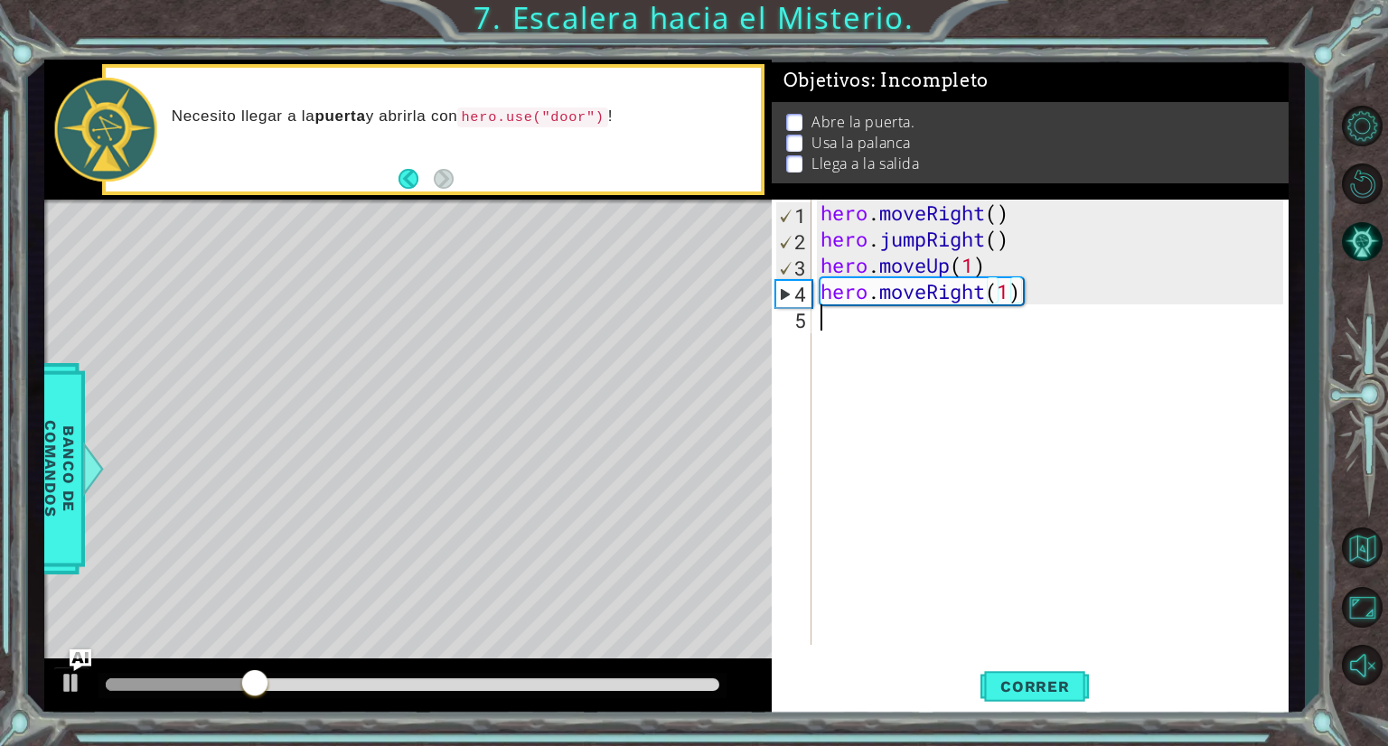
click at [828, 329] on div "hero . moveRight ( ) hero . jumpRight ( ) hero . moveUp ( 1 ) hero . moveRight …" at bounding box center [1054, 449] width 475 height 498
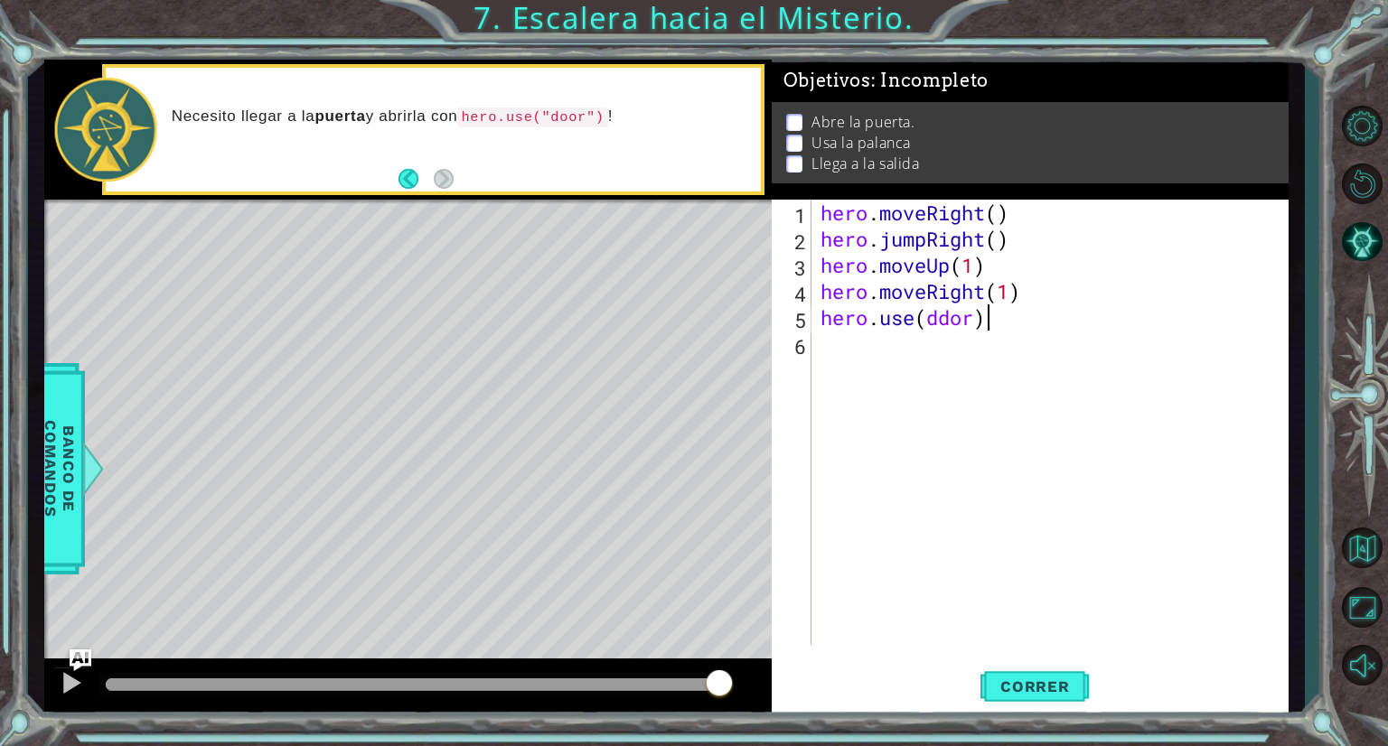
scroll to position [0, 6]
click at [950, 315] on div "hero . moveRight ( ) hero . jumpRight ( ) hero . moveUp ( 1 ) hero . moveRight …" at bounding box center [1054, 449] width 475 height 498
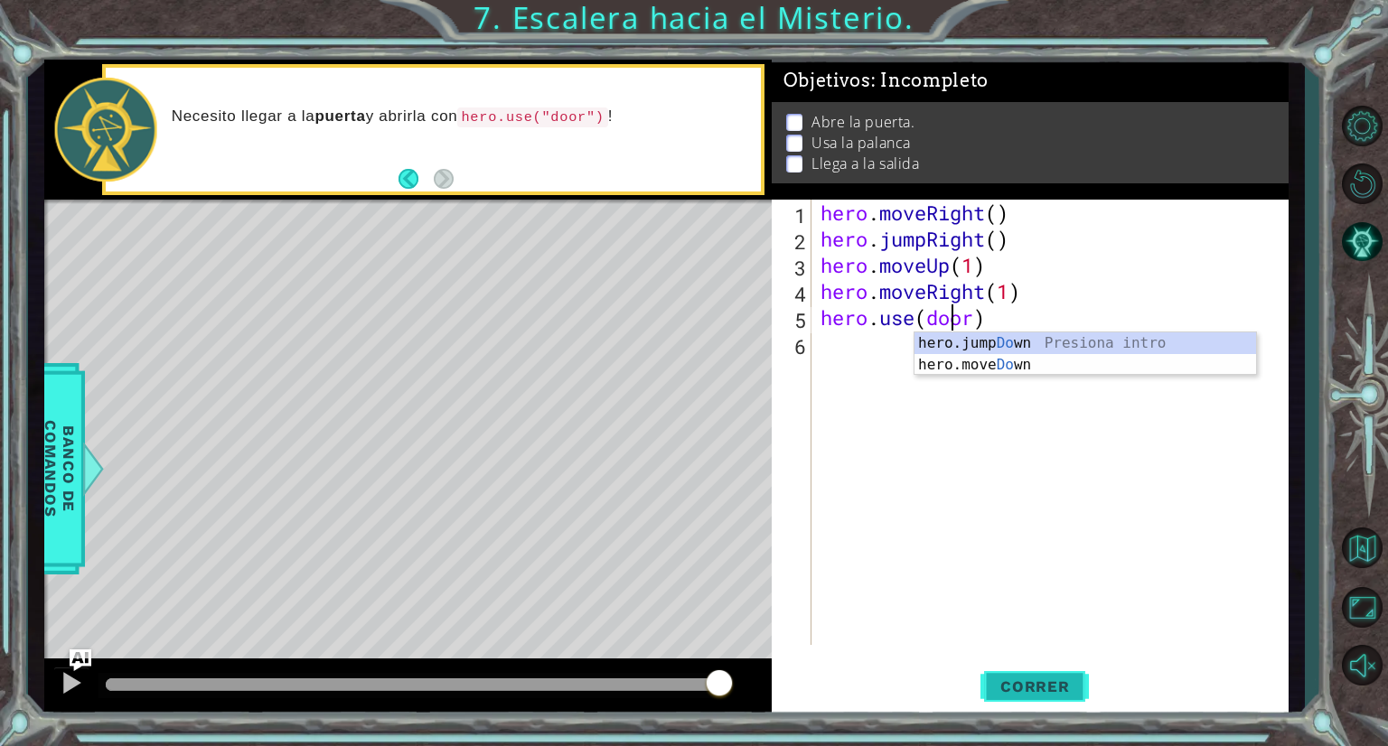
type textarea "hero.use(door)"
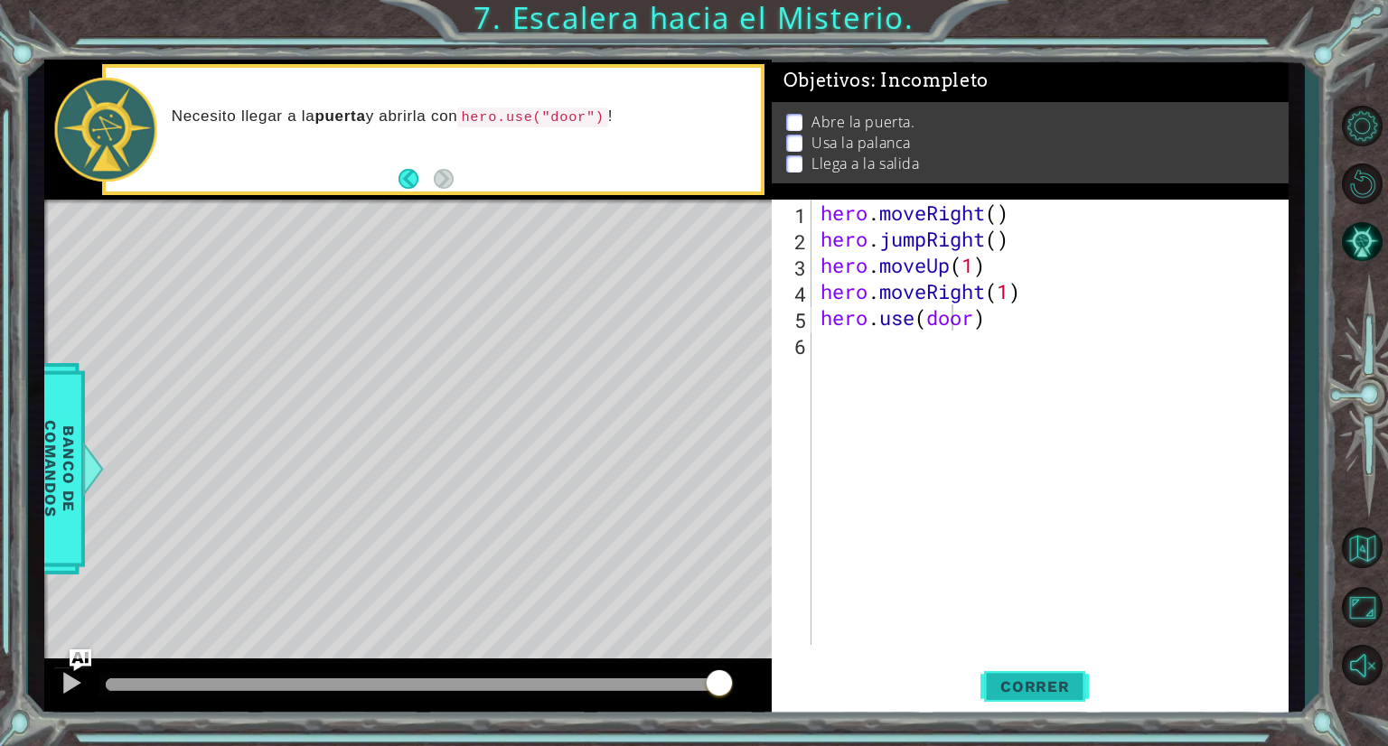
click at [1033, 699] on button "Correr" at bounding box center [1035, 688] width 108 height 52
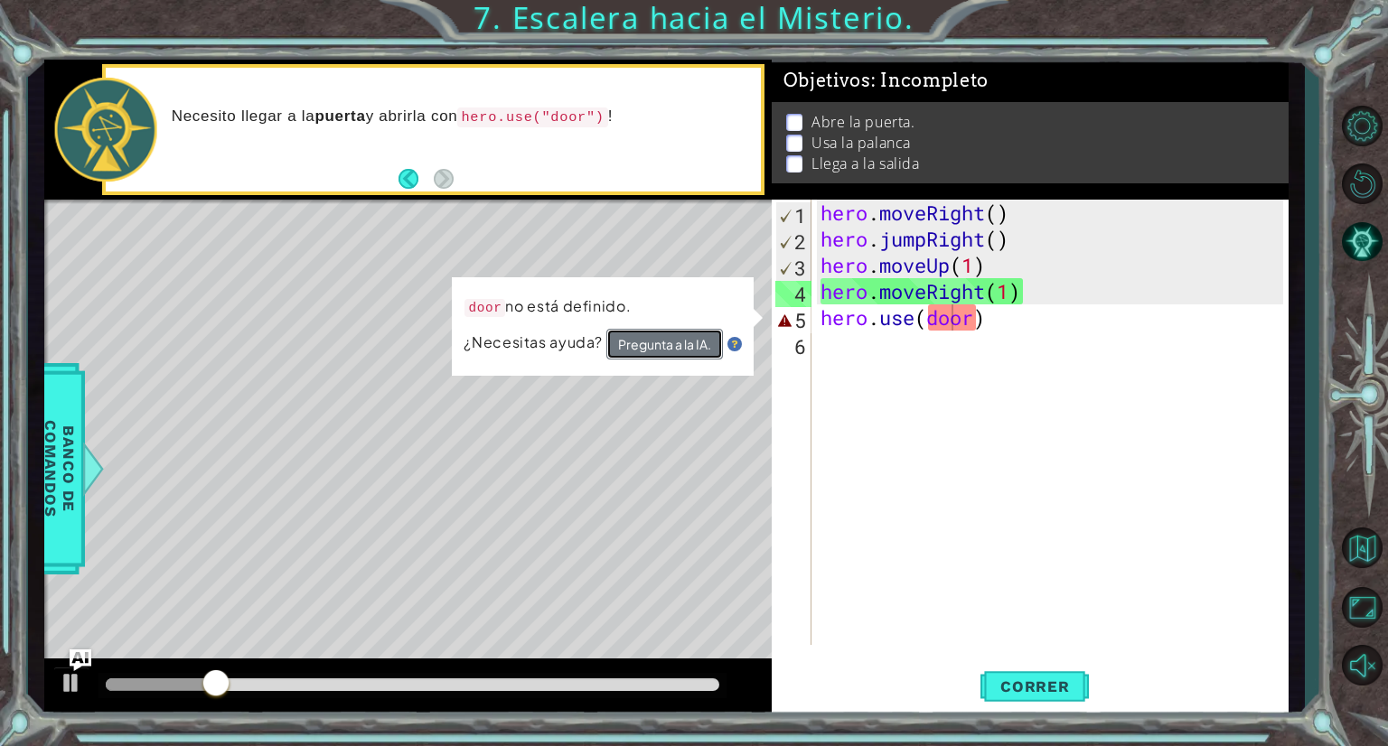
click at [655, 335] on button "Pregunta a la IA." at bounding box center [664, 344] width 117 height 31
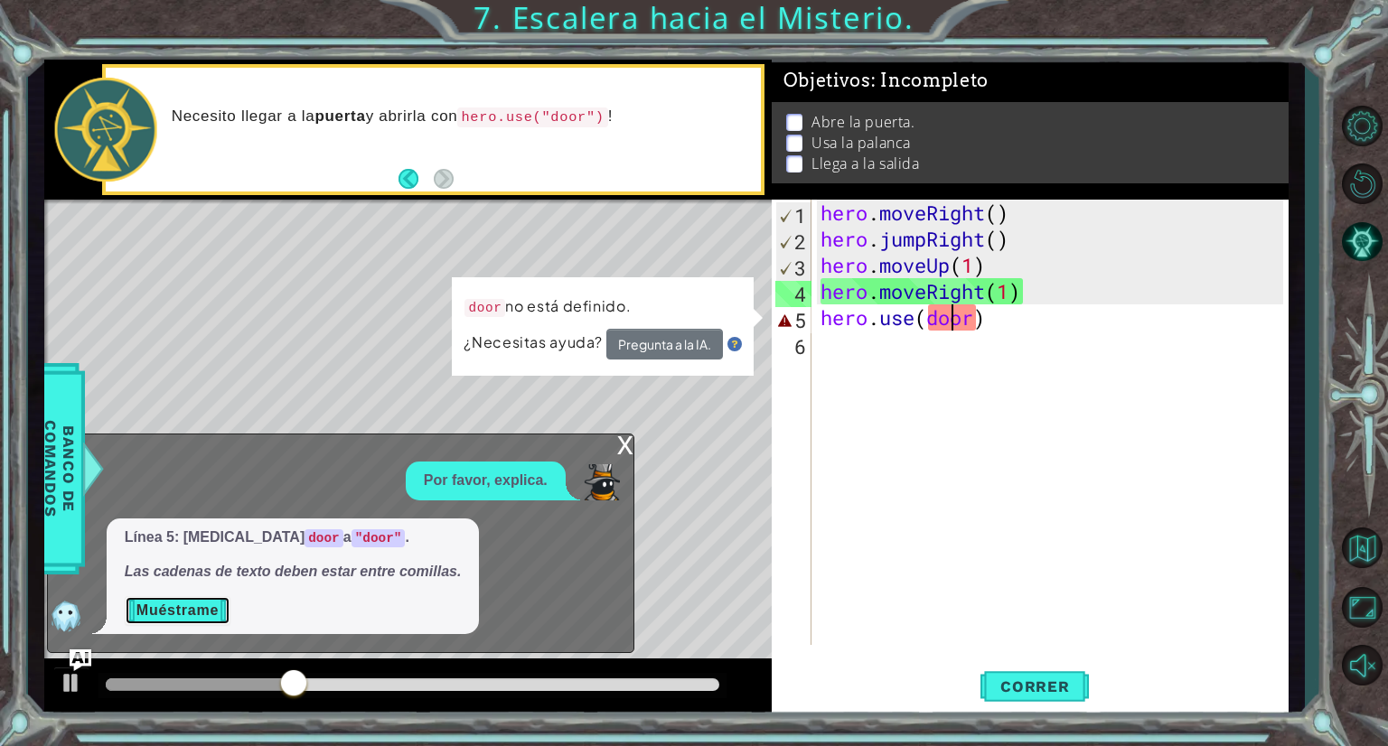
click at [207, 609] on button "Muéstrame" at bounding box center [178, 610] width 106 height 29
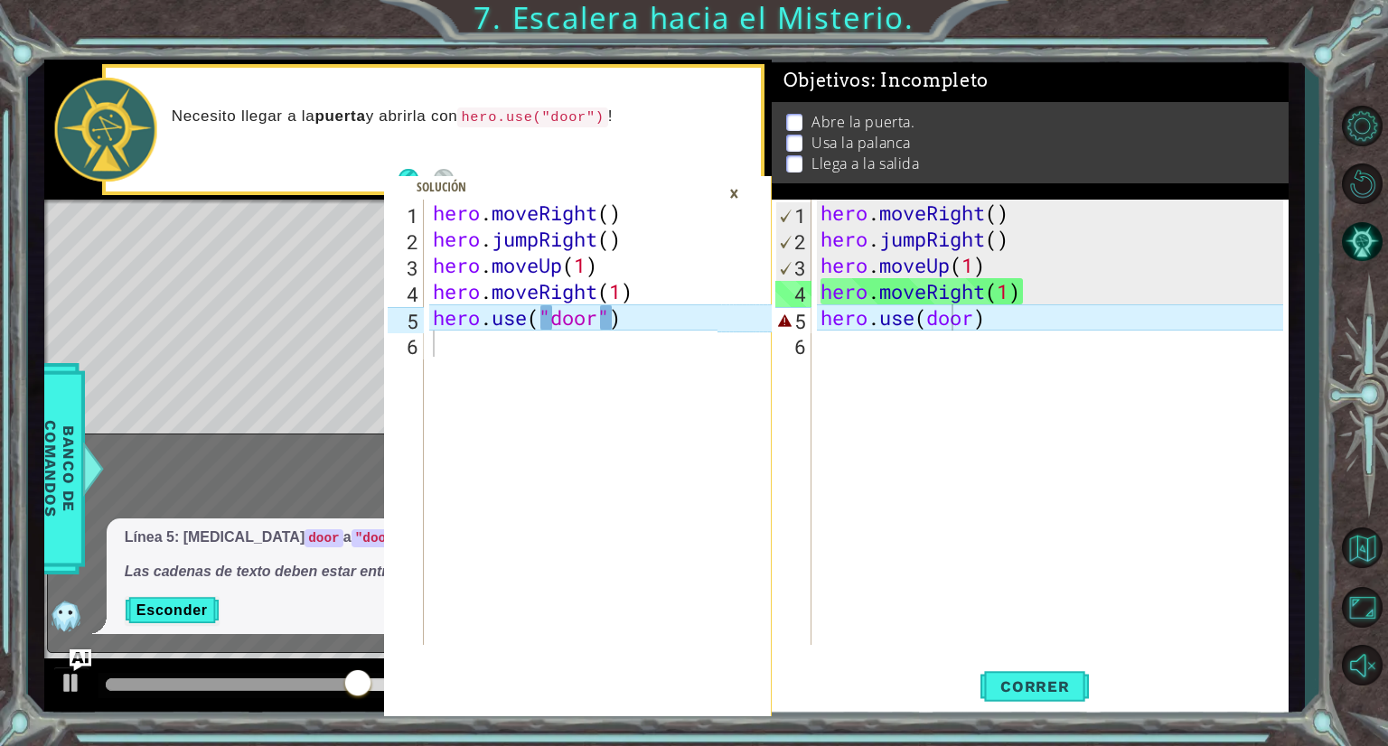
click at [734, 196] on div "×" at bounding box center [734, 193] width 28 height 31
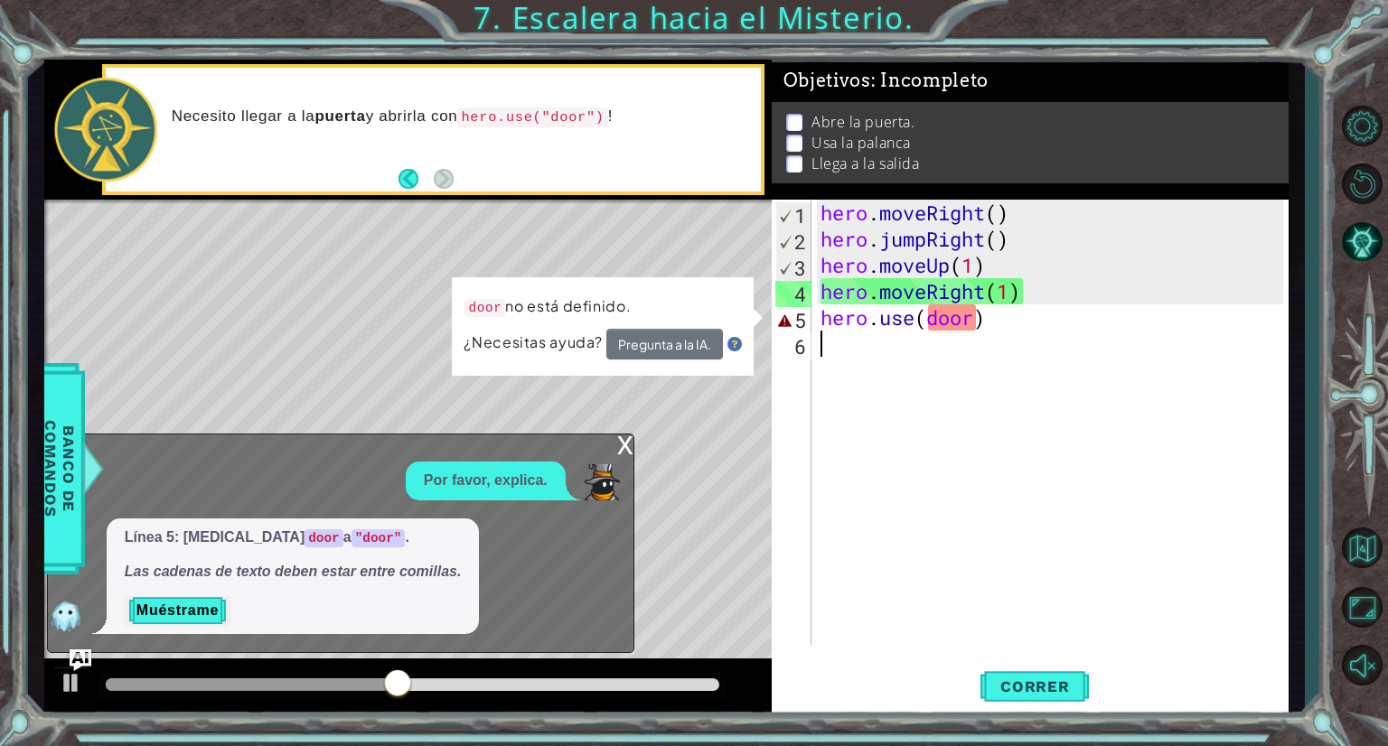
click at [847, 409] on div "hero . moveRight ( ) hero . jumpRight ( ) hero . moveUp ( 1 ) hero . moveRight …" at bounding box center [1054, 449] width 475 height 498
click at [922, 322] on div "hero . moveRight ( ) hero . jumpRight ( ) hero . moveUp ( 1 ) hero . moveRight …" at bounding box center [1054, 449] width 475 height 498
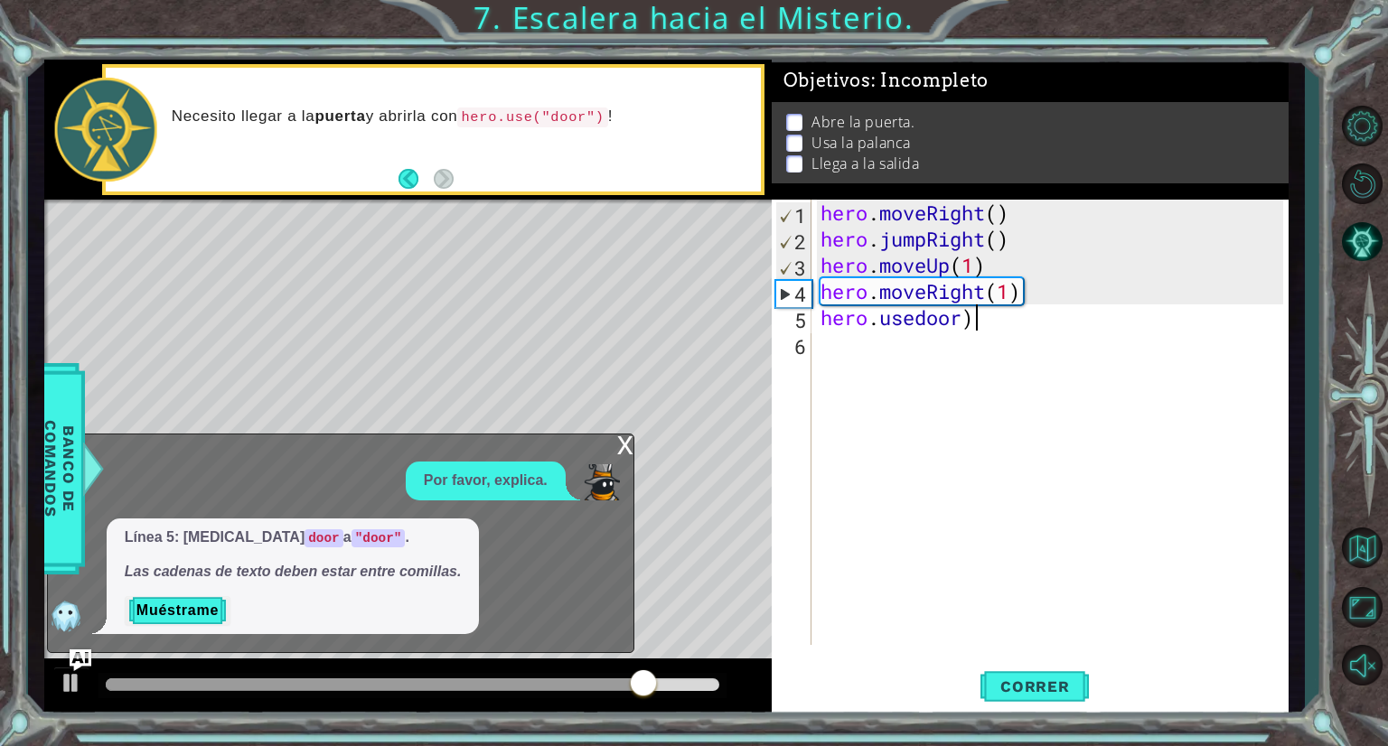
click at [978, 323] on div "hero . moveRight ( ) hero . jumpRight ( ) hero . moveUp ( 1 ) hero . moveRight …" at bounding box center [1054, 449] width 475 height 498
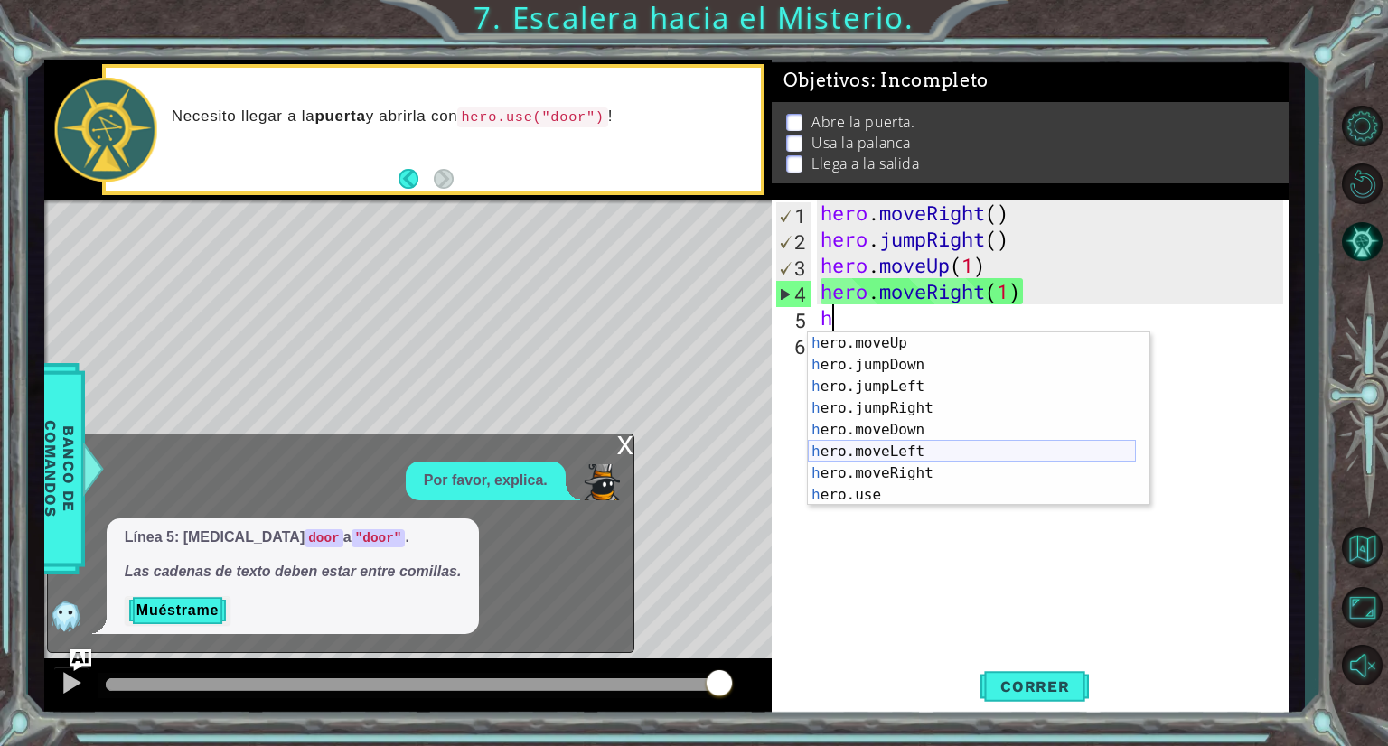
scroll to position [22, 0]
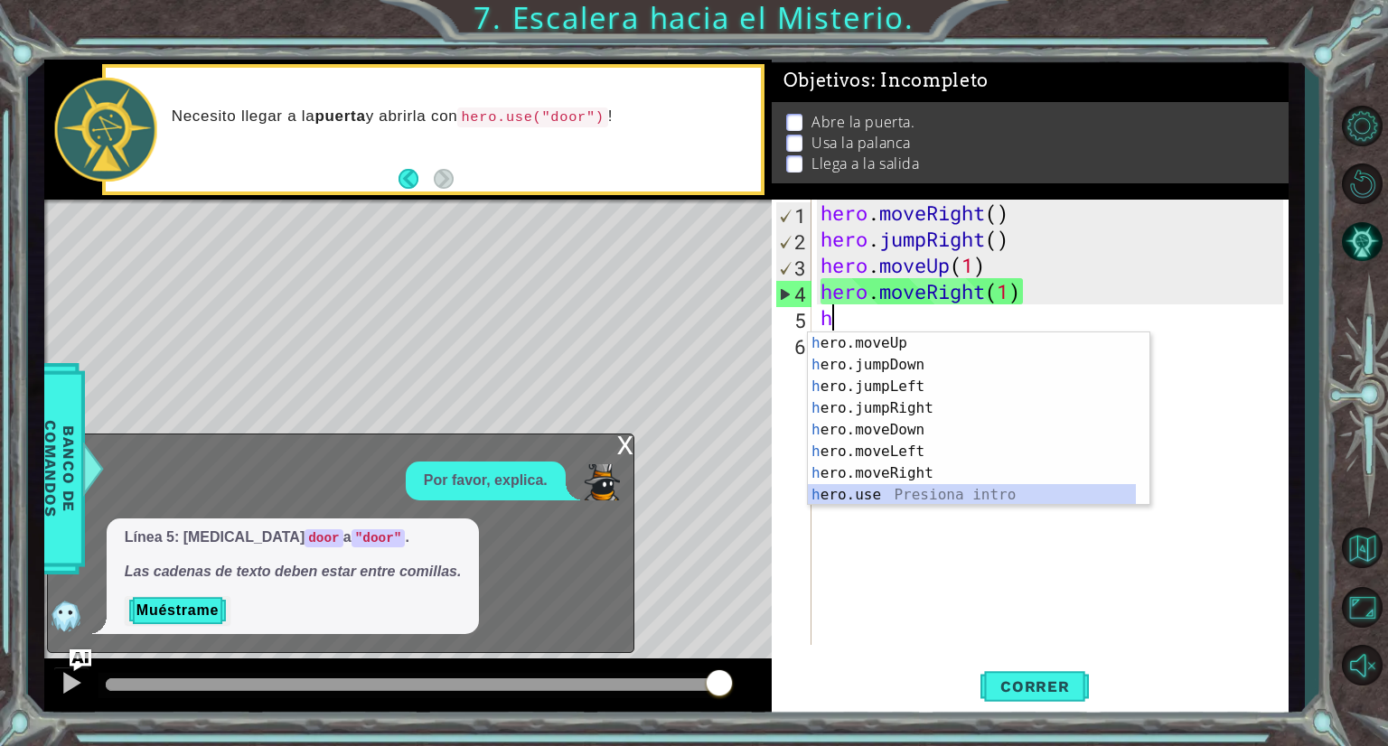
click at [934, 495] on div "h ero.moveUp Presiona intro h ero.jumpDown Presiona intro h ero.jumpLeft Presio…" at bounding box center [972, 441] width 328 height 217
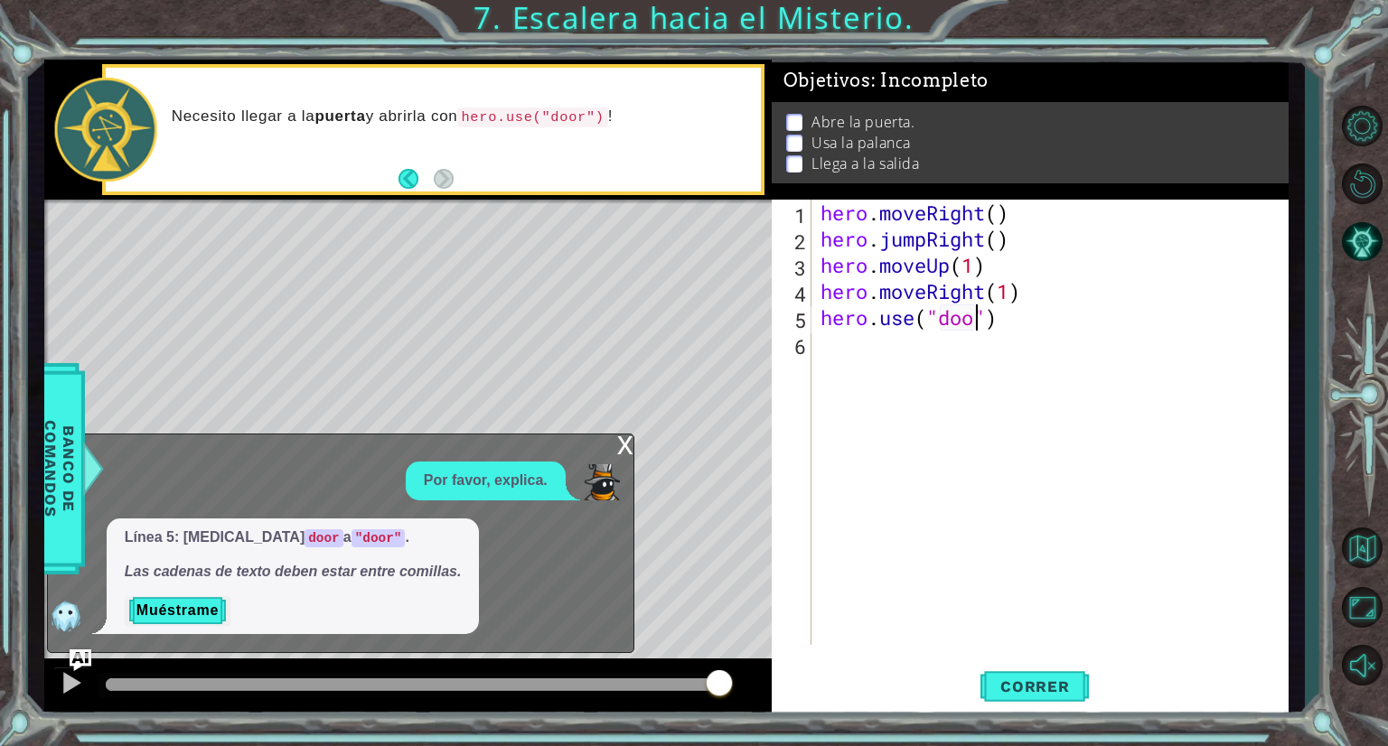
scroll to position [0, 7]
type textarea "hero.use("door")"
click at [1062, 683] on span "Correr" at bounding box center [1035, 687] width 106 height 18
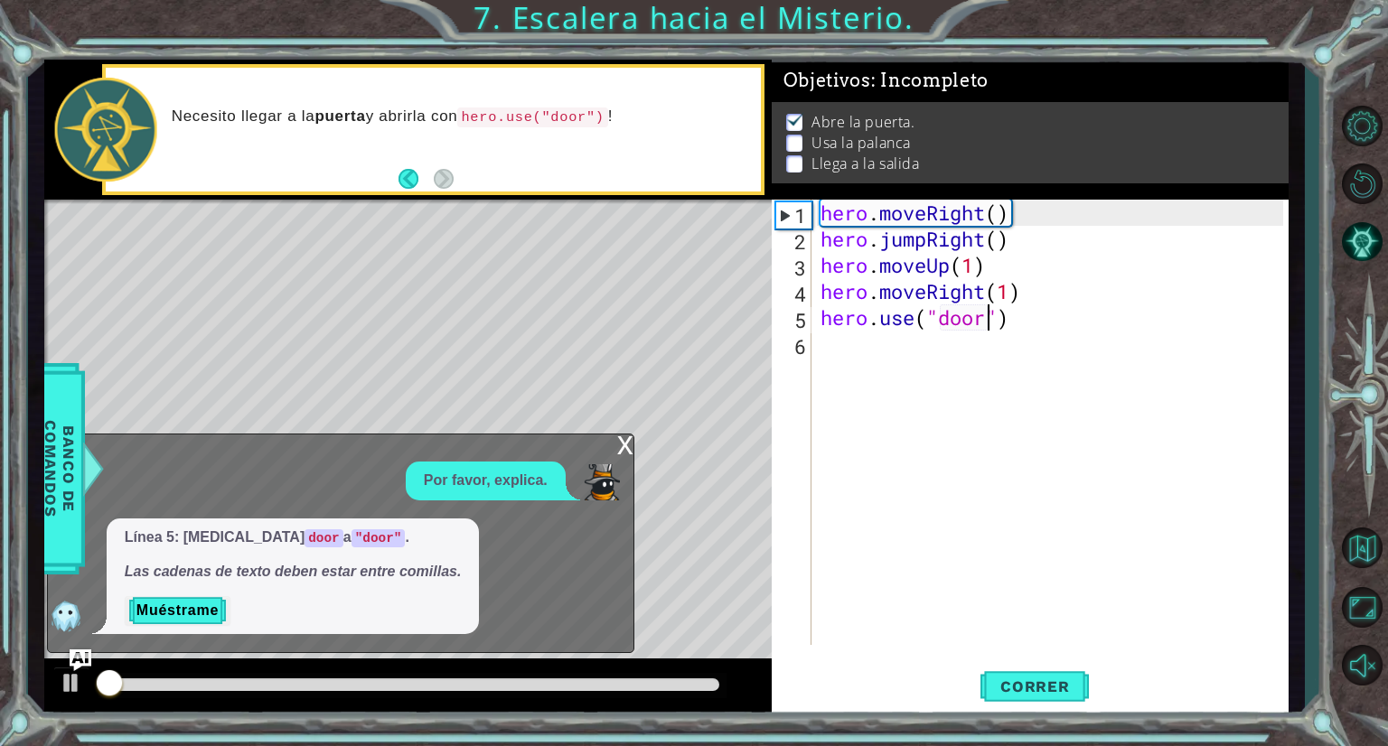
scroll to position [3, 0]
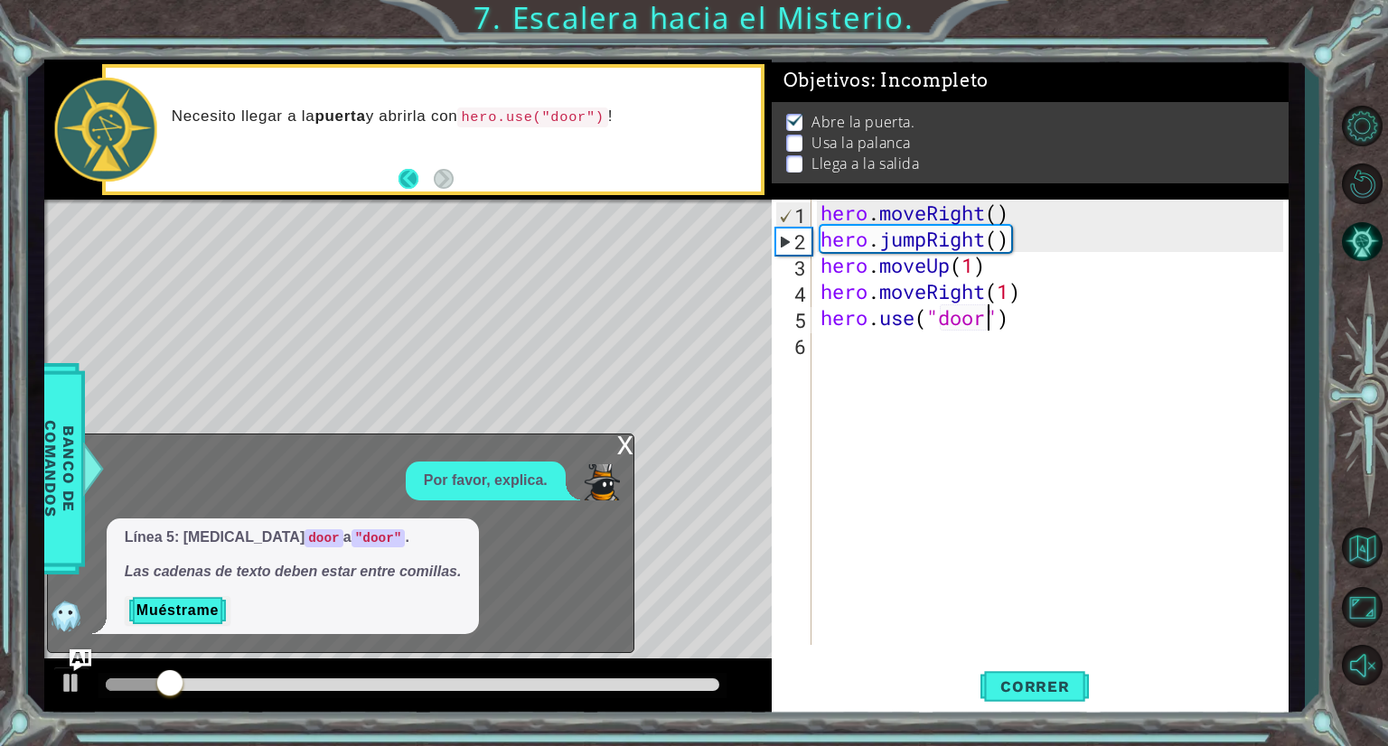
click at [408, 174] on button "Back" at bounding box center [416, 179] width 35 height 20
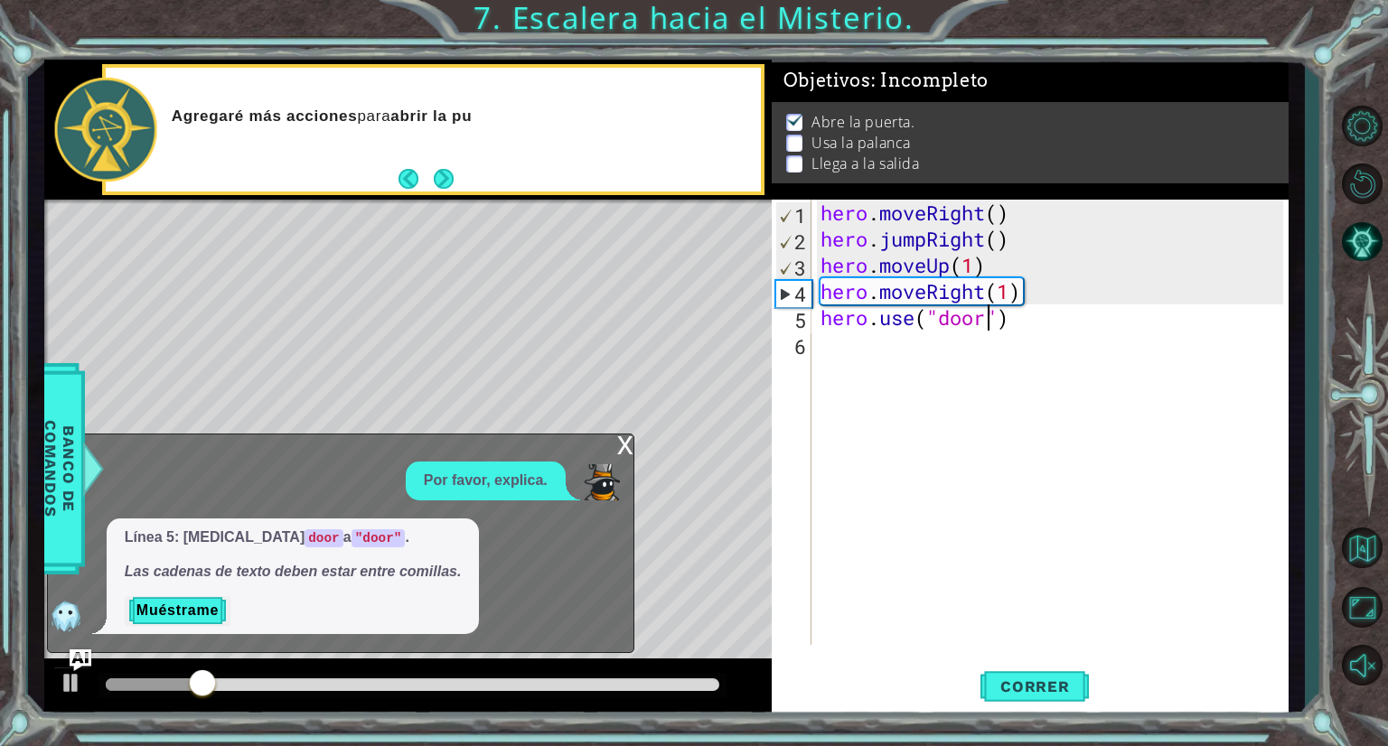
click at [255, 599] on p "Muéstrame" at bounding box center [293, 610] width 337 height 29
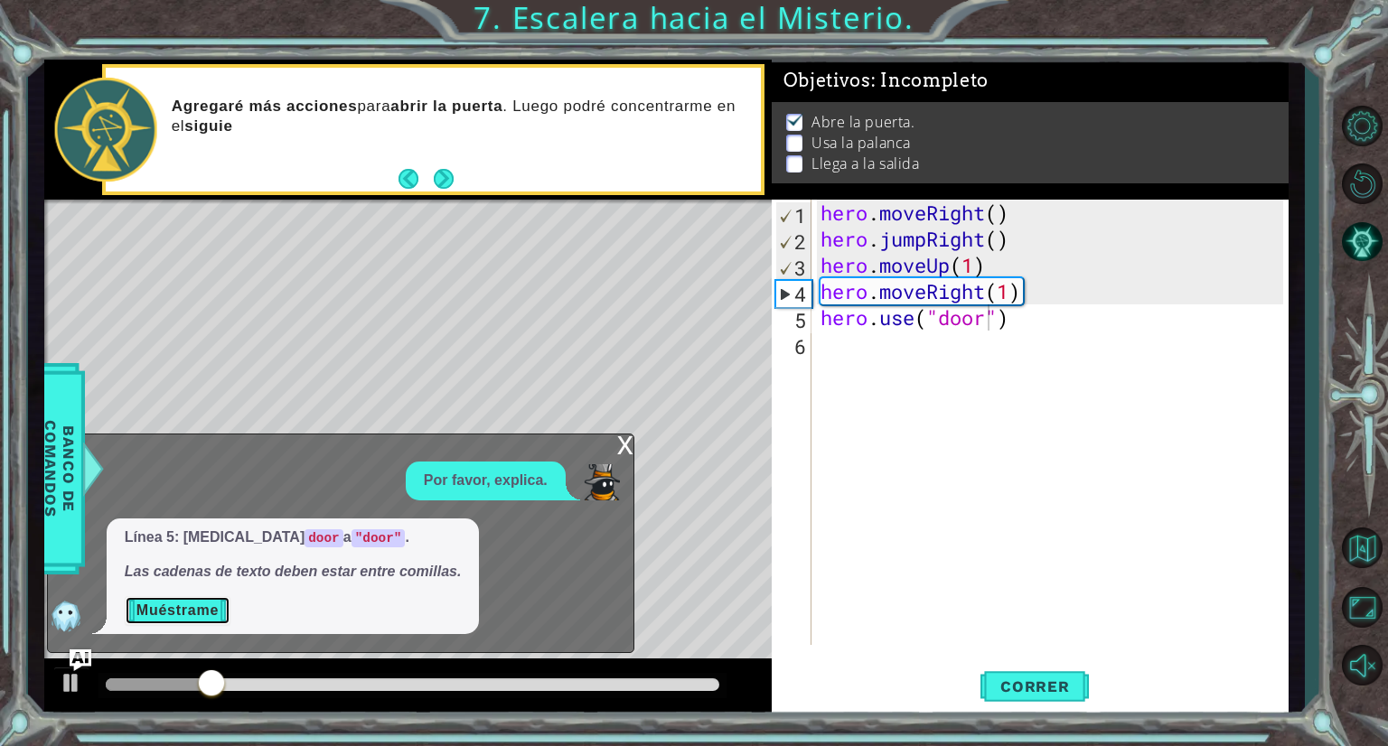
click at [211, 605] on button "Muéstrame" at bounding box center [178, 610] width 106 height 29
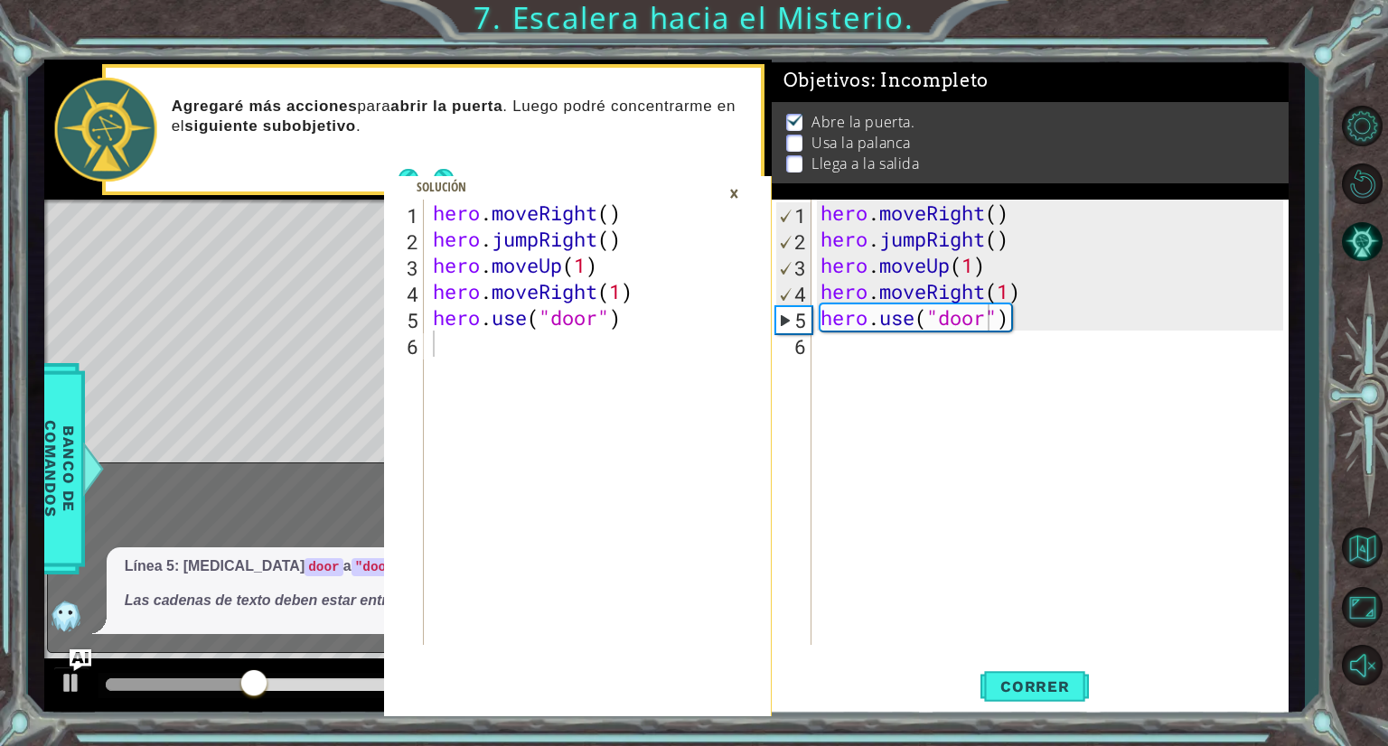
click at [734, 189] on div "×" at bounding box center [734, 193] width 28 height 31
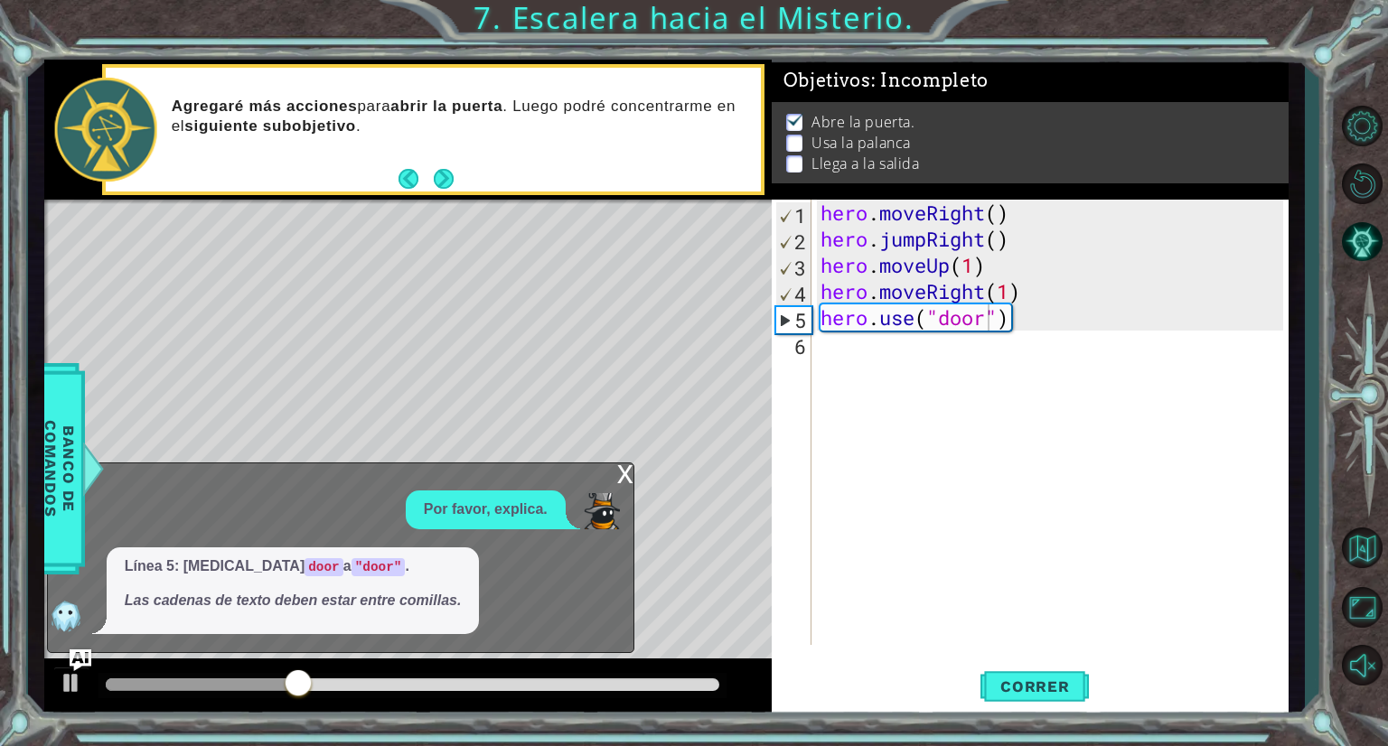
click at [629, 477] on div "x" at bounding box center [625, 473] width 16 height 18
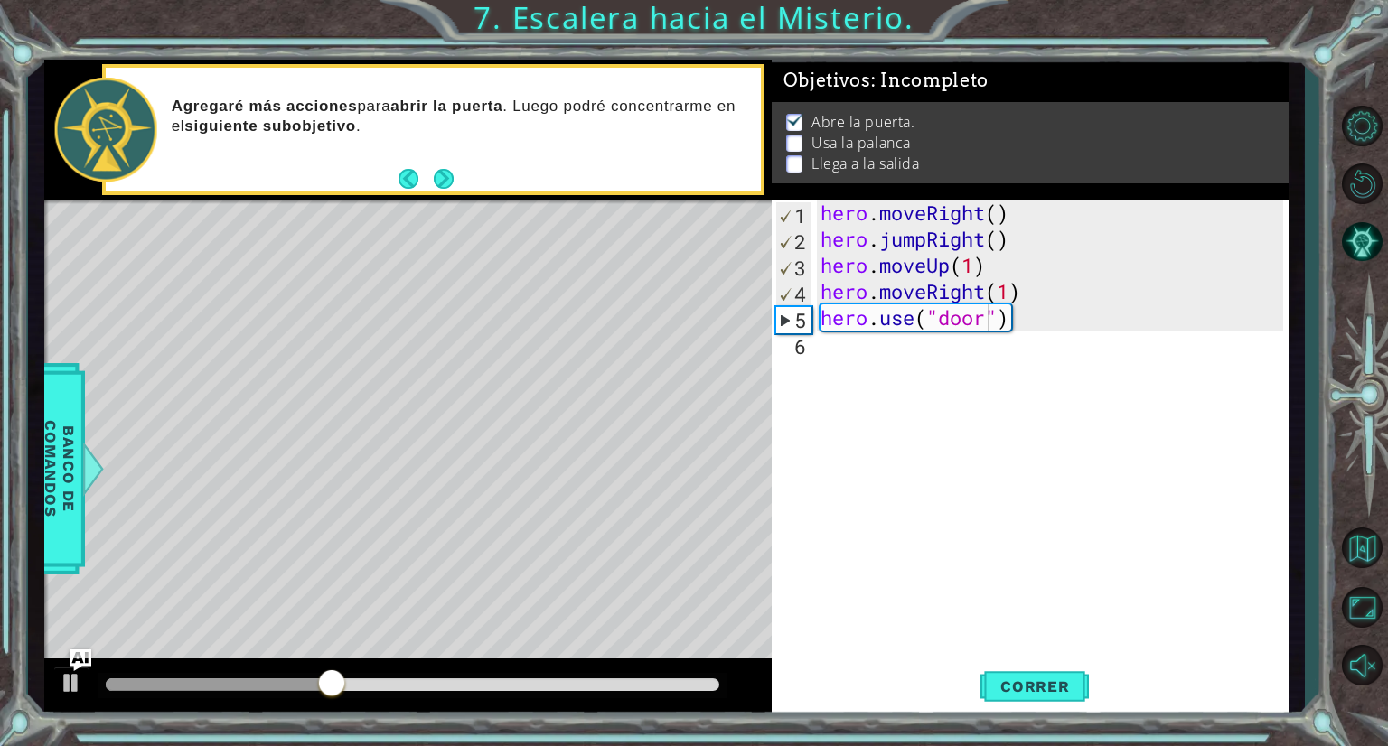
scroll to position [0, 0]
click at [851, 356] on div "hero . moveRight ( ) hero . jumpRight ( ) hero . moveUp ( 1 ) hero . moveRight …" at bounding box center [1054, 449] width 475 height 498
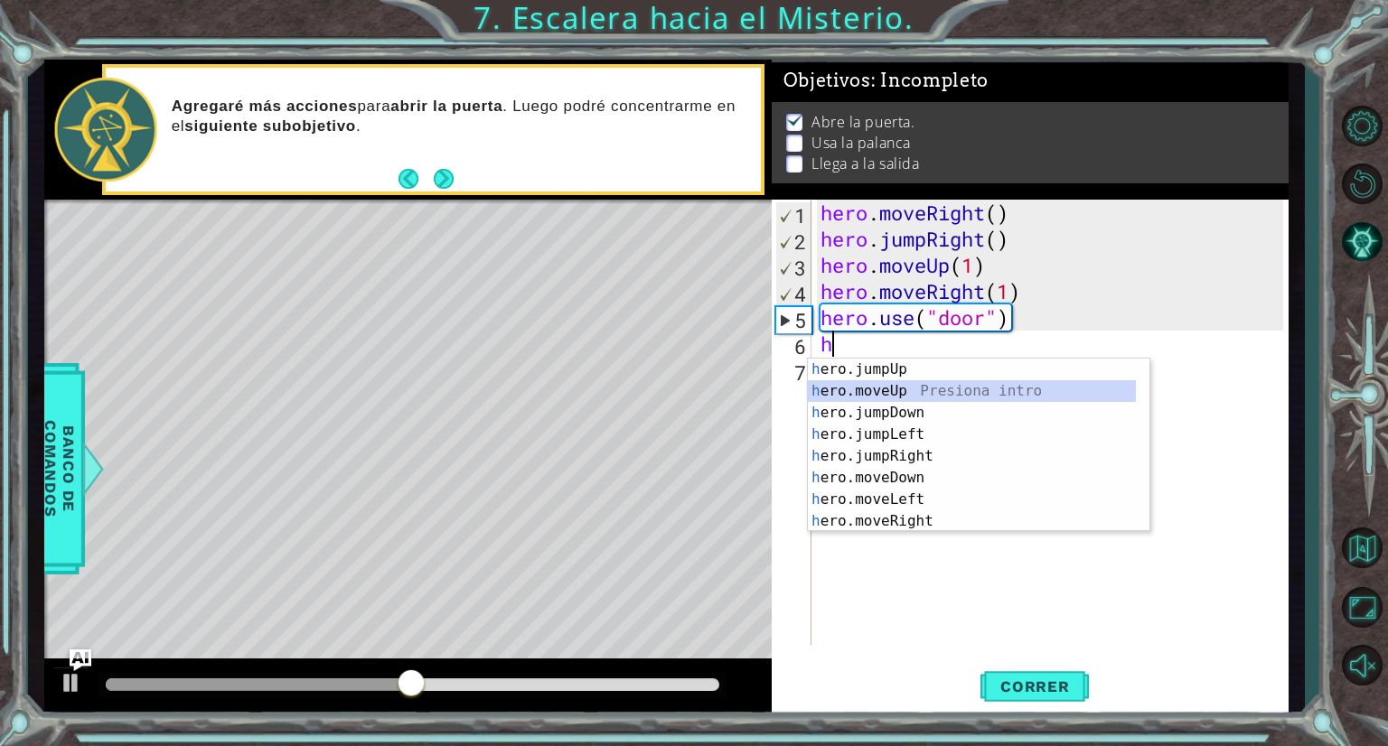
click at [871, 389] on div "h ero.jumpUp Presiona intro h ero.moveUp Presiona intro h ero.jumpDown Presiona…" at bounding box center [972, 467] width 328 height 217
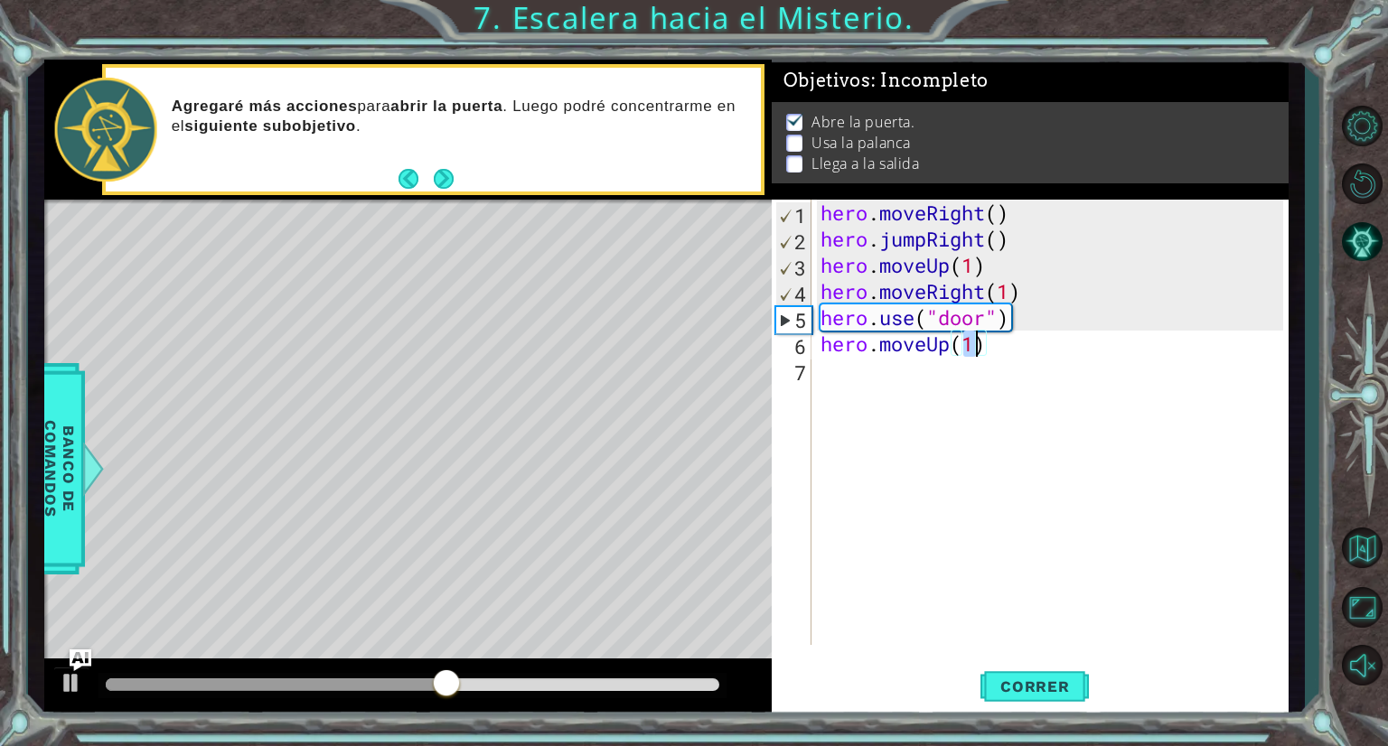
type textarea "hero.moveUp(2)"
click at [877, 388] on div "hero . moveRight ( ) hero . jumpRight ( ) hero . moveUp ( 1 ) hero . moveRight …" at bounding box center [1054, 449] width 475 height 498
type textarea "h"
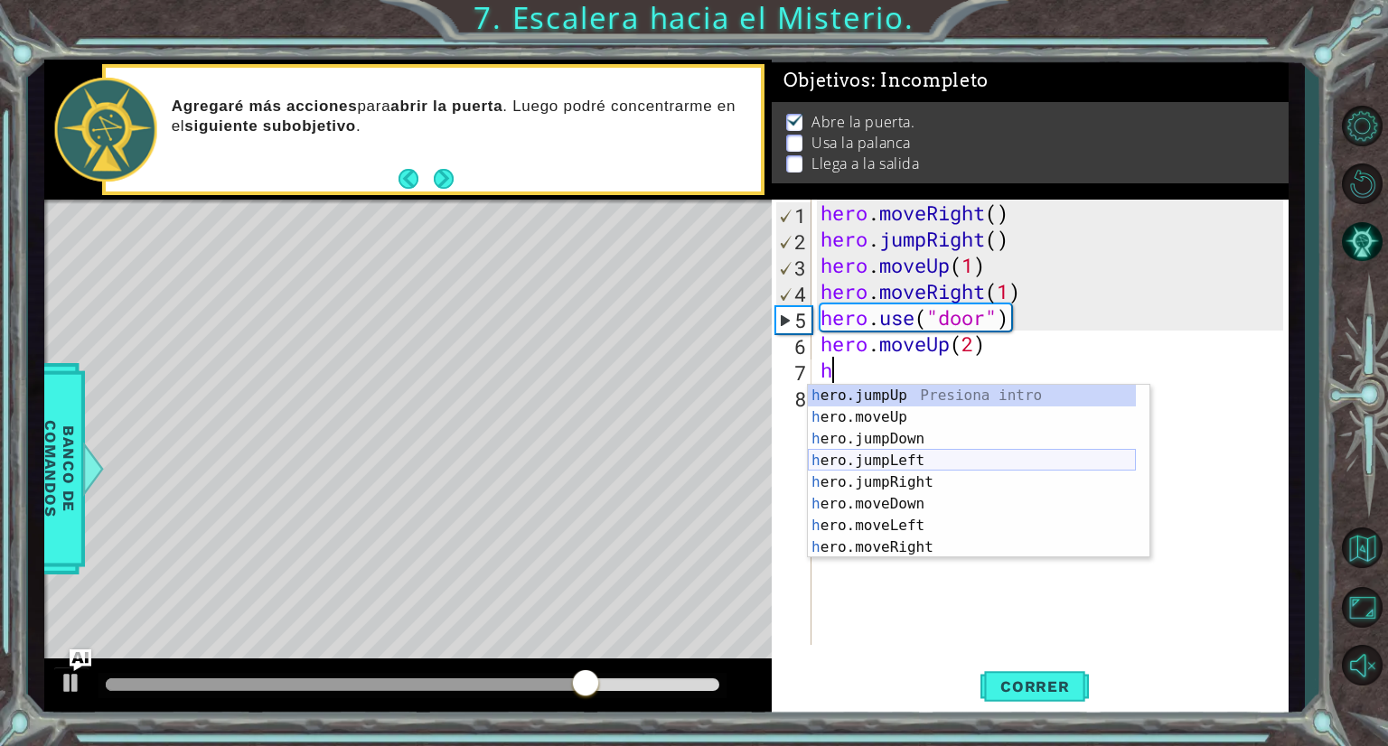
click at [916, 454] on div "h ero.jumpUp Presiona intro h ero.moveUp Presiona intro h ero.jumpDown Presiona…" at bounding box center [972, 493] width 328 height 217
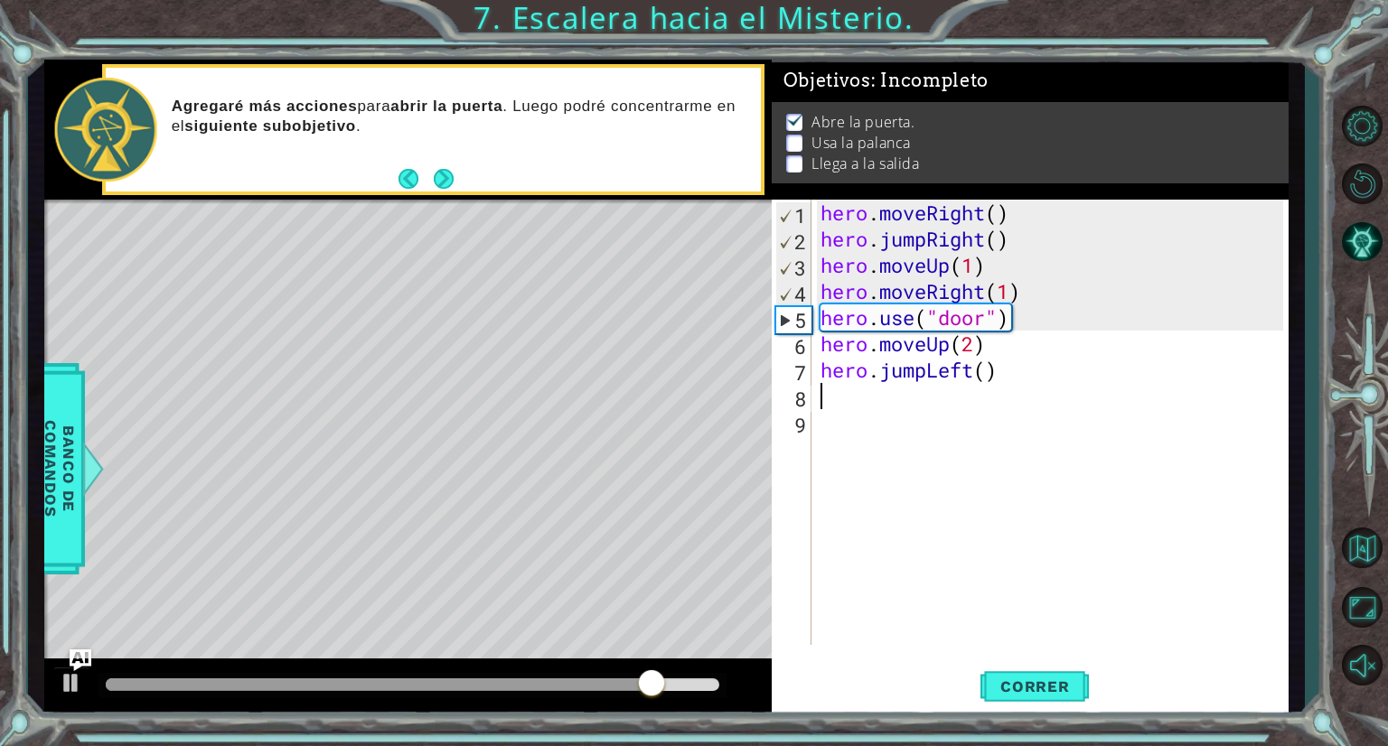
click at [998, 372] on div "hero . moveRight ( ) hero . jumpRight ( ) hero . moveUp ( 1 ) hero . moveRight …" at bounding box center [1054, 449] width 475 height 498
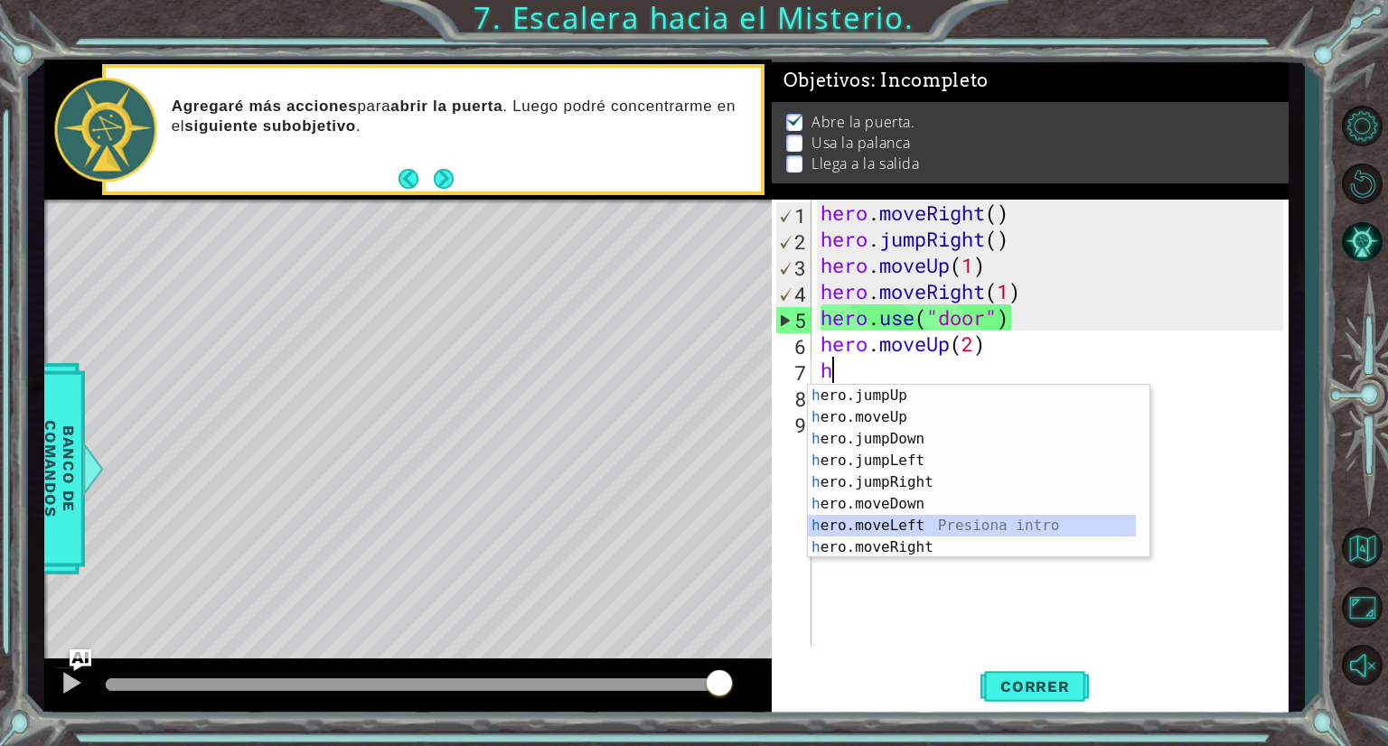
click at [915, 525] on div "h ero.jumpUp Presiona intro h ero.moveUp Presiona intro h ero.jumpDown Presiona…" at bounding box center [972, 493] width 328 height 217
type textarea "hero.moveLeft(1)"
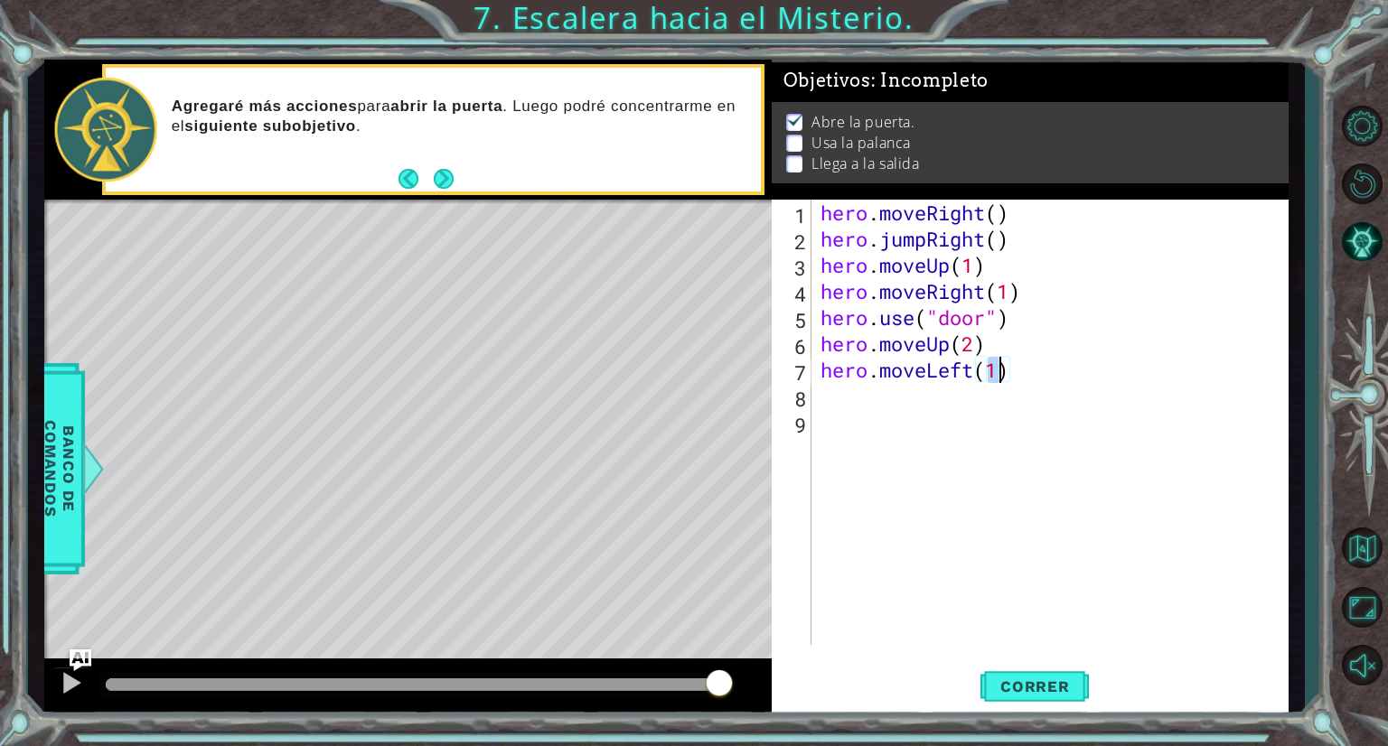
click at [860, 409] on div "hero . moveRight ( ) hero . jumpRight ( ) hero . moveUp ( 1 ) hero . moveRight …" at bounding box center [1054, 449] width 475 height 498
click at [855, 400] on div "hero . moveRight ( ) hero . jumpRight ( ) hero . moveUp ( 1 ) hero . moveRight …" at bounding box center [1054, 449] width 475 height 498
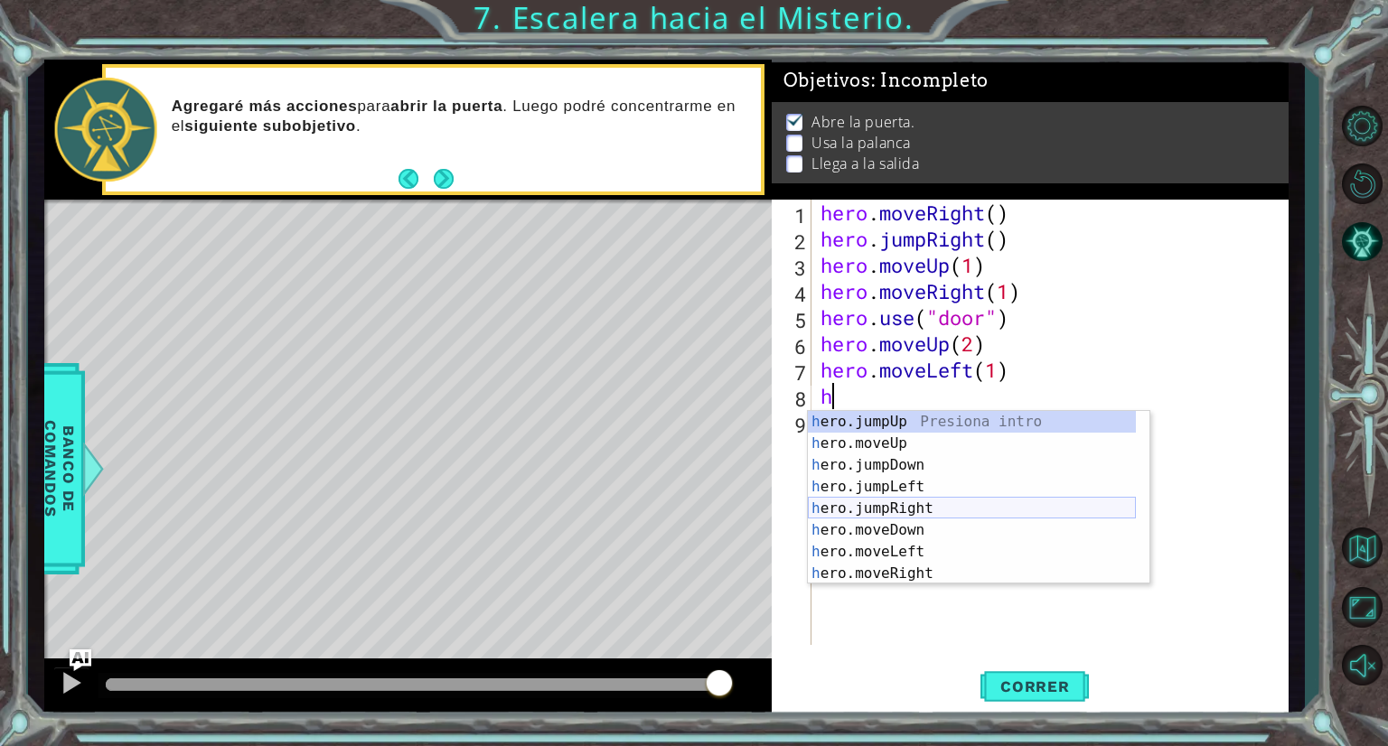
scroll to position [22, 0]
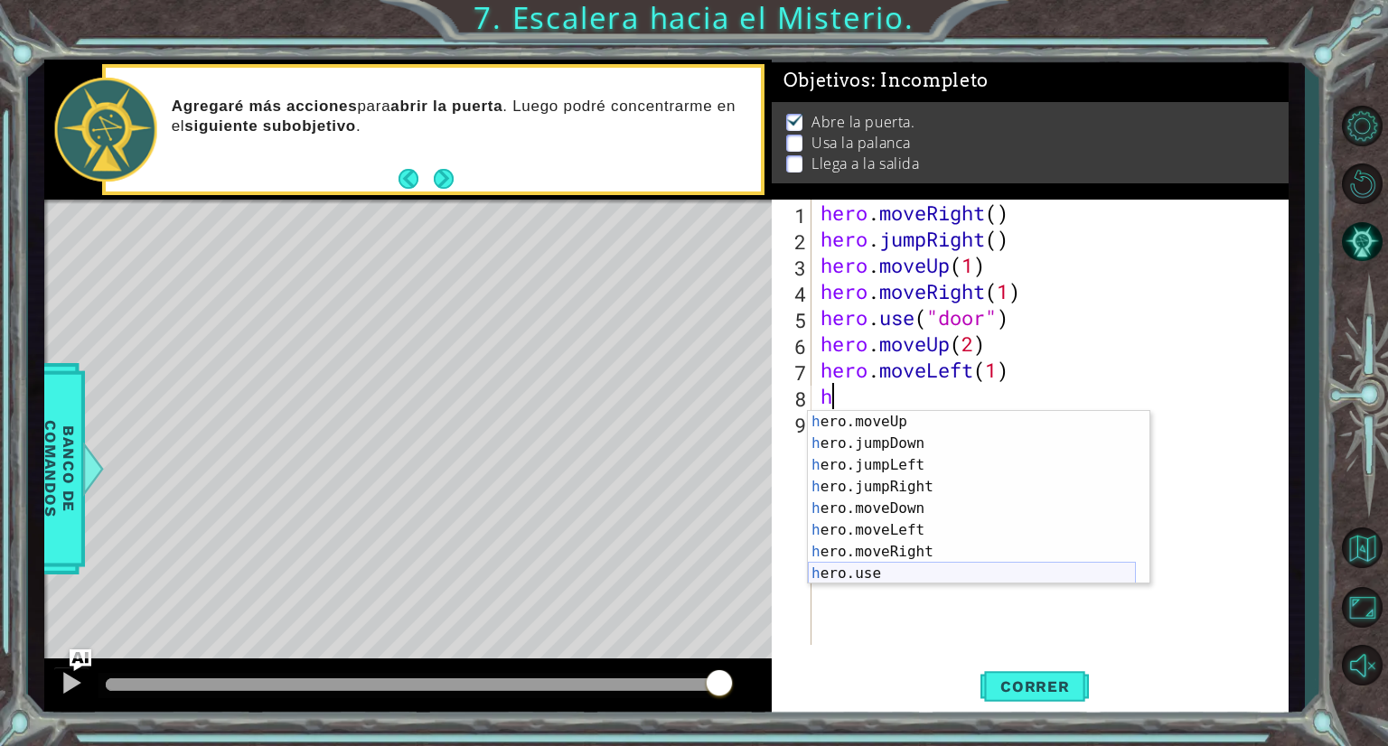
click at [915, 572] on div "h ero.moveUp Presiona intro h ero.jumpDown Presiona intro h ero.jumpLeft Presio…" at bounding box center [972, 519] width 328 height 217
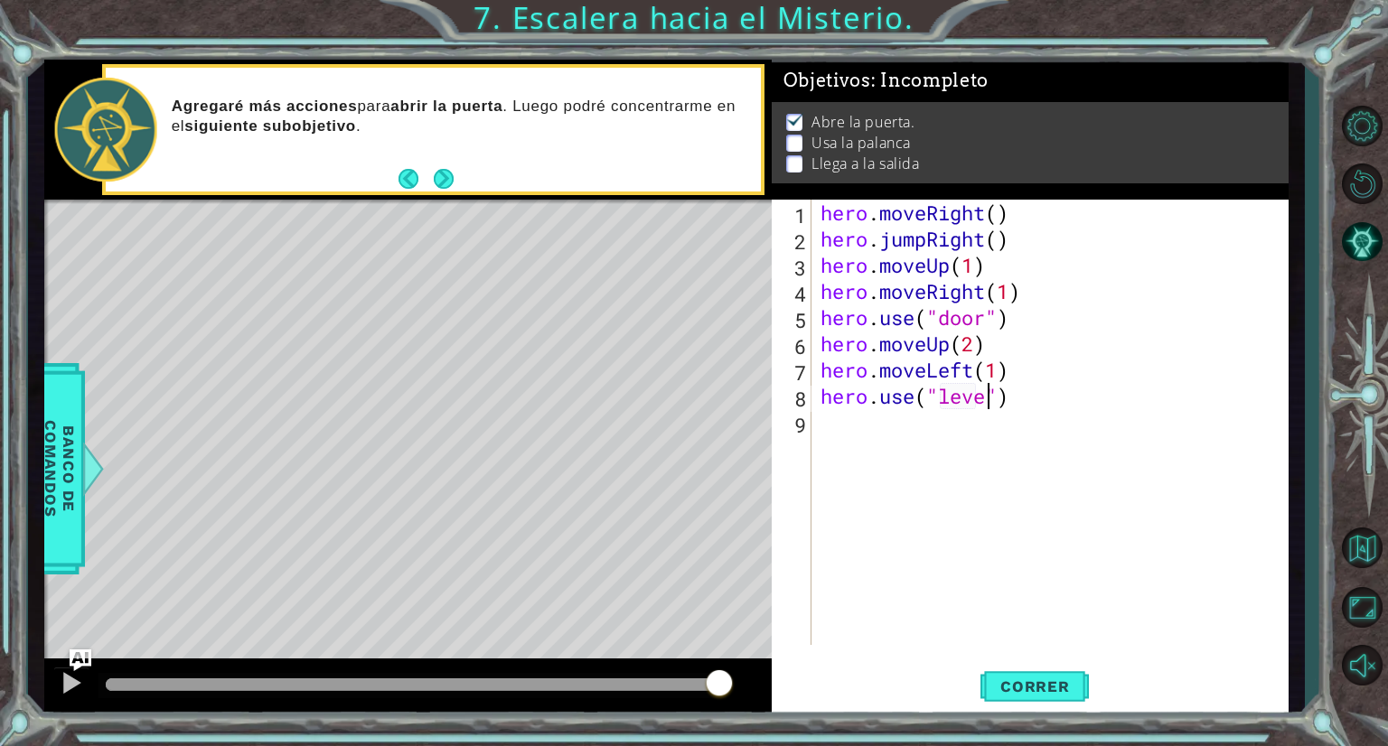
scroll to position [0, 7]
type textarea "hero.use("lever")"
click at [1041, 685] on span "Correr" at bounding box center [1035, 687] width 106 height 18
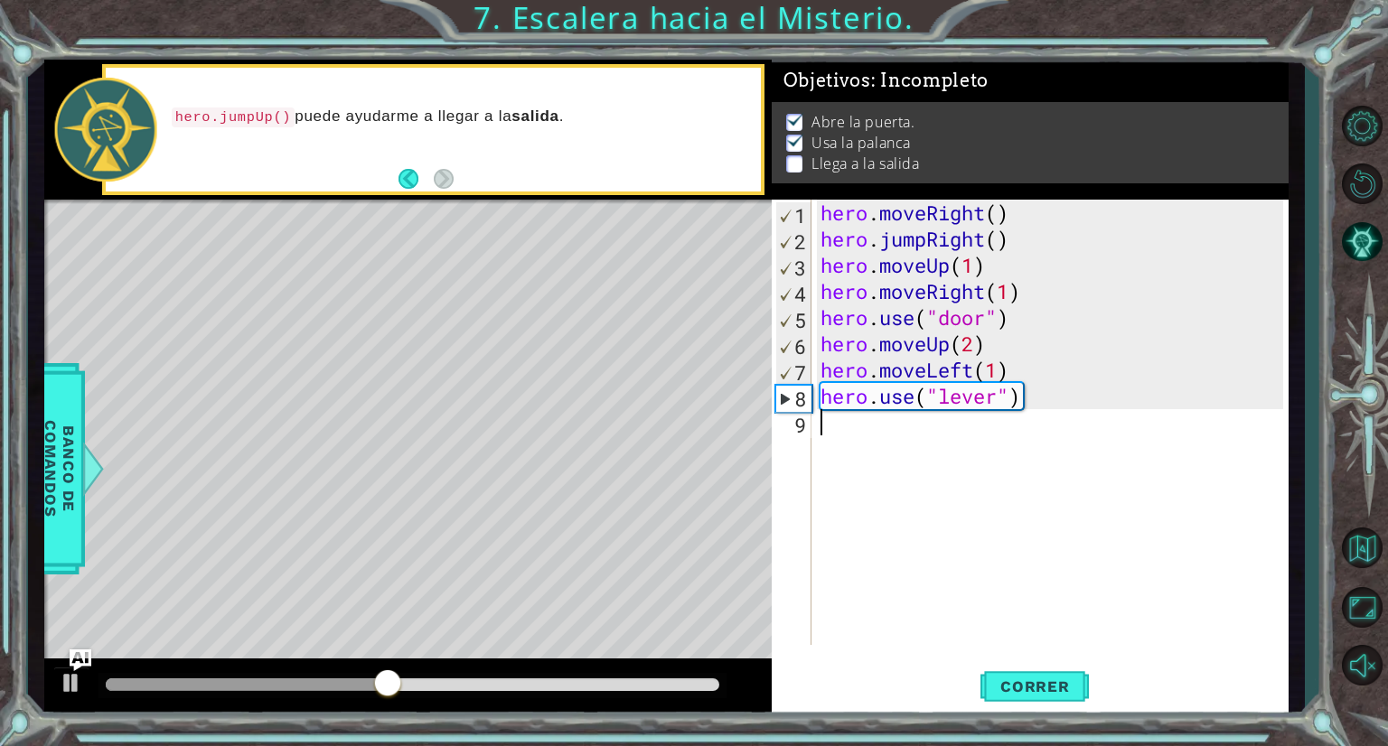
click at [836, 427] on div "hero . moveRight ( ) hero . jumpRight ( ) hero . moveUp ( 1 ) hero . moveRight …" at bounding box center [1054, 449] width 475 height 498
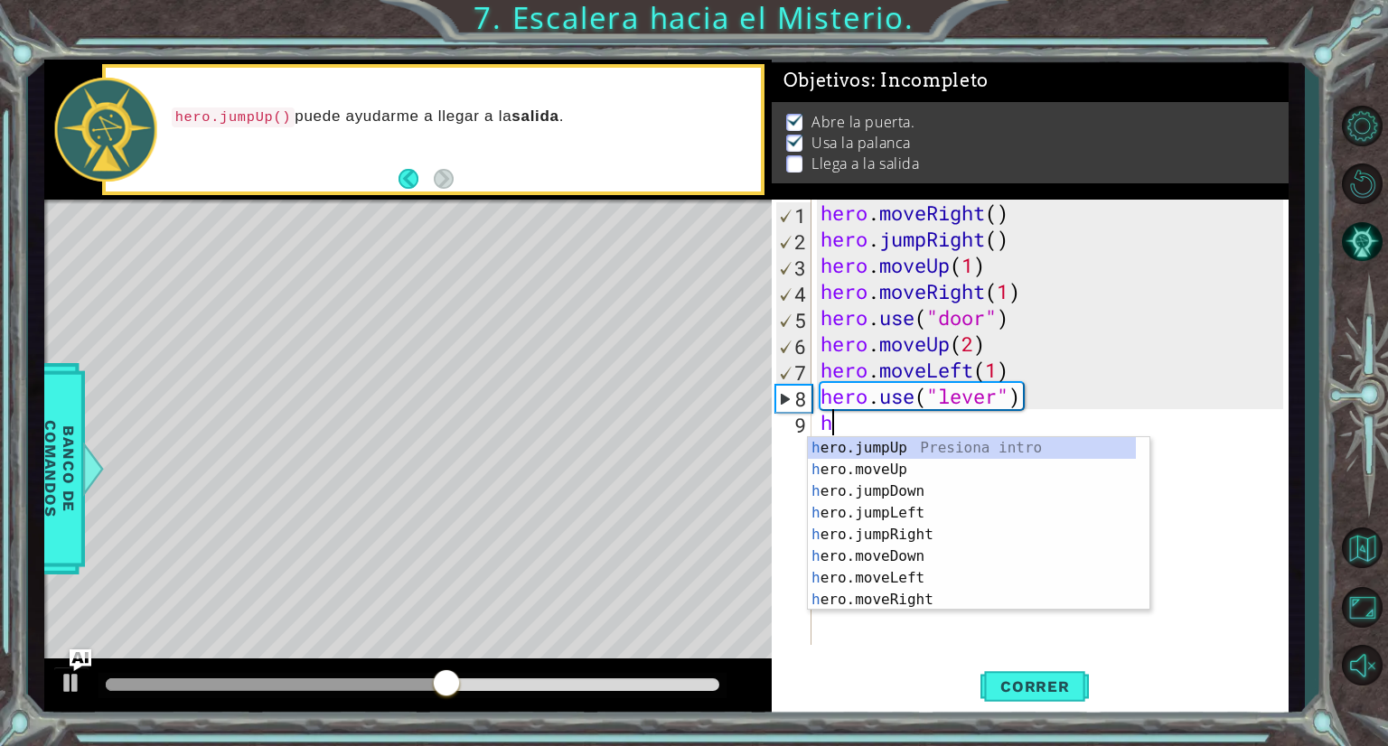
scroll to position [0, 0]
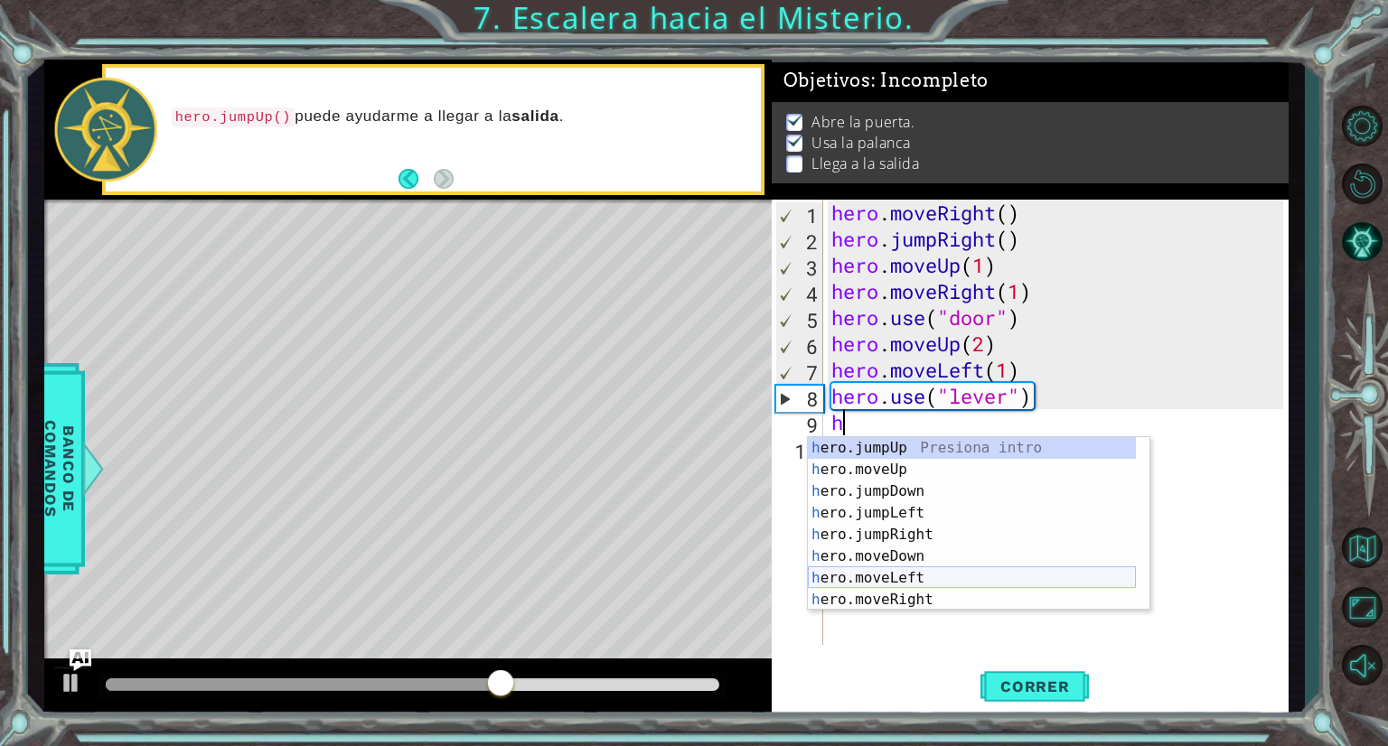
click at [936, 568] on div "h ero.jumpUp Presiona intro h ero.moveUp Presiona intro h ero.jumpDown Presiona…" at bounding box center [972, 545] width 328 height 217
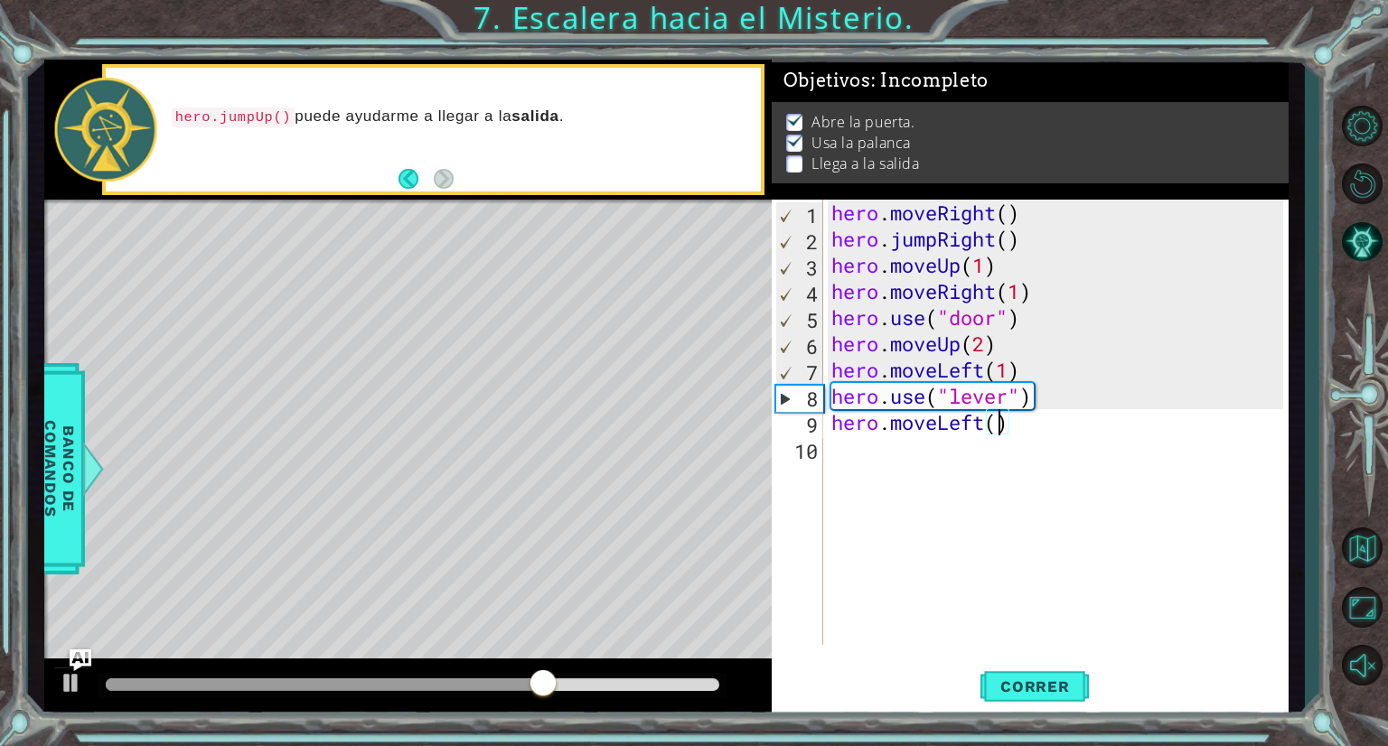
type textarea "hero.moveLeft(2)"
click at [886, 453] on div "hero . moveRight ( ) hero . jumpRight ( ) hero . moveUp ( 1 ) hero . moveRight …" at bounding box center [1060, 449] width 465 height 498
type textarea "h"
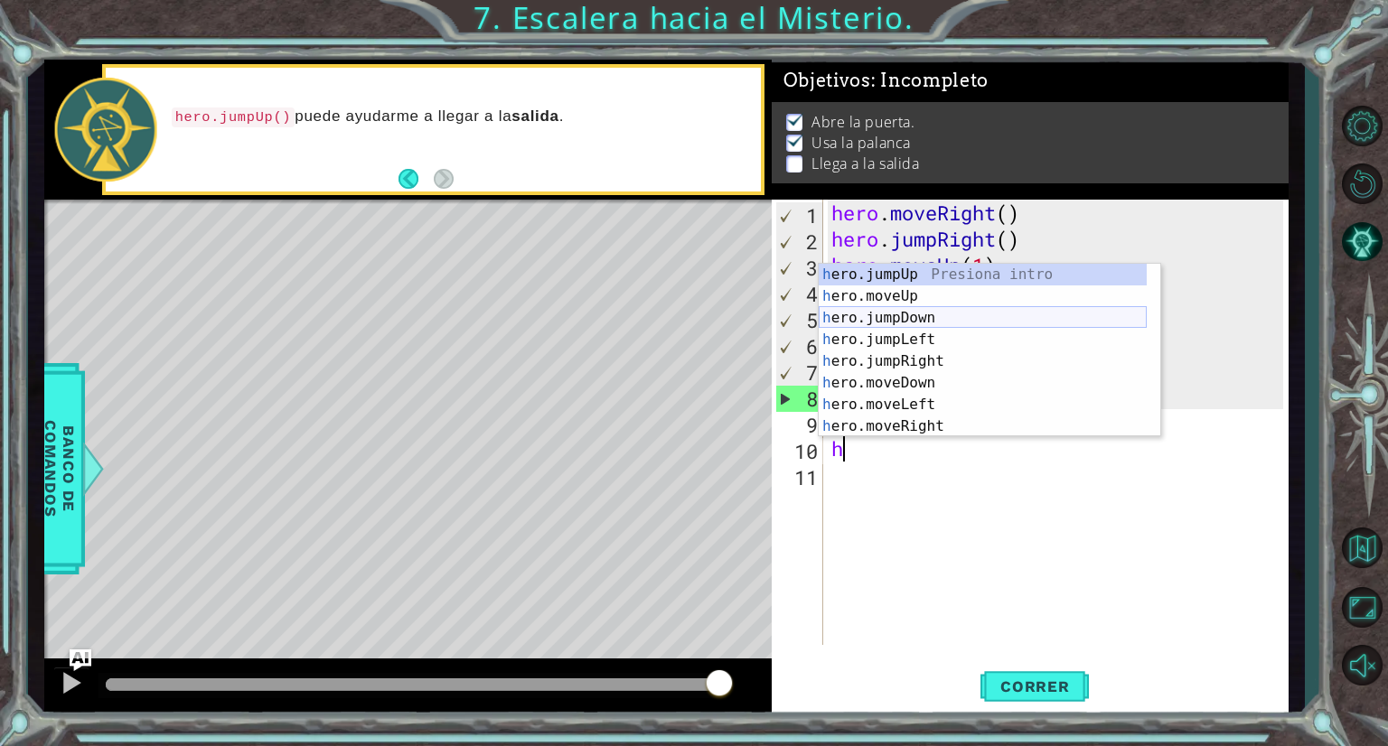
click at [944, 315] on div "h ero.jumpUp Presiona intro h ero.moveUp Presiona intro h ero.jumpDown Presiona…" at bounding box center [983, 372] width 328 height 217
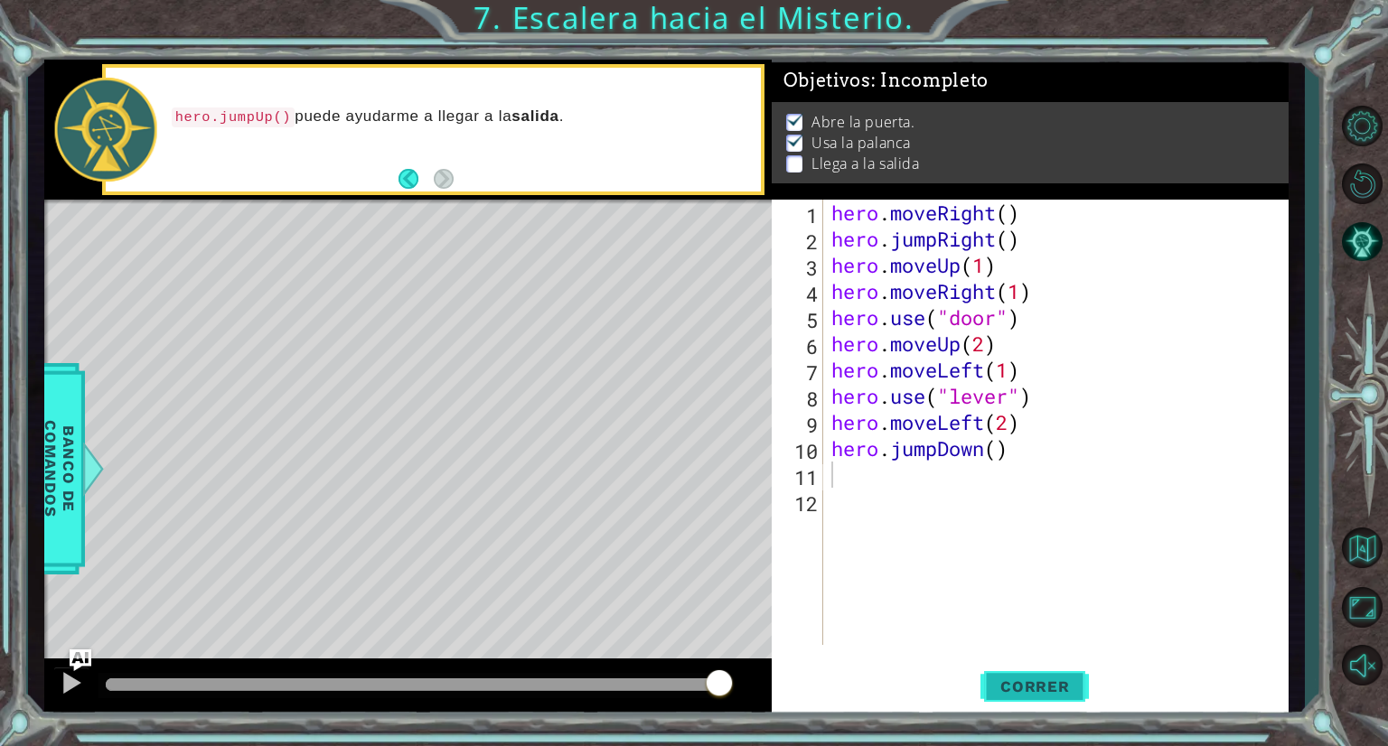
click at [1032, 671] on button "Correr" at bounding box center [1035, 688] width 108 height 52
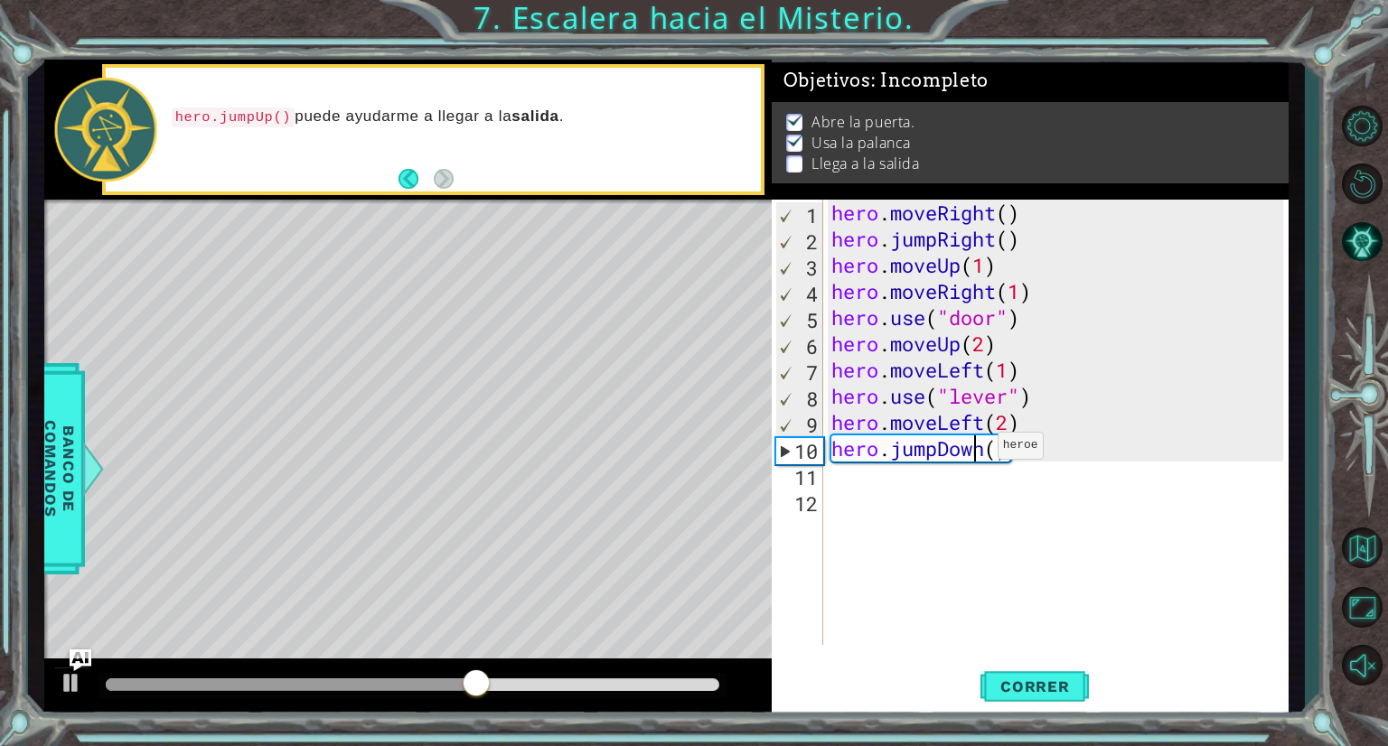
click at [981, 449] on div "hero . moveRight ( ) hero . jumpRight ( ) hero . moveUp ( 1 ) hero . moveRight …" at bounding box center [1060, 449] width 465 height 498
click at [990, 452] on div "hero . moveRight ( ) hero . jumpRight ( ) hero . moveUp ( 1 ) hero . moveRight …" at bounding box center [1060, 449] width 465 height 498
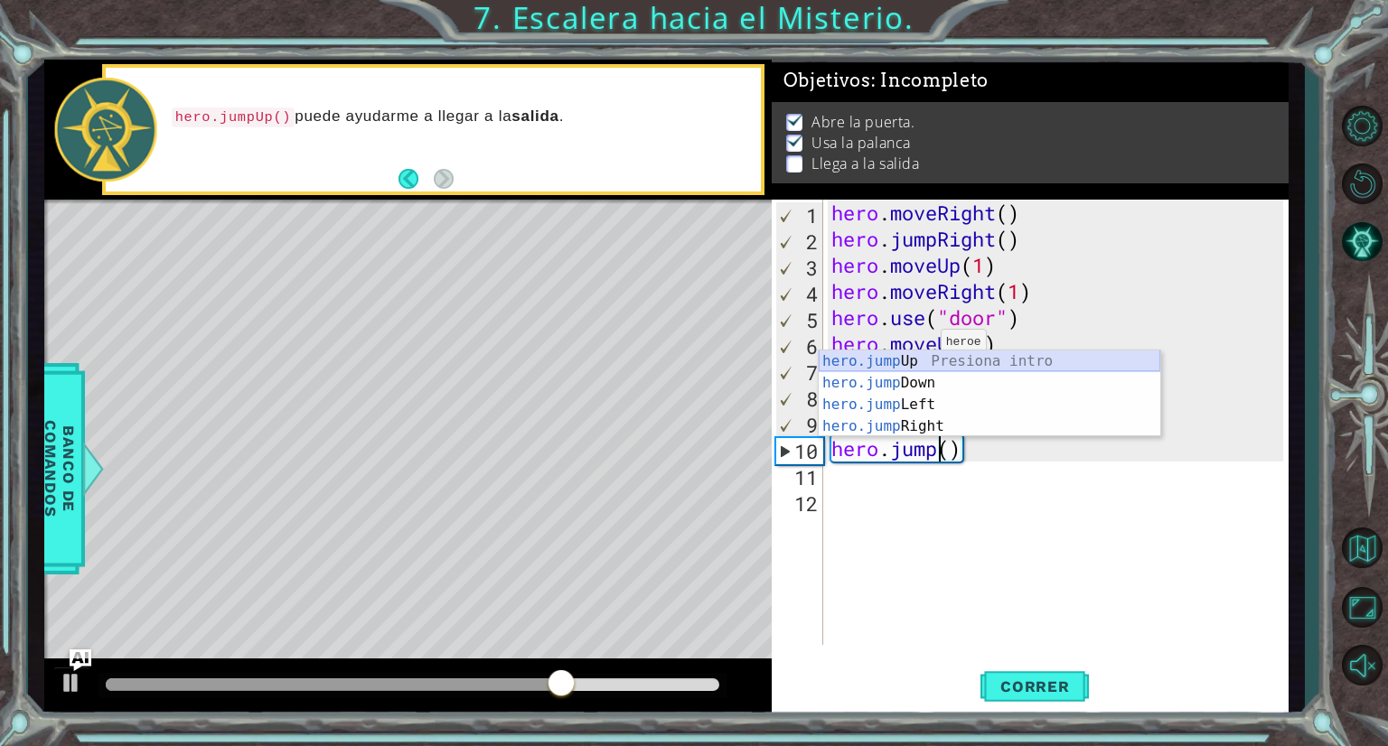
click at [924, 363] on div "hero.jump Up Presiona intro hero.jump Down Presiona intro hero.jump Left Presio…" at bounding box center [990, 416] width 342 height 130
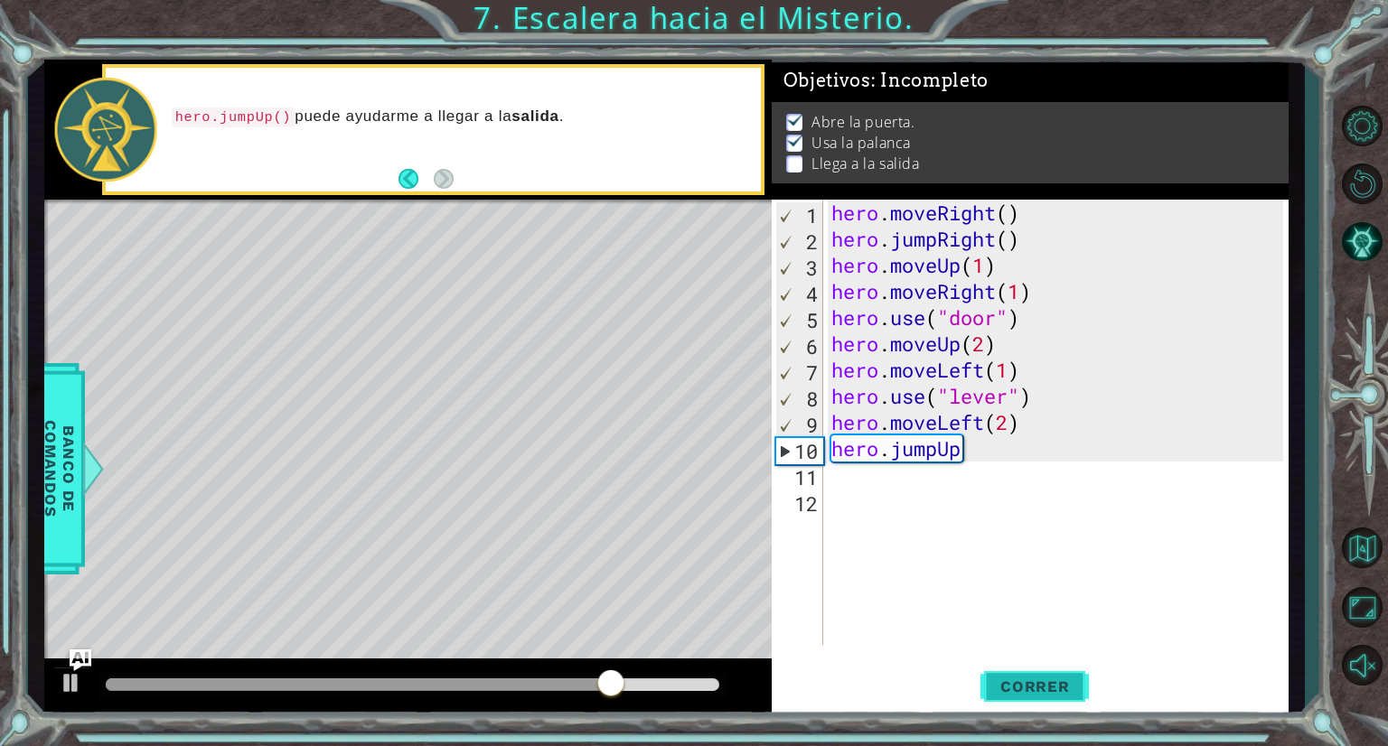
click at [1022, 680] on span "Correr" at bounding box center [1035, 687] width 106 height 18
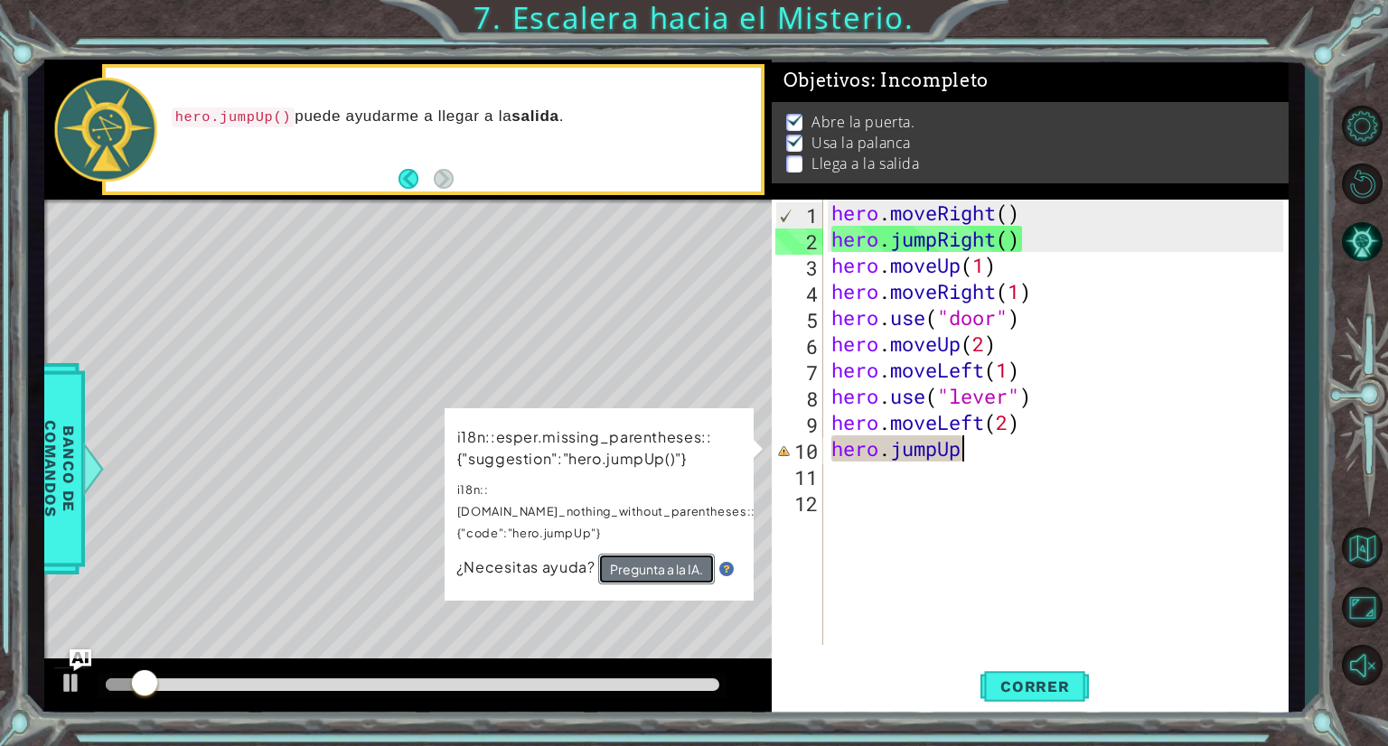
click at [639, 554] on button "Pregunta a la IA." at bounding box center [656, 569] width 117 height 31
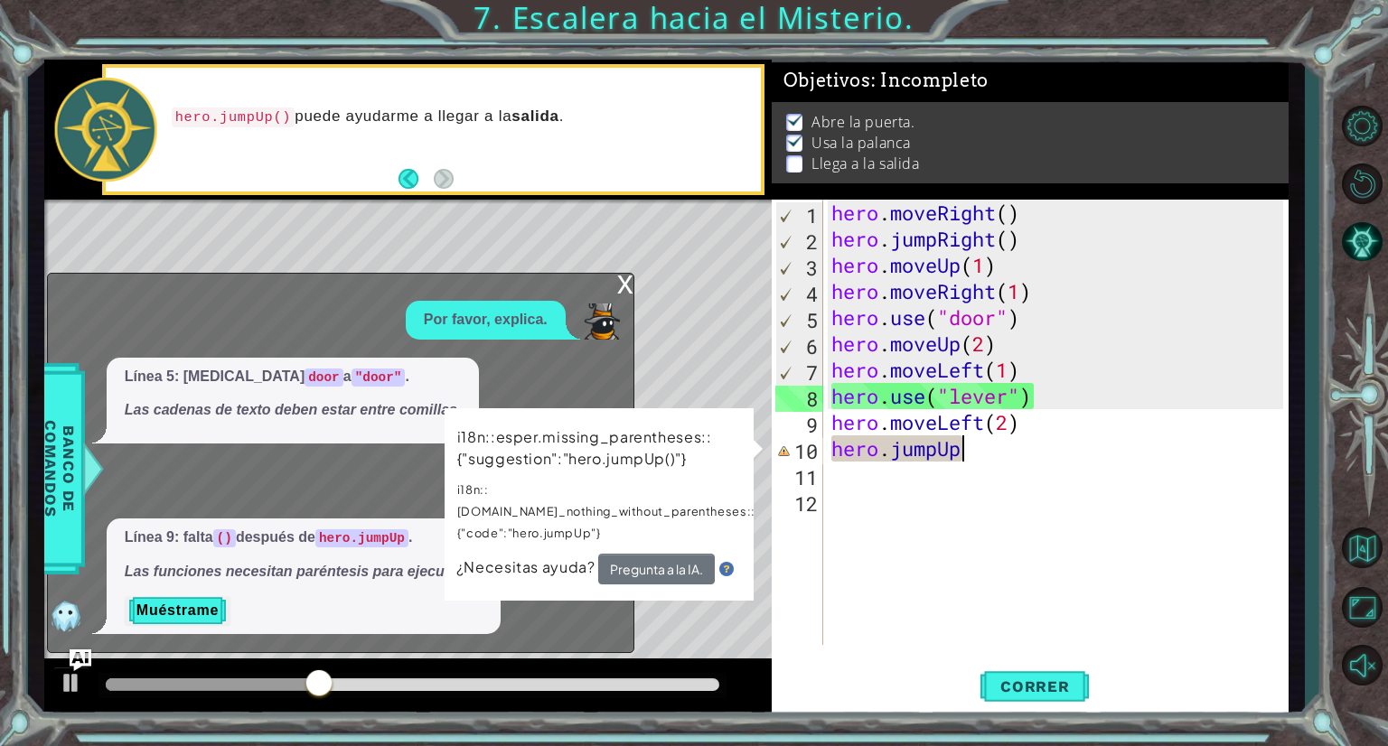
click at [618, 281] on div "x" at bounding box center [625, 283] width 16 height 18
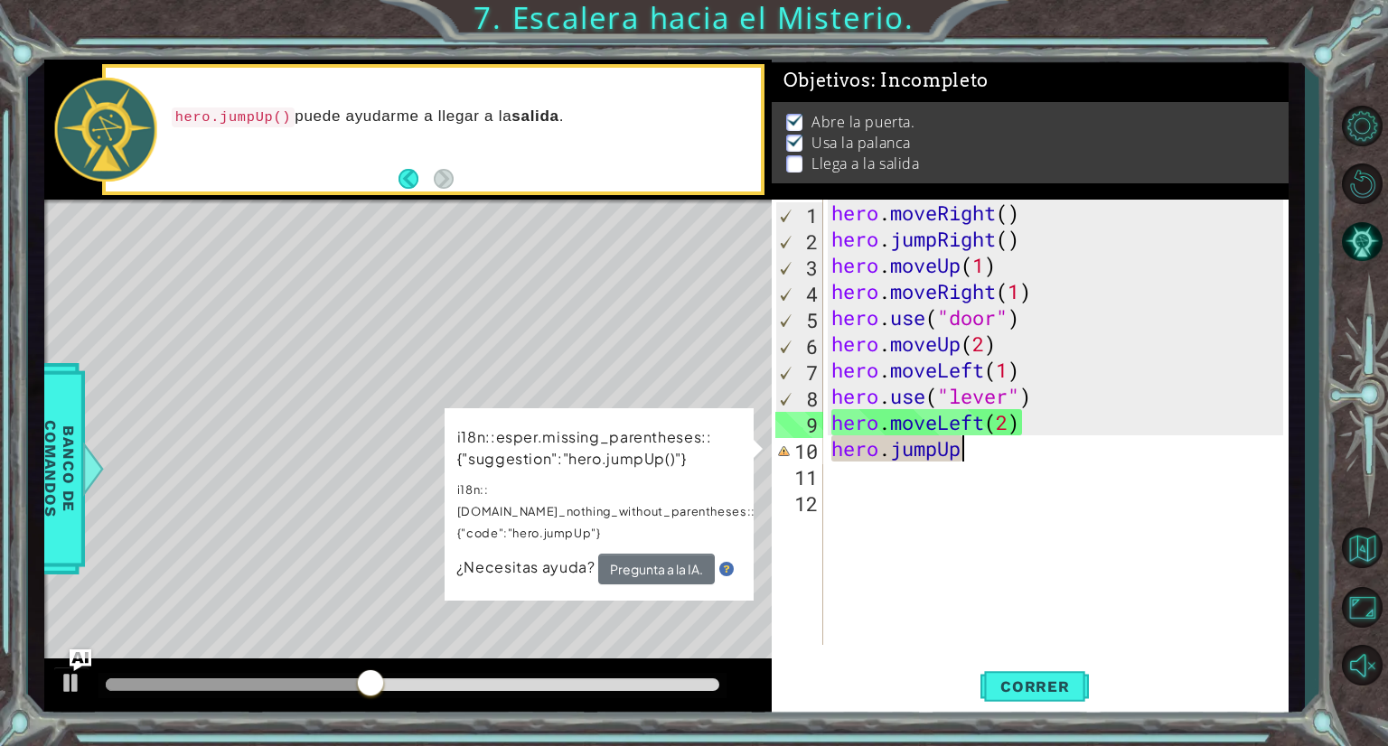
click at [985, 450] on div "hero . moveRight ( ) hero . jumpRight ( ) hero . moveUp ( 1 ) hero . moveRight …" at bounding box center [1060, 449] width 465 height 498
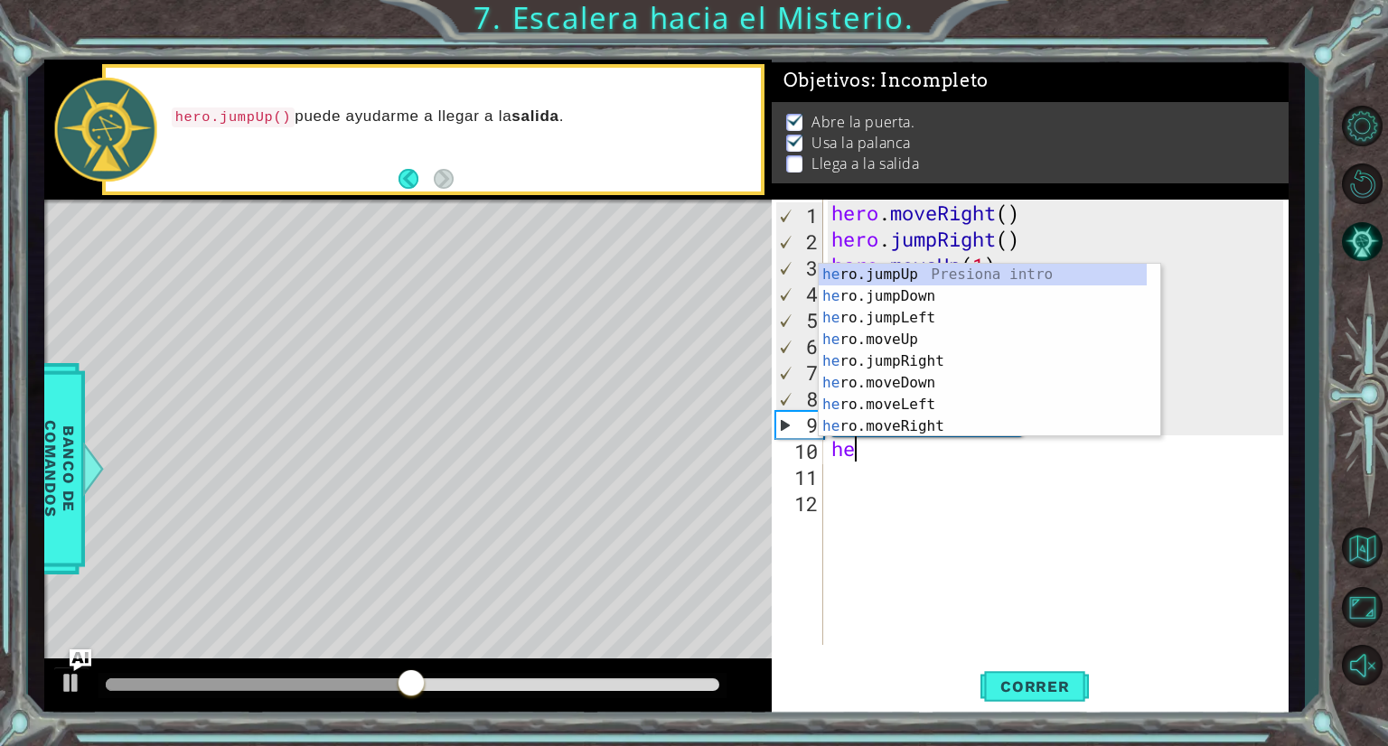
type textarea "h"
click at [915, 277] on div "h ero.jumpUp Presiona intro h ero.moveUp Presiona intro h ero.jumpDown Presiona…" at bounding box center [983, 372] width 328 height 217
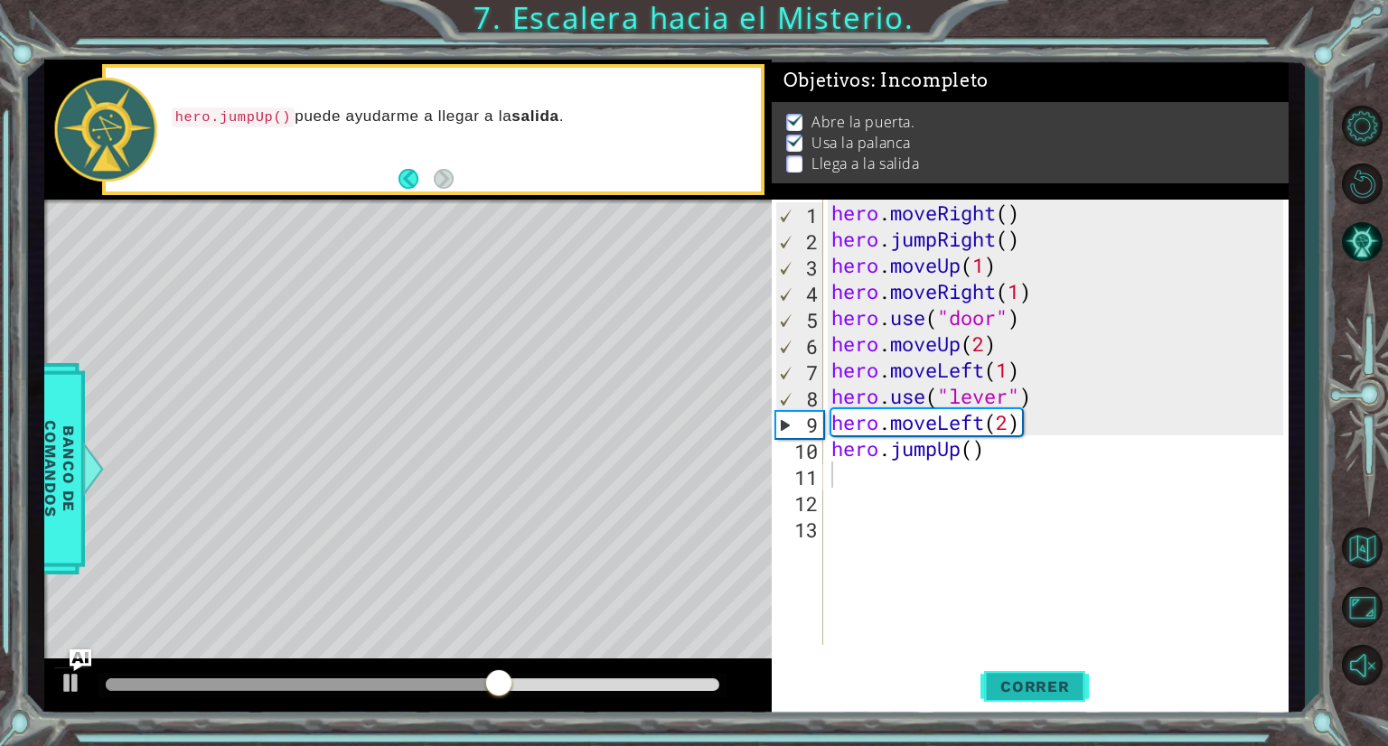
click at [1030, 691] on span "Correr" at bounding box center [1035, 687] width 106 height 18
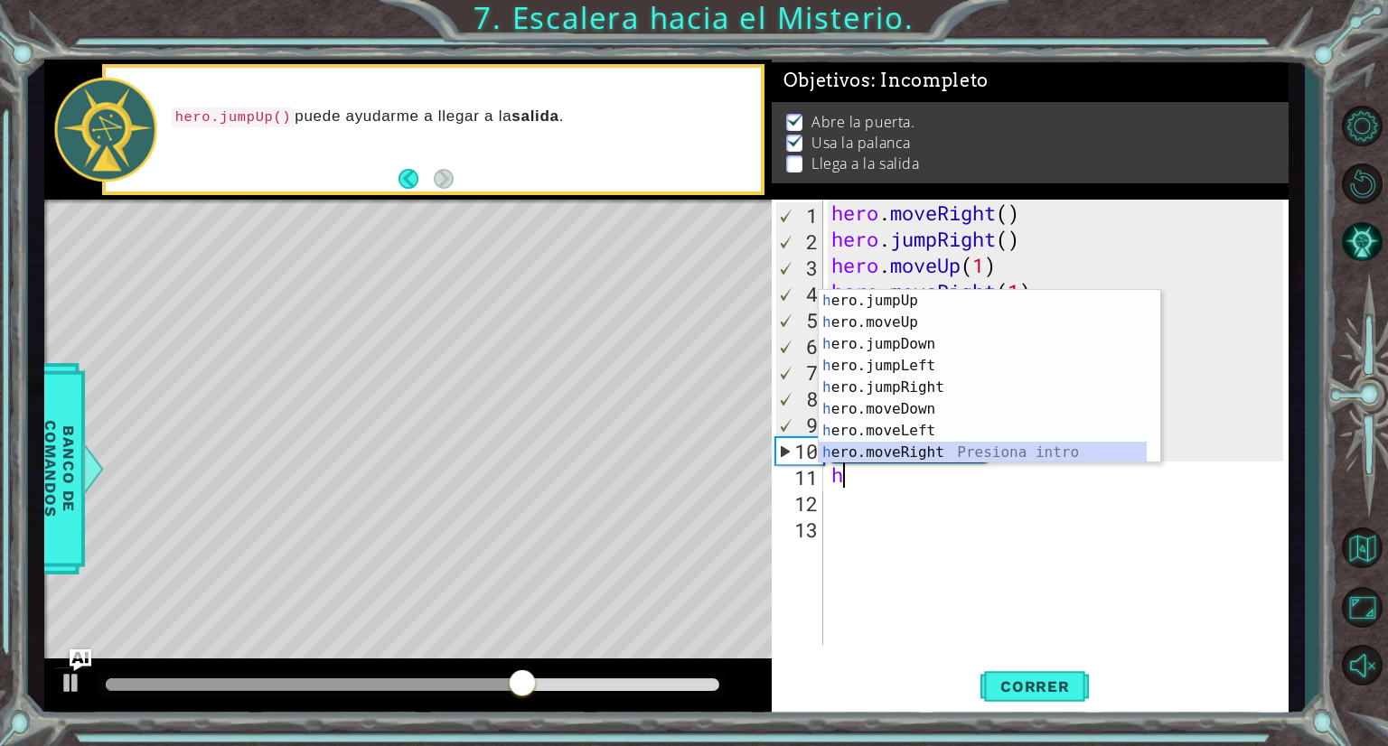
click at [951, 446] on div "h ero.jumpUp Presiona intro h ero.moveUp Presiona intro h ero.jumpDown Presiona…" at bounding box center [983, 398] width 328 height 217
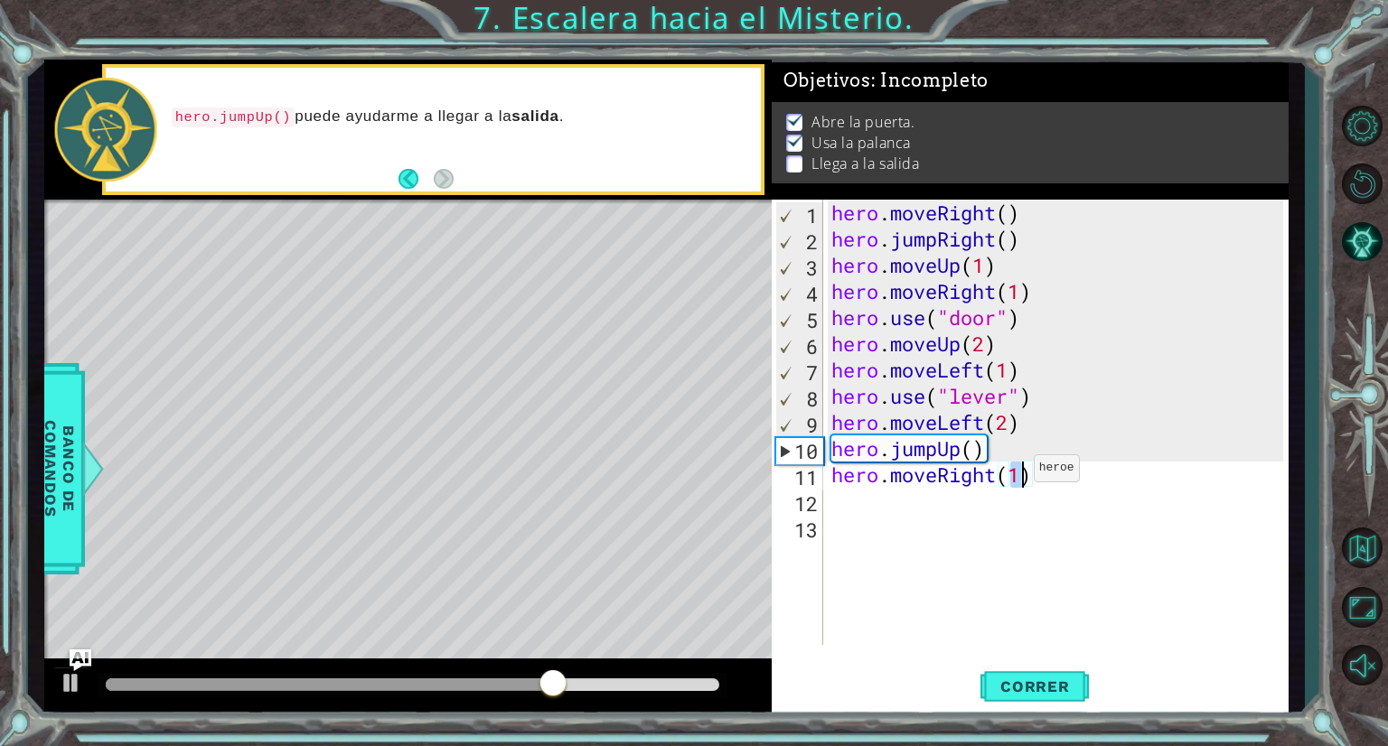
scroll to position [0, 7]
type textarea "hero.moveRight(2)"
click at [1045, 684] on span "Correr" at bounding box center [1035, 687] width 106 height 18
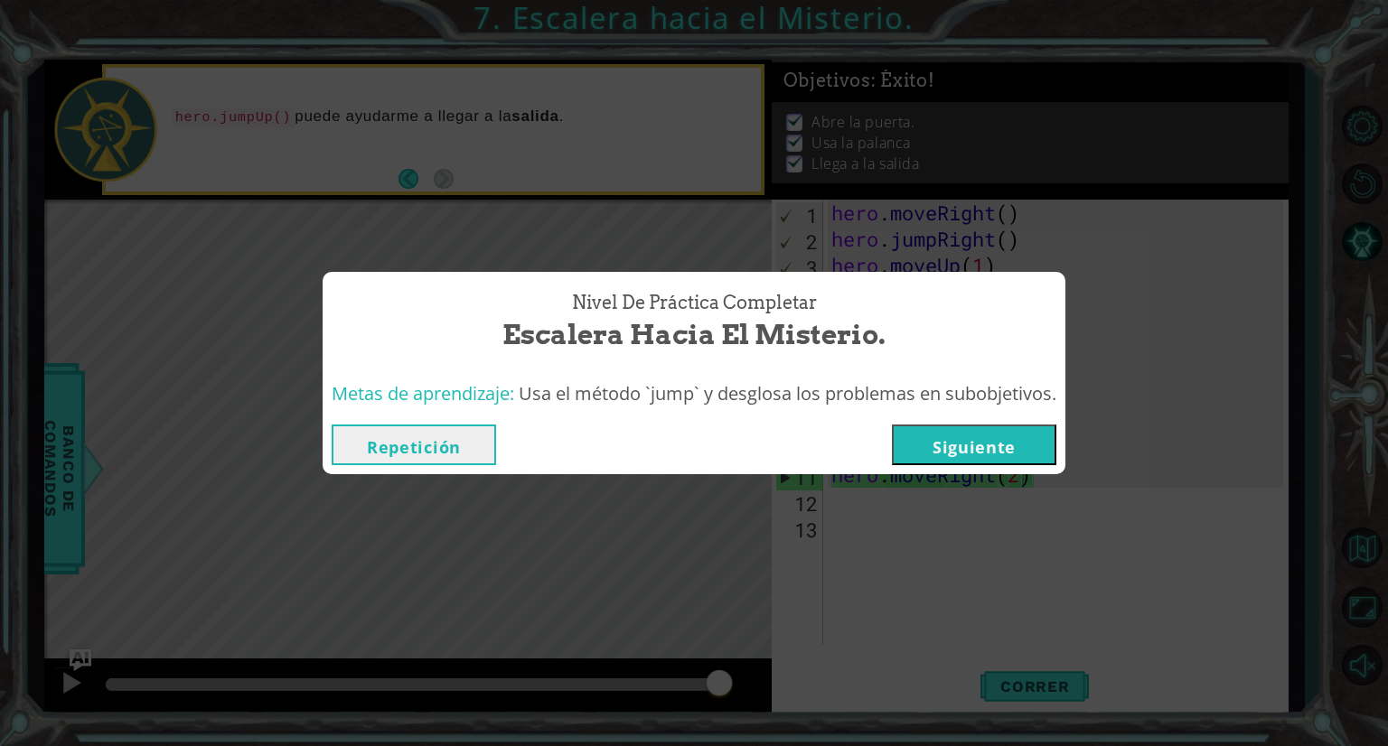
click at [1019, 441] on button "Siguiente" at bounding box center [974, 445] width 164 height 41
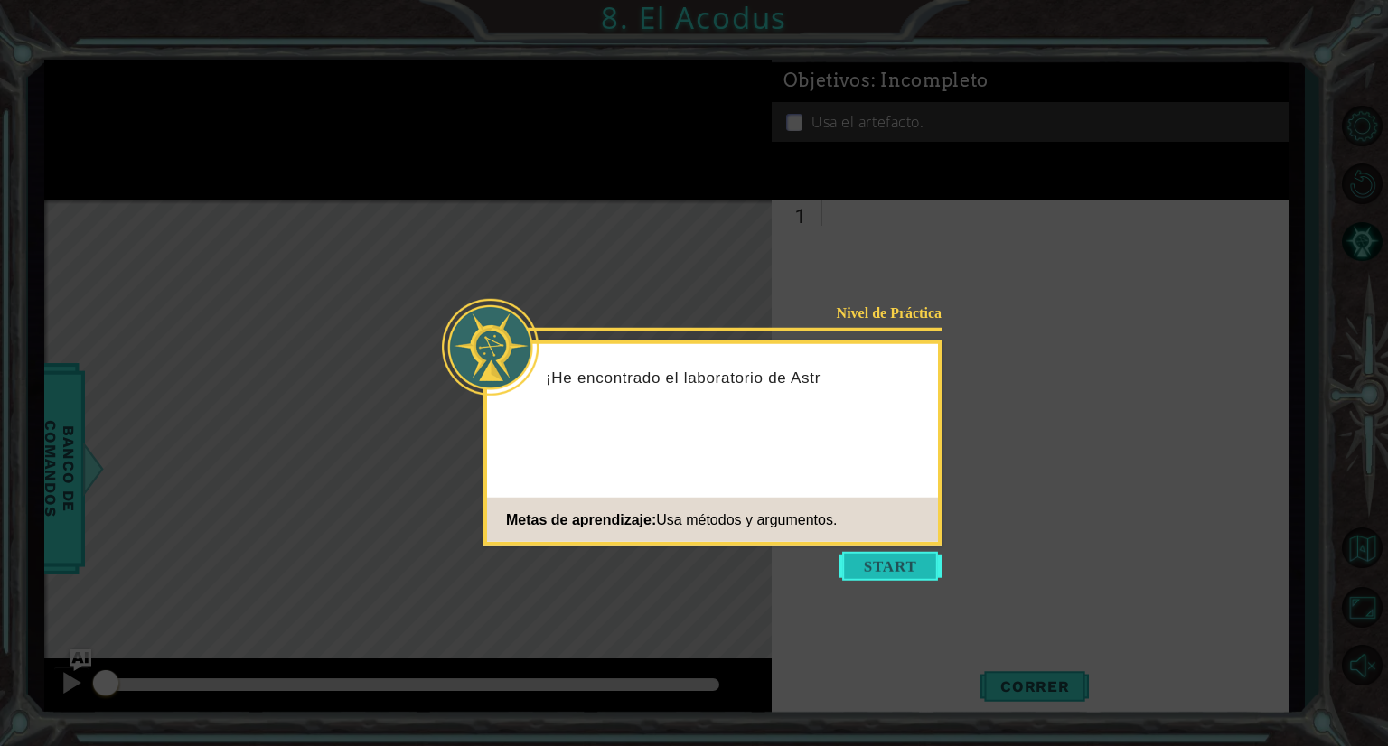
click at [915, 570] on button "Start" at bounding box center [890, 566] width 103 height 29
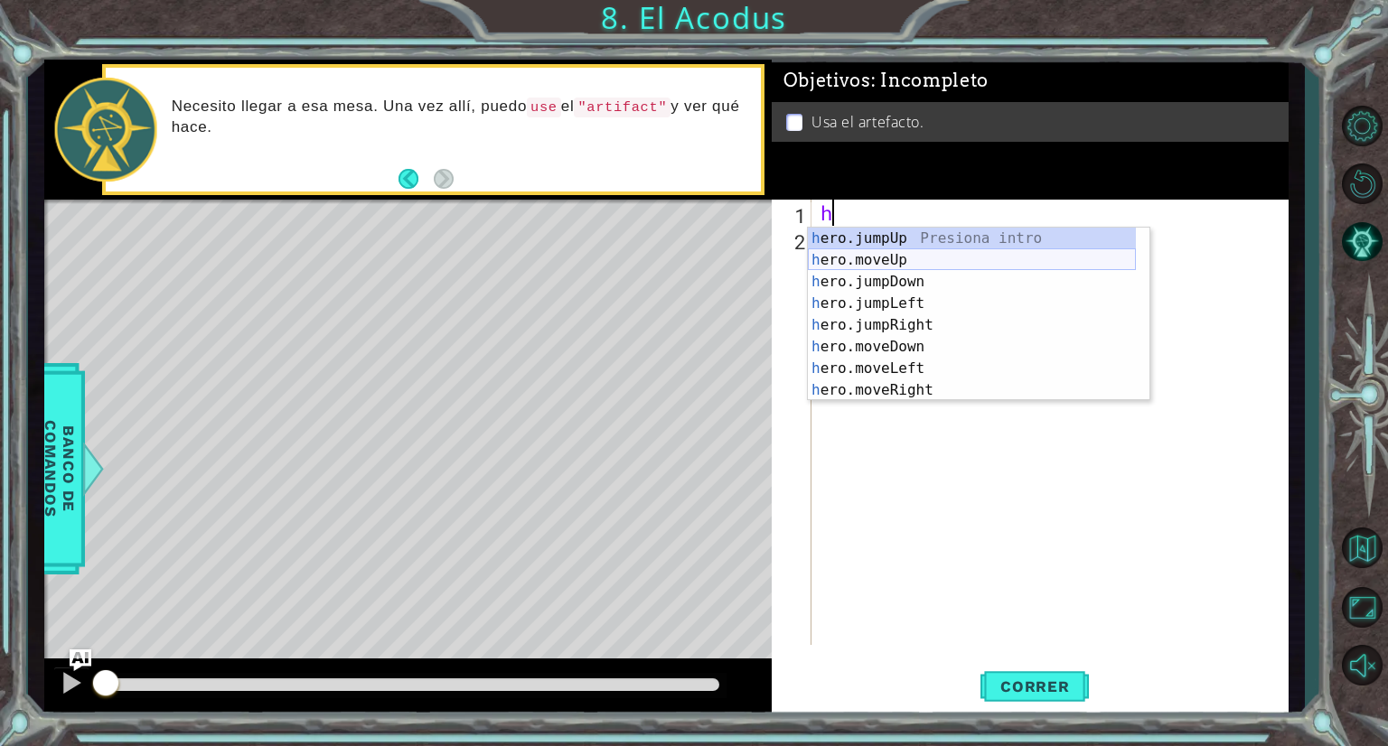
click at [934, 258] on div "h ero.jumpUp Presiona intro h ero.moveUp Presiona intro h ero.jumpDown Presiona…" at bounding box center [972, 336] width 328 height 217
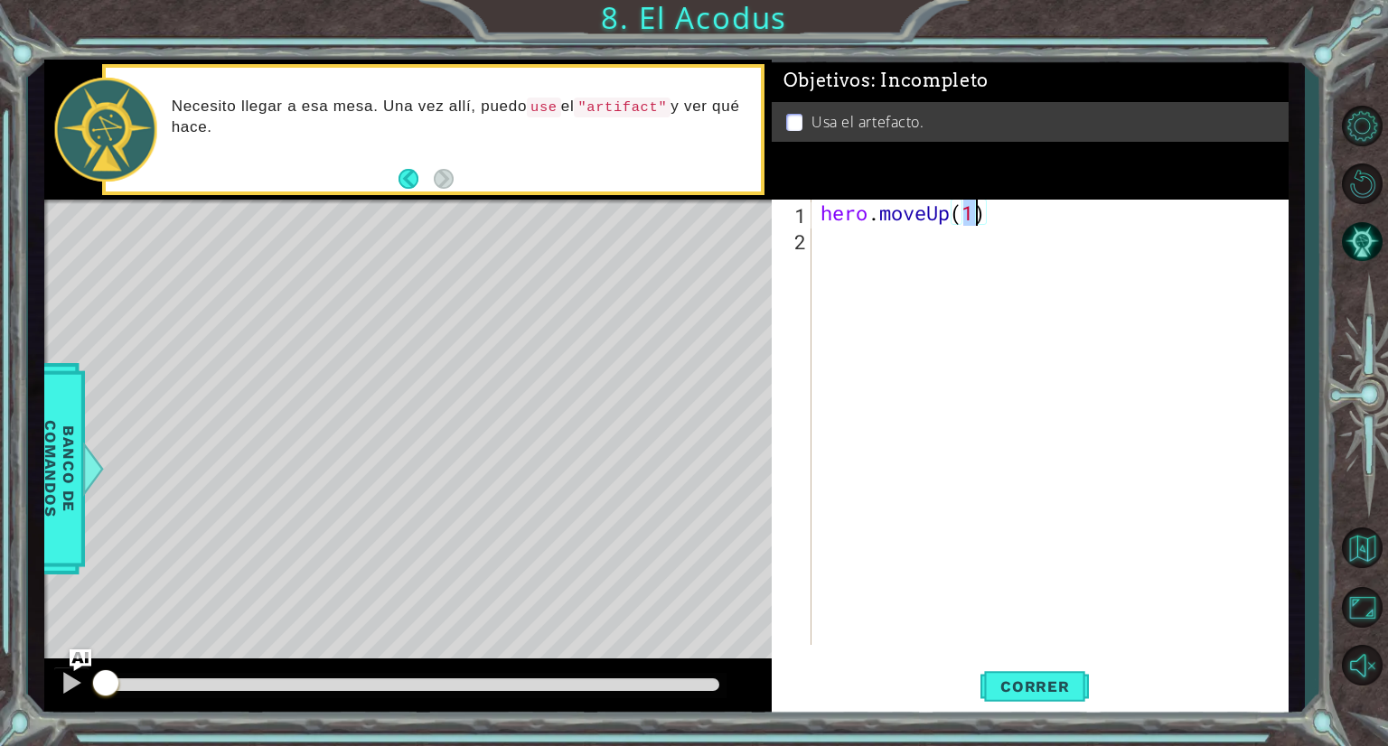
type textarea "hero.moveUp(2)"
click at [900, 253] on div "hero . moveUp ( 2 )" at bounding box center [1054, 449] width 475 height 498
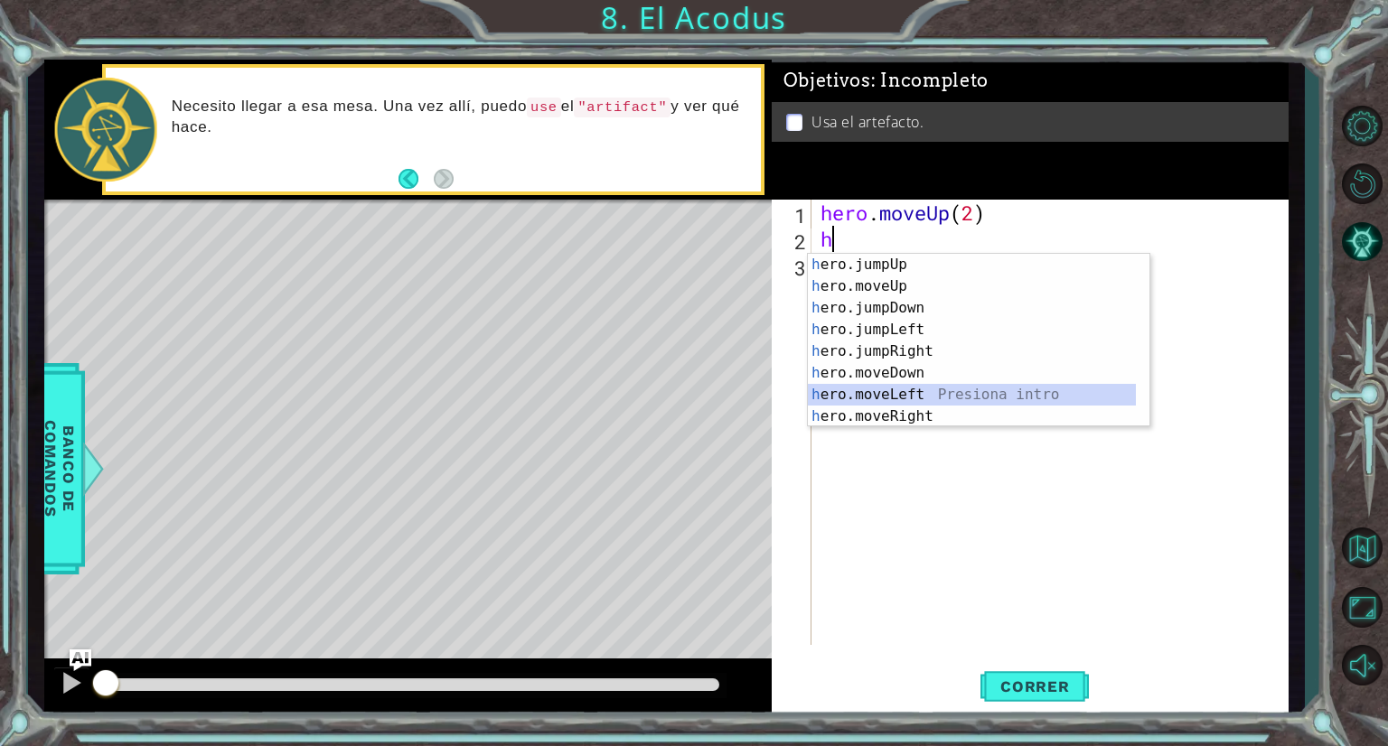
click at [929, 389] on div "h ero.jumpUp Presiona intro h ero.moveUp Presiona intro h ero.jumpDown Presiona…" at bounding box center [972, 362] width 328 height 217
type textarea "hero.moveLeft(1)"
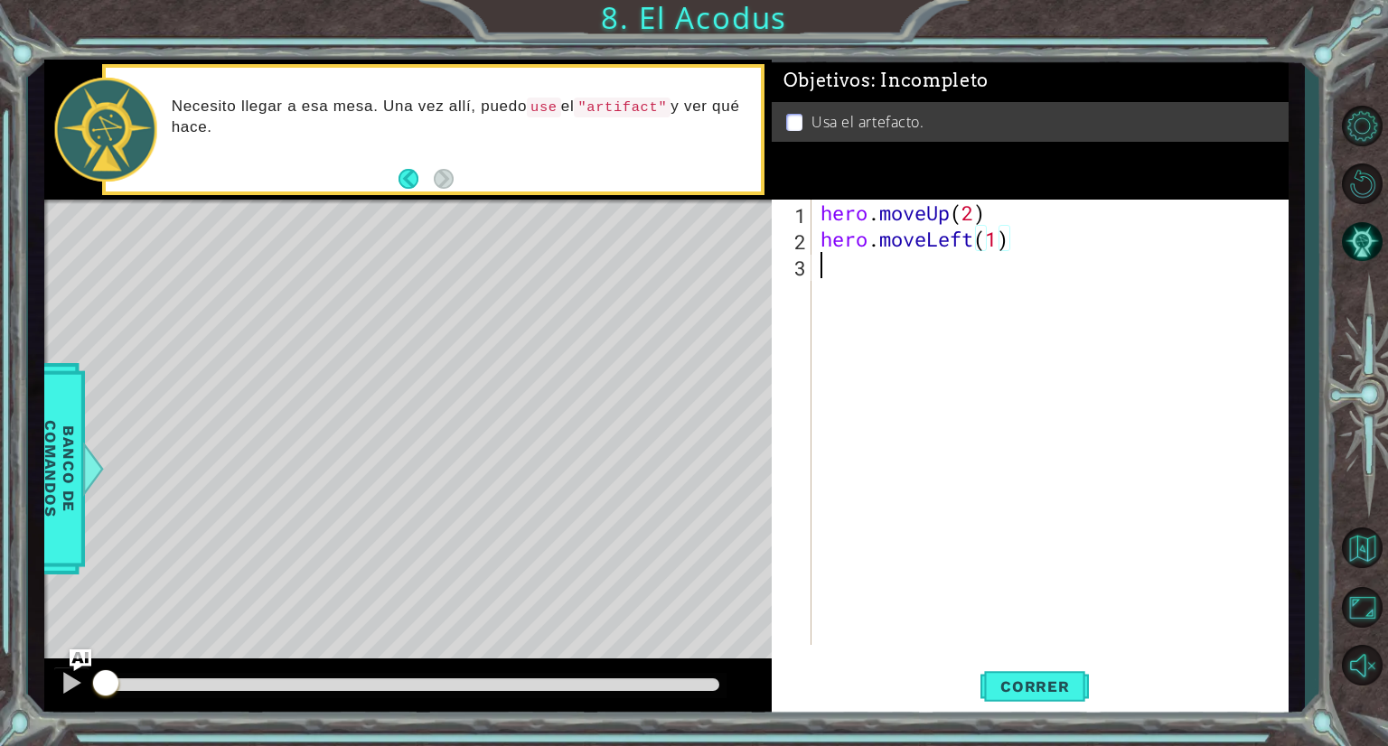
click at [822, 268] on div "hero . moveUp ( 2 ) hero . moveLeft ( 1 )" at bounding box center [1054, 449] width 475 height 498
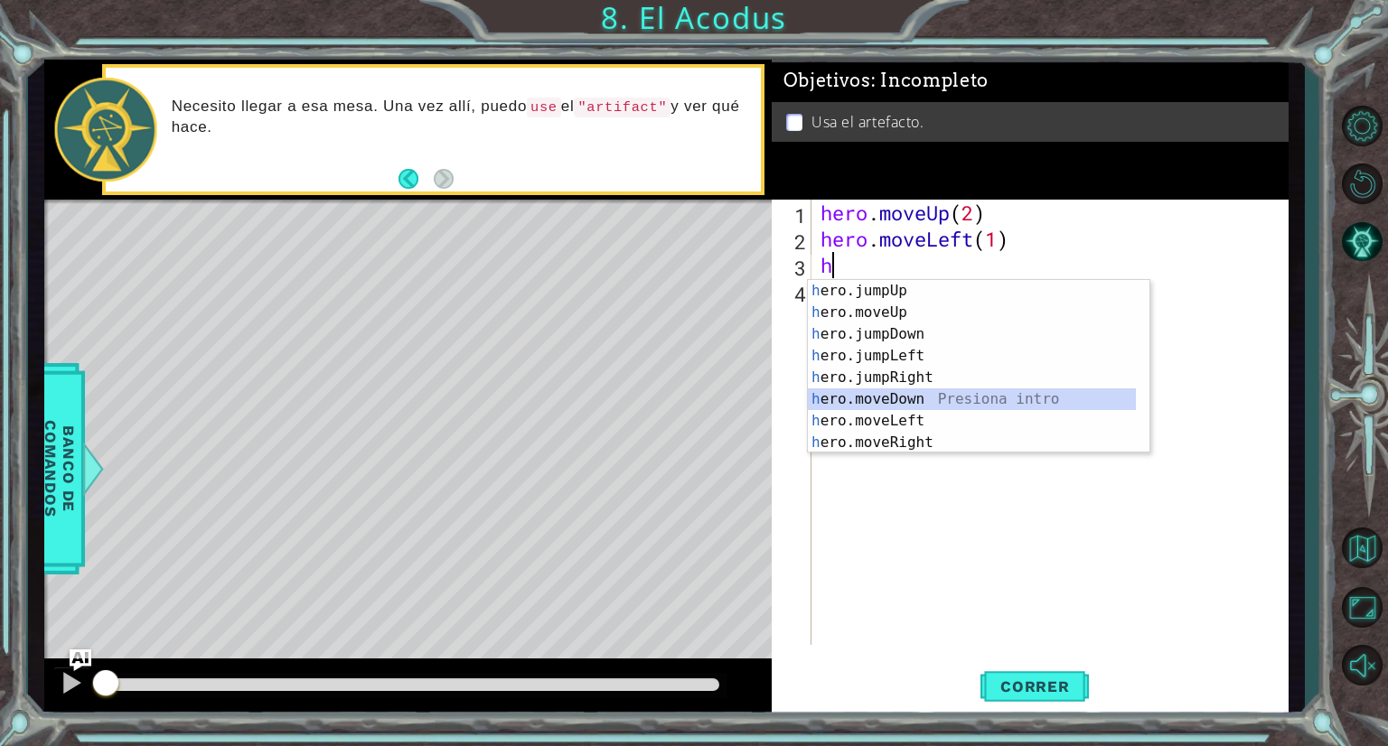
click at [887, 407] on div "h ero.jumpUp Presiona intro h ero.moveUp Presiona intro h ero.jumpDown Presiona…" at bounding box center [972, 388] width 328 height 217
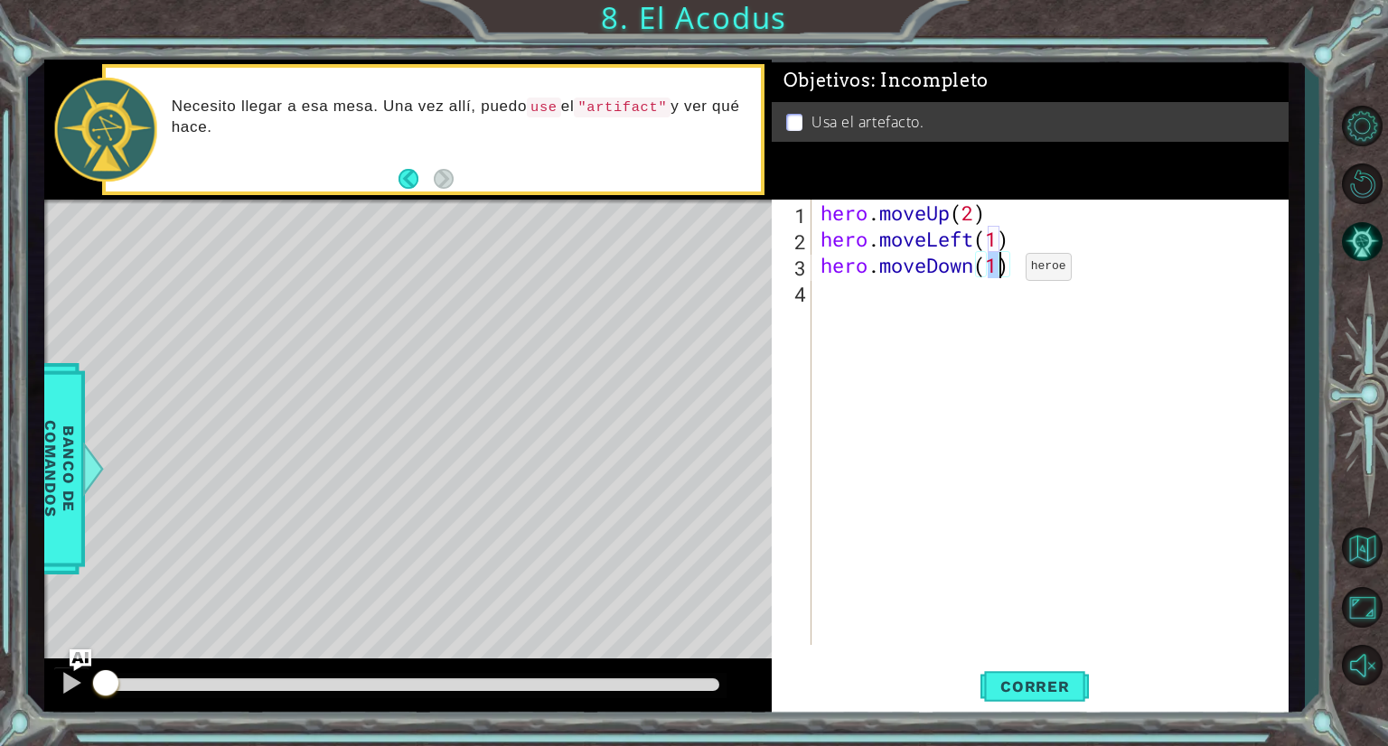
type textarea "hero.moveDown(2)"
click at [861, 307] on div "hero . moveUp ( 2 ) hero . moveLeft ( 1 ) hero . moveDown ( 2 )" at bounding box center [1054, 449] width 475 height 498
type textarea "h"
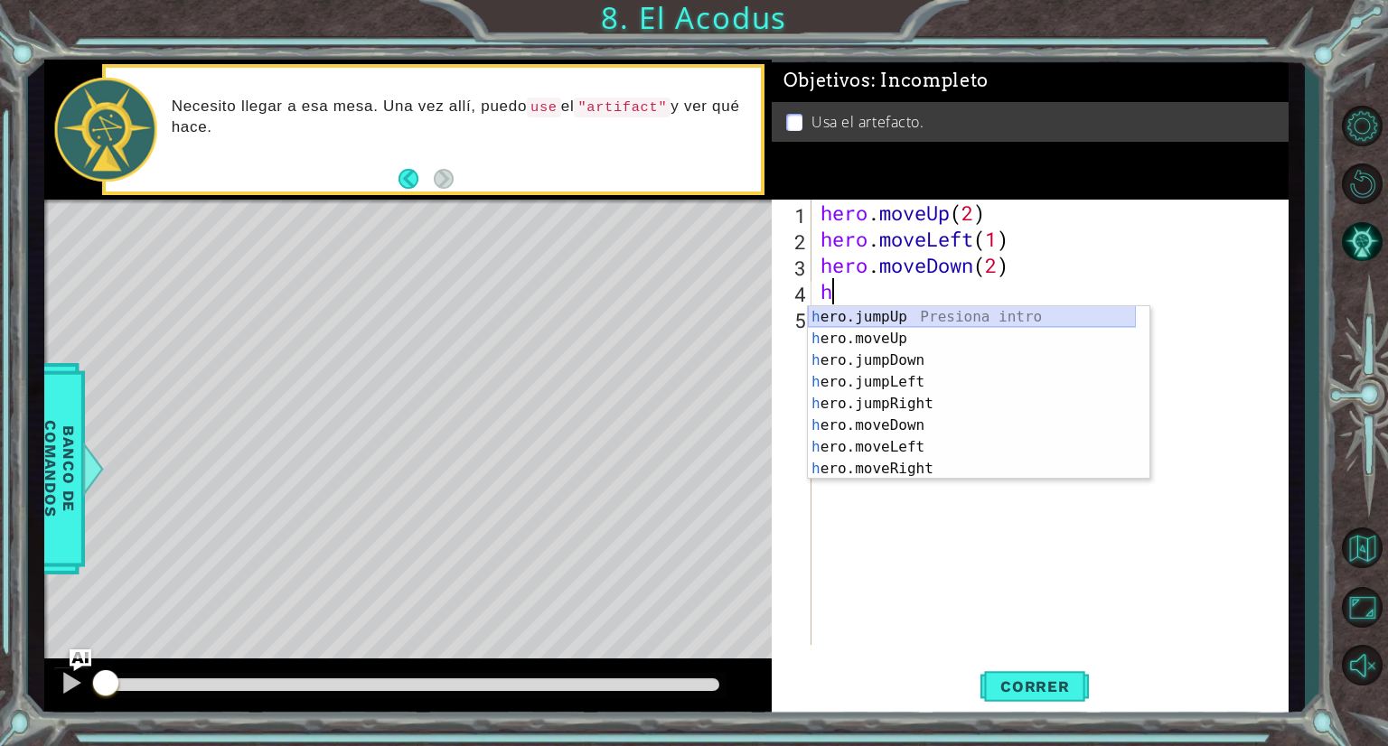
click at [889, 313] on div "h ero.jumpUp Presiona intro h ero.moveUp Presiona intro h ero.jumpDown Presiona…" at bounding box center [972, 414] width 328 height 217
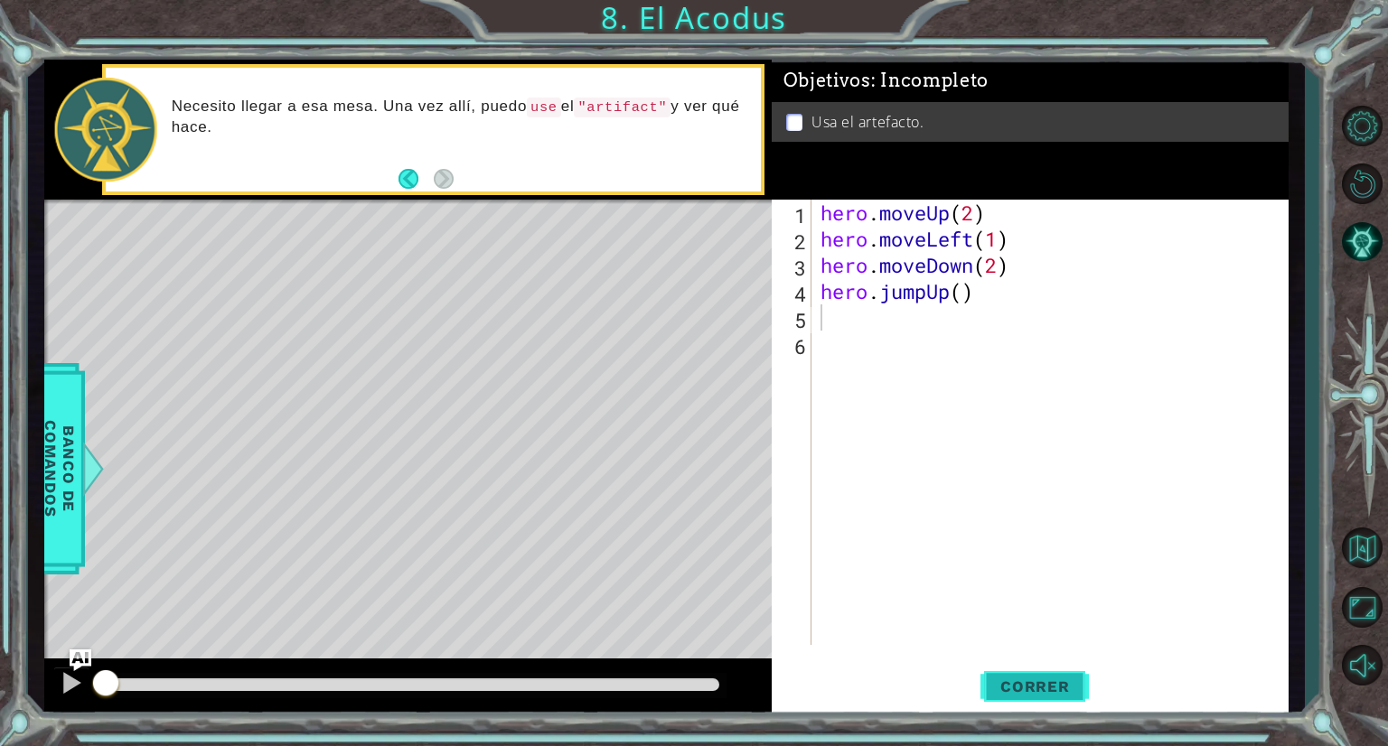
click at [1043, 688] on span "Correr" at bounding box center [1035, 687] width 106 height 18
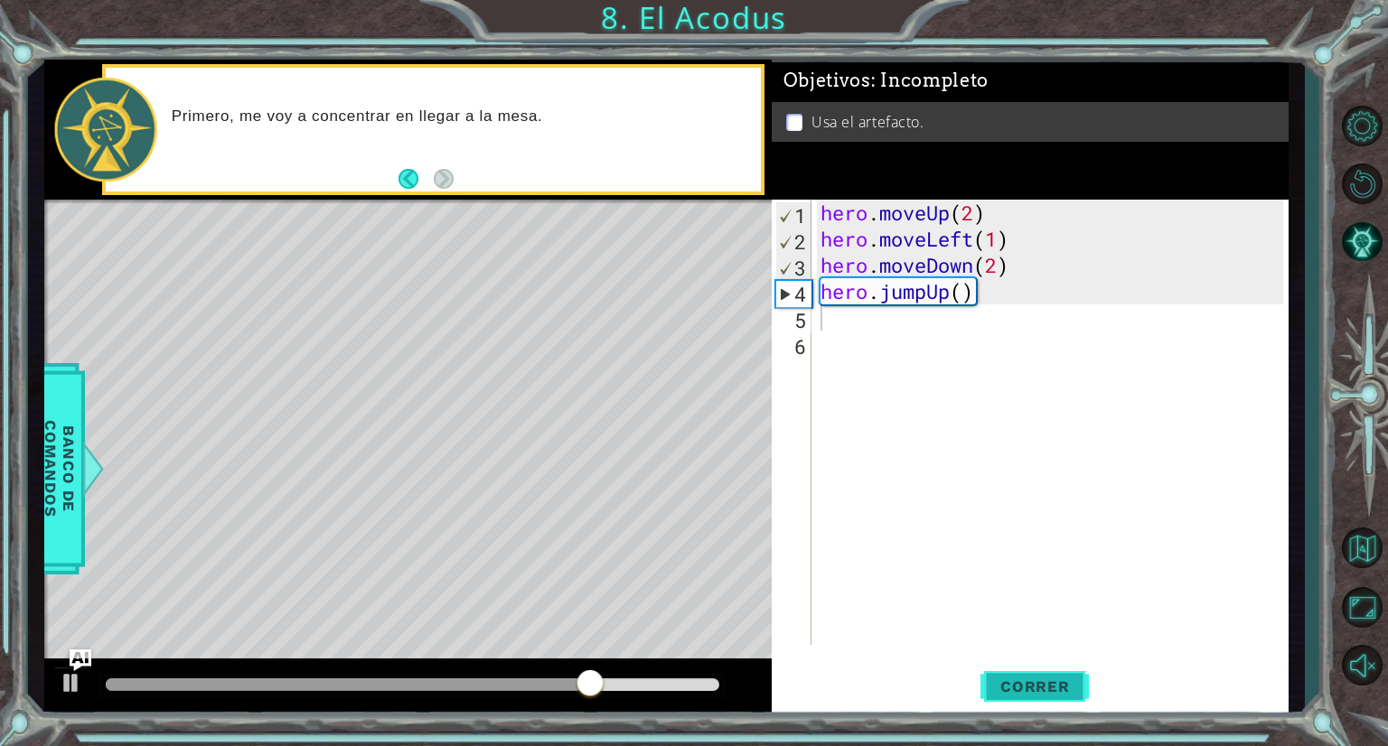
click at [1027, 695] on span "Correr" at bounding box center [1035, 687] width 106 height 18
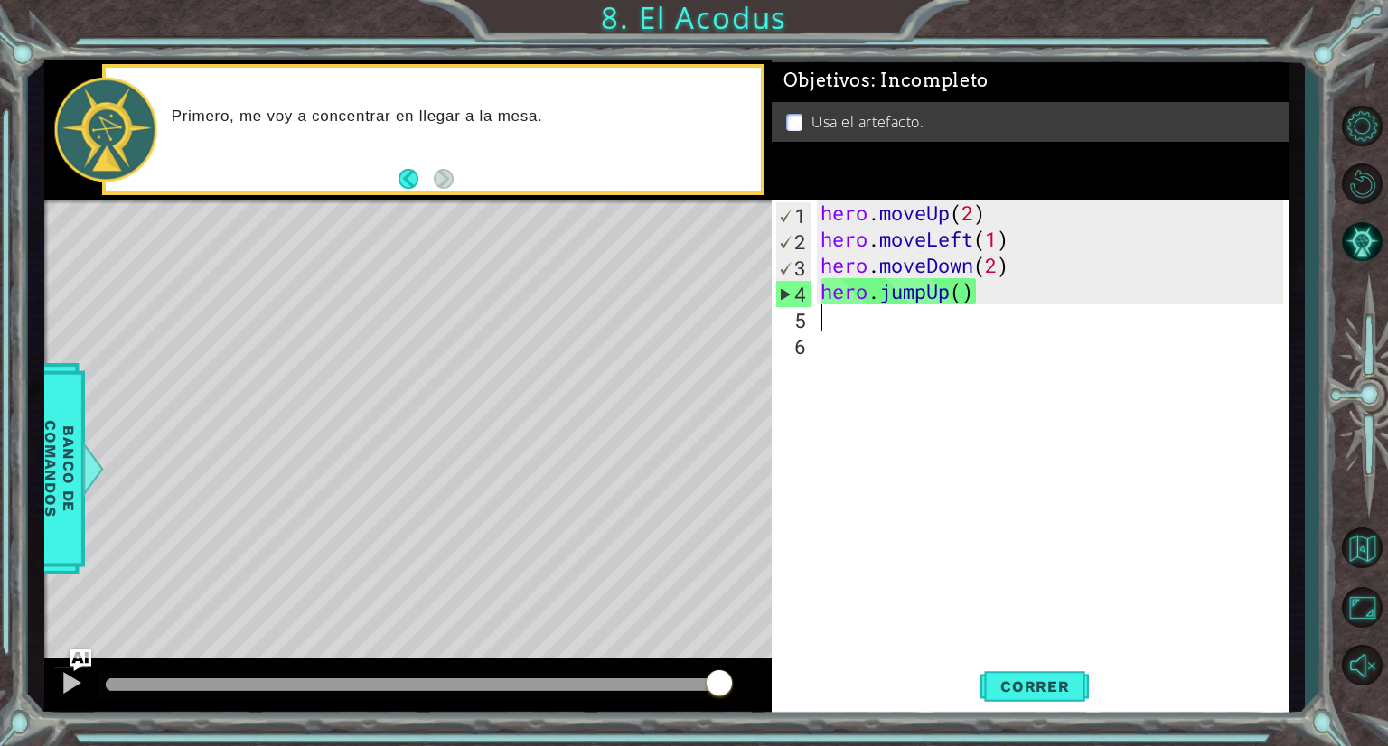
click at [986, 295] on div "hero . moveUp ( 2 ) hero . moveLeft ( 1 ) hero . moveDown ( 2 ) hero . jumpUp (…" at bounding box center [1054, 449] width 475 height 498
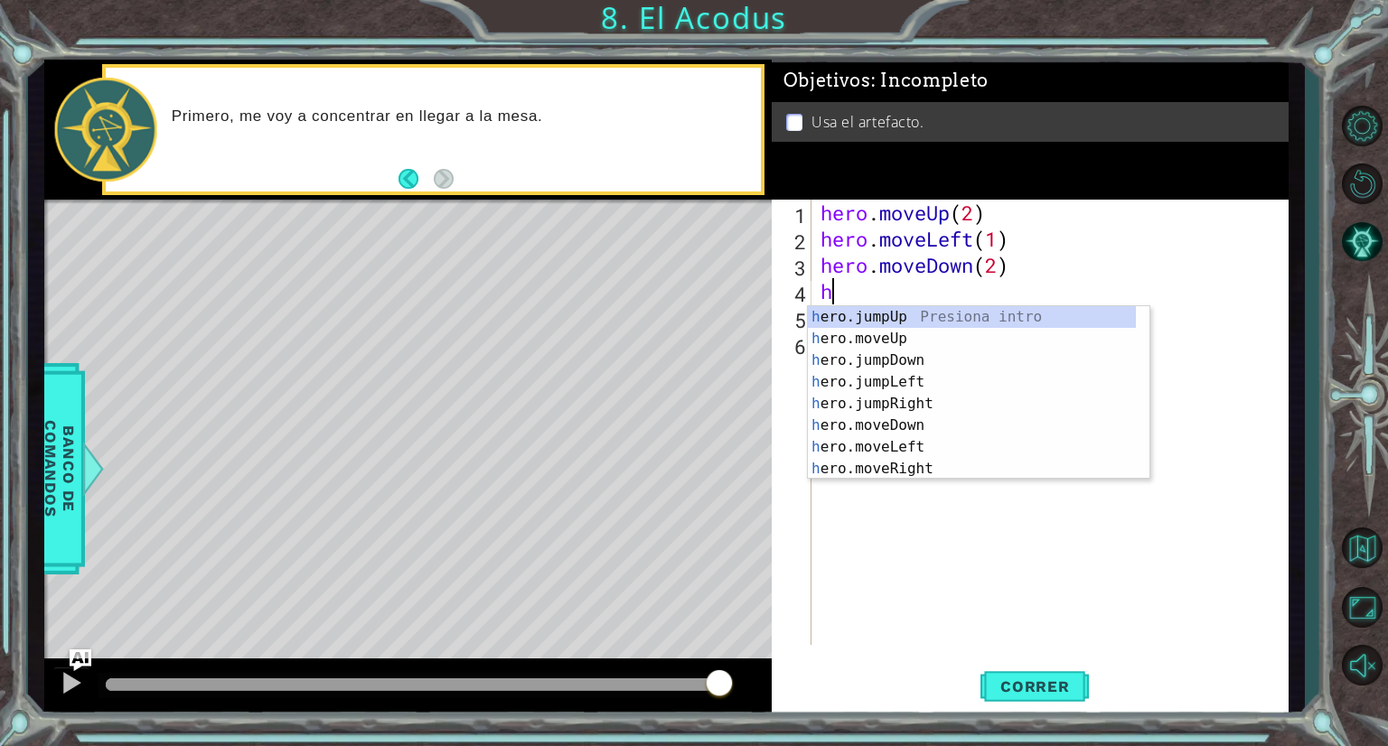
type textarea "h"
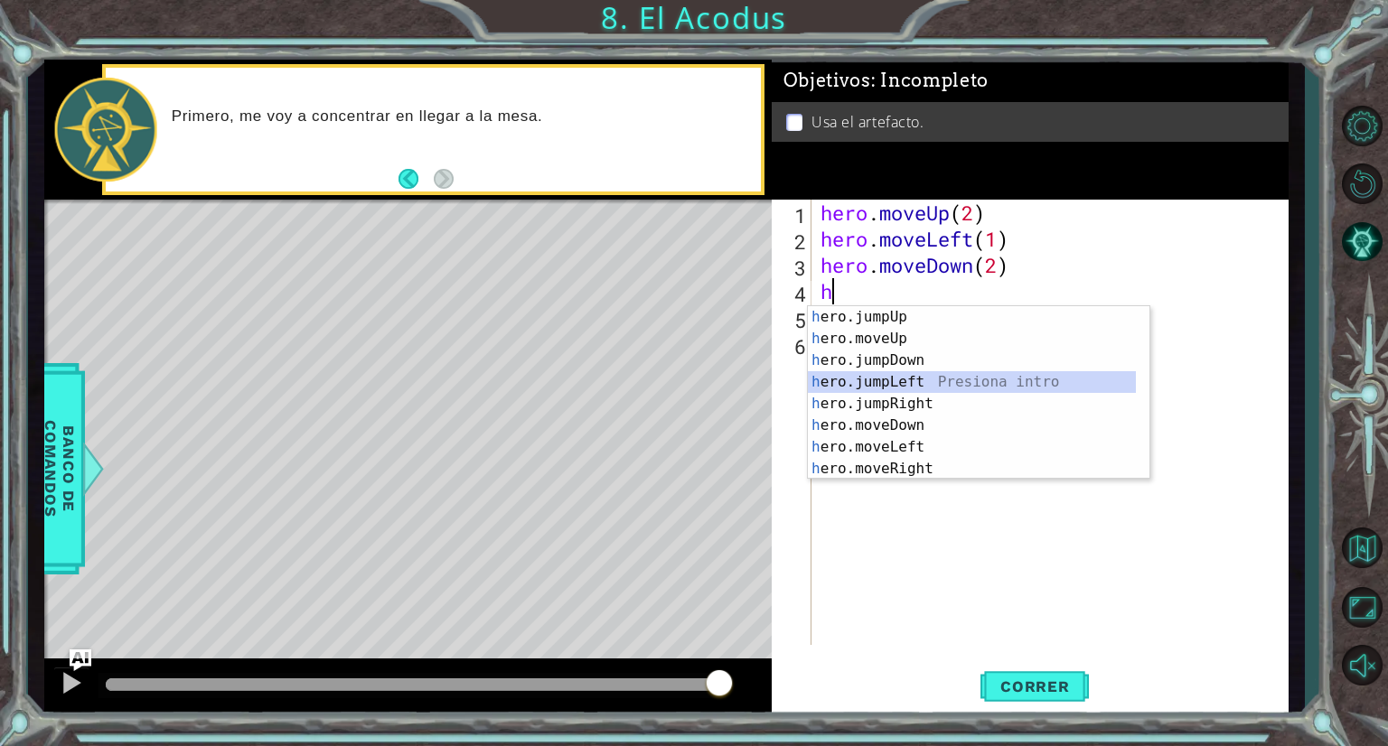
click at [934, 379] on div "h ero.jumpUp Presiona intro h ero.moveUp Presiona intro h ero.jumpDown Presiona…" at bounding box center [972, 414] width 328 height 217
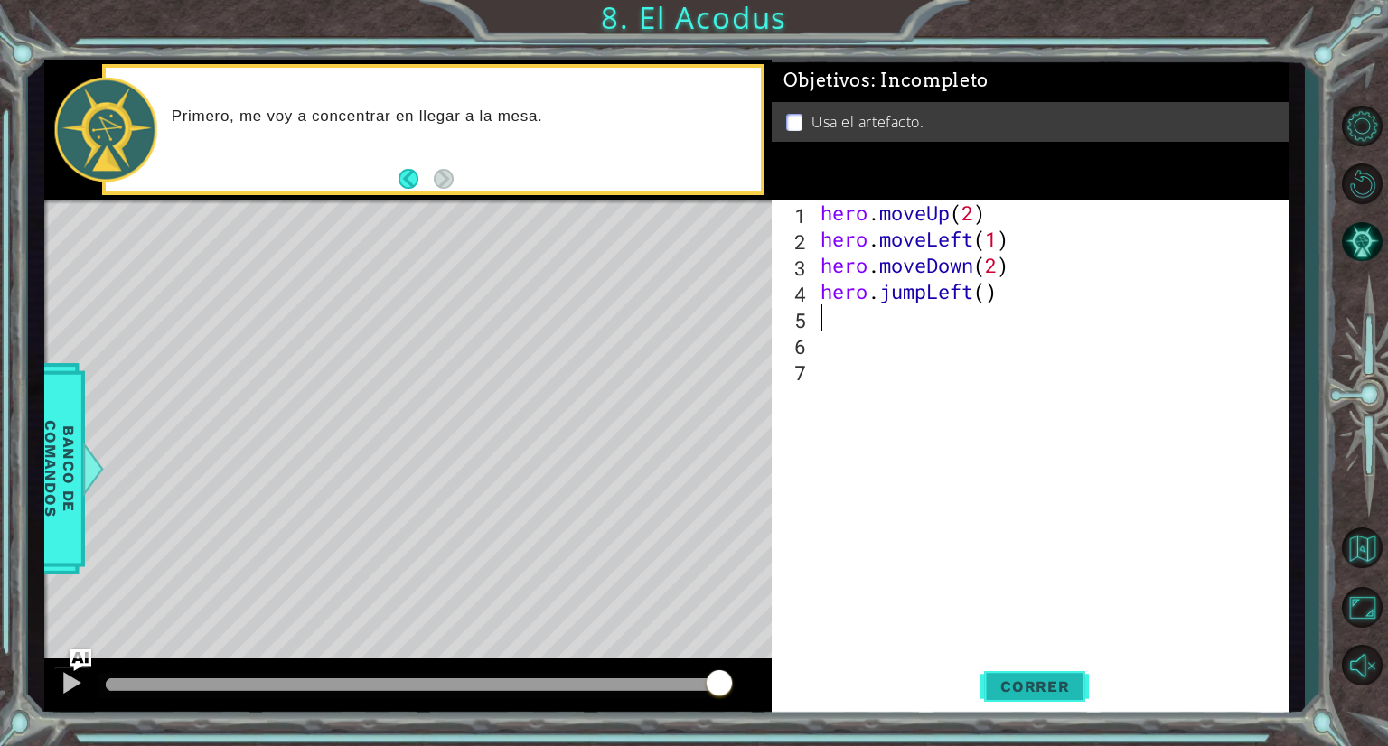
click at [999, 685] on span "Correr" at bounding box center [1035, 687] width 106 height 18
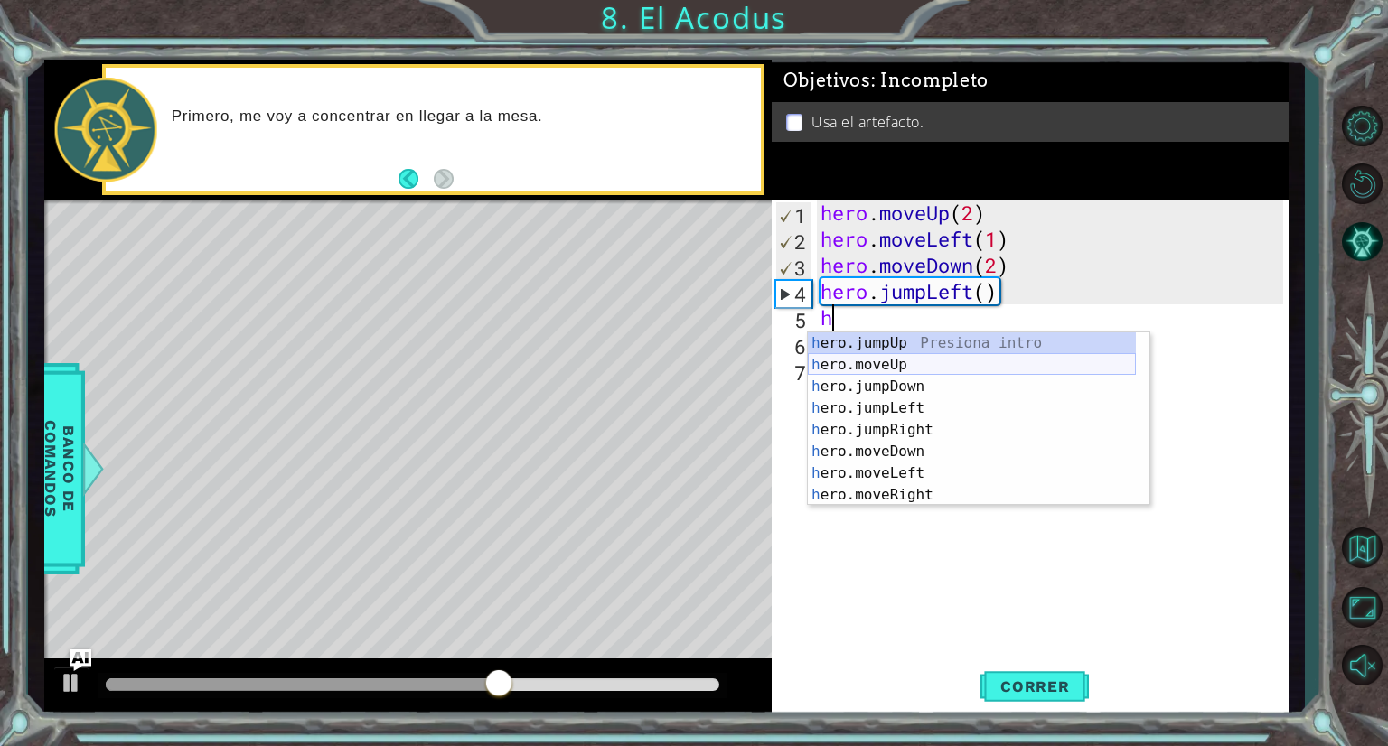
click at [917, 368] on div "h ero.jumpUp Presiona intro h ero.moveUp Presiona intro h ero.jumpDown Presiona…" at bounding box center [972, 441] width 328 height 217
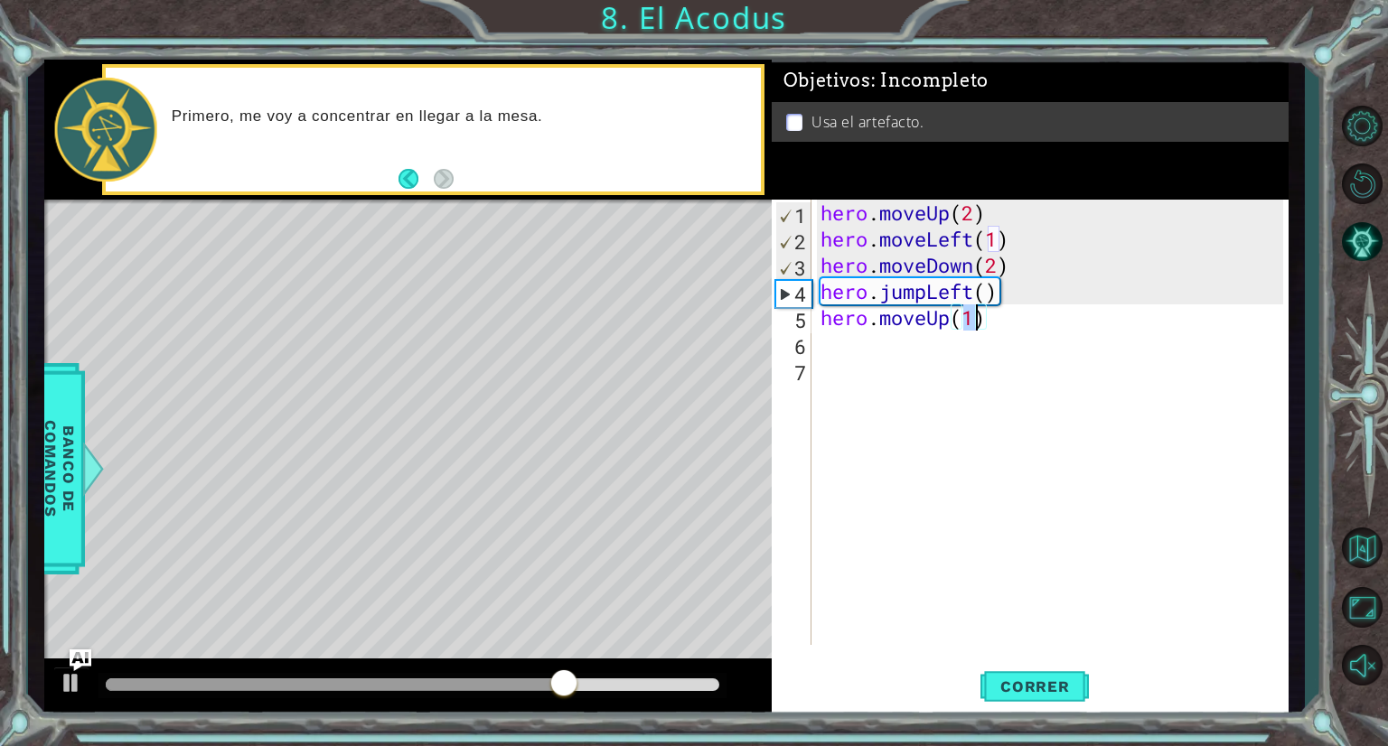
type textarea "hero.moveUp(2)"
click at [879, 351] on div "hero . moveUp ( 2 ) hero . moveLeft ( 1 ) hero . moveDown ( 2 ) hero . jumpLeft…" at bounding box center [1054, 449] width 475 height 498
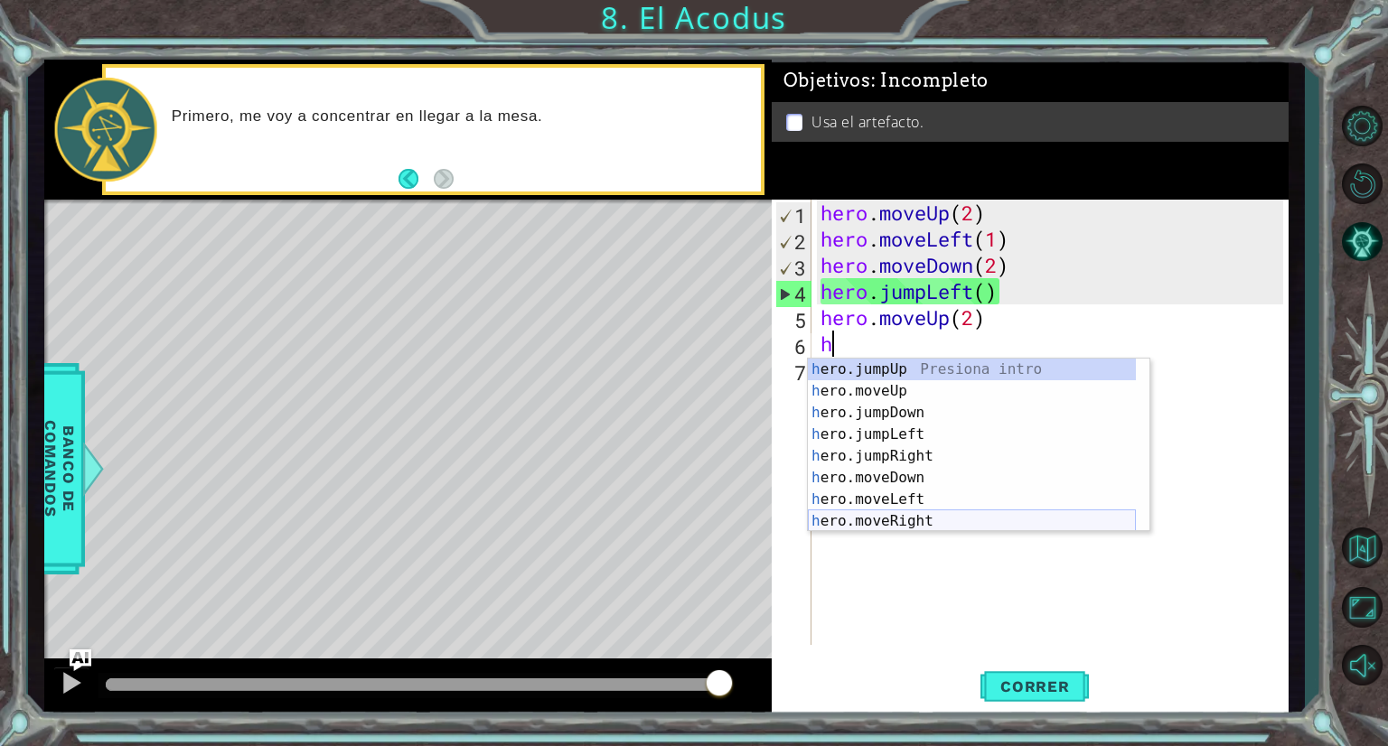
click at [931, 520] on div "h ero.jumpUp Presiona intro h ero.moveUp Presiona intro h ero.jumpDown Presiona…" at bounding box center [972, 467] width 328 height 217
type textarea "hero.moveRight(1)"
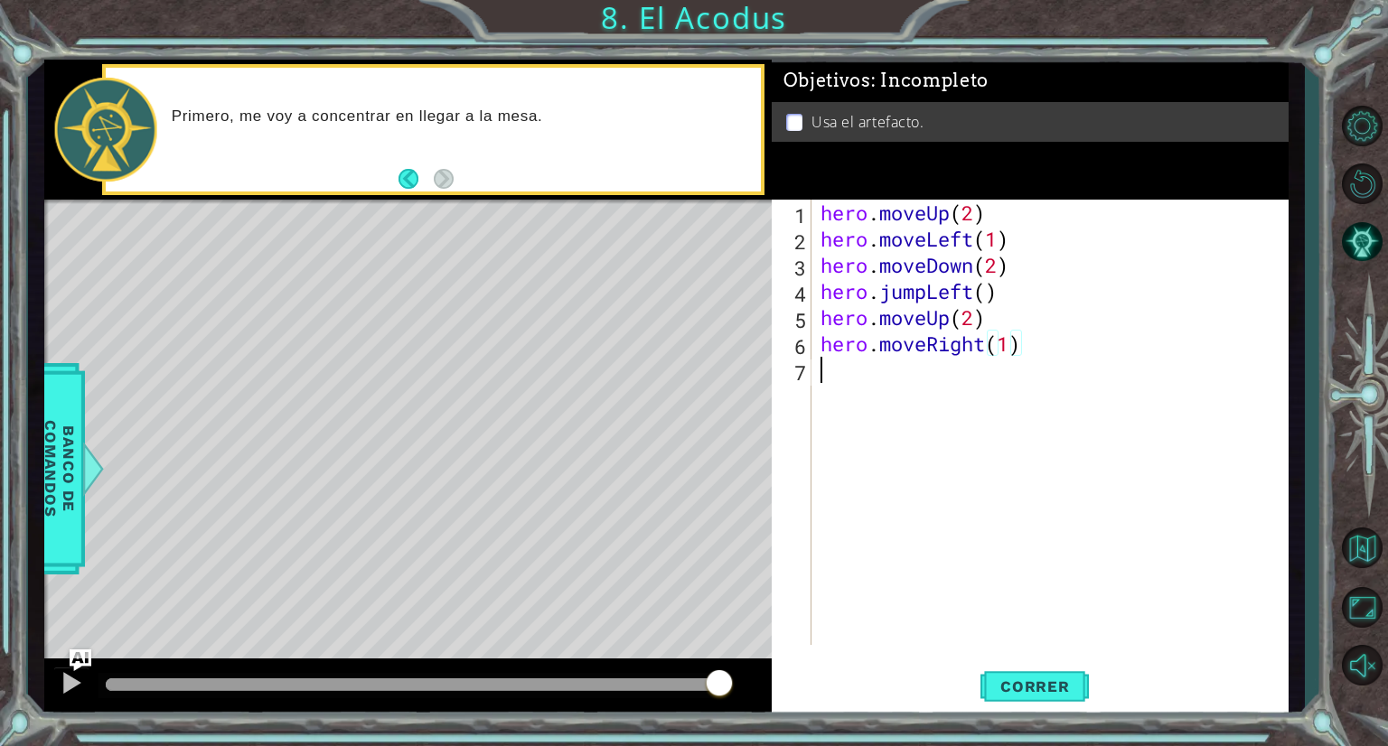
click at [851, 377] on div "hero . moveUp ( 2 ) hero . moveLeft ( 1 ) hero . moveDown ( 2 ) hero . jumpLeft…" at bounding box center [1054, 449] width 475 height 498
click at [1042, 667] on button "Correr" at bounding box center [1035, 688] width 108 height 52
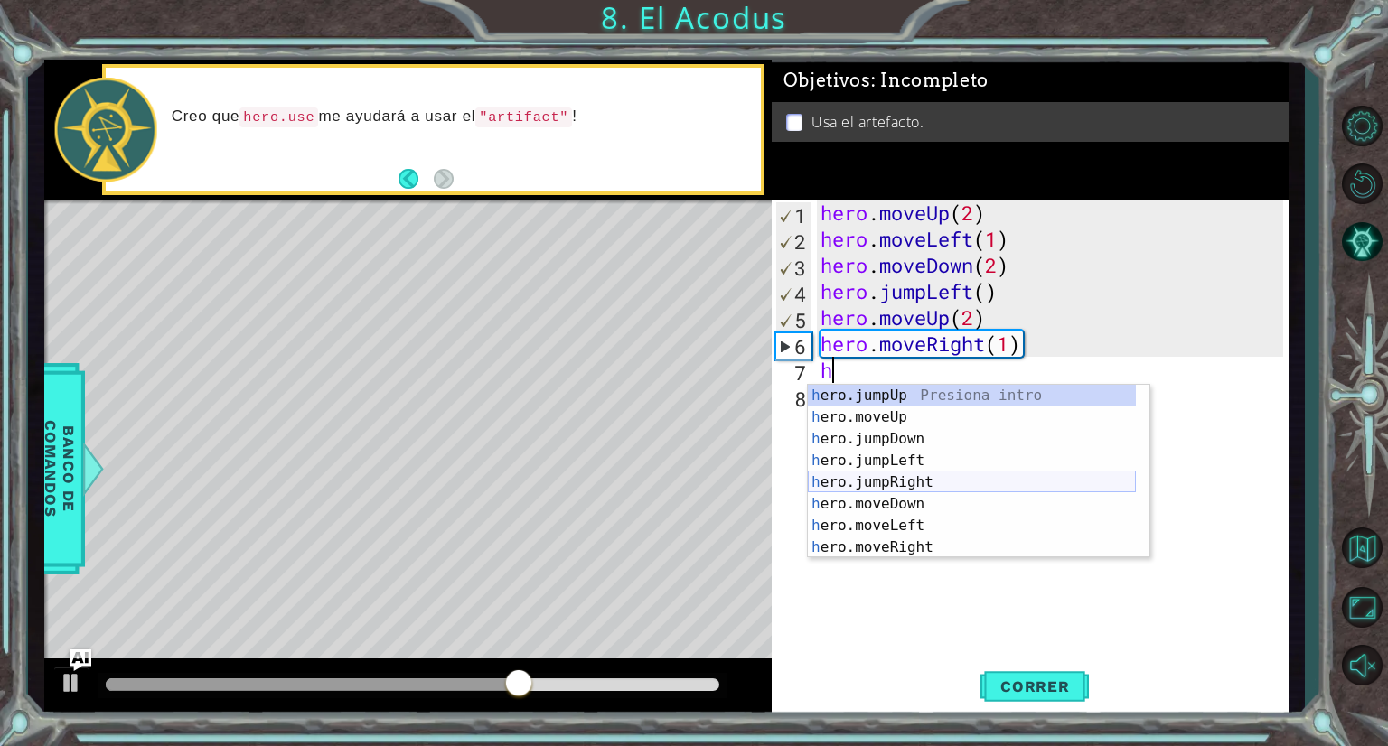
scroll to position [22, 0]
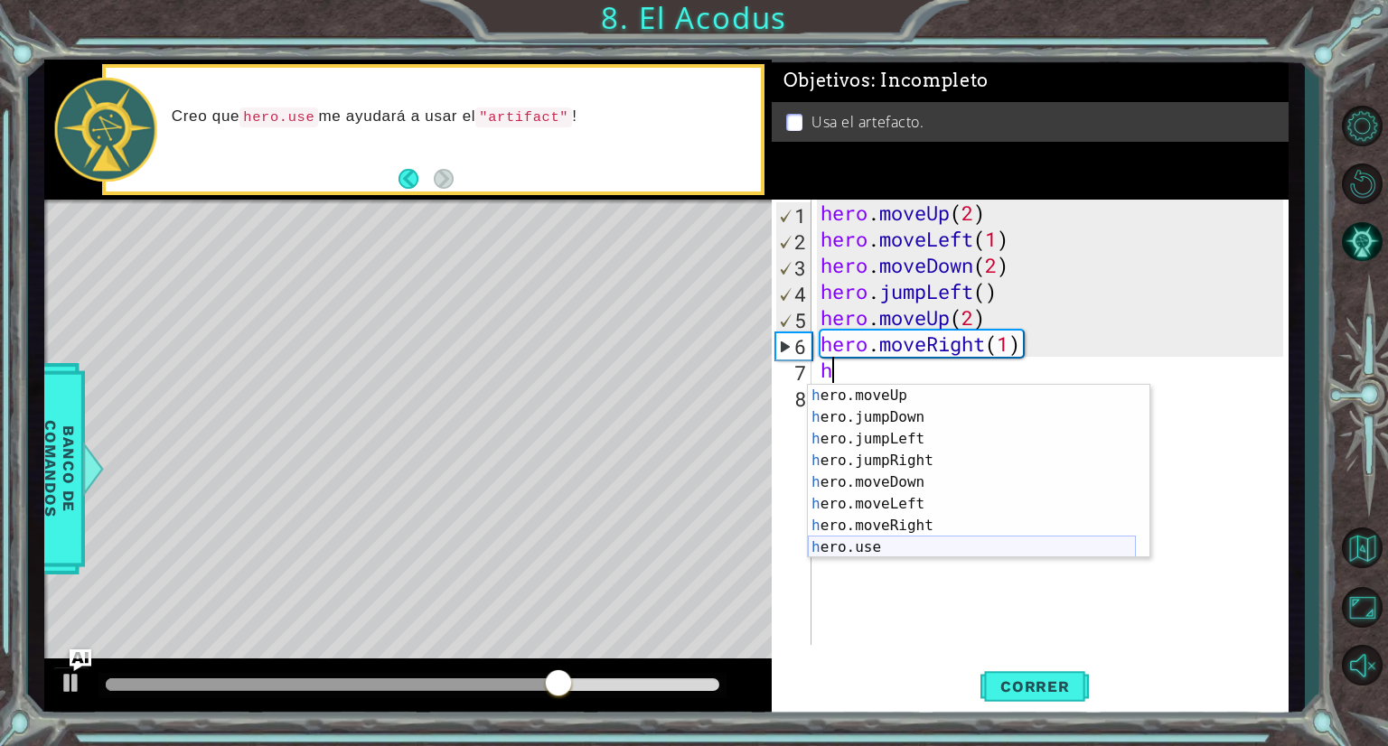
click at [922, 547] on div "h ero.moveUp Presiona intro h ero.jumpDown Presiona intro h ero.jumpLeft Presio…" at bounding box center [972, 493] width 328 height 217
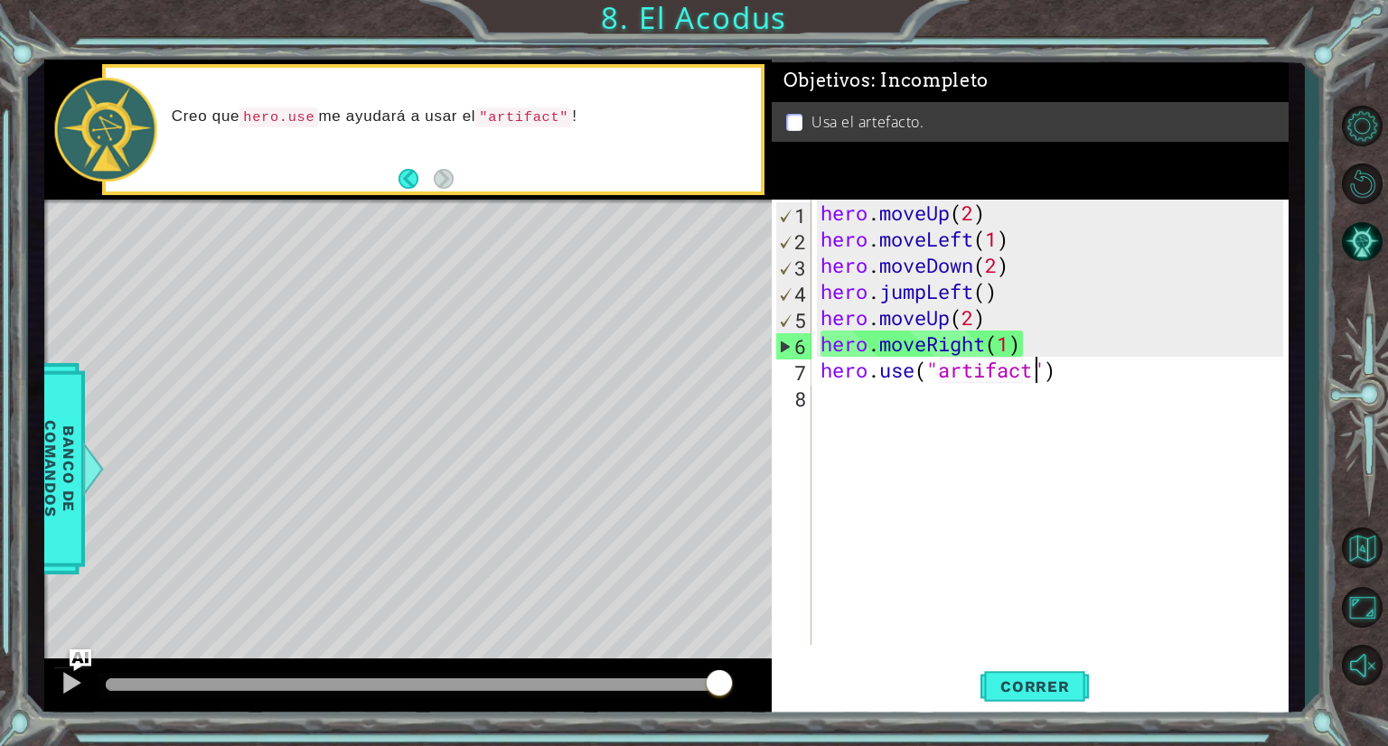
scroll to position [0, 9]
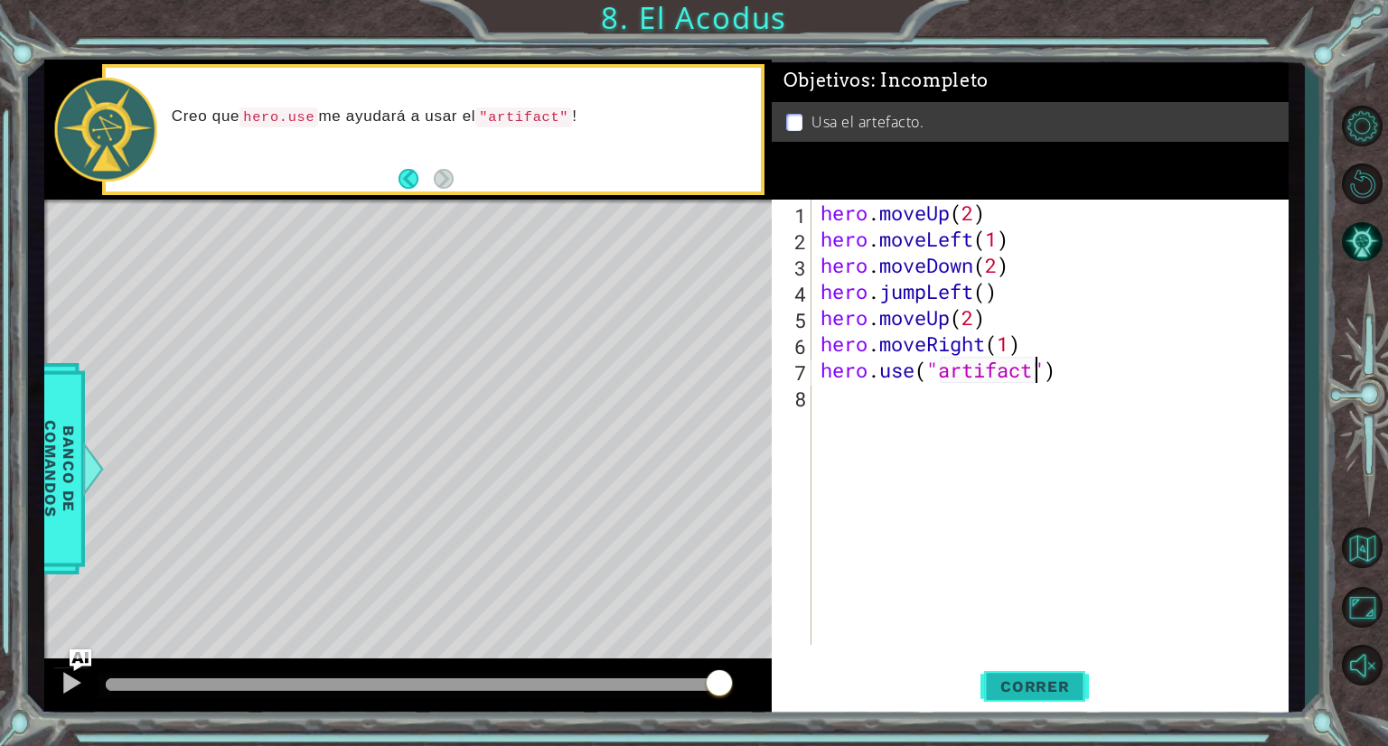
type textarea "hero.use("artifact")"
click at [1030, 691] on span "Correr" at bounding box center [1035, 687] width 106 height 18
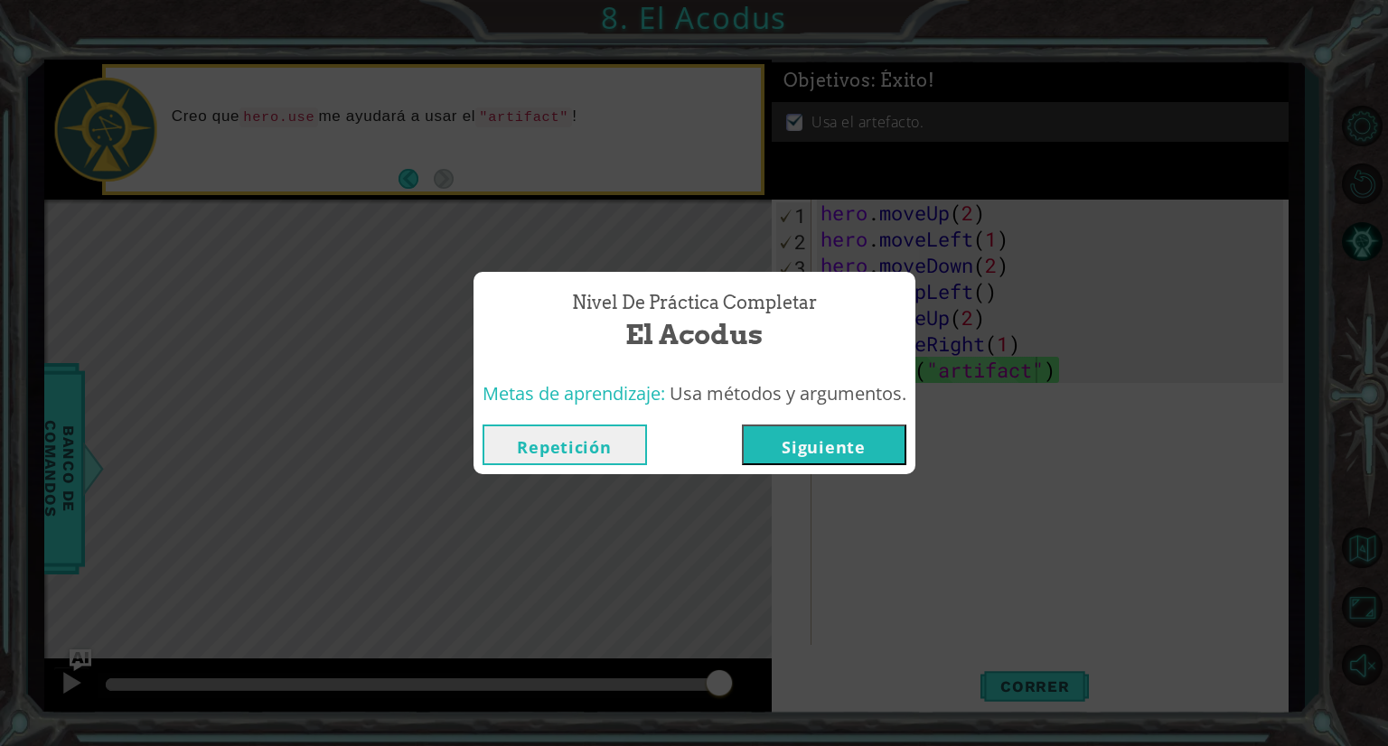
click at [878, 443] on button "Siguiente" at bounding box center [824, 445] width 164 height 41
